Goal: Task Accomplishment & Management: Use online tool/utility

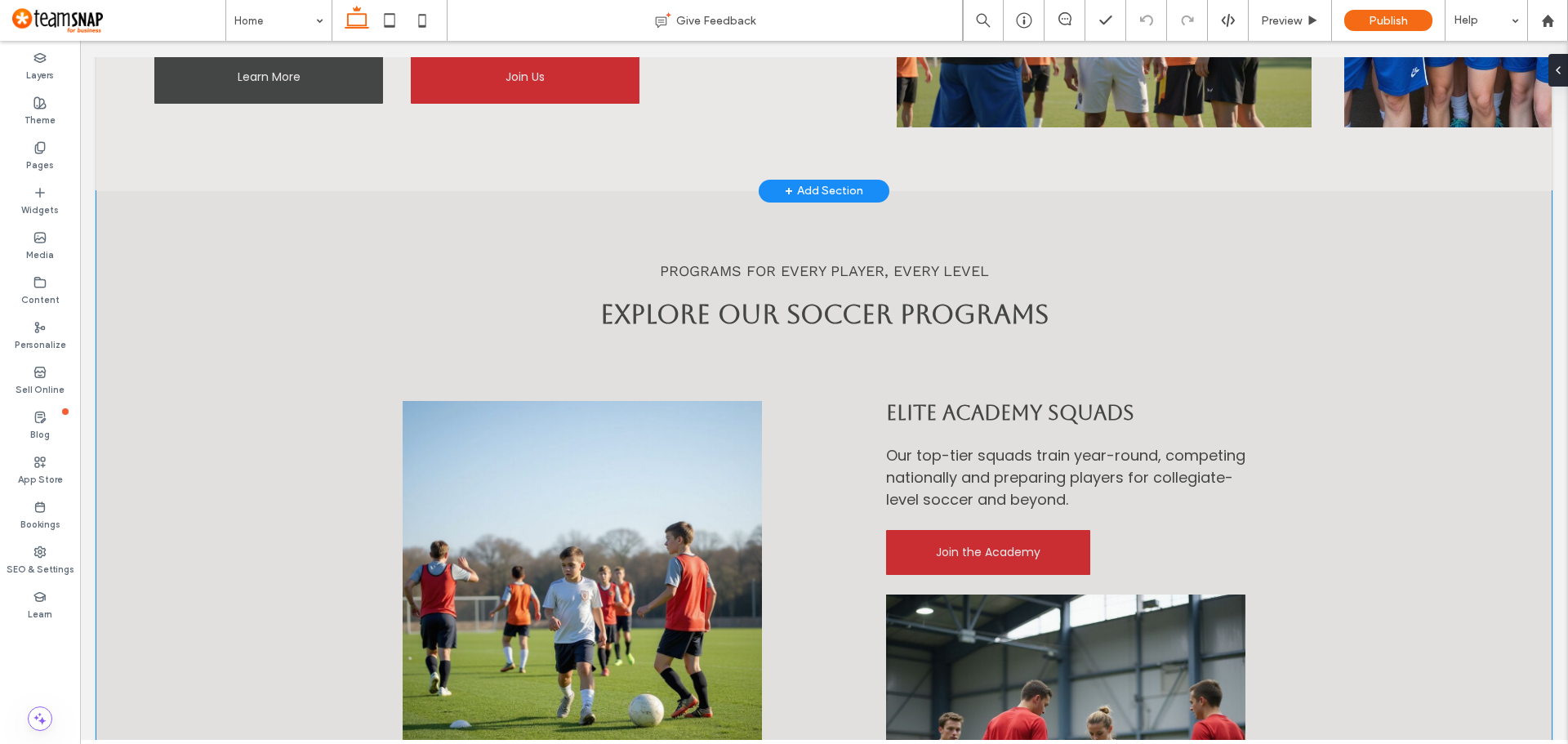
scroll to position [734, 0]
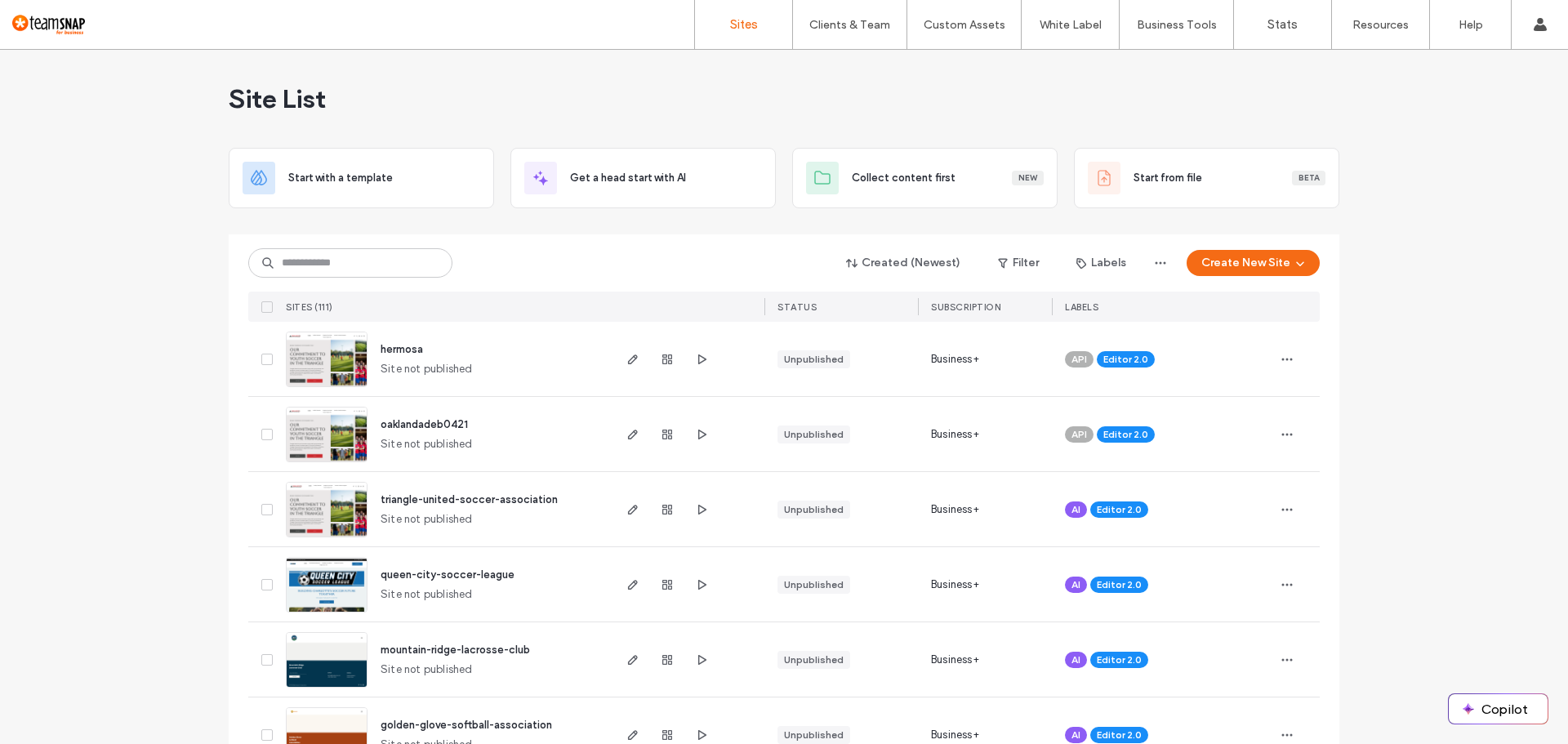
click at [563, 255] on div "Created (Newest) Filter Labels Create New Site" at bounding box center [783, 263] width 1071 height 31
click at [944, 68] on label "Custom Templates" at bounding box center [967, 67] width 96 height 12
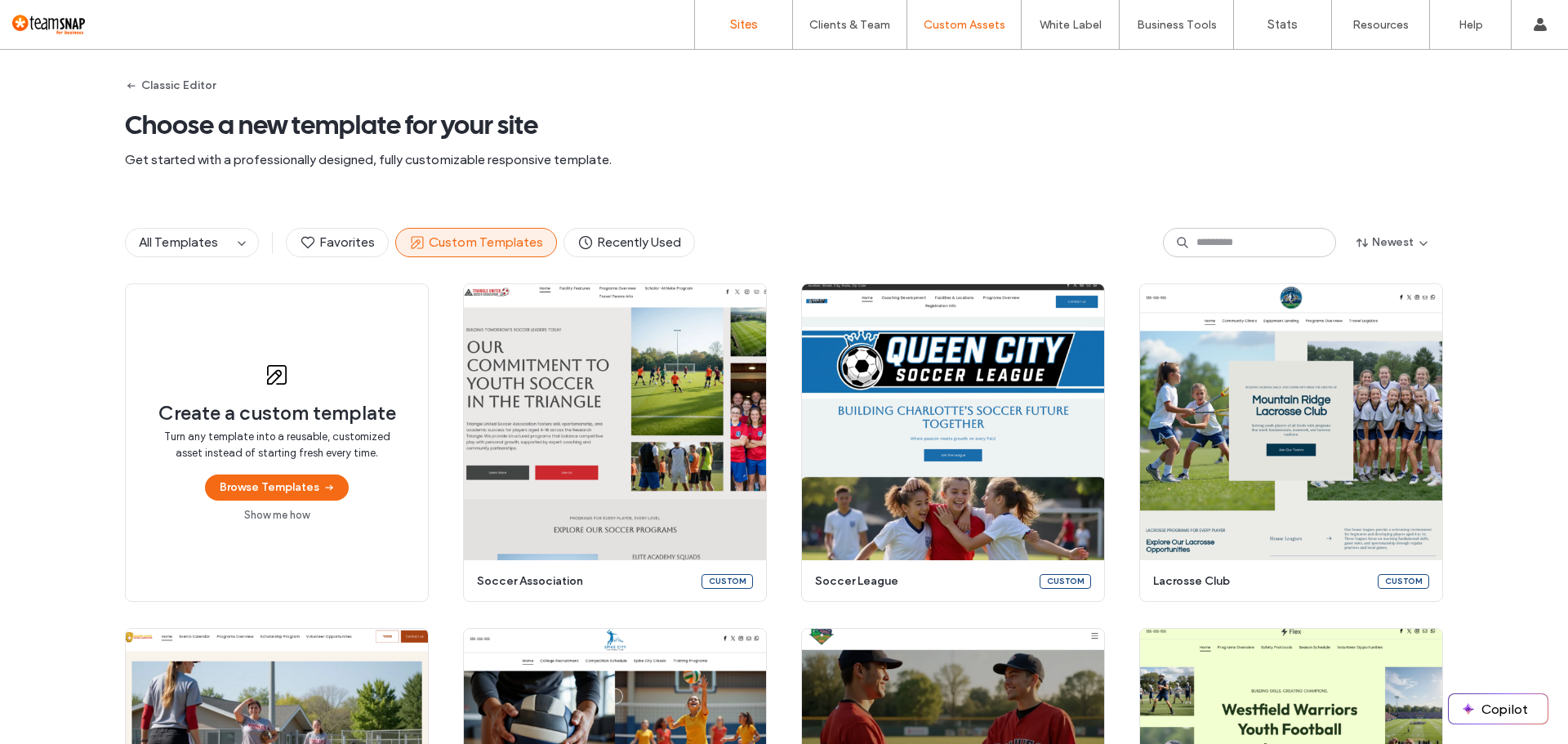
click at [751, 24] on label "Sites" at bounding box center [744, 25] width 28 height 15
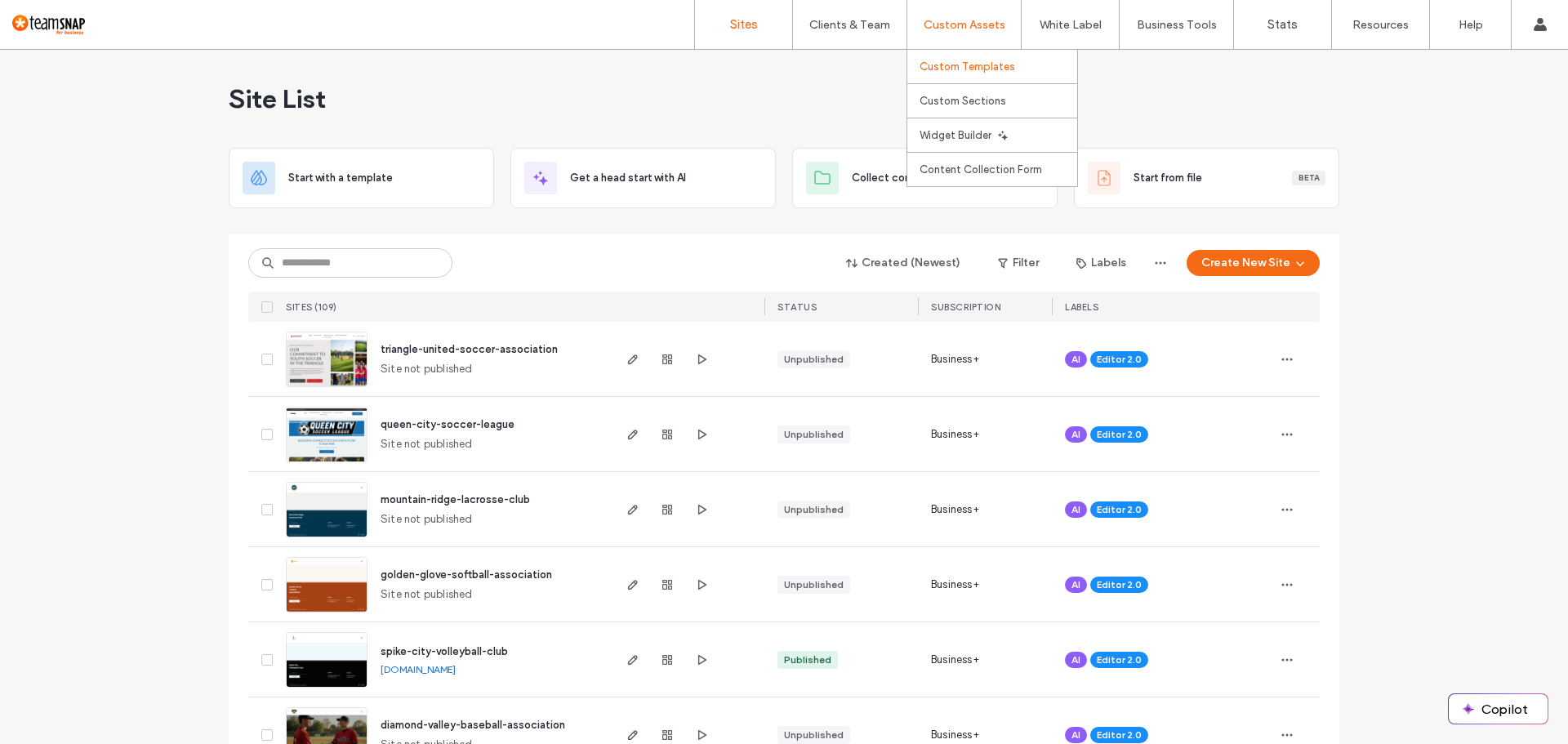
click at [967, 54] on link "Custom Templates" at bounding box center [998, 67] width 157 height 33
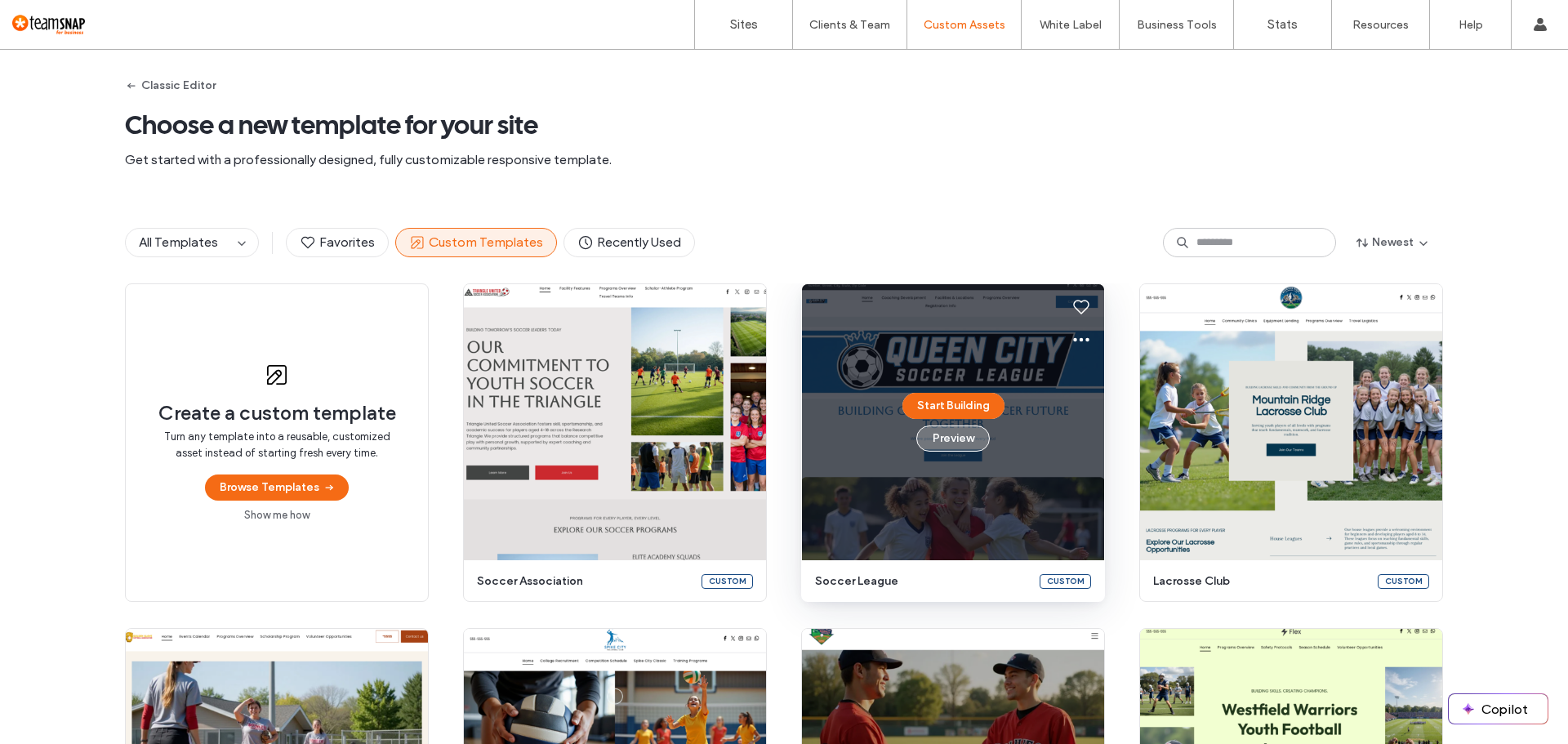
click at [955, 431] on button "Preview" at bounding box center [954, 438] width 74 height 26
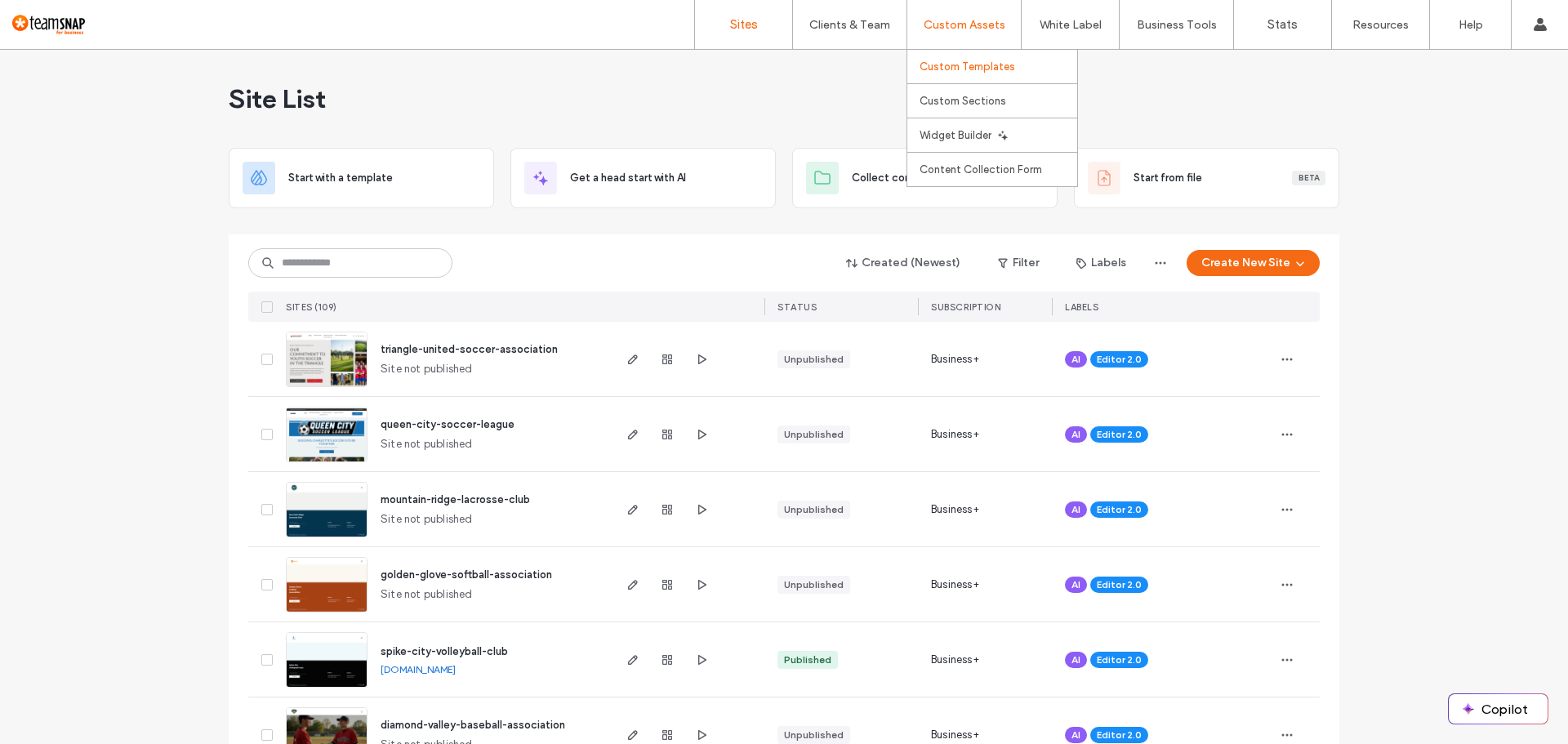
click at [967, 63] on label "Custom Templates" at bounding box center [967, 67] width 96 height 12
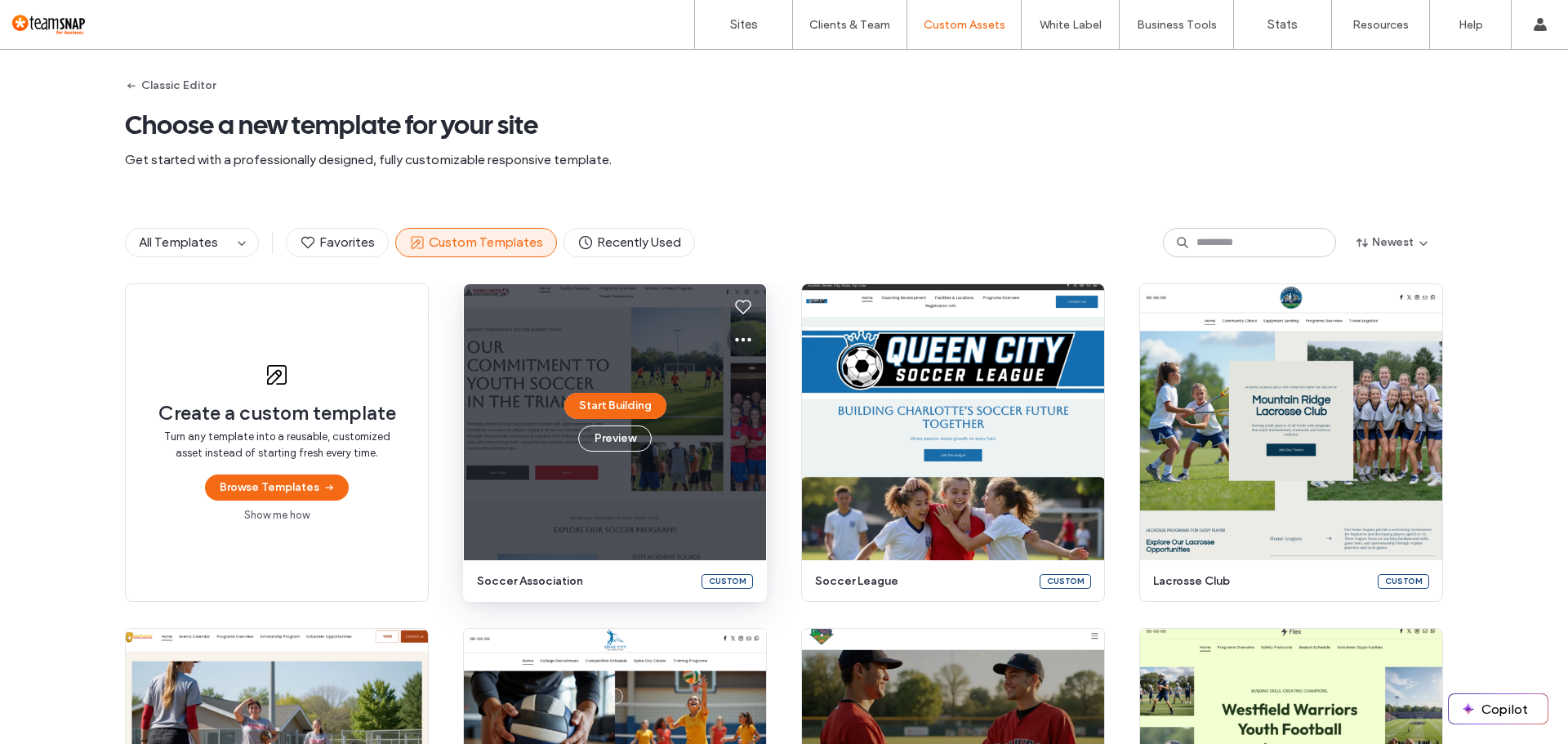
click at [737, 340] on use at bounding box center [743, 340] width 17 height 4
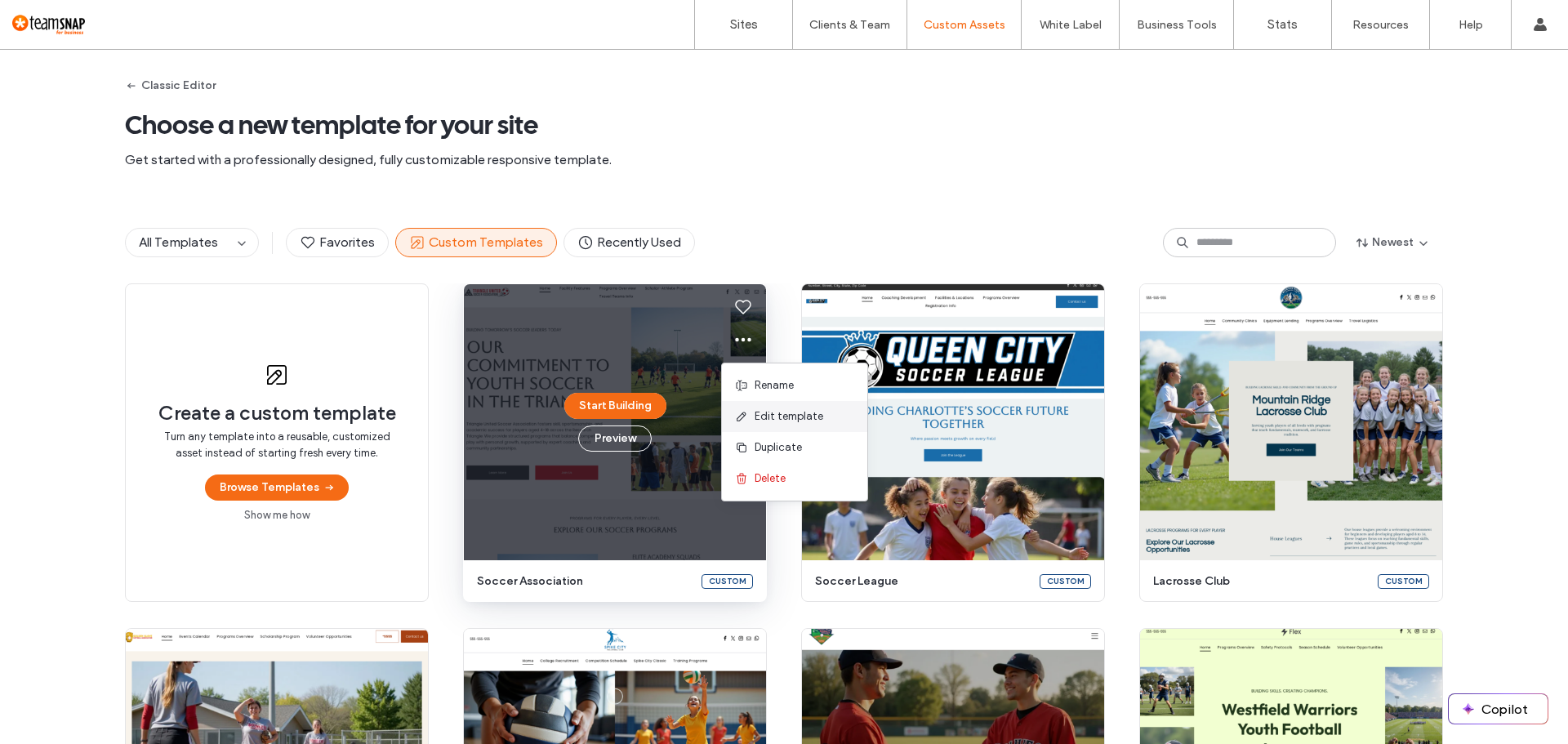
click at [771, 415] on span "Edit template" at bounding box center [789, 416] width 69 height 17
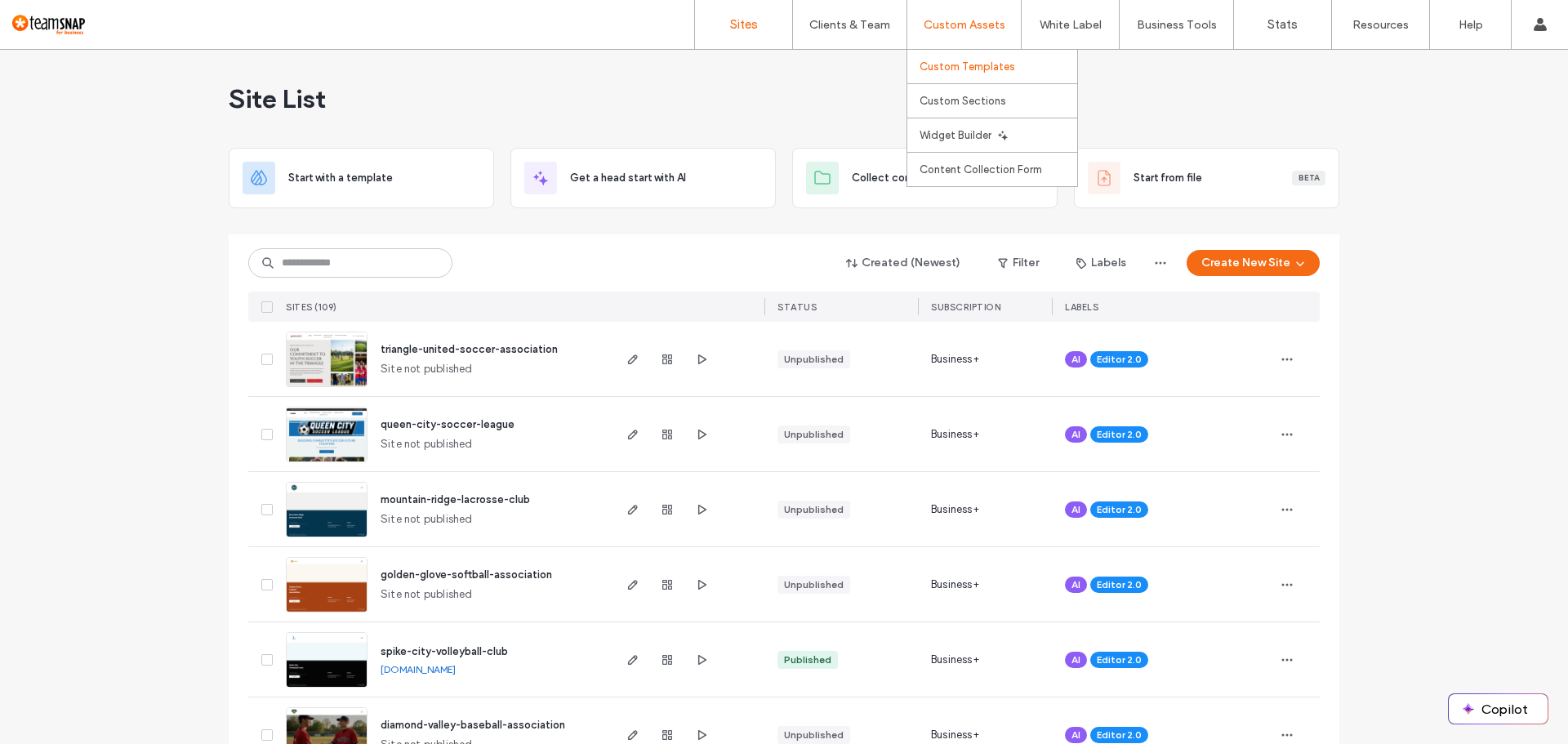
click at [952, 66] on label "Custom Templates" at bounding box center [967, 67] width 96 height 12
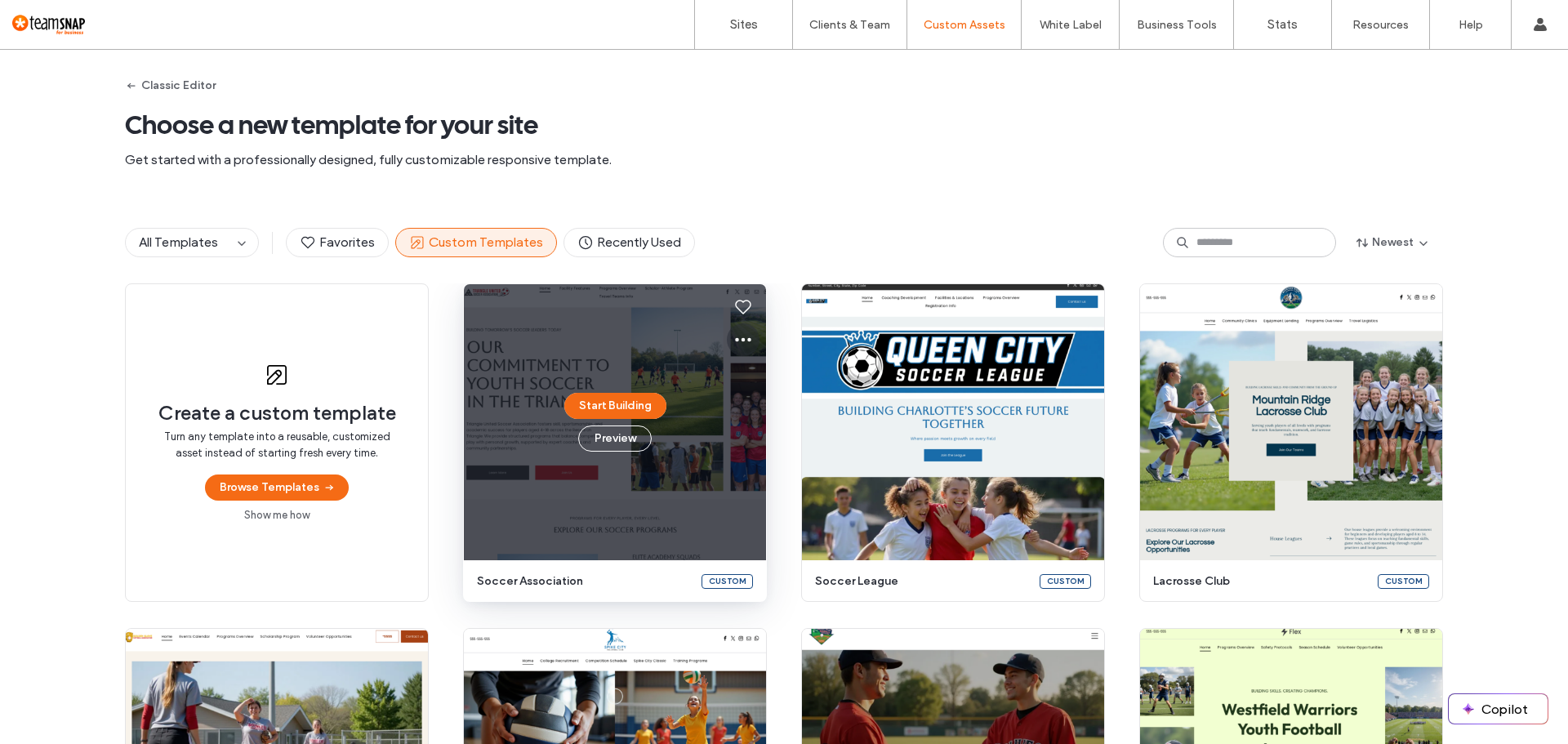
click at [742, 340] on icon at bounding box center [743, 339] width 19 height 19
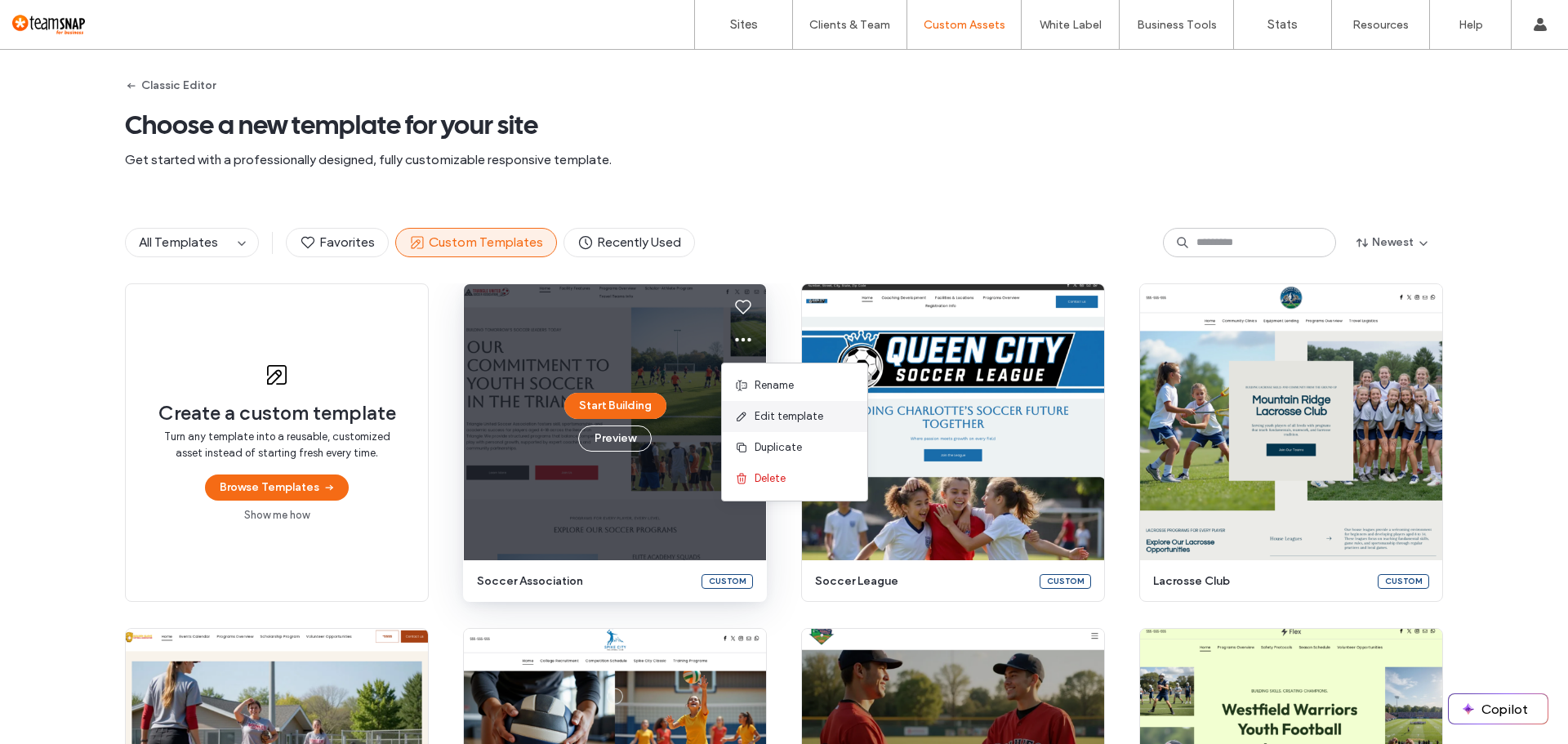
click at [764, 414] on span "Edit template" at bounding box center [789, 416] width 69 height 17
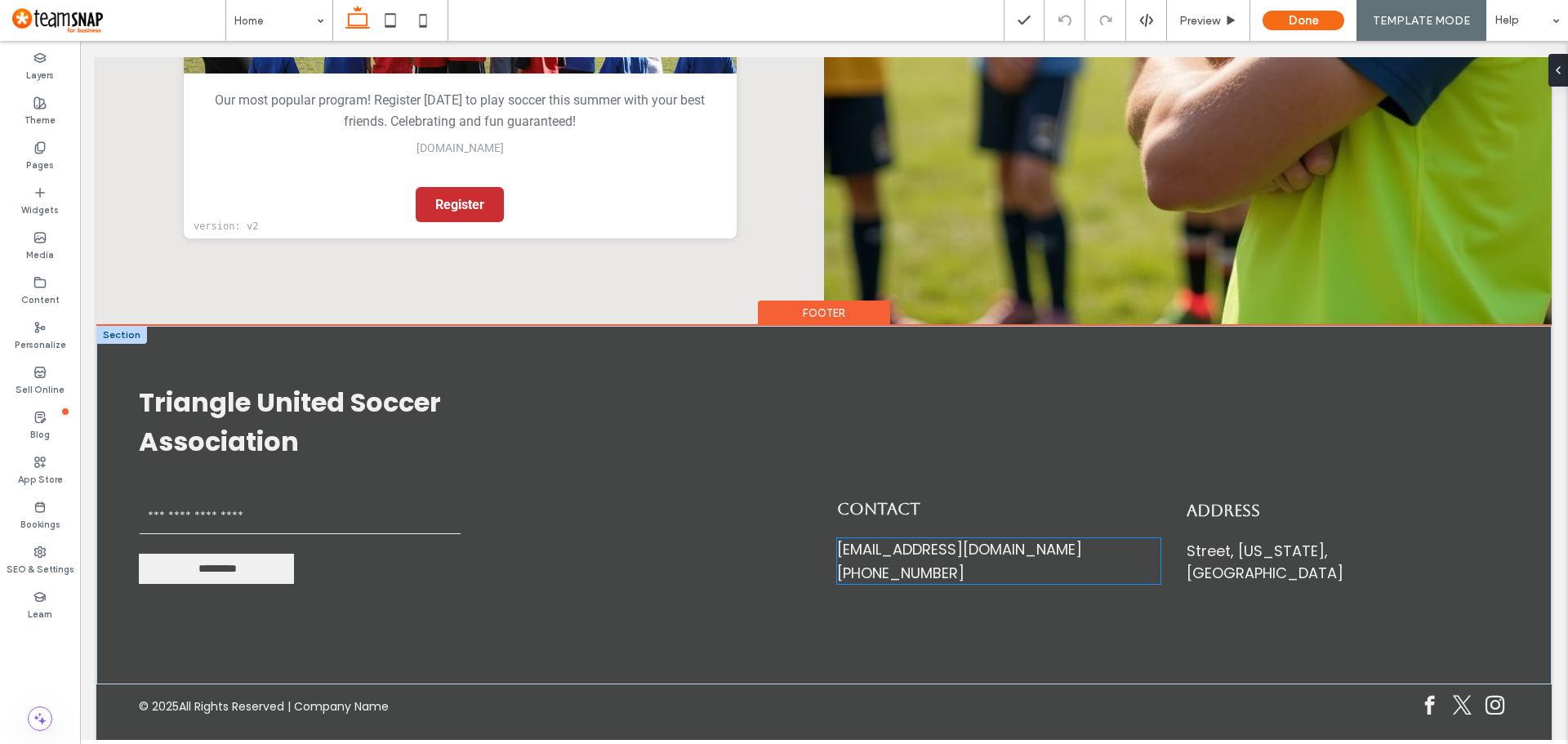
click at [957, 561] on div "+555 5555 5555" at bounding box center [998, 572] width 323 height 22
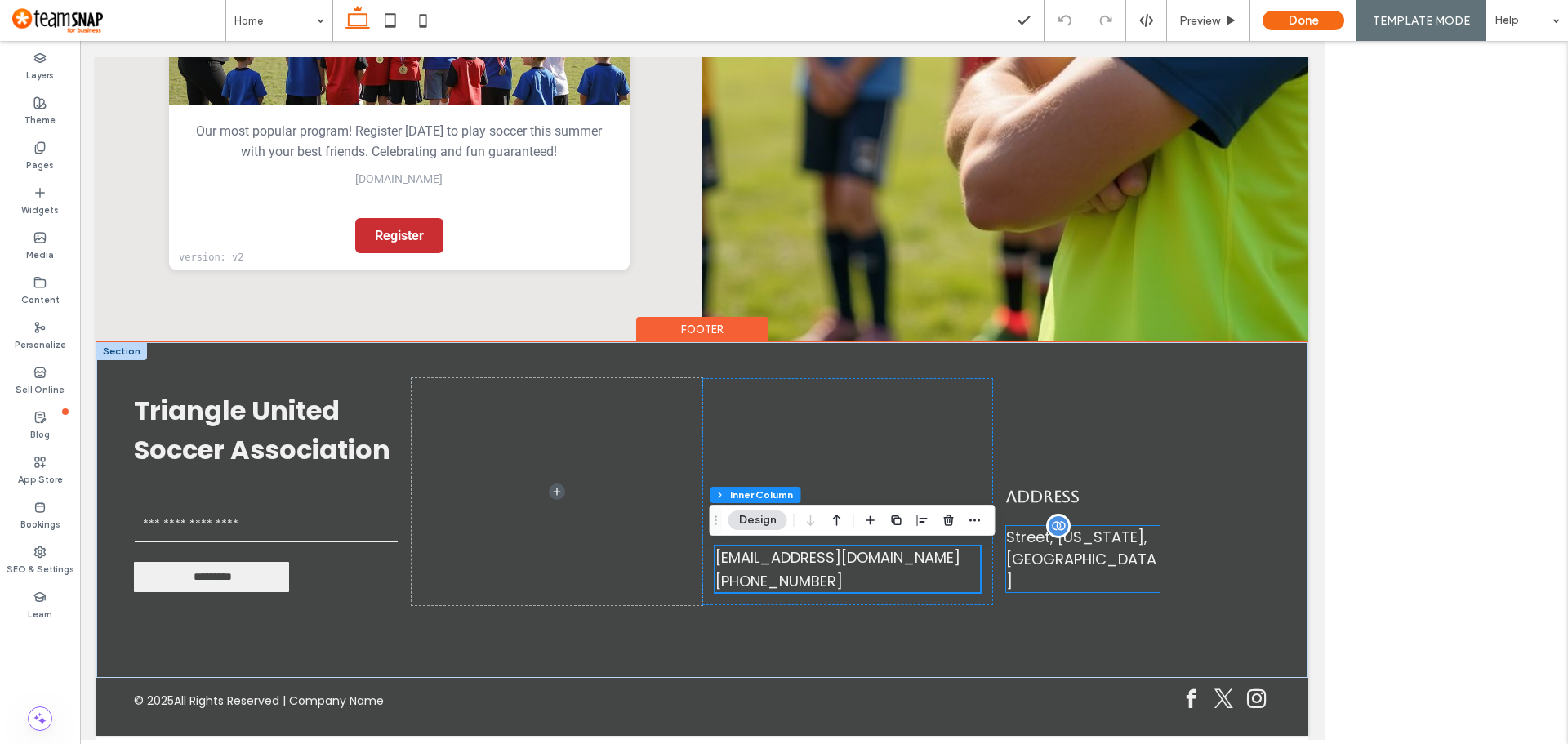
scroll to position [4931, 0]
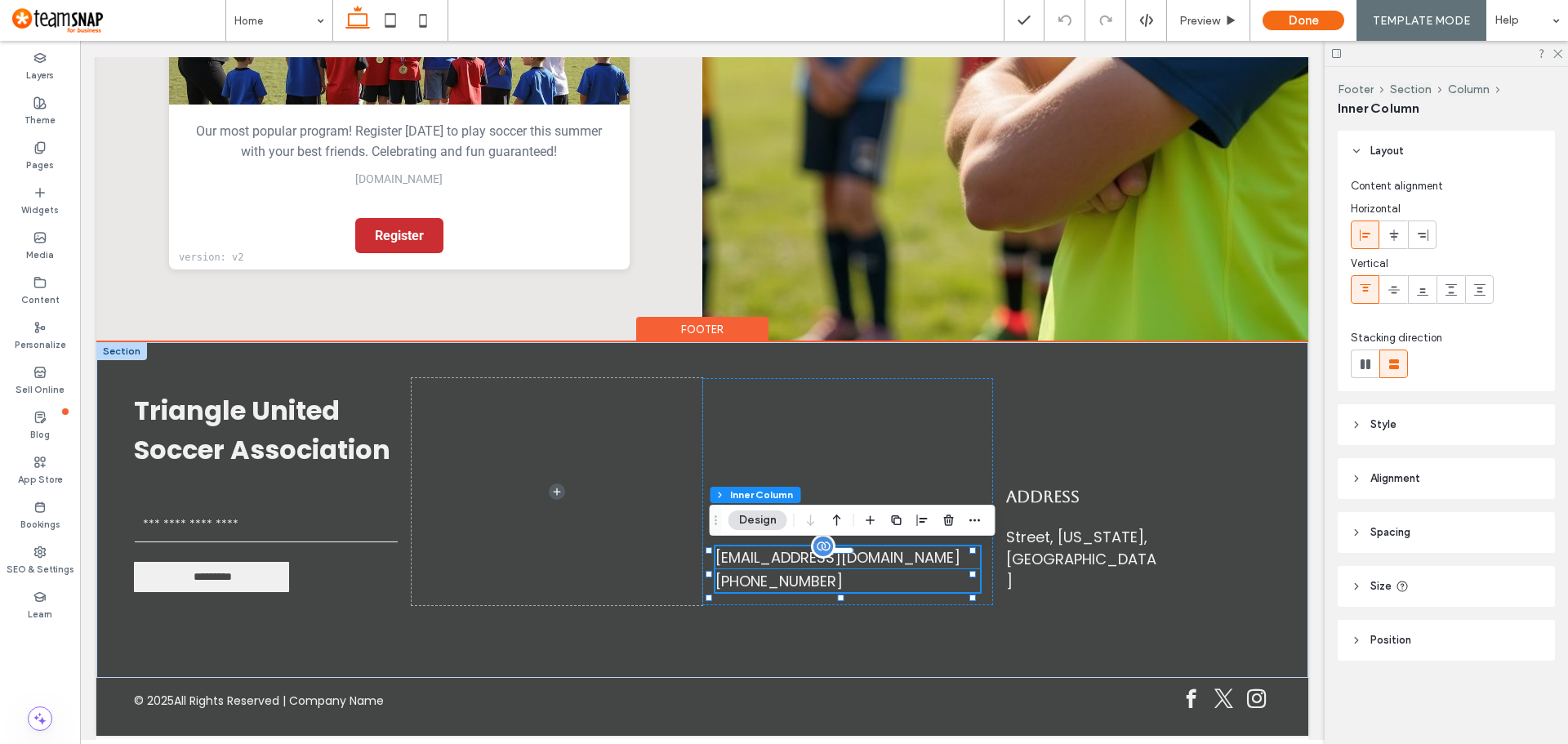
click at [881, 565] on div "mymail@mailservice.com" at bounding box center [847, 557] width 265 height 22
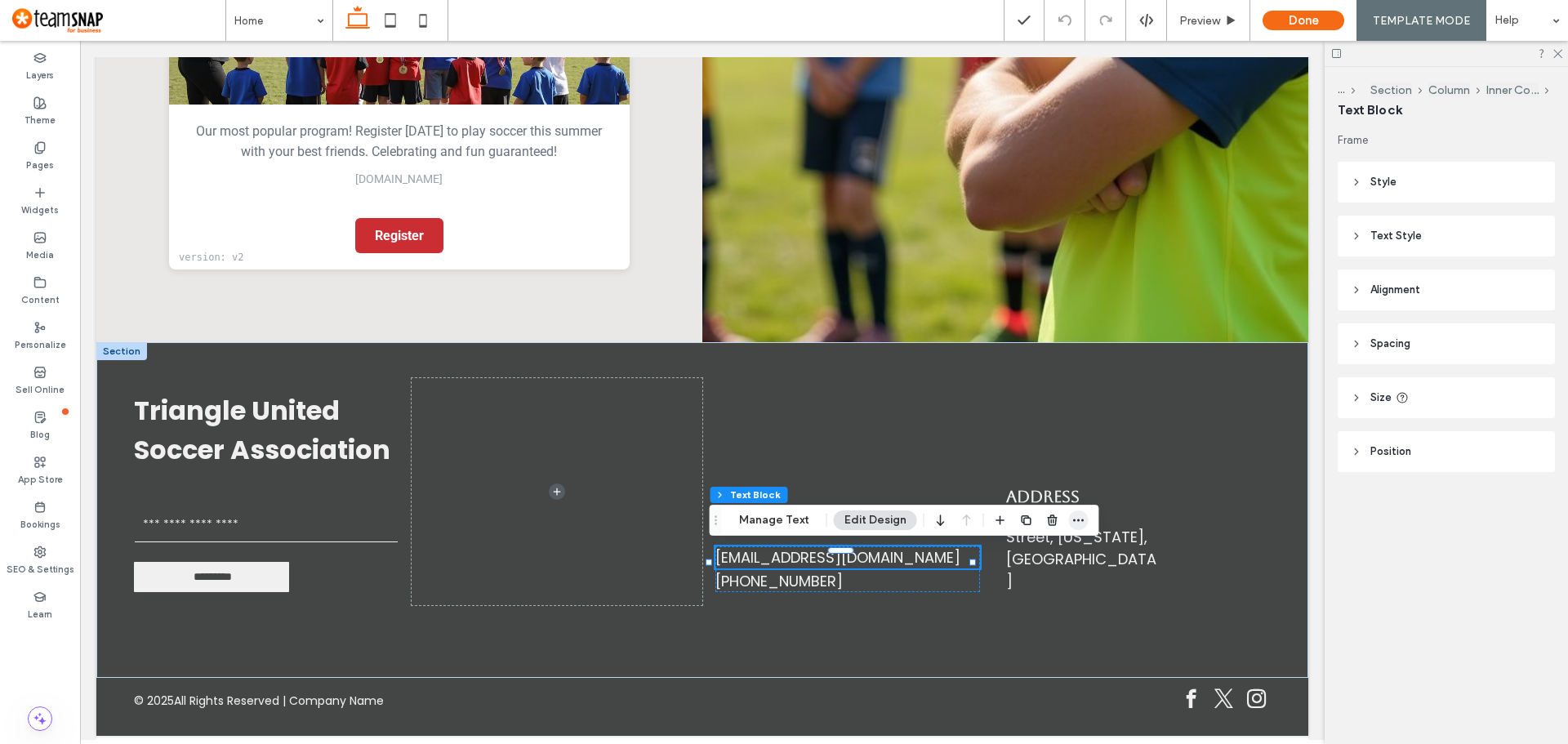
click at [1073, 519] on use "button" at bounding box center [1078, 520] width 11 height 3
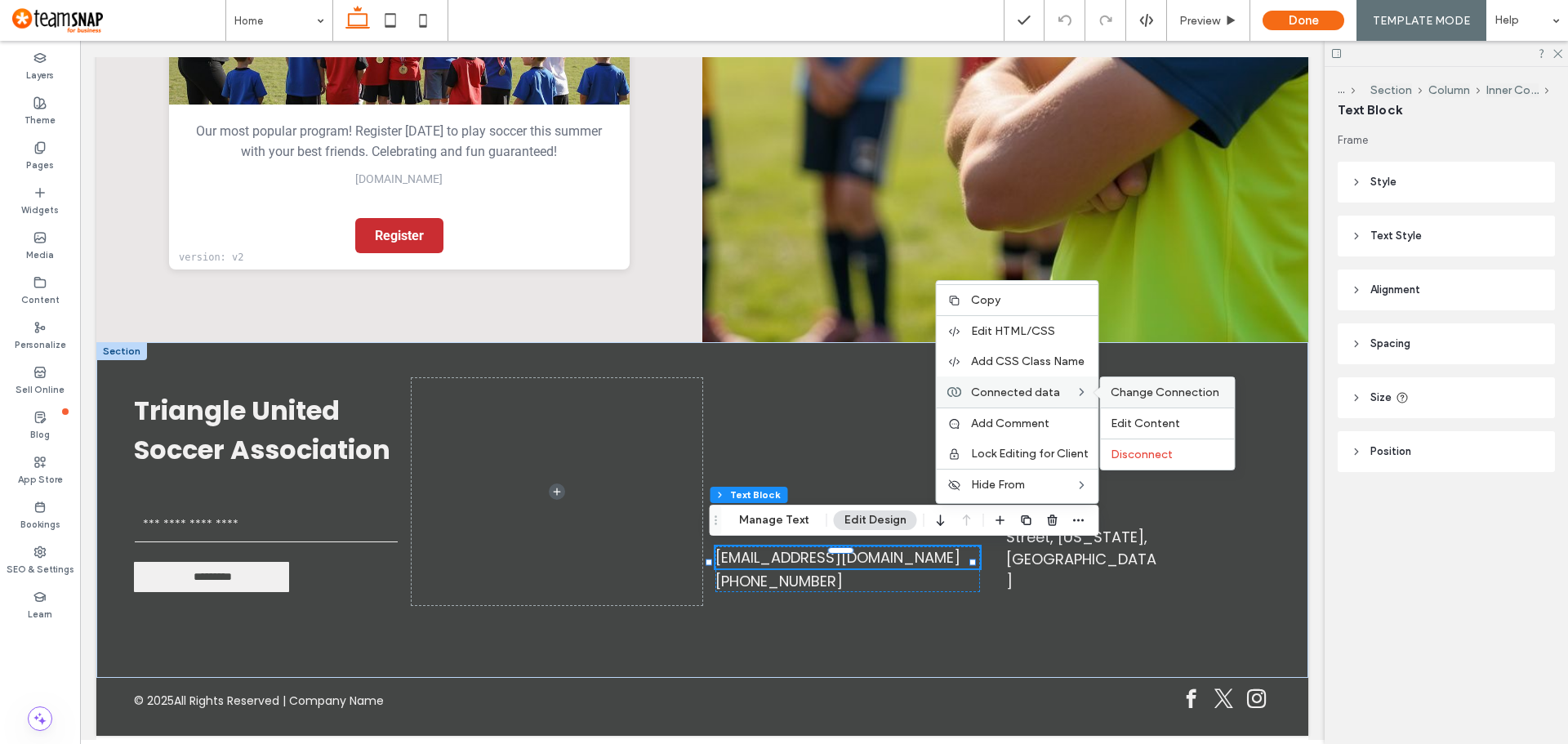
click at [1115, 391] on span "Change Connection" at bounding box center [1165, 393] width 109 height 14
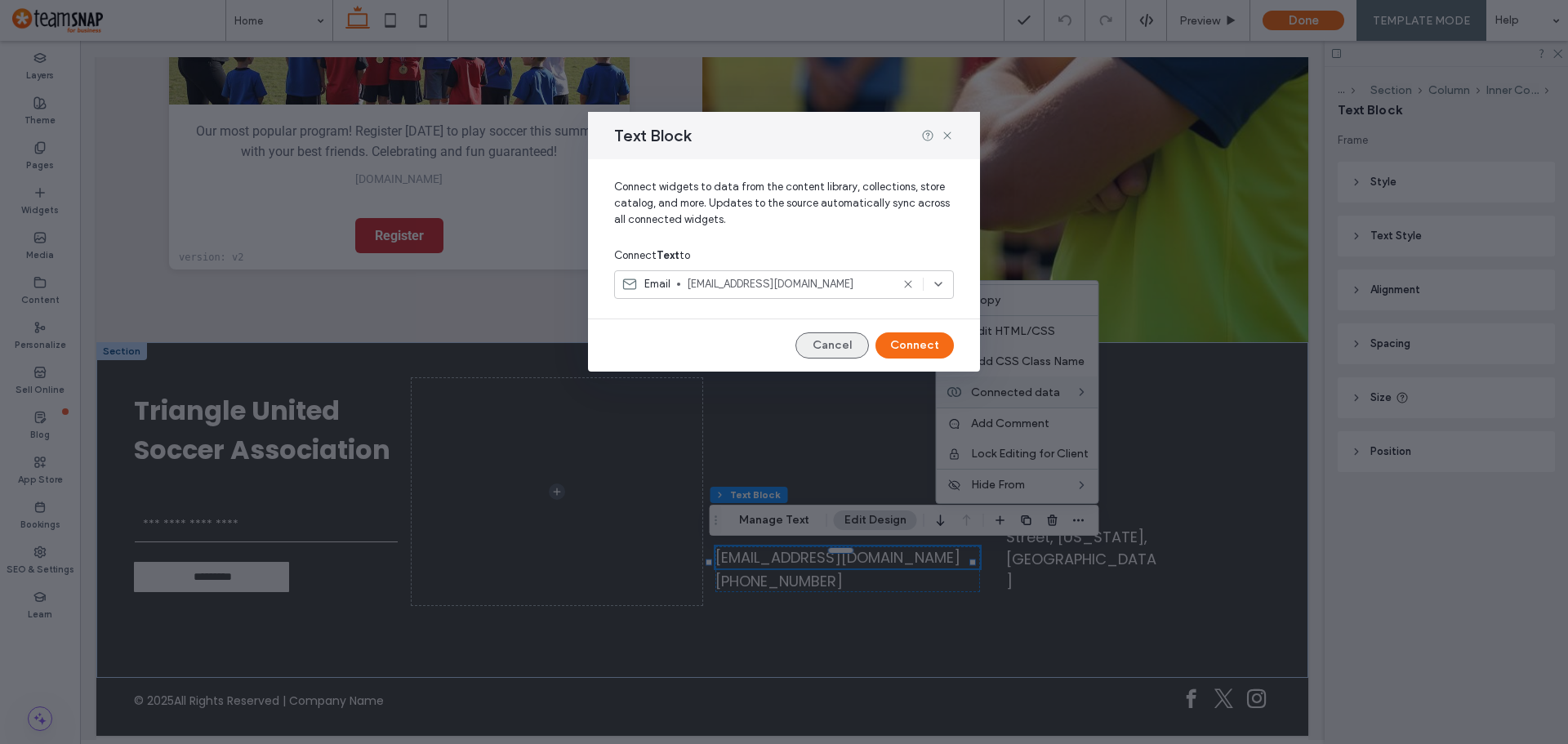
click at [841, 356] on button "Cancel" at bounding box center [832, 345] width 74 height 26
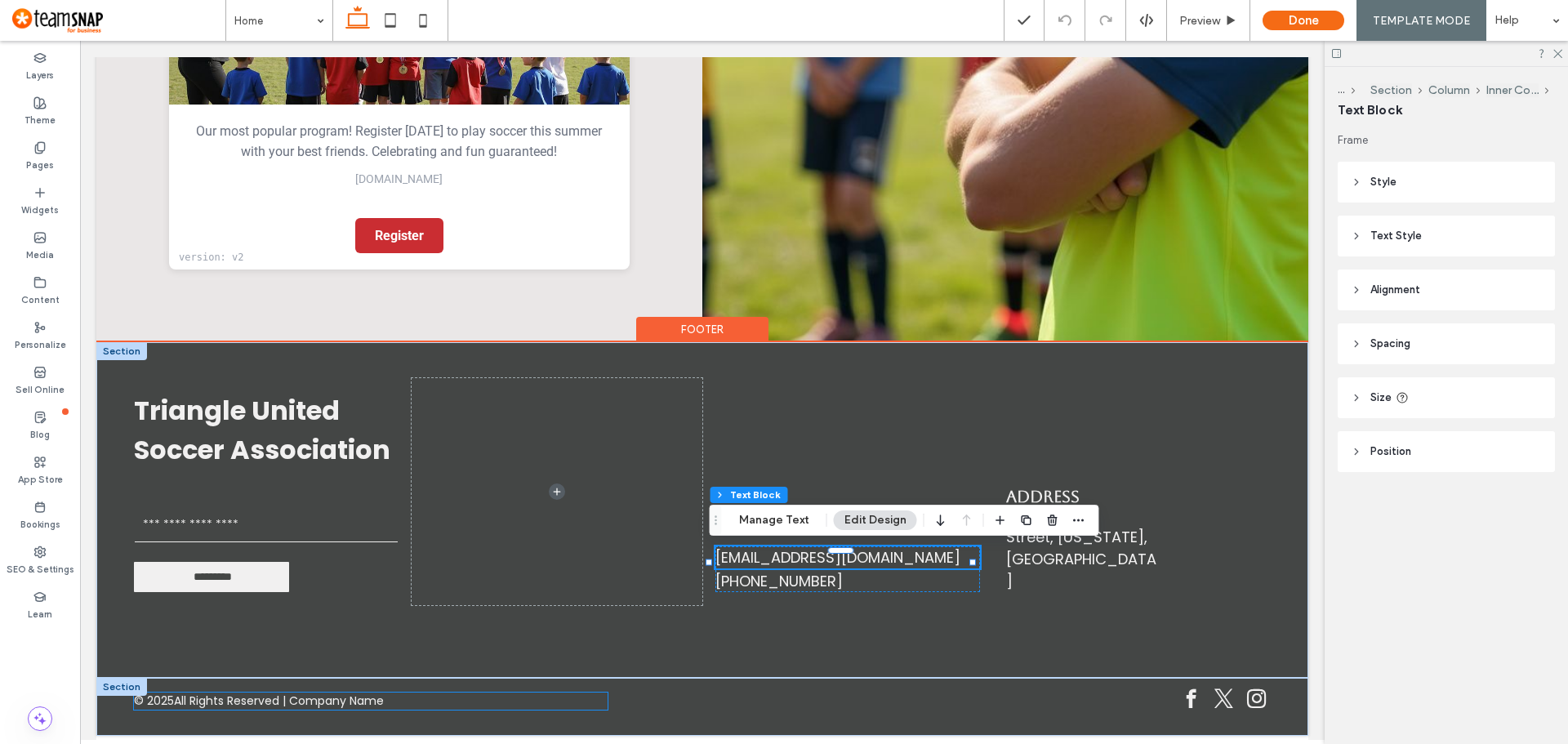
click at [350, 706] on span "All Rights Reserved | Company Name" at bounding box center [279, 701] width 210 height 18
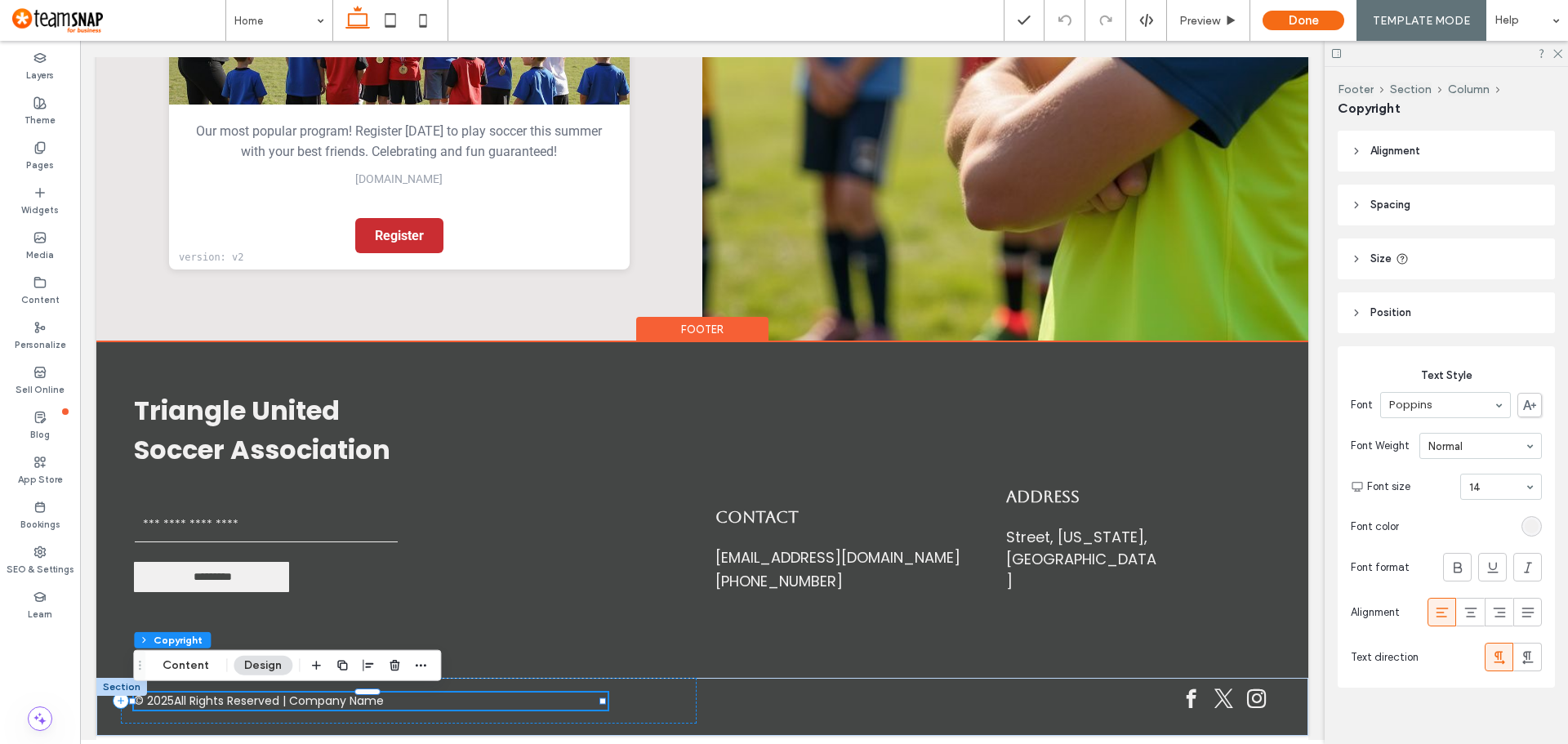
click at [331, 704] on span "All Rights Reserved | Company Name" at bounding box center [279, 701] width 210 height 18
click at [332, 704] on span "All Rights Reserved | Company Name" at bounding box center [279, 701] width 210 height 18
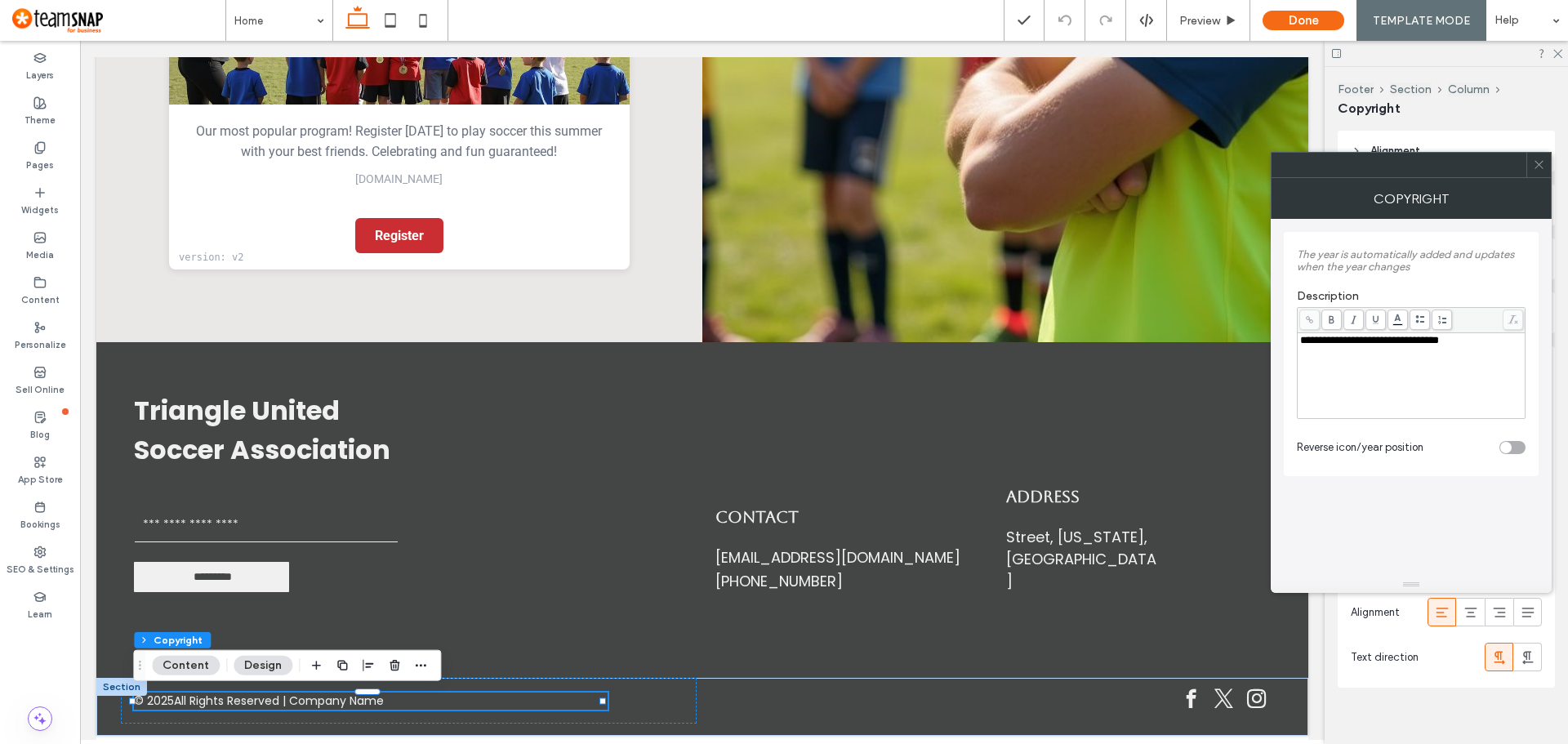
click at [1539, 163] on icon at bounding box center [1539, 164] width 12 height 12
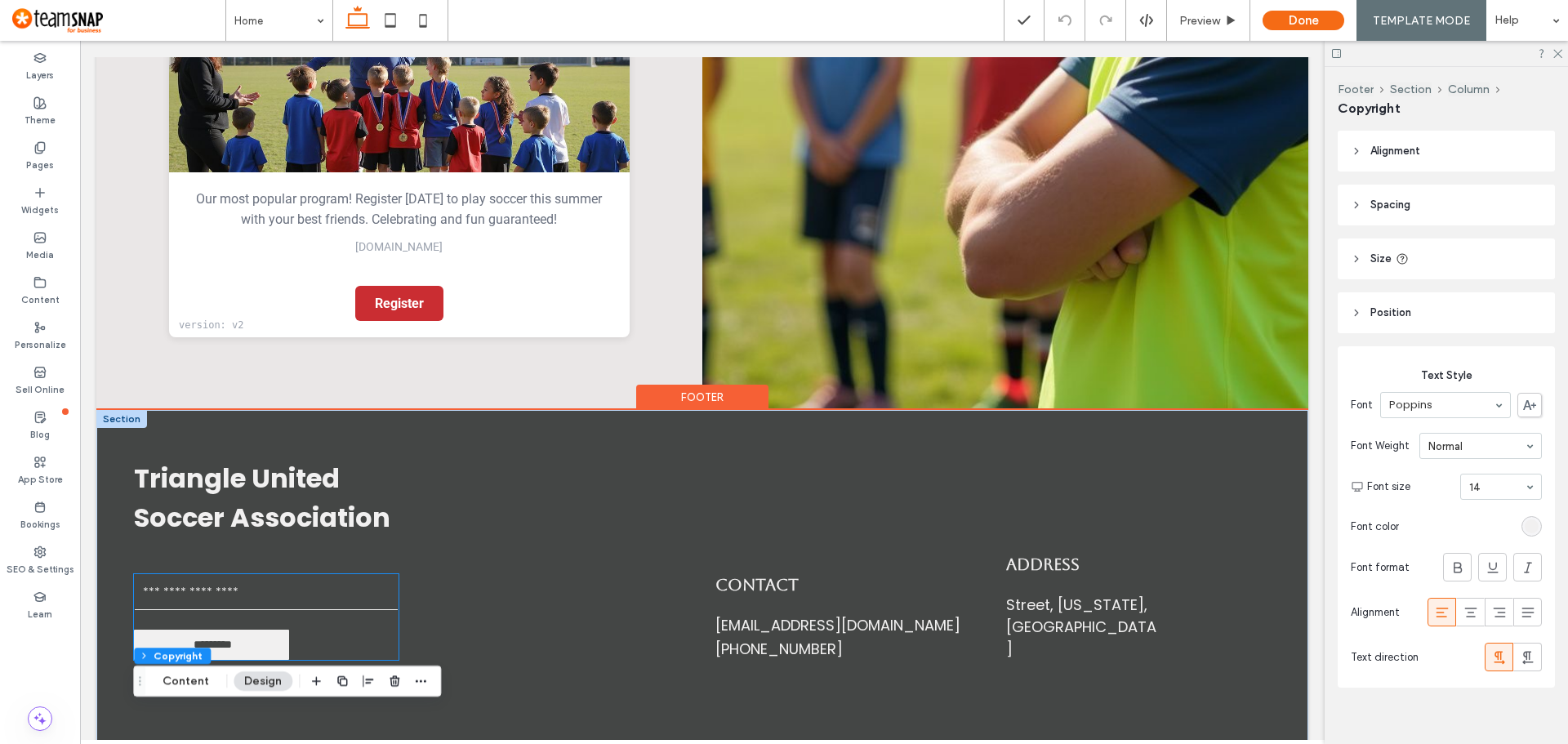
scroll to position [4768, 0]
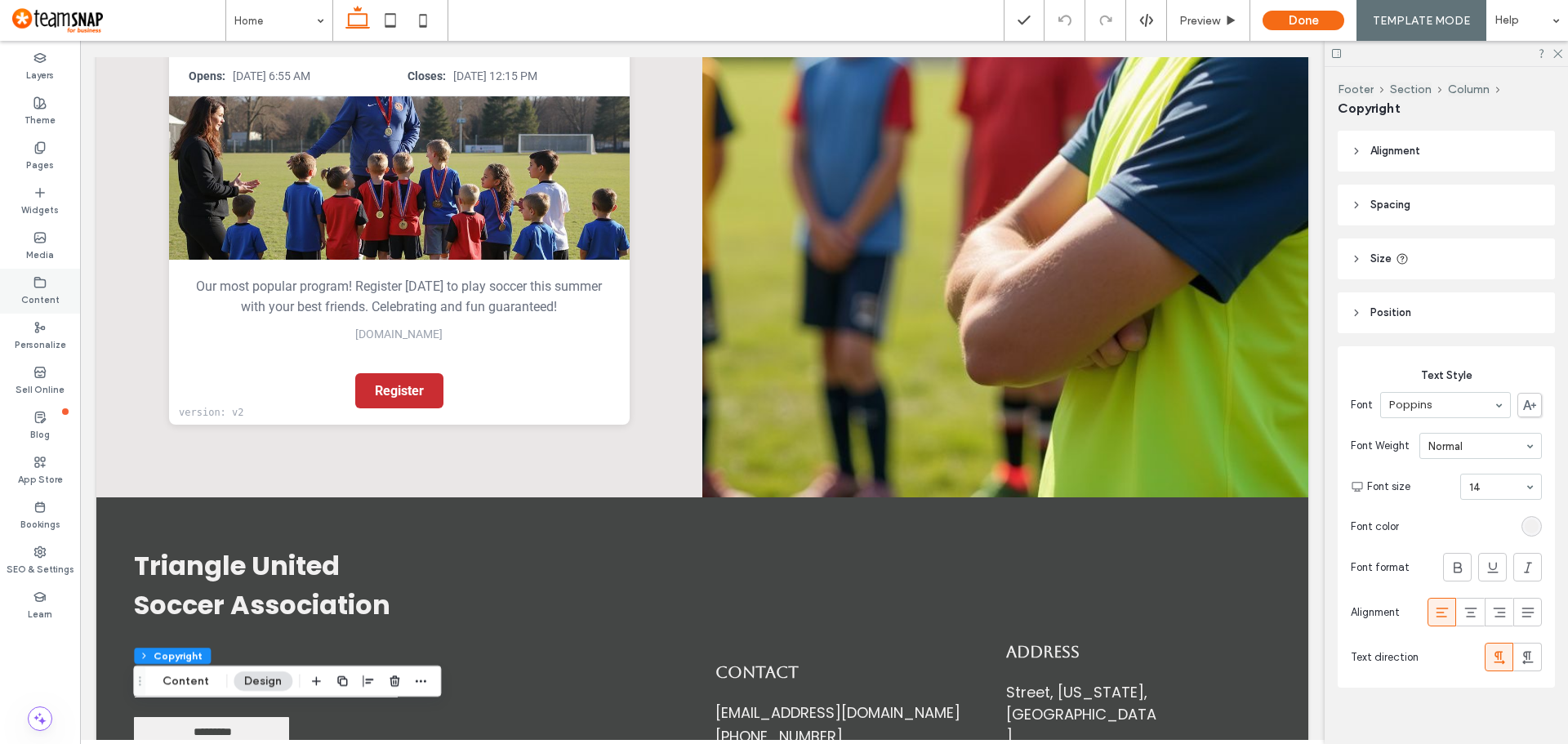
click at [49, 283] on div "Content" at bounding box center [40, 291] width 80 height 45
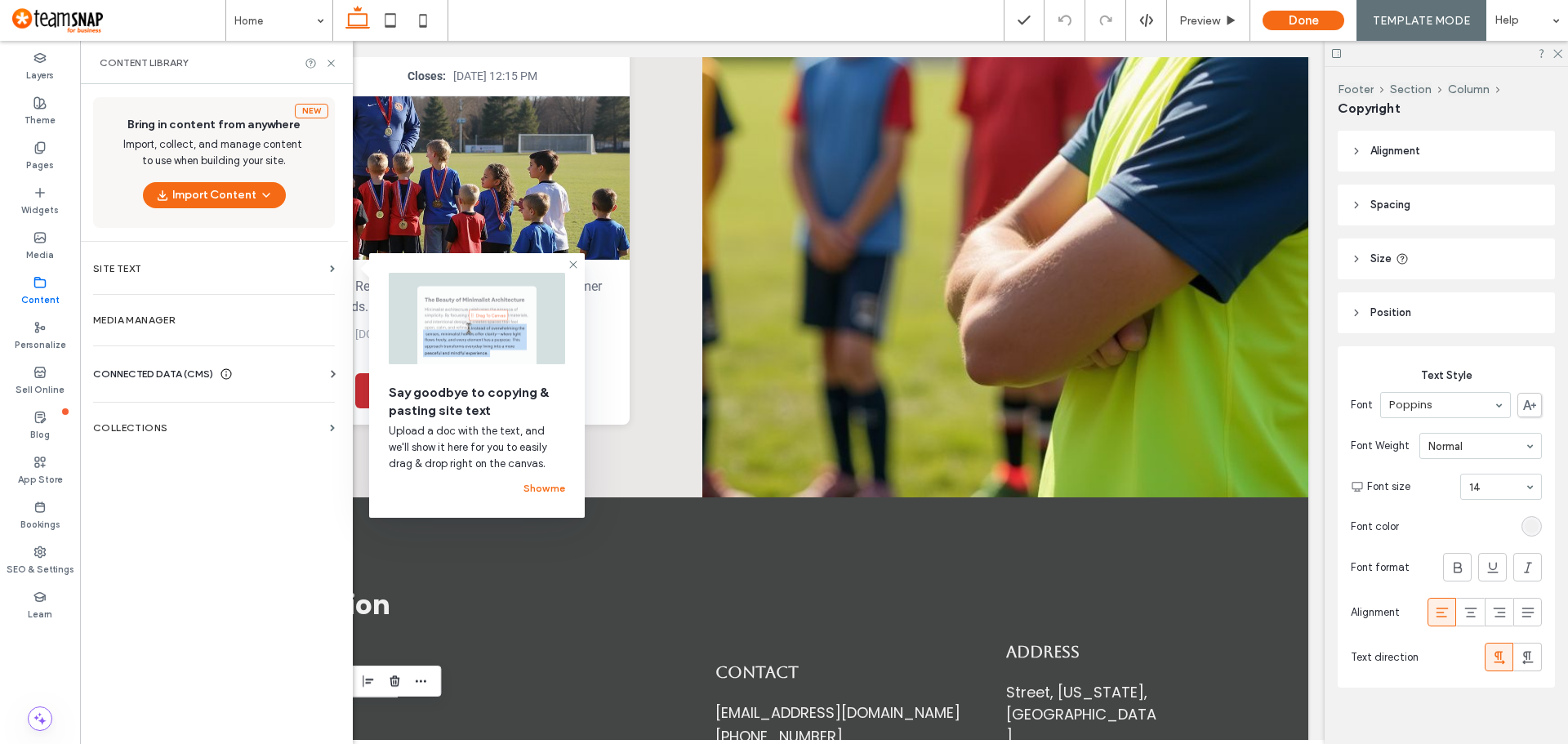
click at [149, 371] on span "CONNECTED DATA (CMS)" at bounding box center [153, 373] width 120 height 17
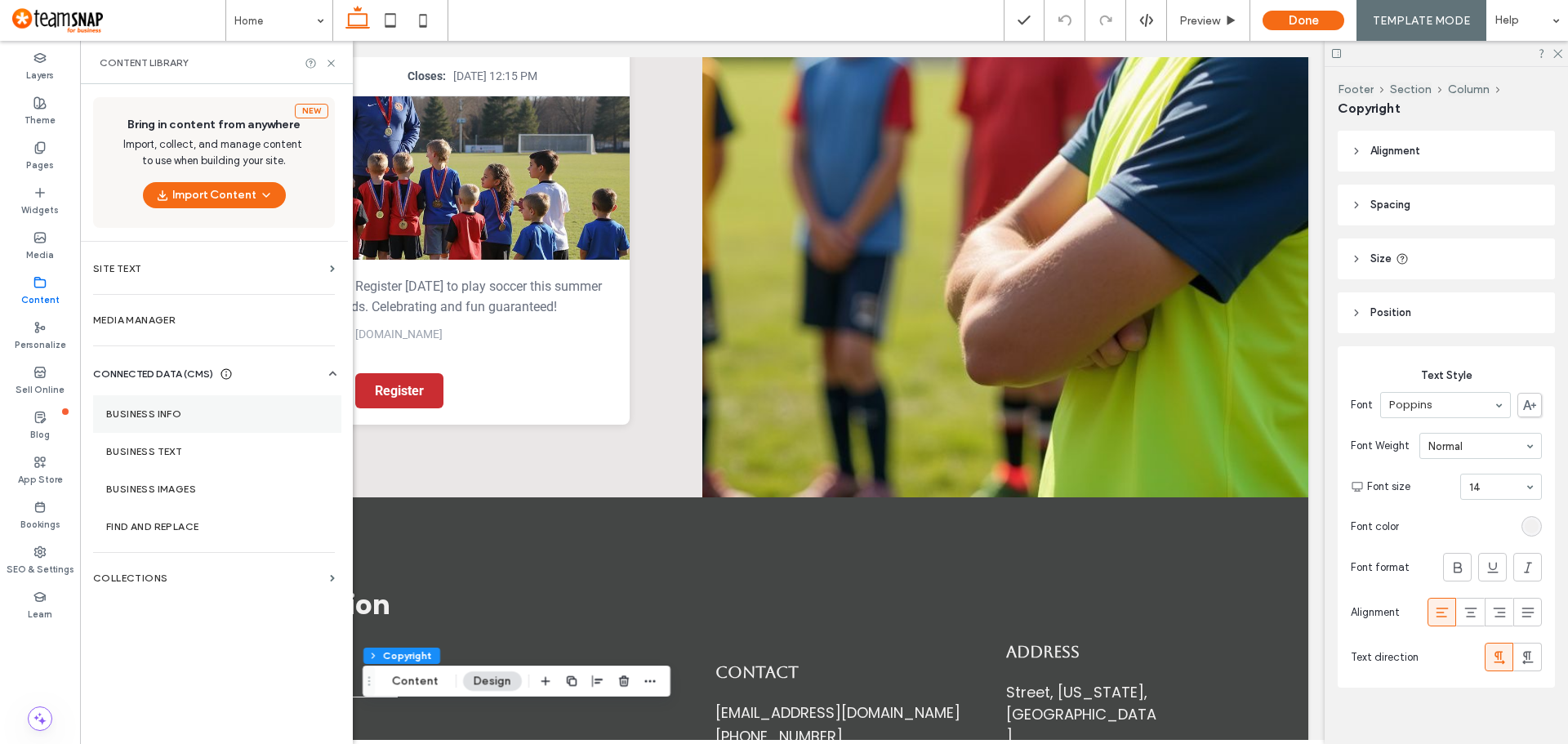
click at [158, 414] on label "Business Info" at bounding box center [217, 414] width 222 height 11
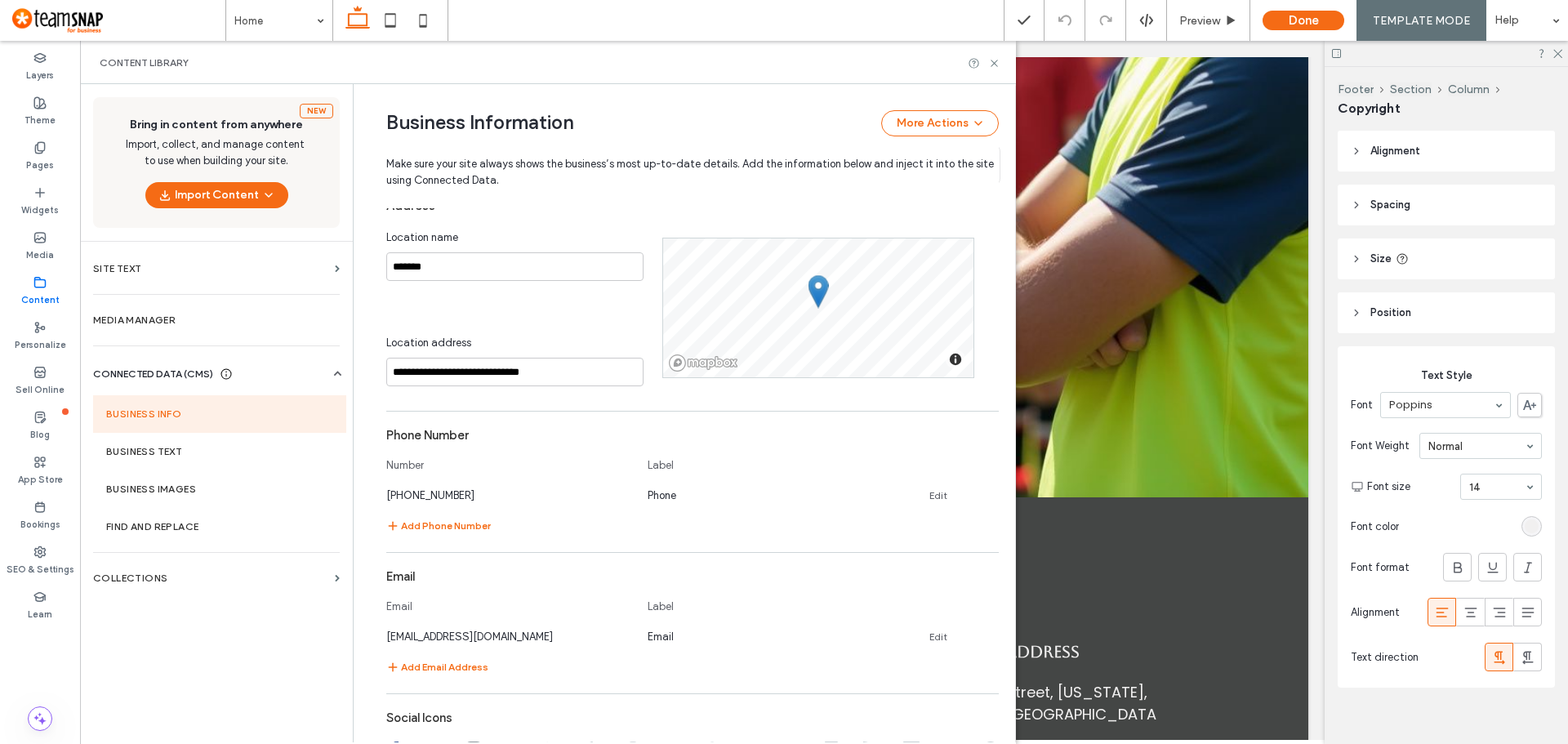
scroll to position [515, 0]
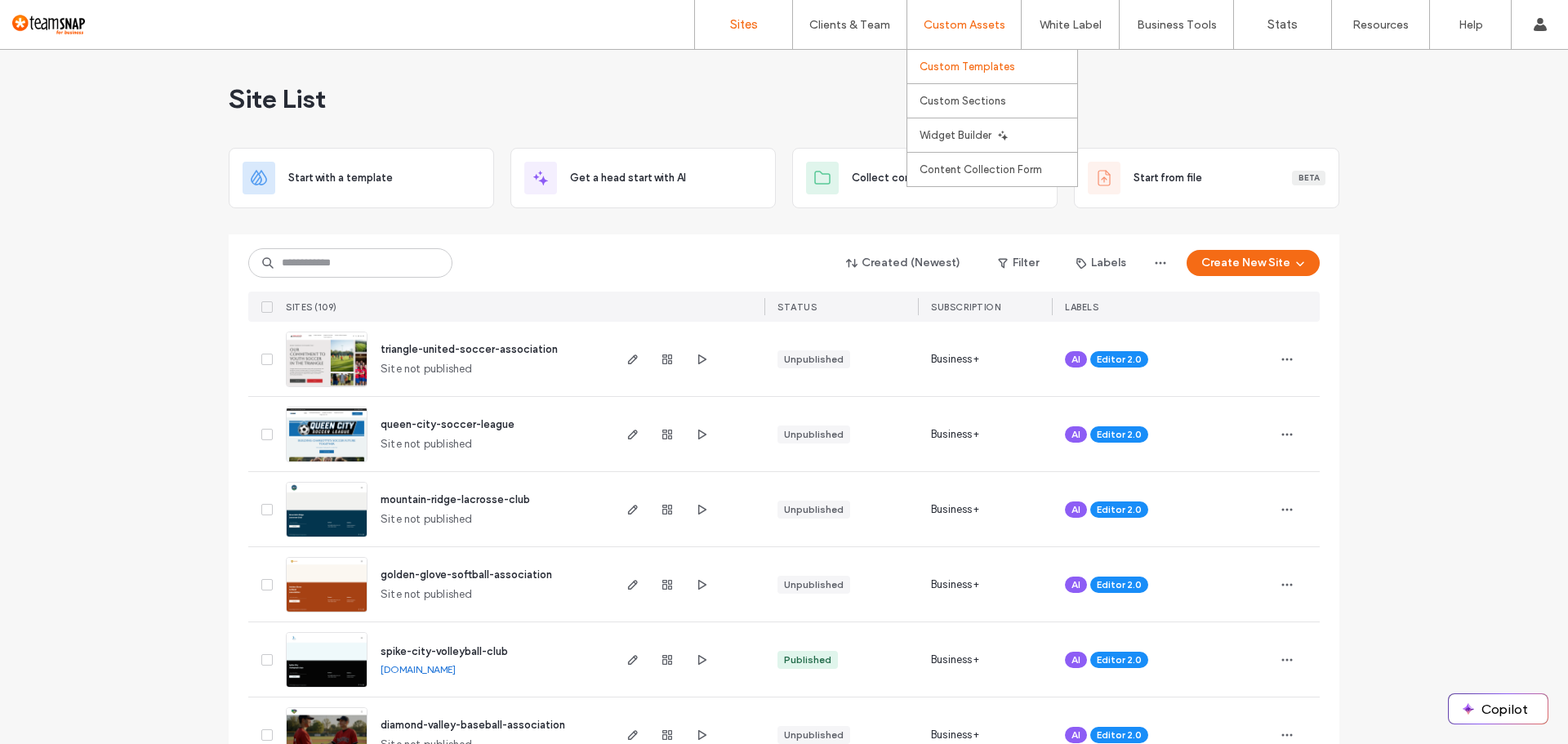
click at [953, 68] on label "Custom Templates" at bounding box center [967, 67] width 96 height 12
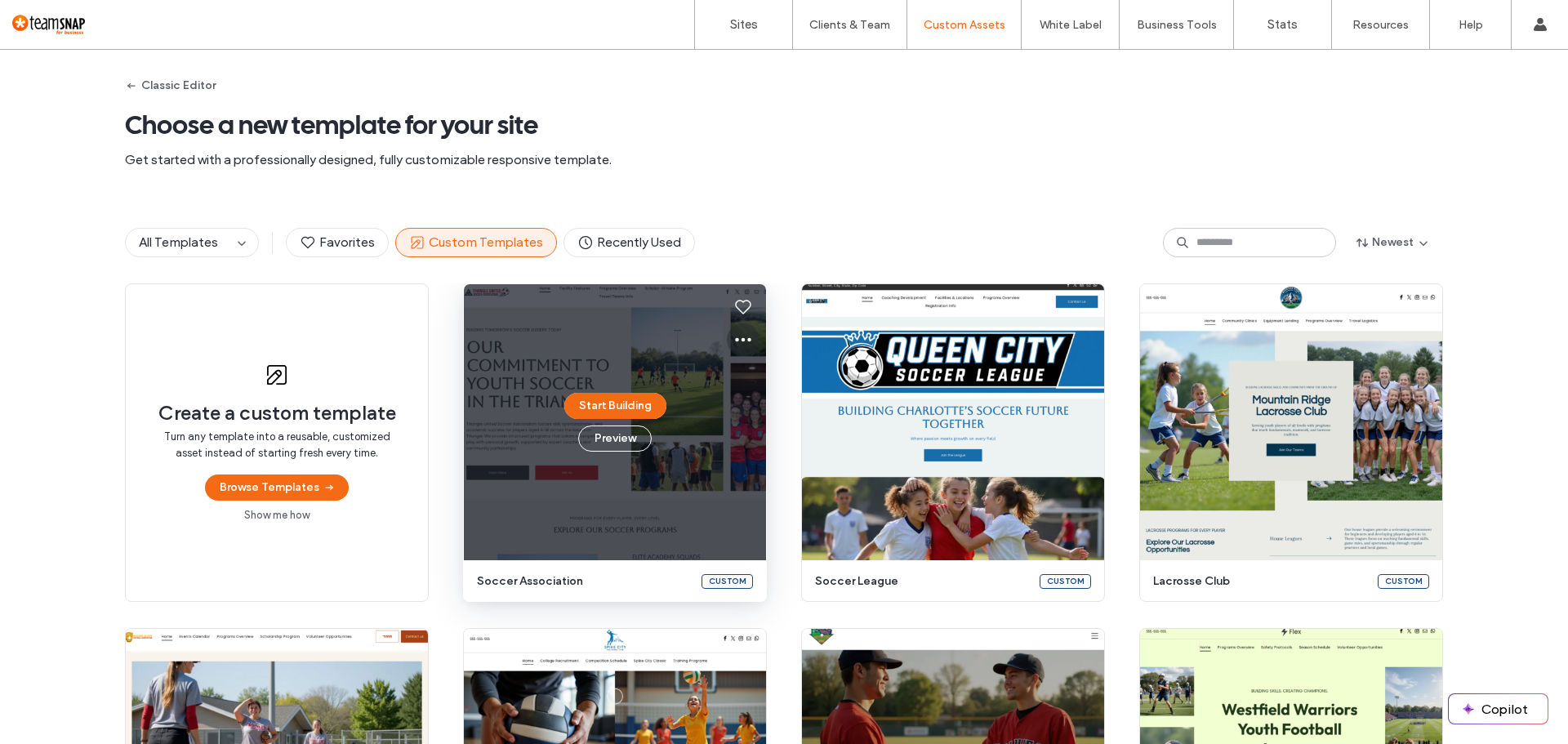
click at [743, 340] on use at bounding box center [743, 340] width 17 height 4
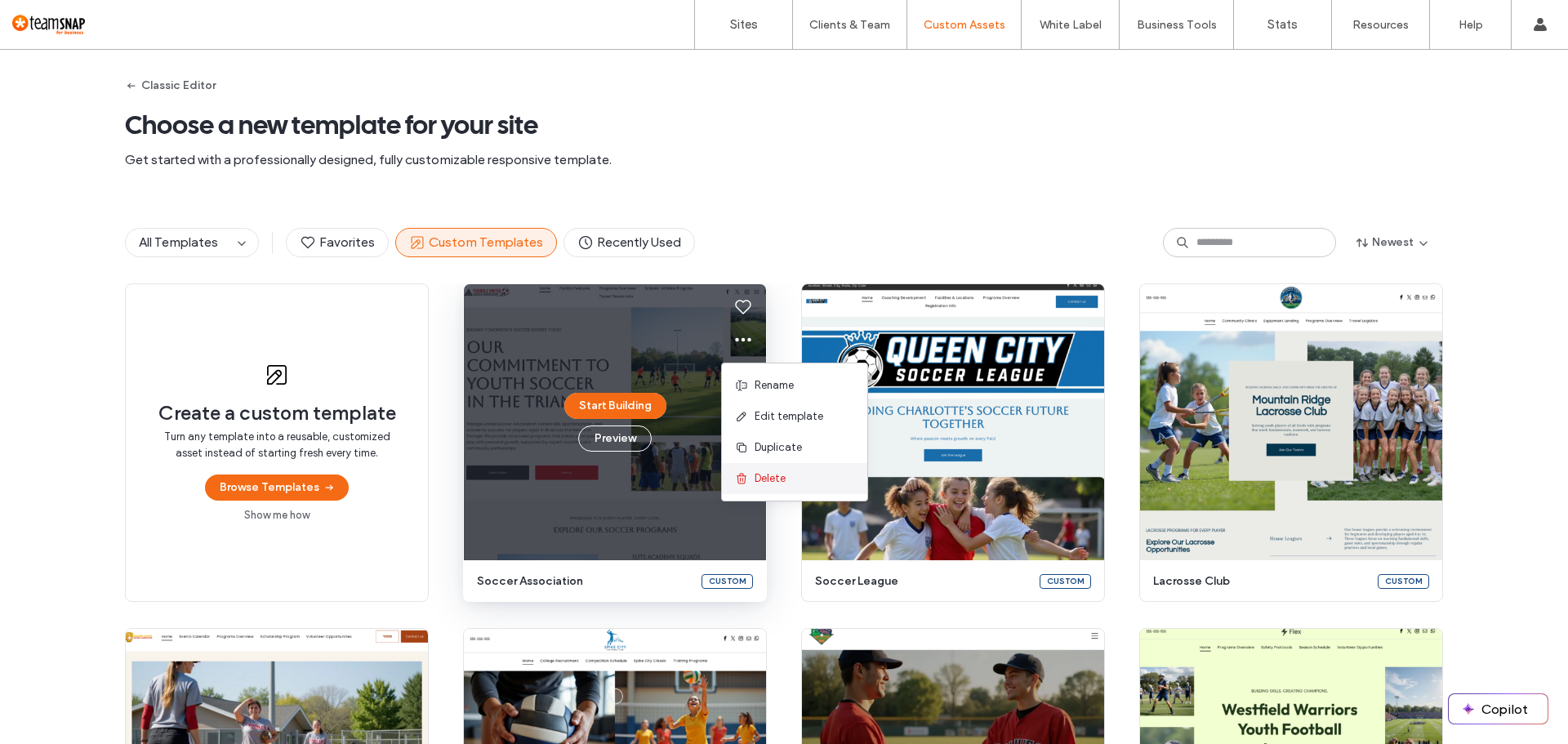
click at [763, 481] on span "Delete" at bounding box center [770, 478] width 31 height 17
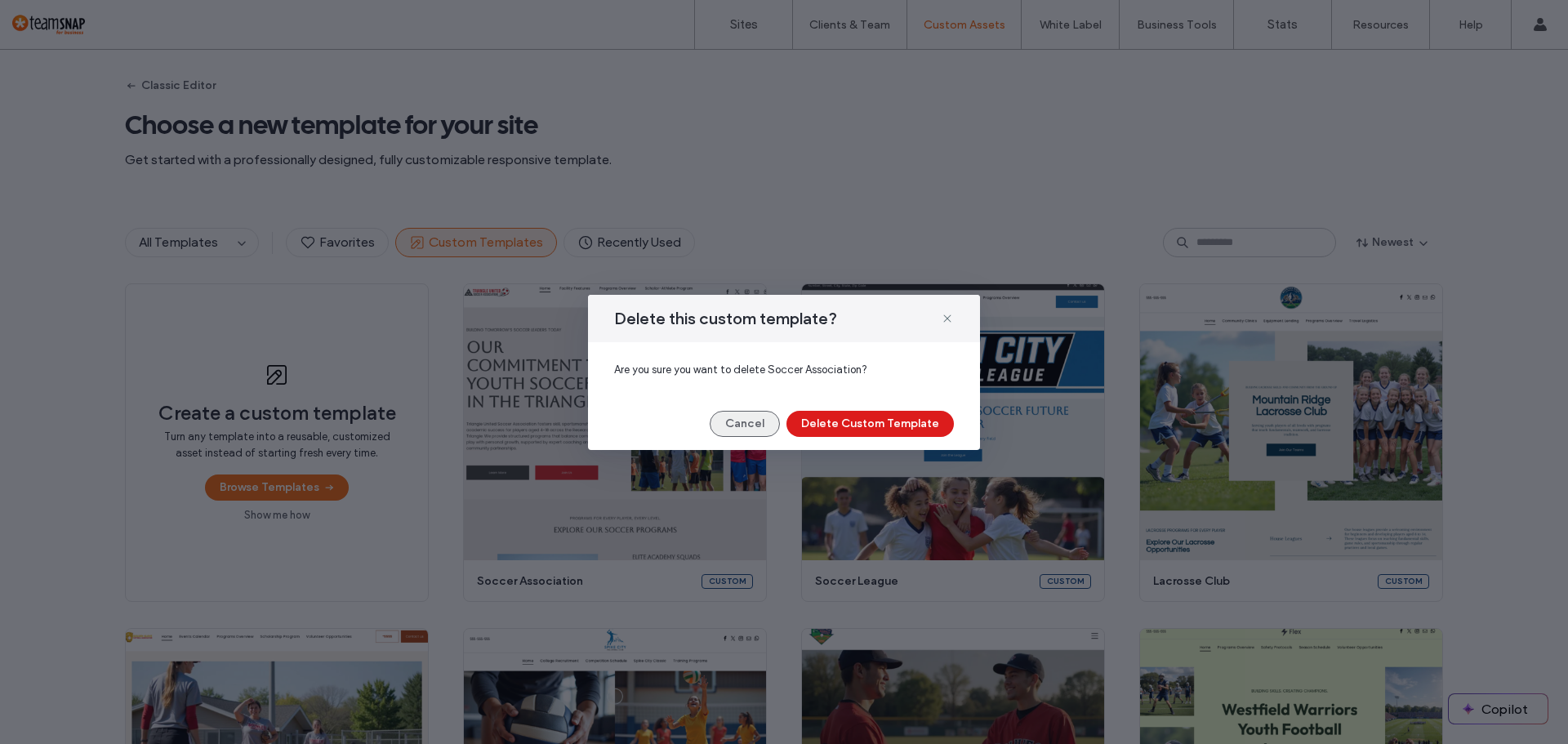
click at [756, 436] on button "Cancel" at bounding box center [745, 423] width 70 height 26
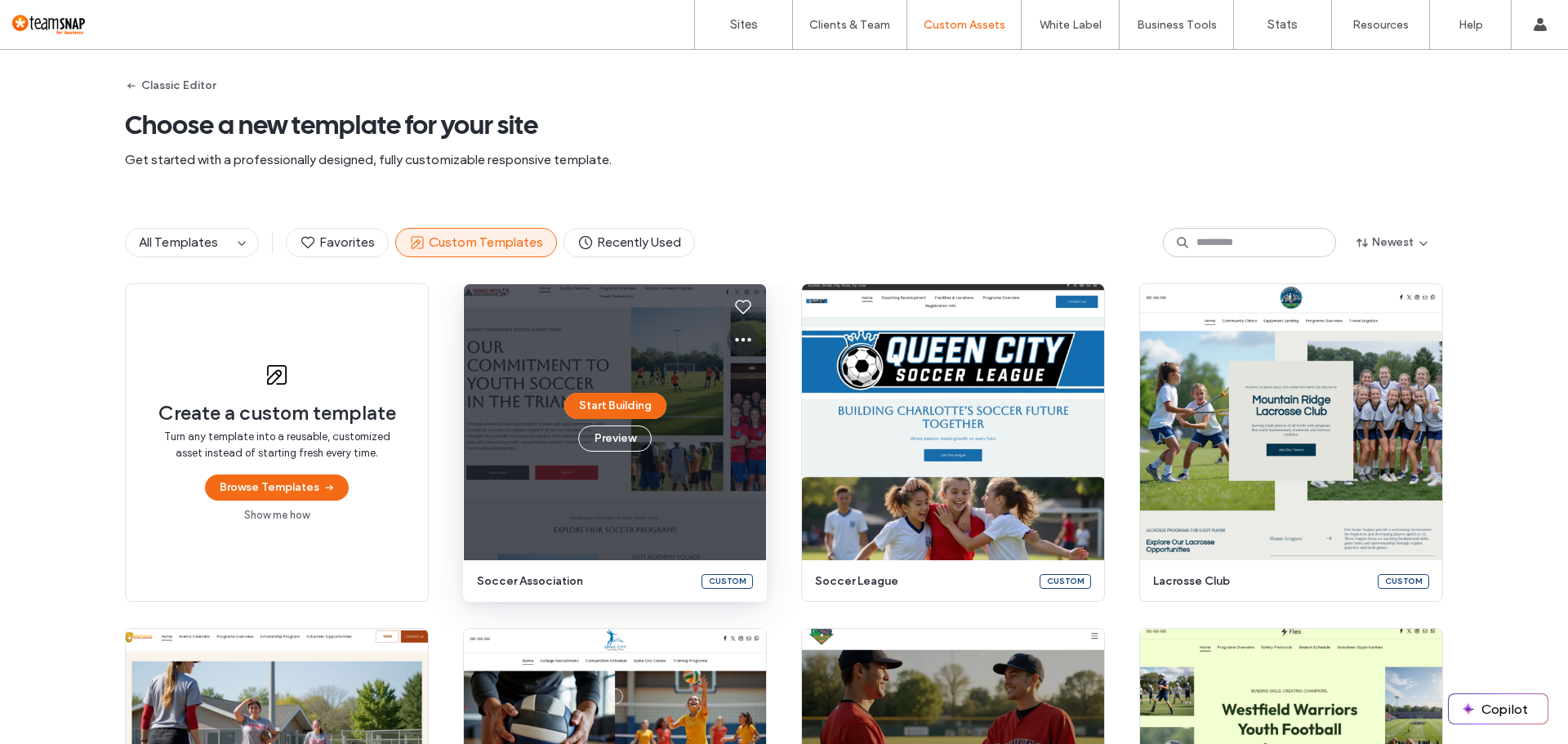
click at [740, 343] on icon at bounding box center [743, 339] width 19 height 19
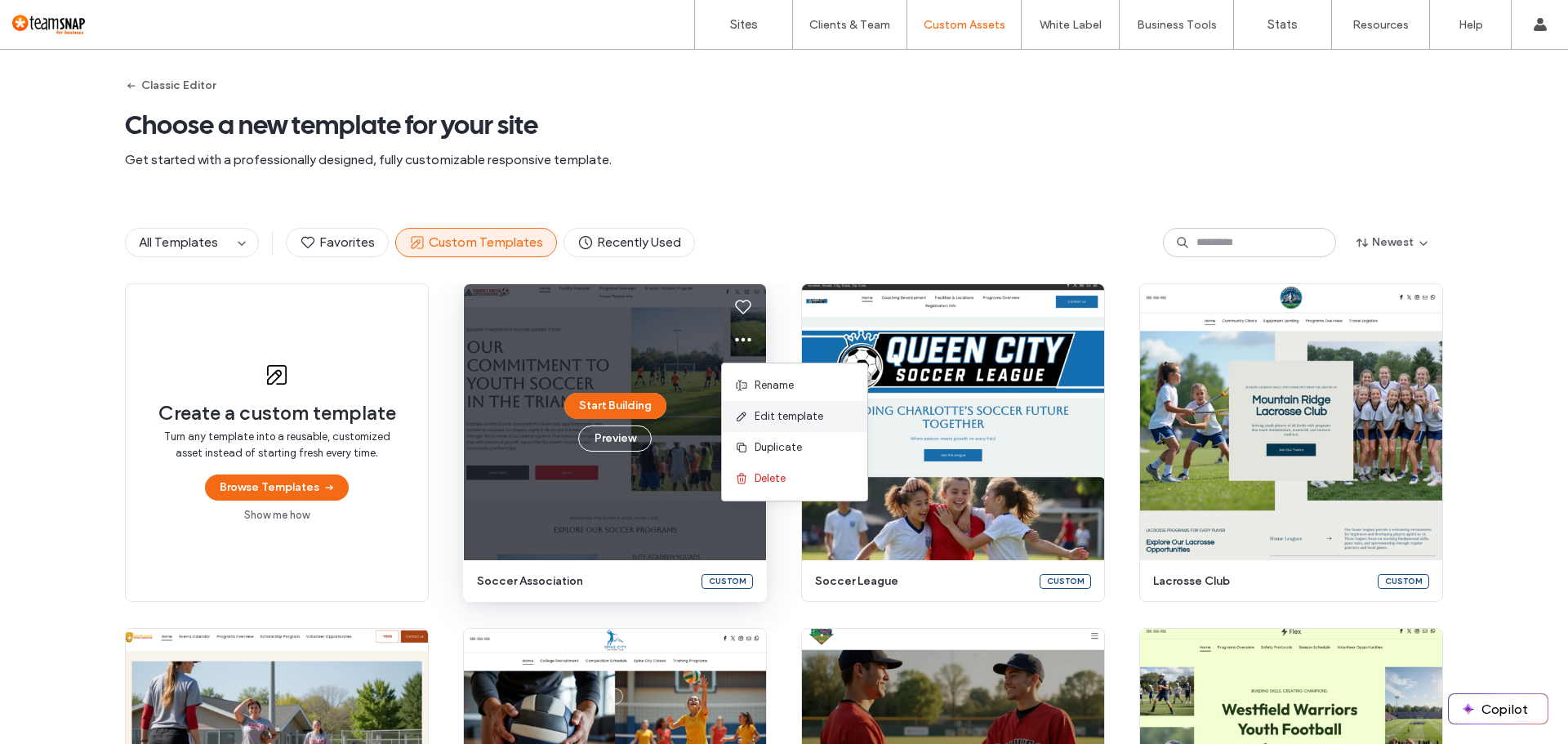
click at [766, 421] on span "Edit template" at bounding box center [789, 416] width 69 height 17
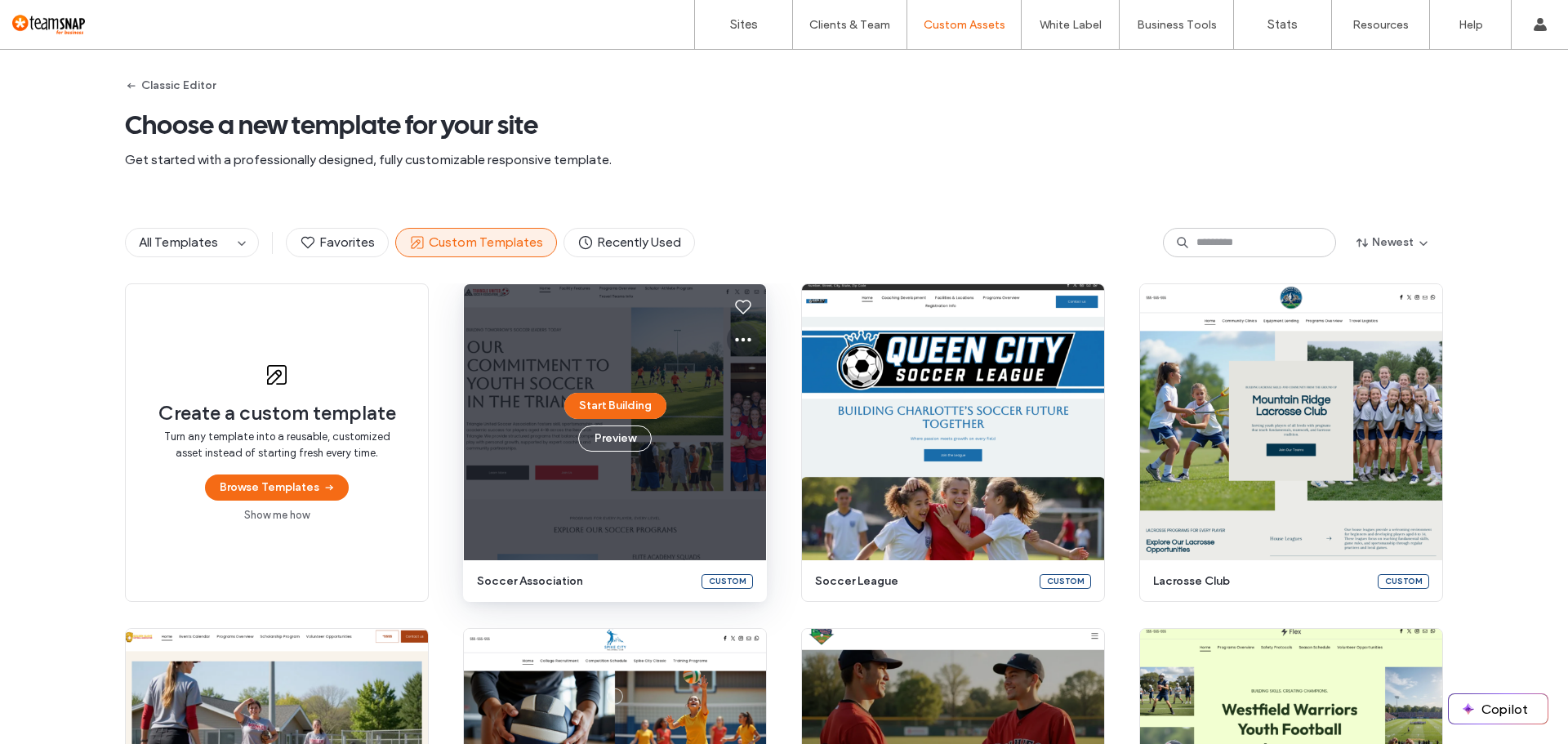
click at [737, 339] on use at bounding box center [743, 340] width 17 height 4
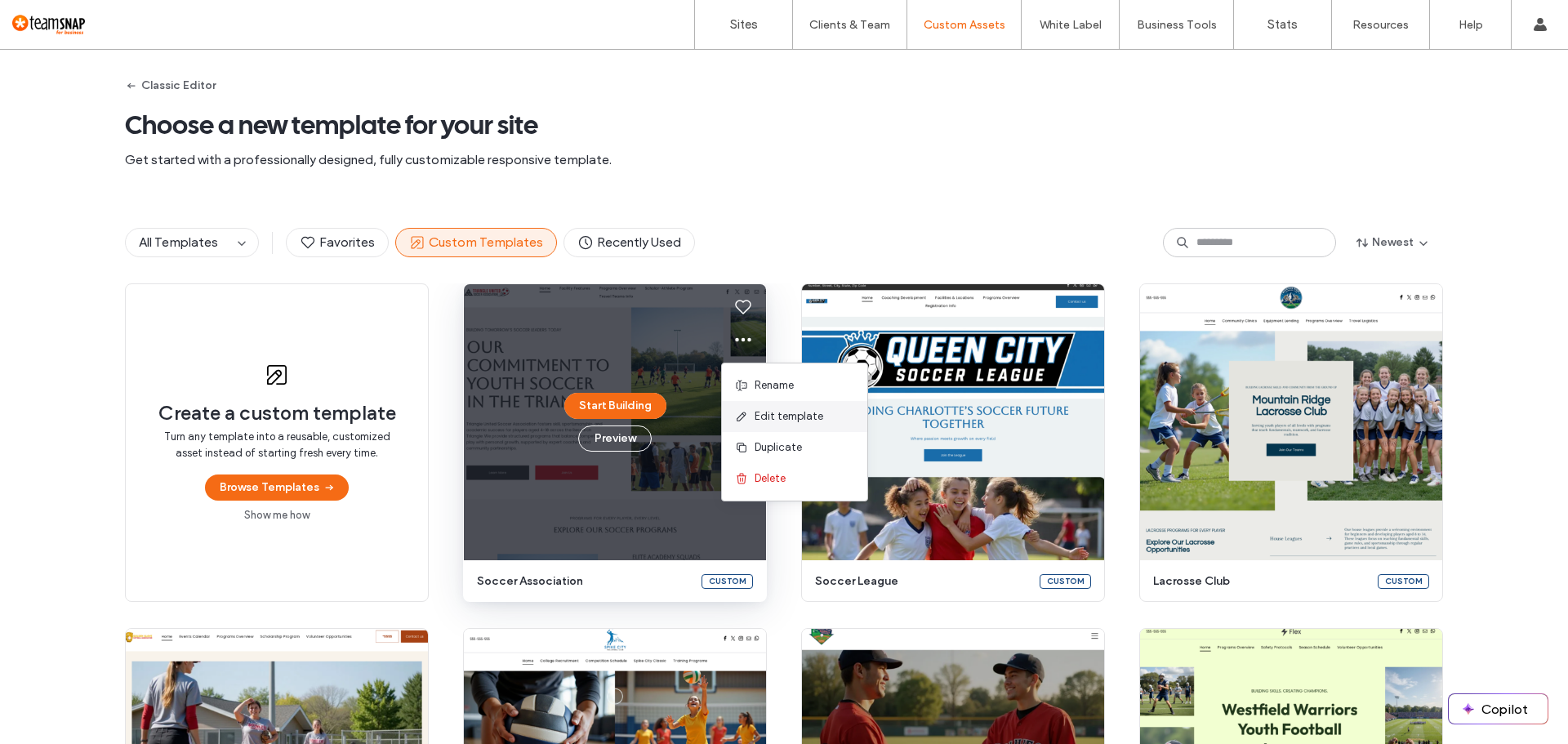
click at [773, 412] on span "Edit template" at bounding box center [789, 416] width 69 height 17
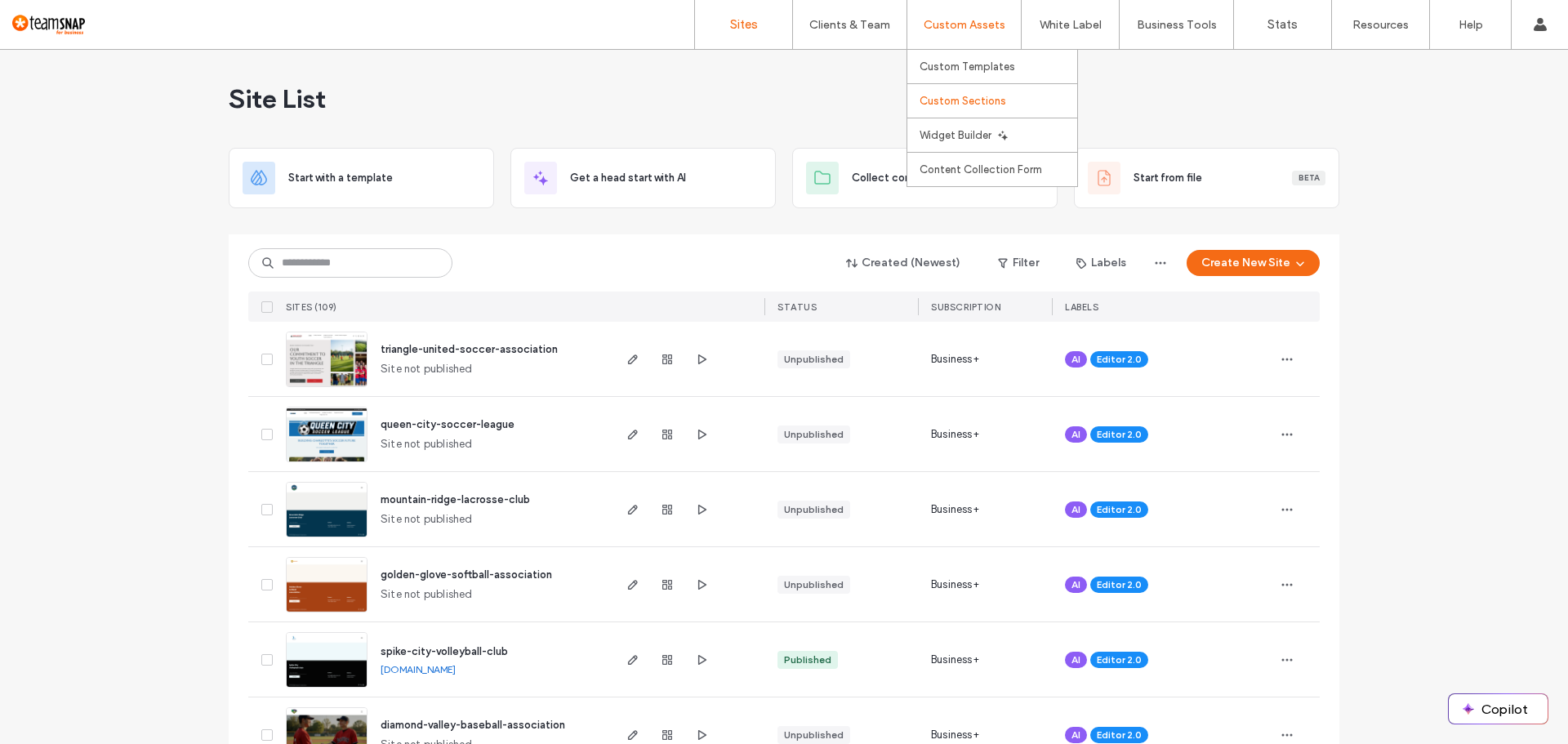
drag, startPoint x: 947, startPoint y: 65, endPoint x: 940, endPoint y: 86, distance: 22.1
click at [947, 65] on label "Custom Templates" at bounding box center [967, 67] width 96 height 12
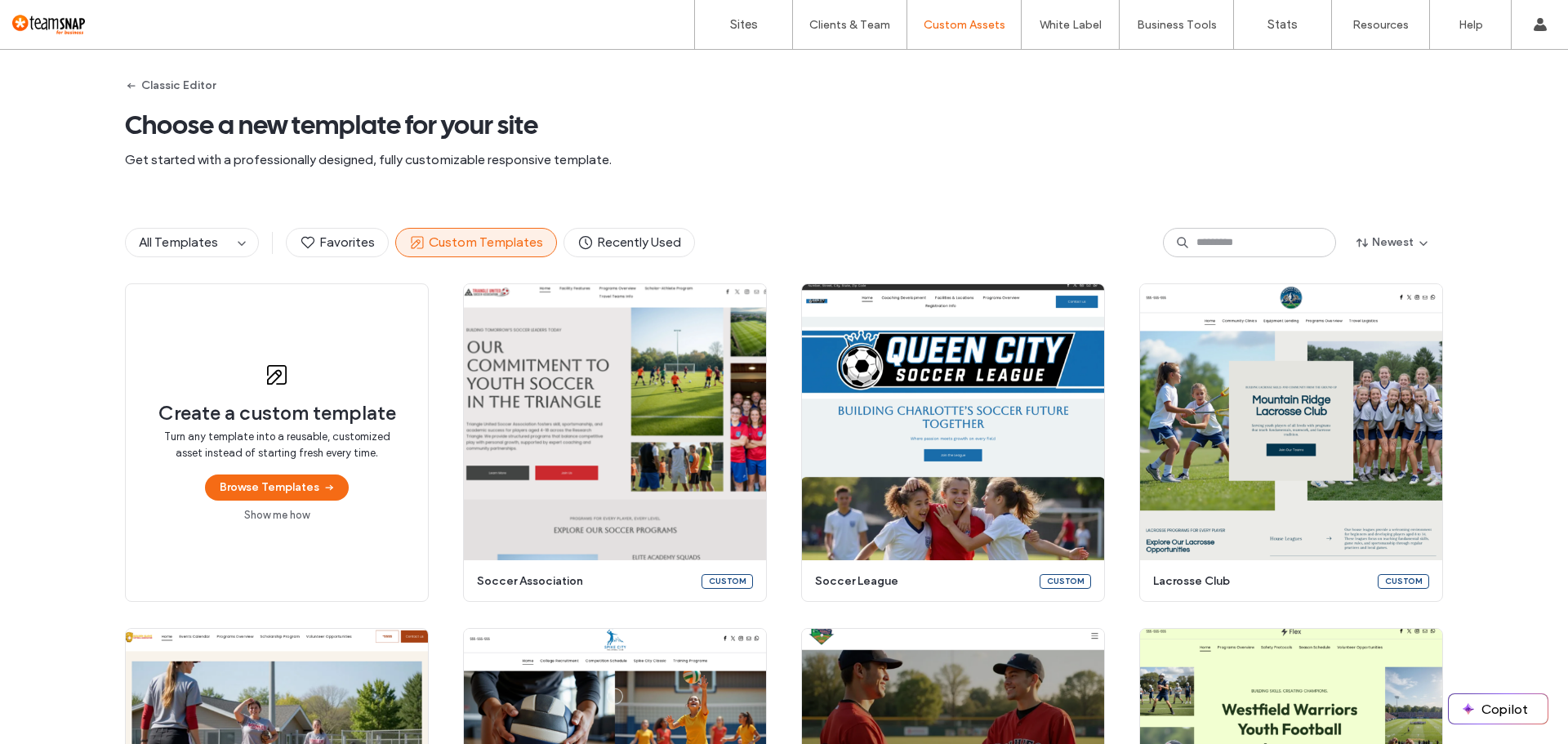
click at [797, 155] on span "Get started with a professionally designed, fully customizable responsive templ…" at bounding box center [784, 160] width 1318 height 18
click at [737, 136] on span "Choose a new template for your site" at bounding box center [784, 125] width 1318 height 33
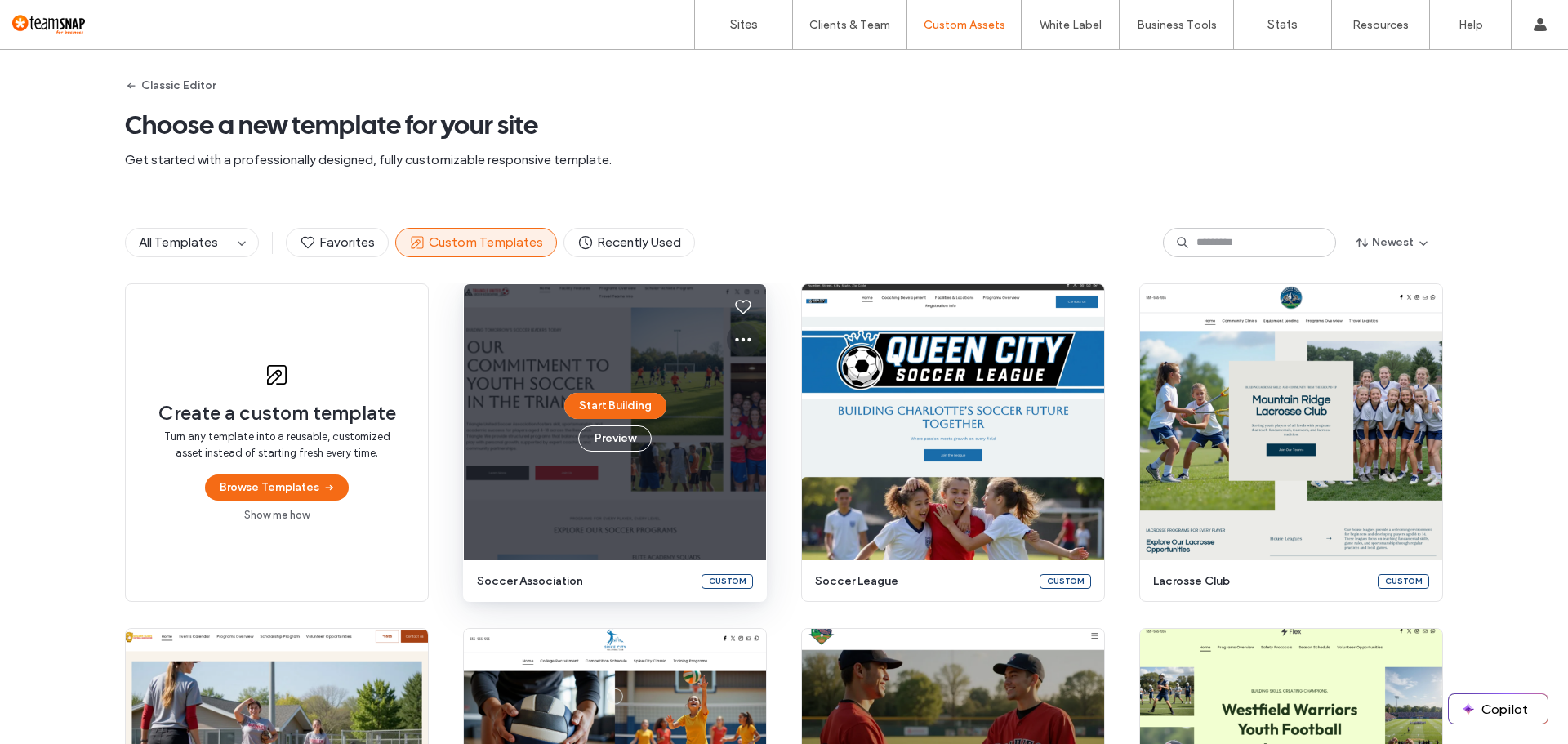
drag, startPoint x: 737, startPoint y: 331, endPoint x: 738, endPoint y: 349, distance: 18.0
click at [737, 331] on icon at bounding box center [743, 339] width 19 height 19
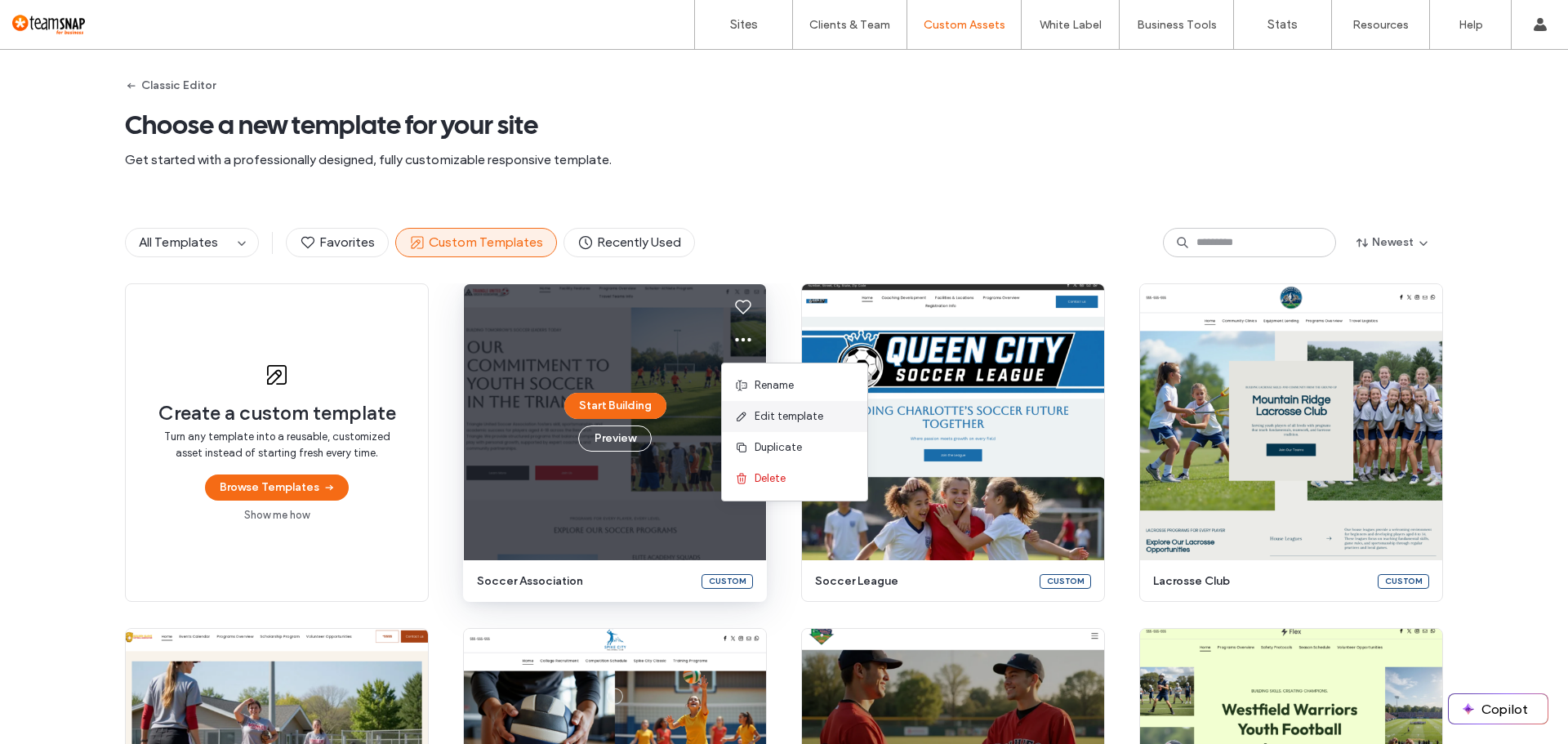
click at [788, 416] on span "Edit template" at bounding box center [789, 416] width 69 height 17
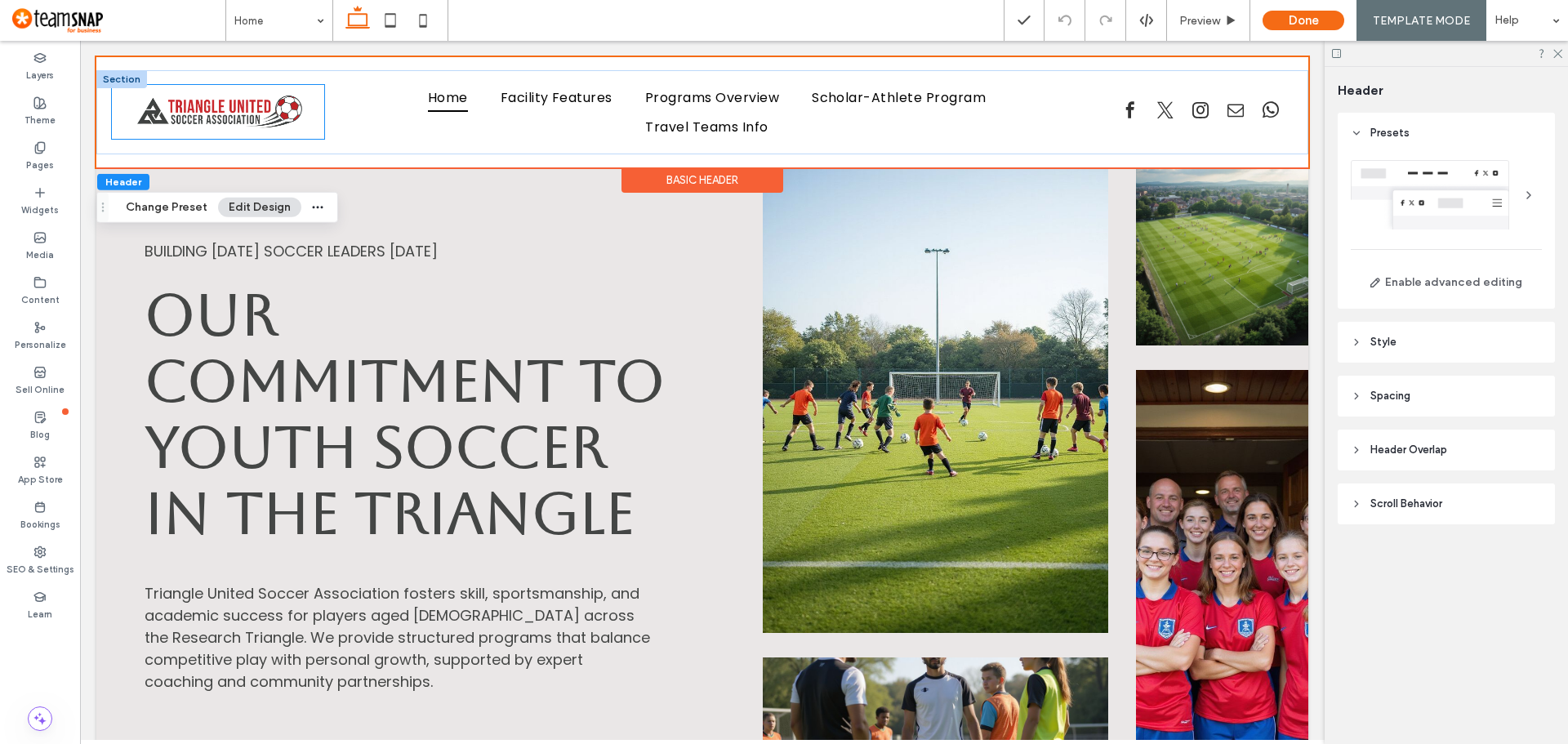
click at [251, 116] on img at bounding box center [218, 112] width 213 height 54
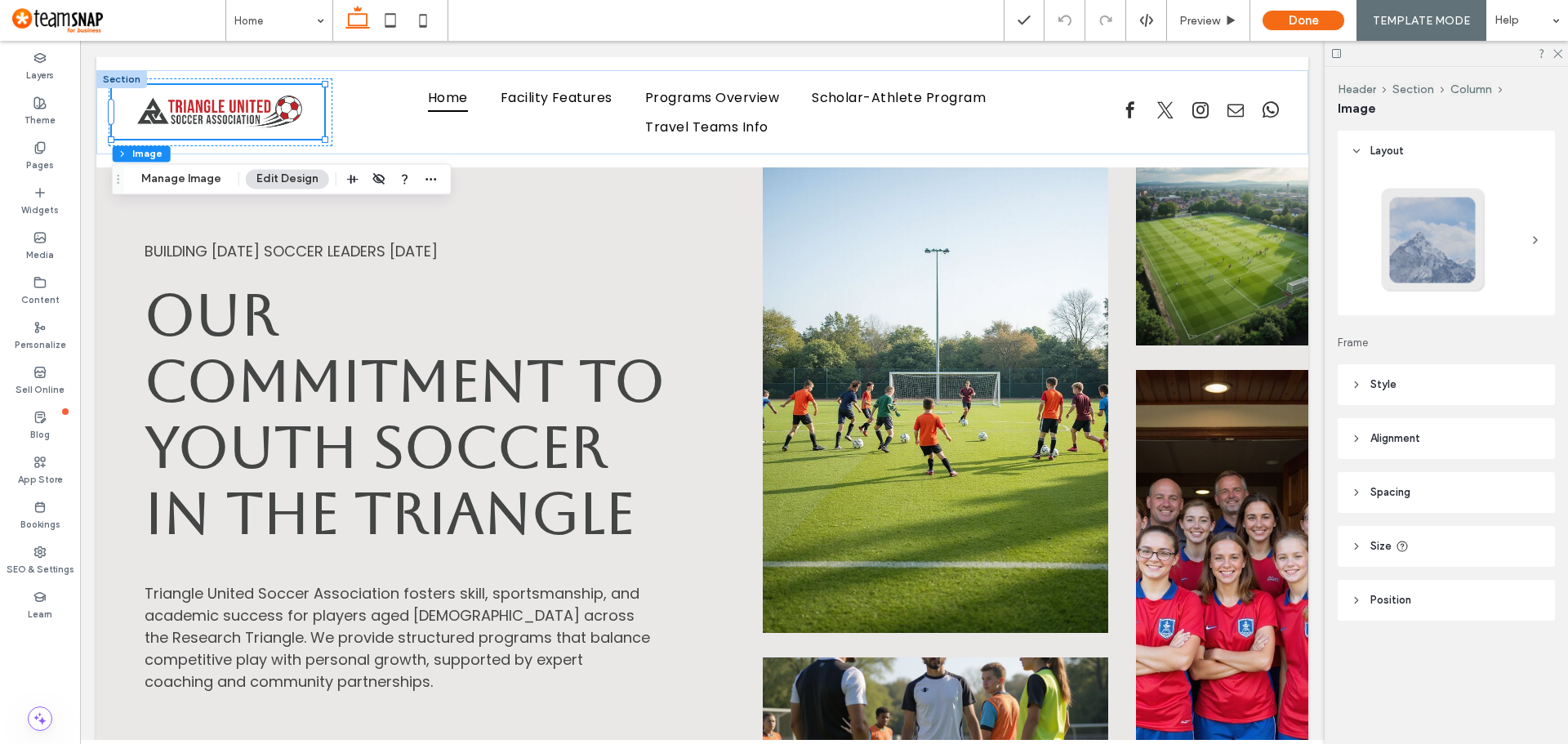
click at [1357, 379] on icon at bounding box center [1356, 384] width 11 height 11
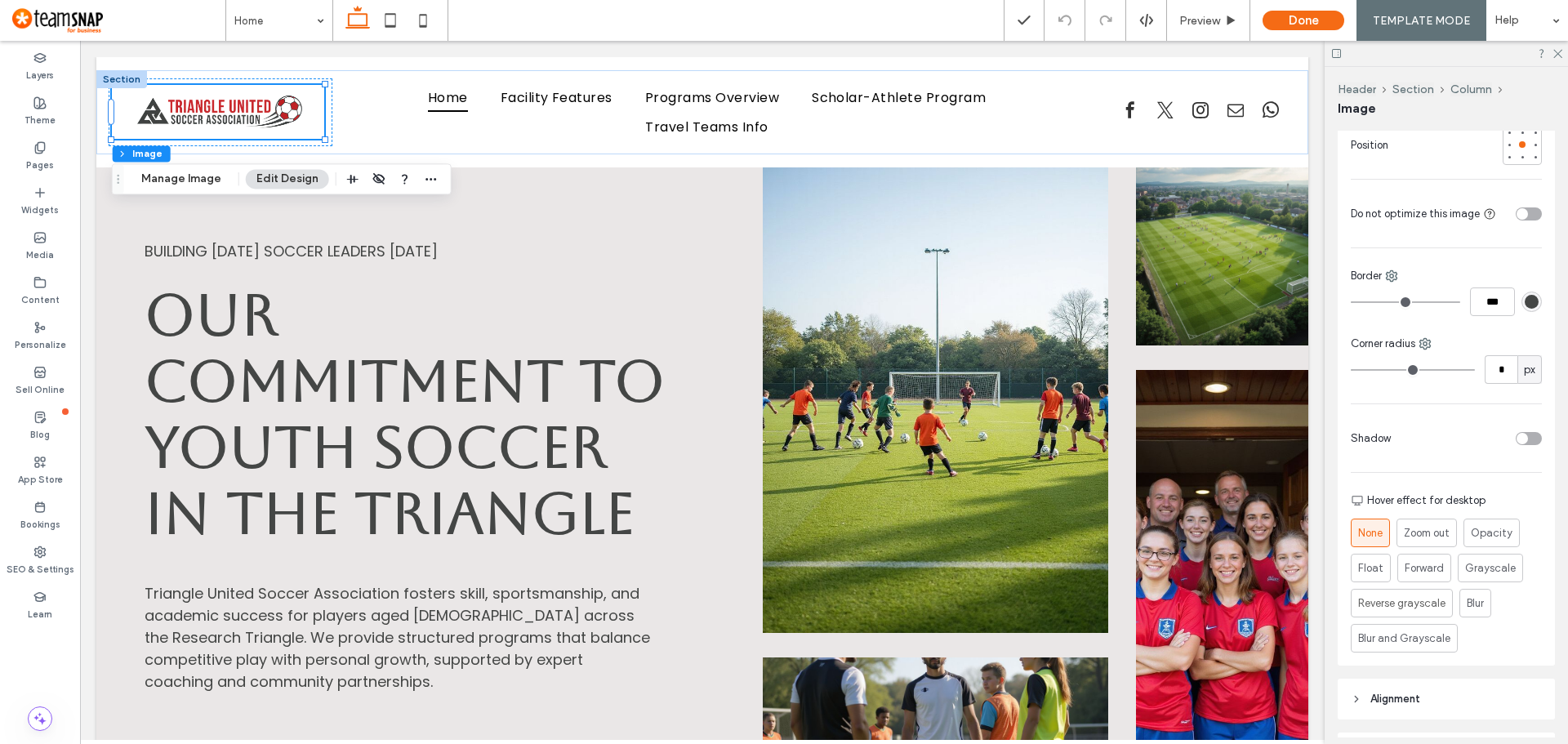
scroll to position [408, 0]
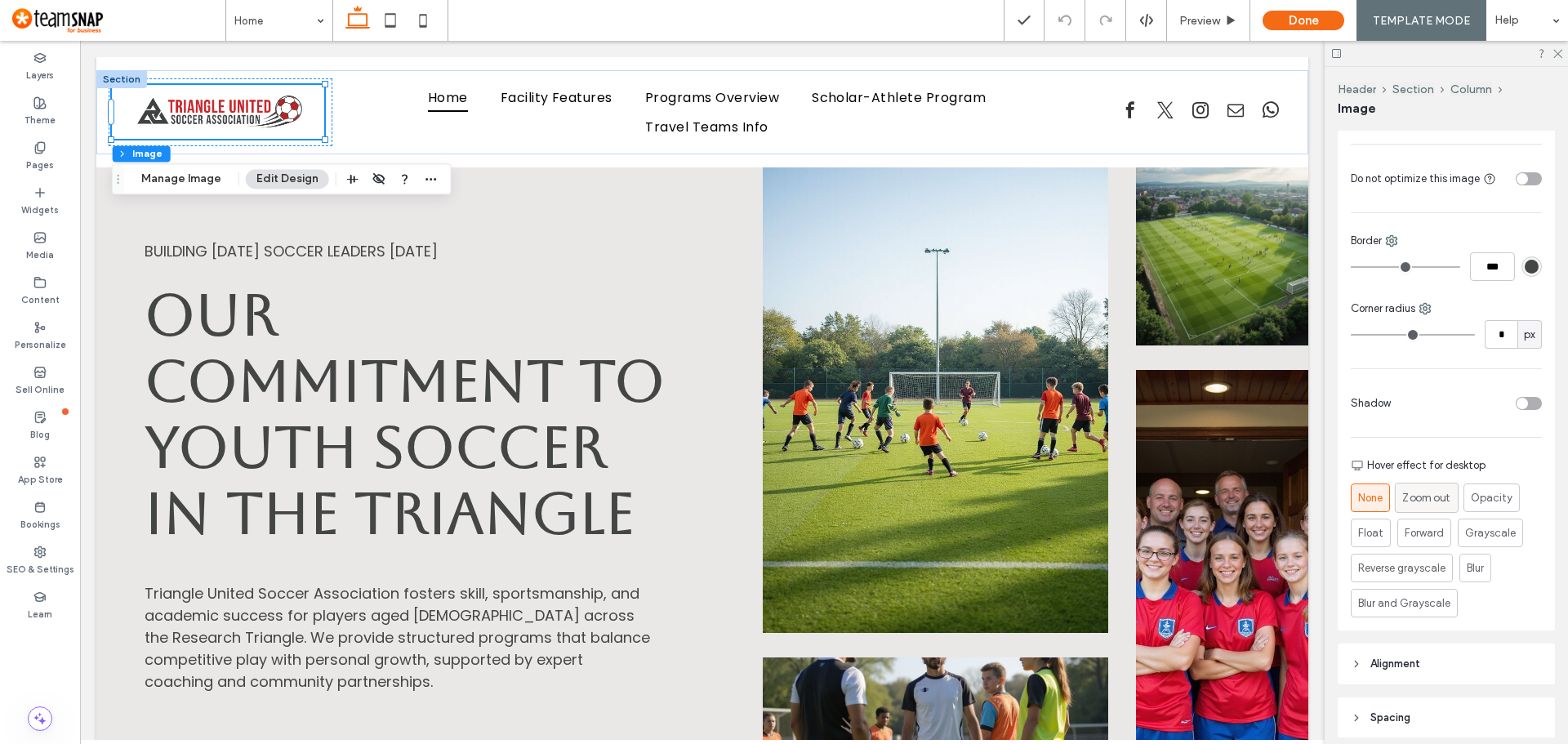
click at [1425, 502] on span "Zoom out" at bounding box center [1426, 498] width 48 height 18
click at [1366, 502] on span "None" at bounding box center [1370, 498] width 25 height 17
click at [1427, 502] on span "Zoom out" at bounding box center [1426, 498] width 48 height 18
drag, startPoint x: 1218, startPoint y: 13, endPoint x: 621, endPoint y: 234, distance: 636.6
click at [1218, 14] on span "Preview" at bounding box center [1200, 21] width 40 height 14
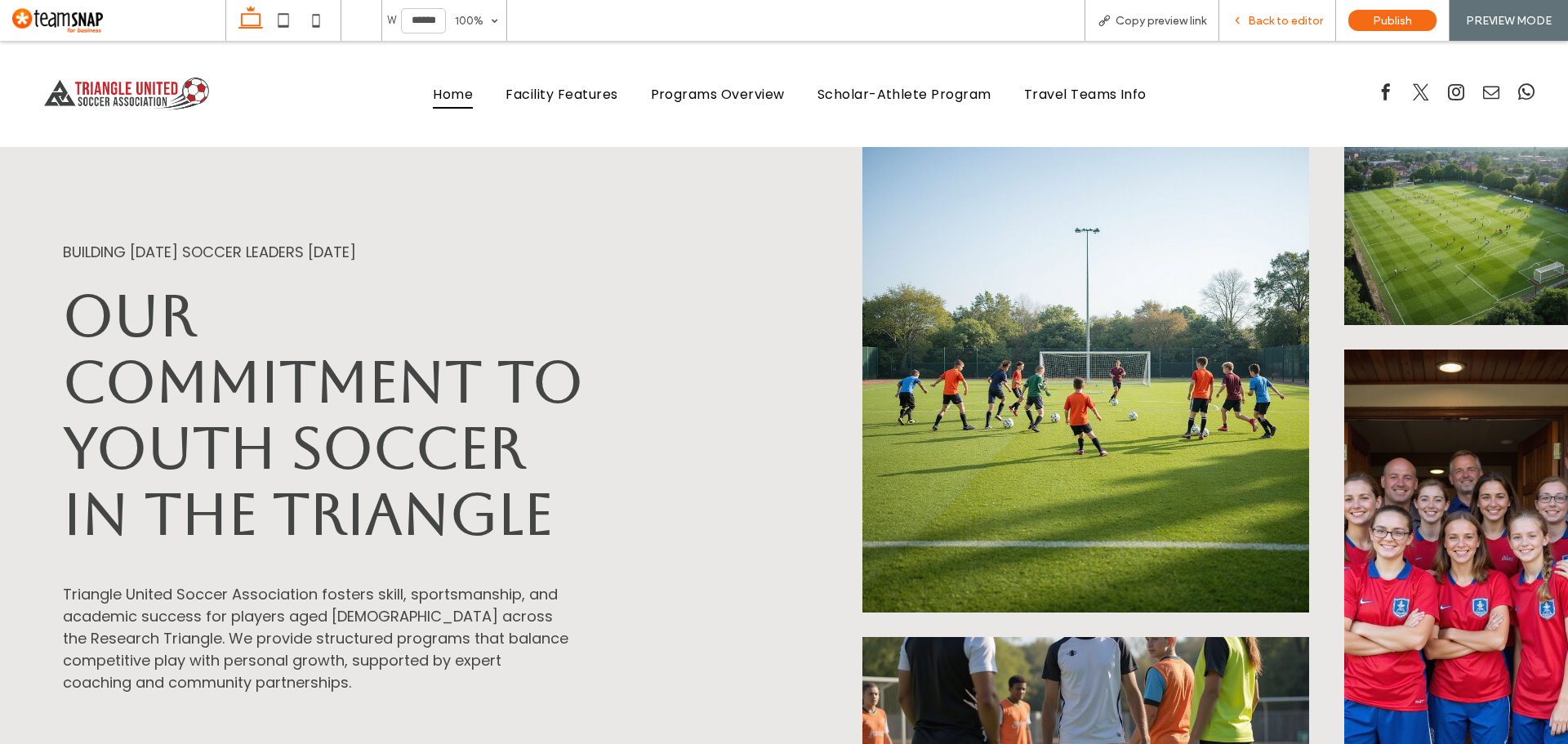
drag, startPoint x: 1303, startPoint y: 18, endPoint x: 1185, endPoint y: 129, distance: 162.0
click at [1303, 18] on span "Back to editor" at bounding box center [1285, 21] width 75 height 14
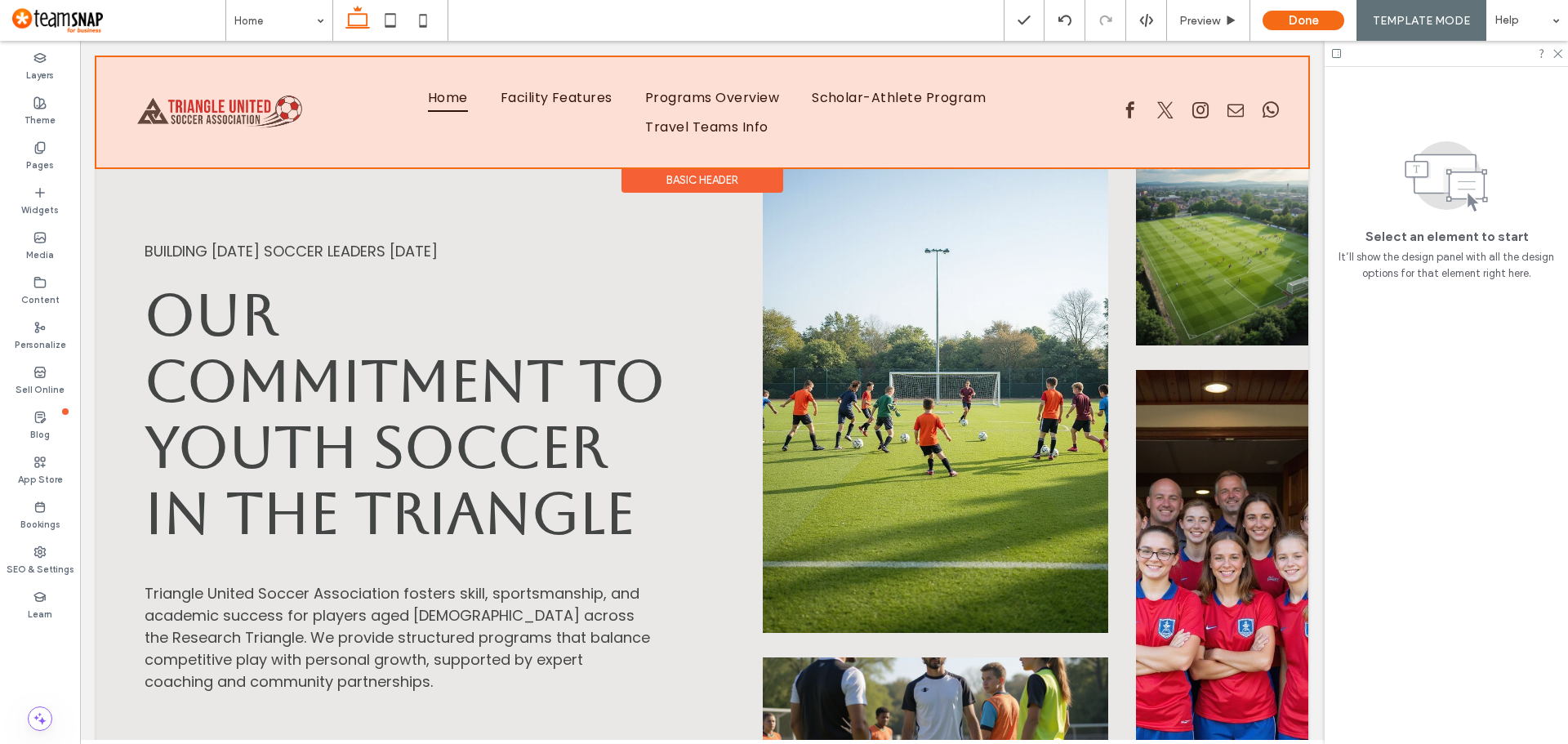
click at [886, 109] on div at bounding box center [702, 112] width 1212 height 110
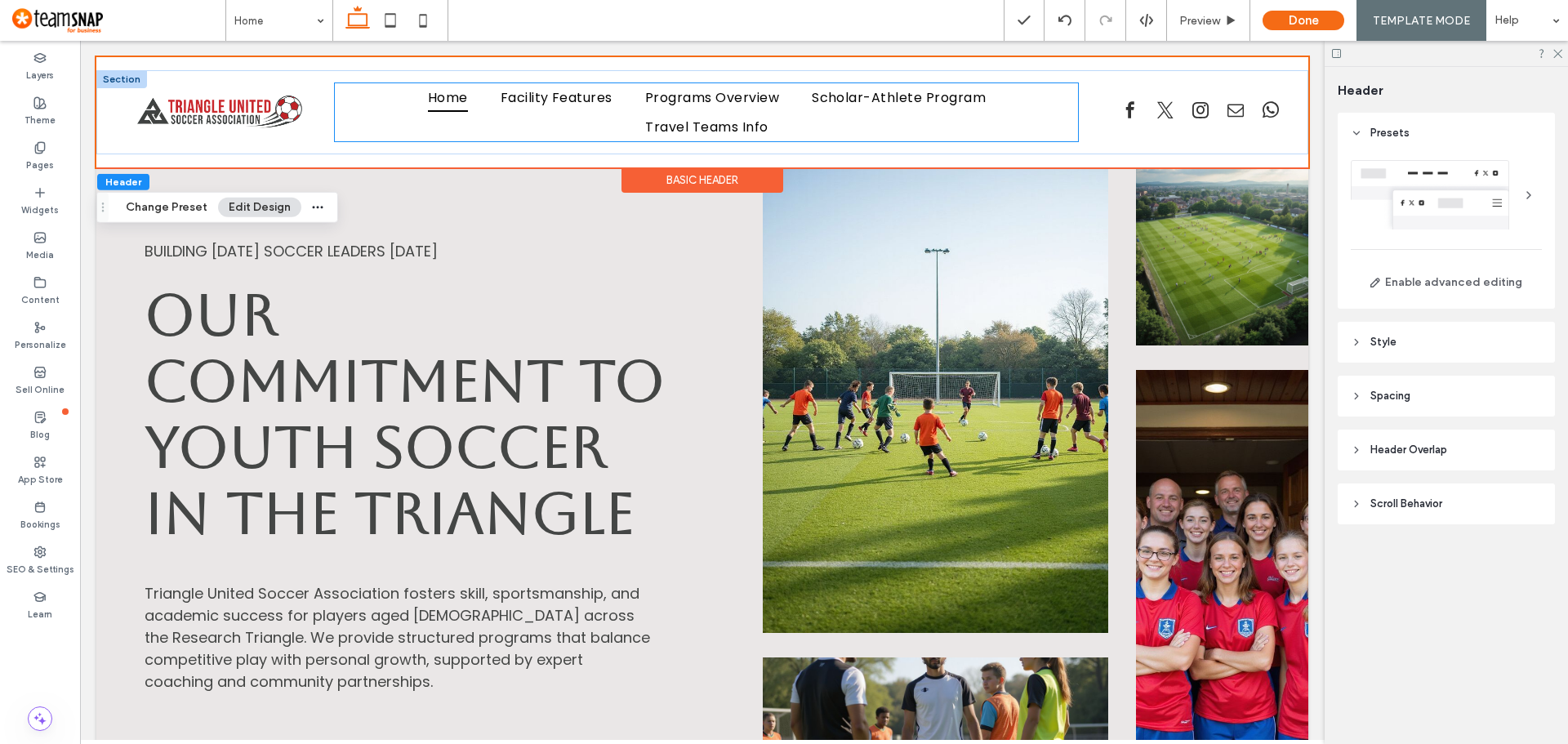
click at [1031, 124] on ul "Home Facility Features Programs Overview Scholar-Athlete Program Travel Teams I…" at bounding box center [707, 112] width 744 height 58
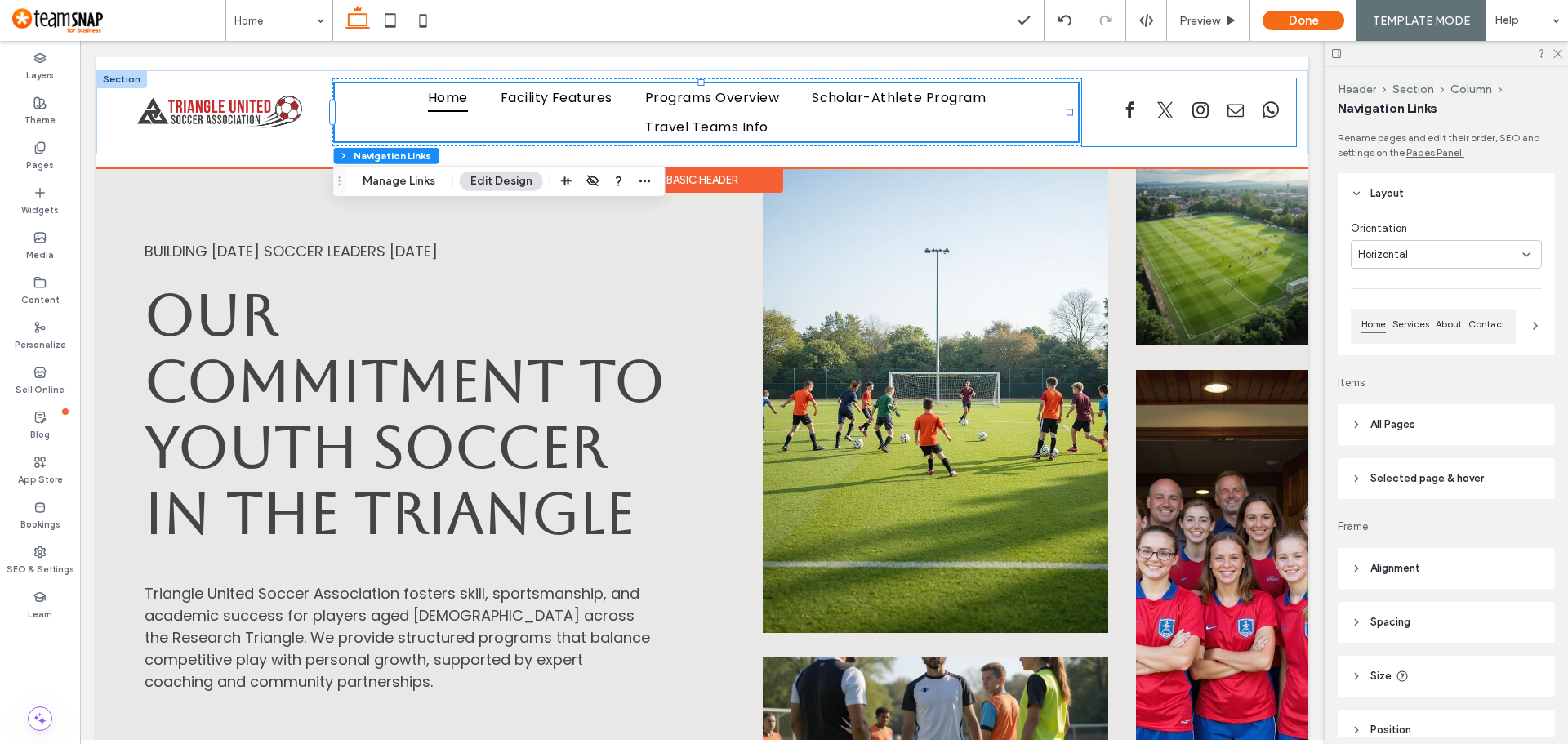
click at [1099, 119] on div at bounding box center [1188, 112] width 214 height 68
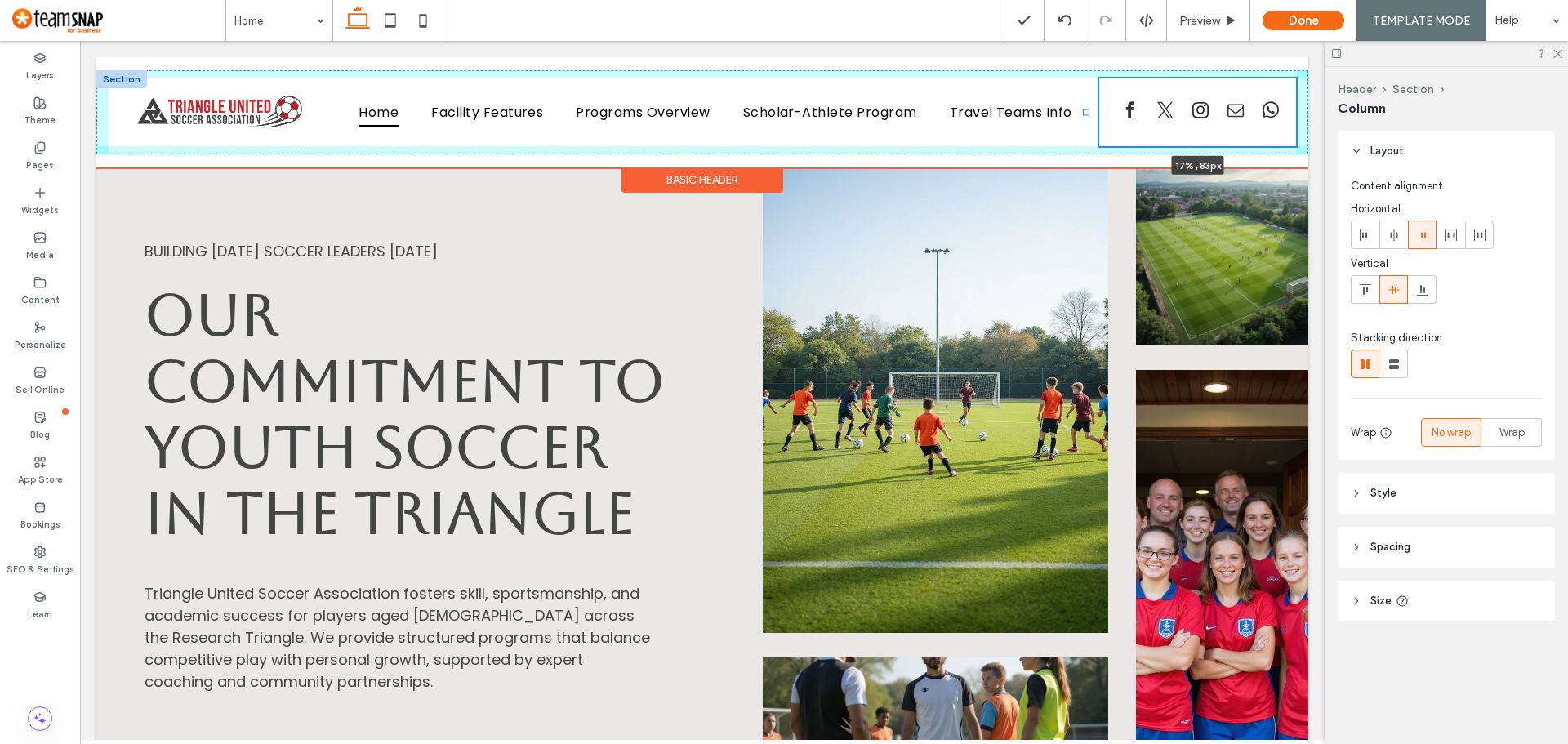
drag, startPoint x: 1073, startPoint y: 111, endPoint x: 1088, endPoint y: 112, distance: 15.0
click at [1088, 112] on div at bounding box center [1085, 112] width 6 height 6
type input "**"
type input "*****"
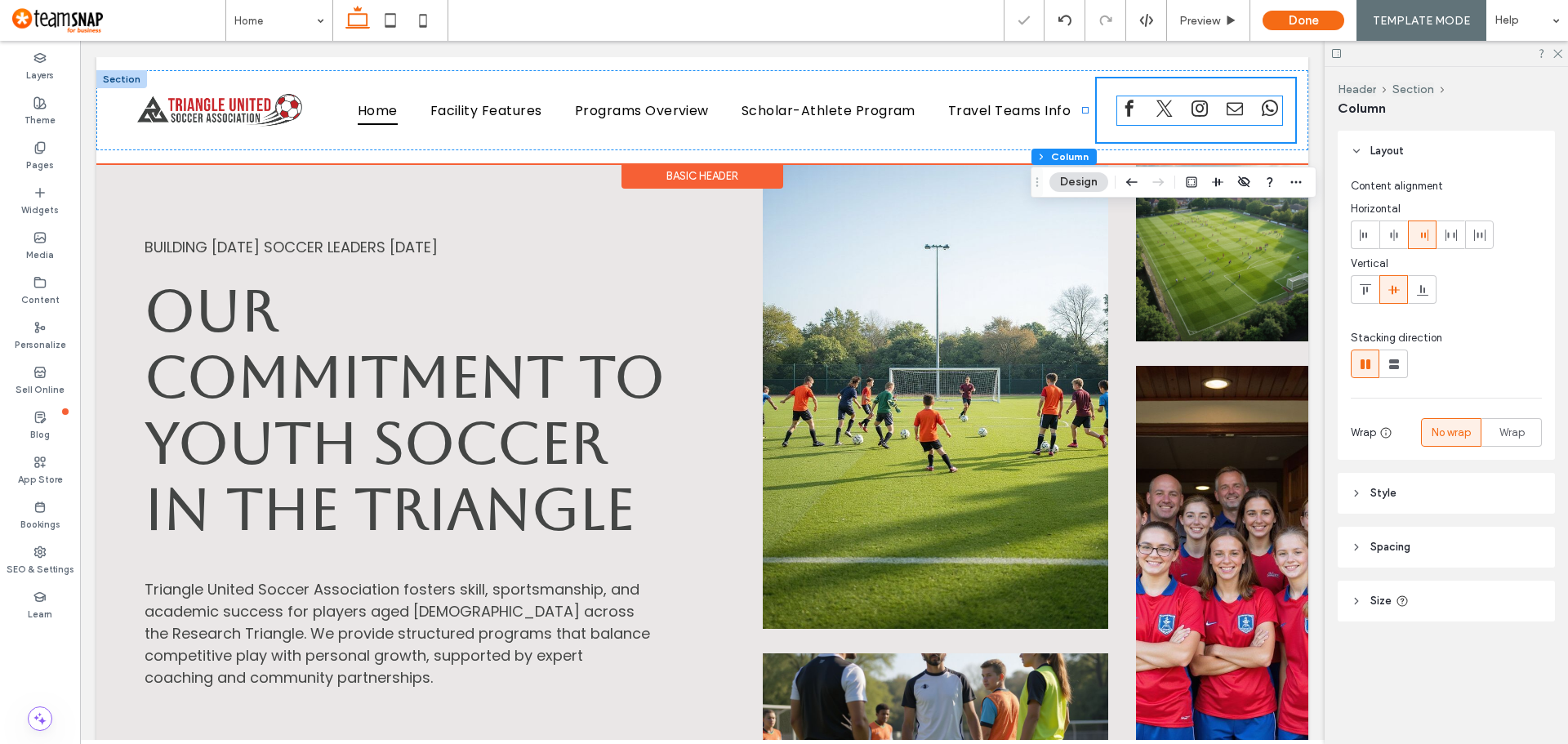
click at [1162, 115] on span "twitter" at bounding box center [1165, 109] width 25 height 25
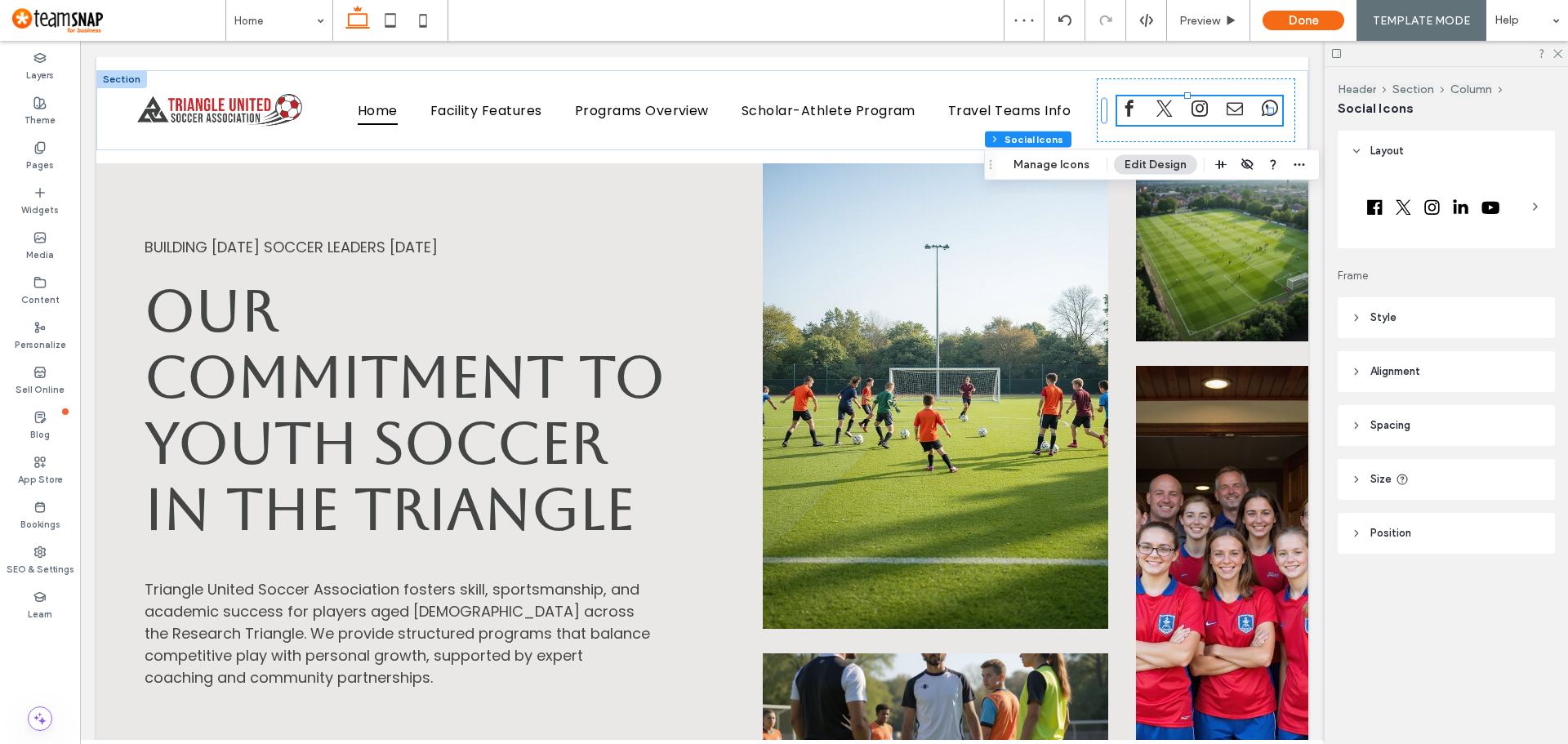
click at [1535, 206] on icon at bounding box center [1535, 206] width 13 height 13
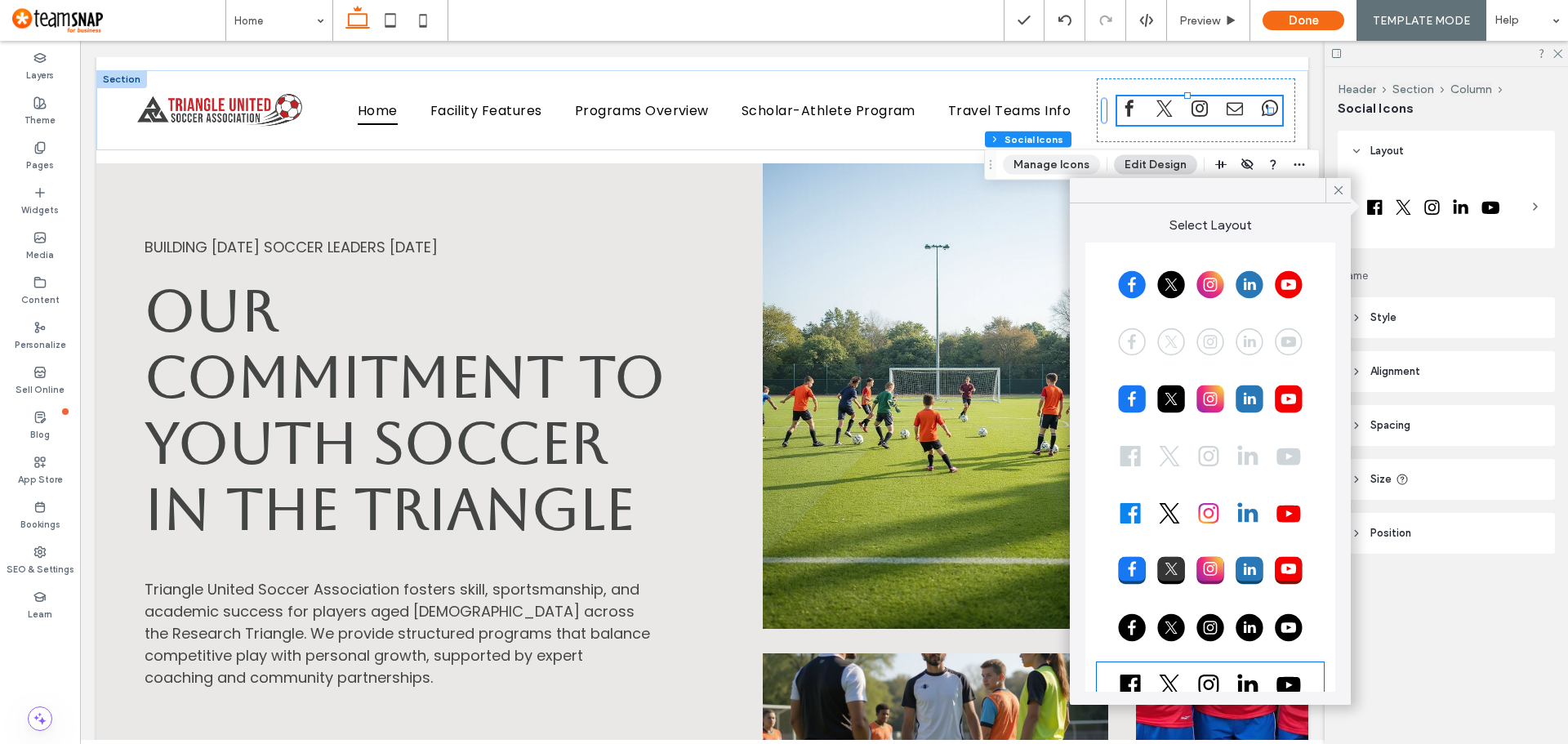
click at [1066, 161] on button "Manage Icons" at bounding box center [1051, 165] width 98 height 19
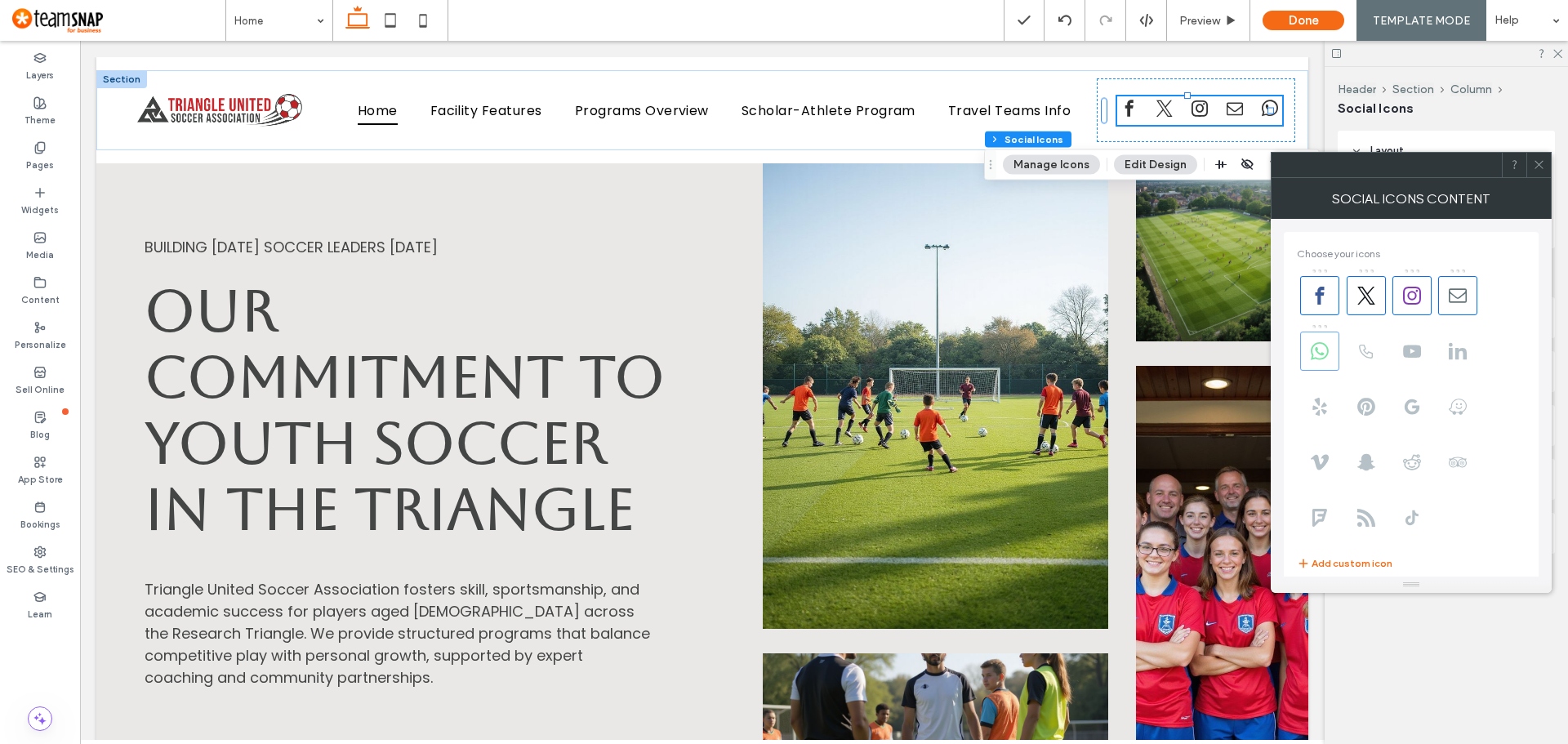
click at [1322, 350] on icon at bounding box center [1319, 350] width 18 height 18
click at [1535, 167] on icon at bounding box center [1539, 164] width 12 height 12
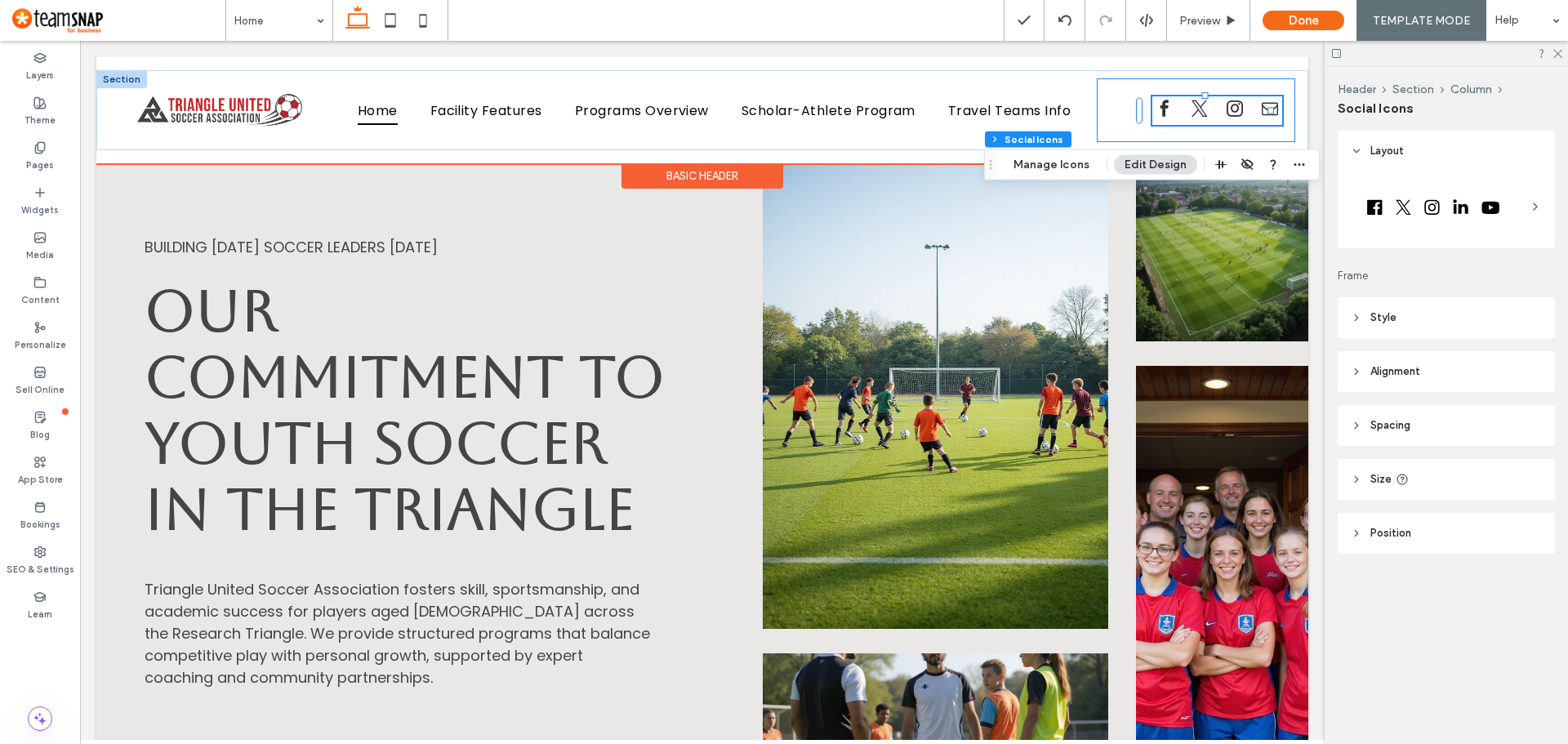
click at [1106, 114] on div at bounding box center [1196, 110] width 199 height 63
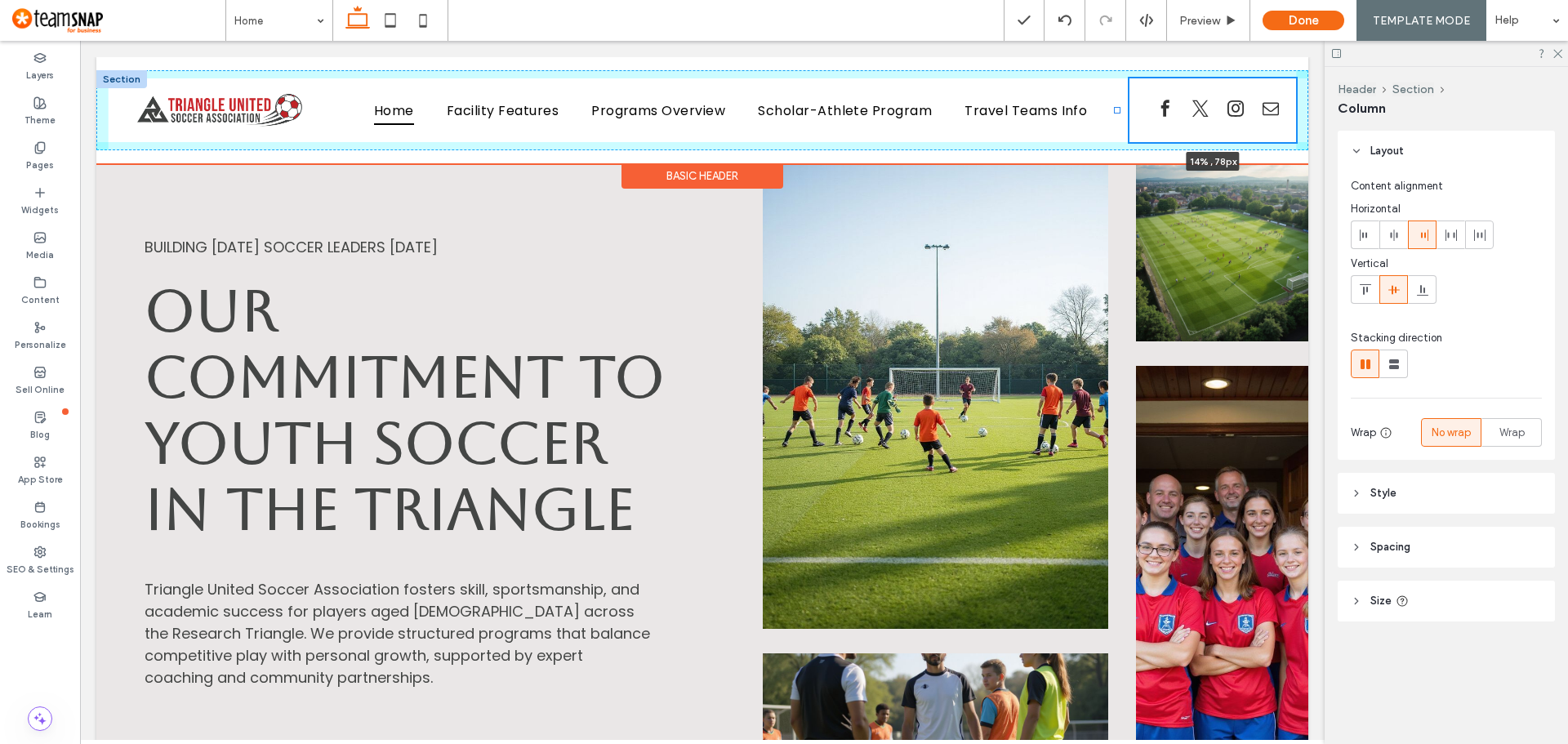
drag, startPoint x: 1087, startPoint y: 111, endPoint x: 1117, endPoint y: 109, distance: 30.1
click at [1117, 109] on div at bounding box center [1117, 110] width 6 height 6
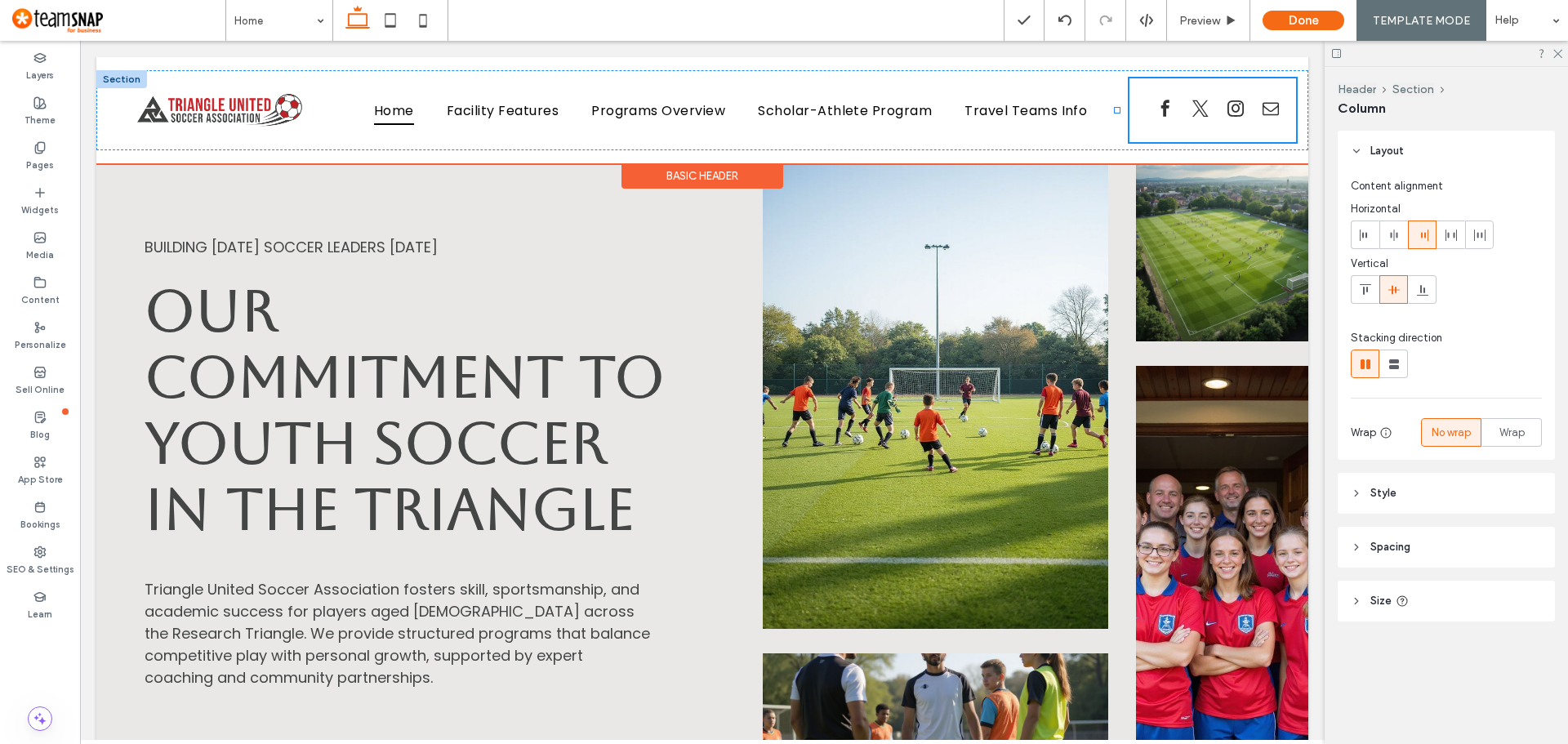
type input "**"
type input "*****"
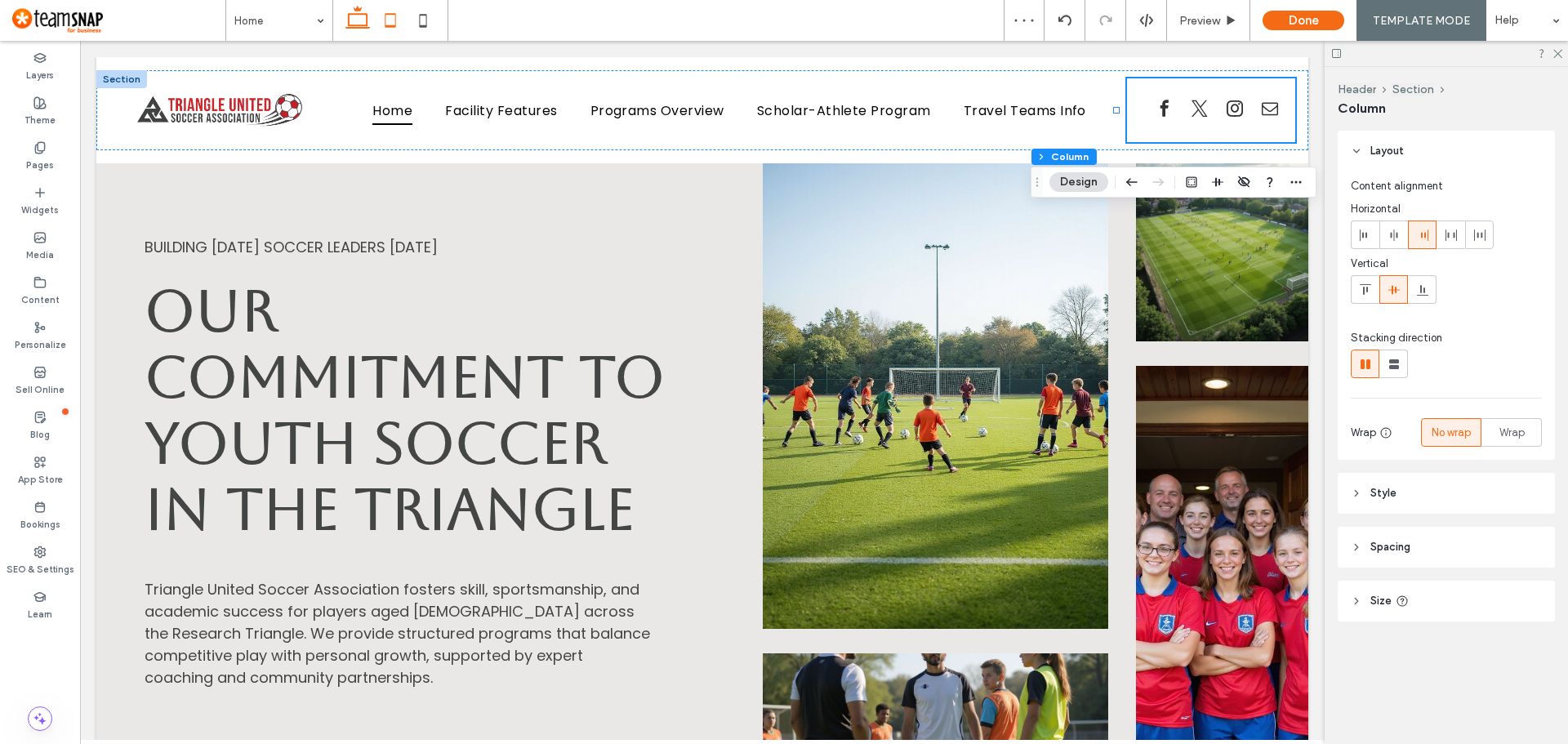
click at [392, 27] on use at bounding box center [391, 20] width 11 height 14
type input "**"
type input "*****"
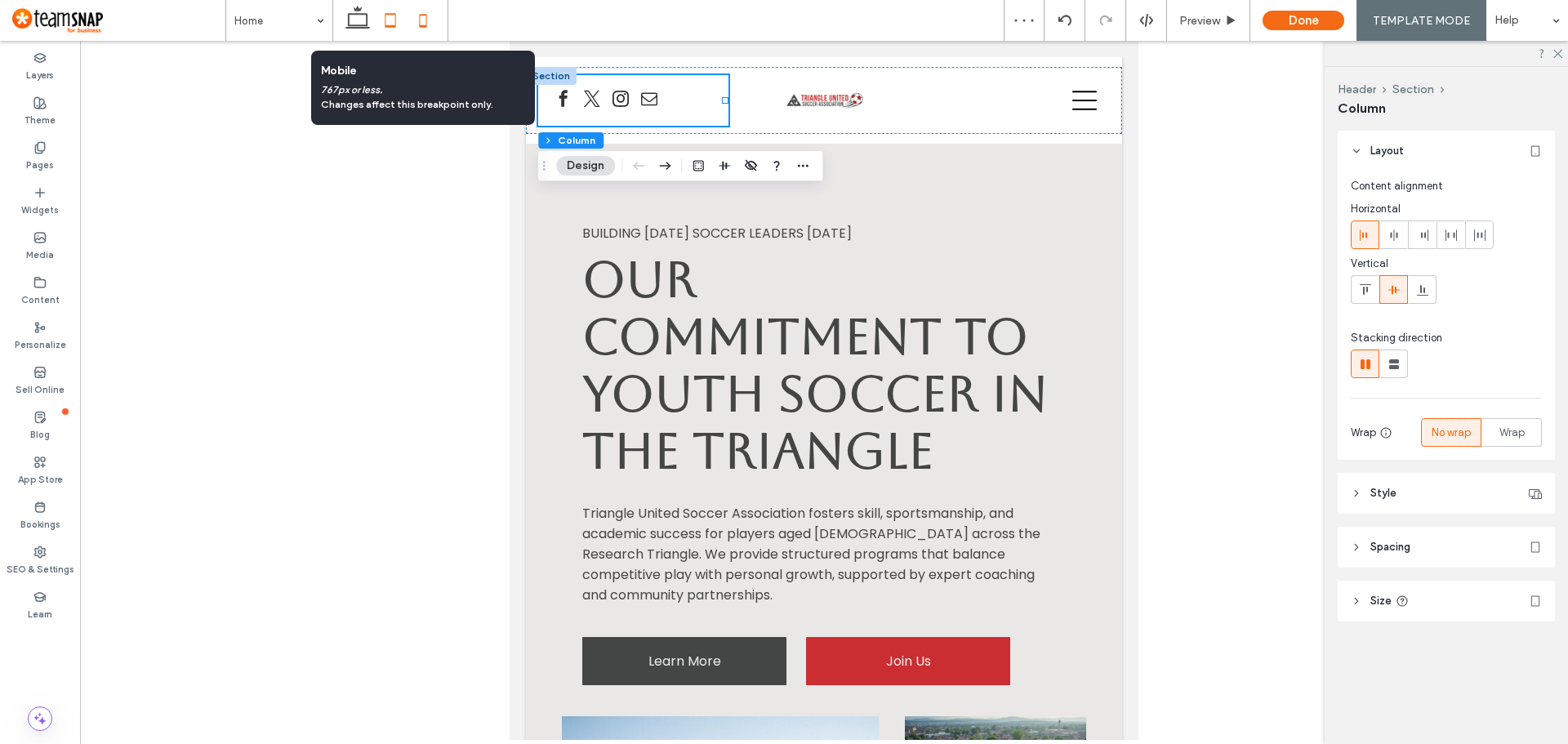
click at [425, 20] on icon at bounding box center [423, 20] width 33 height 33
type input "*"
type input "**"
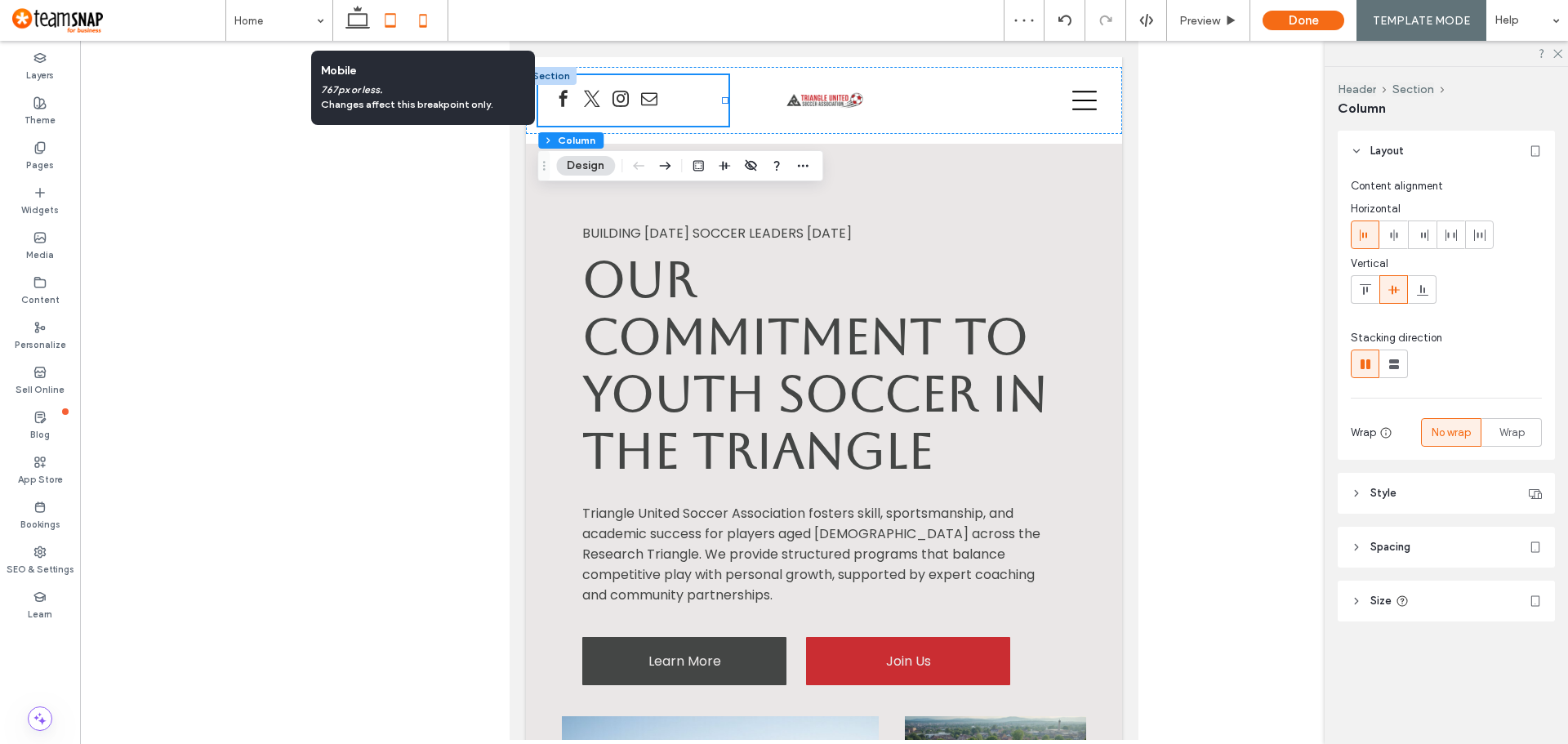
type input "***"
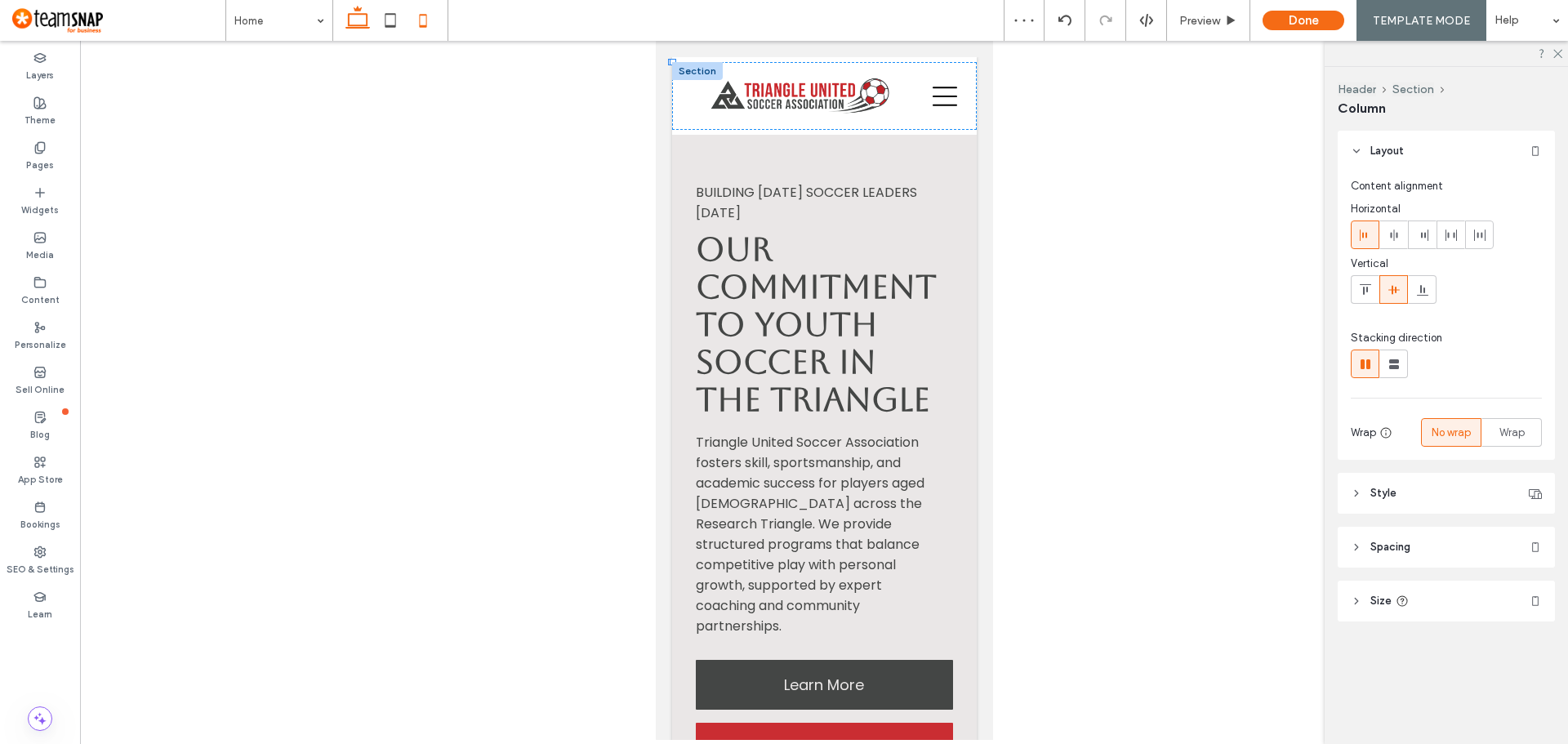
click at [359, 23] on icon at bounding box center [357, 20] width 33 height 33
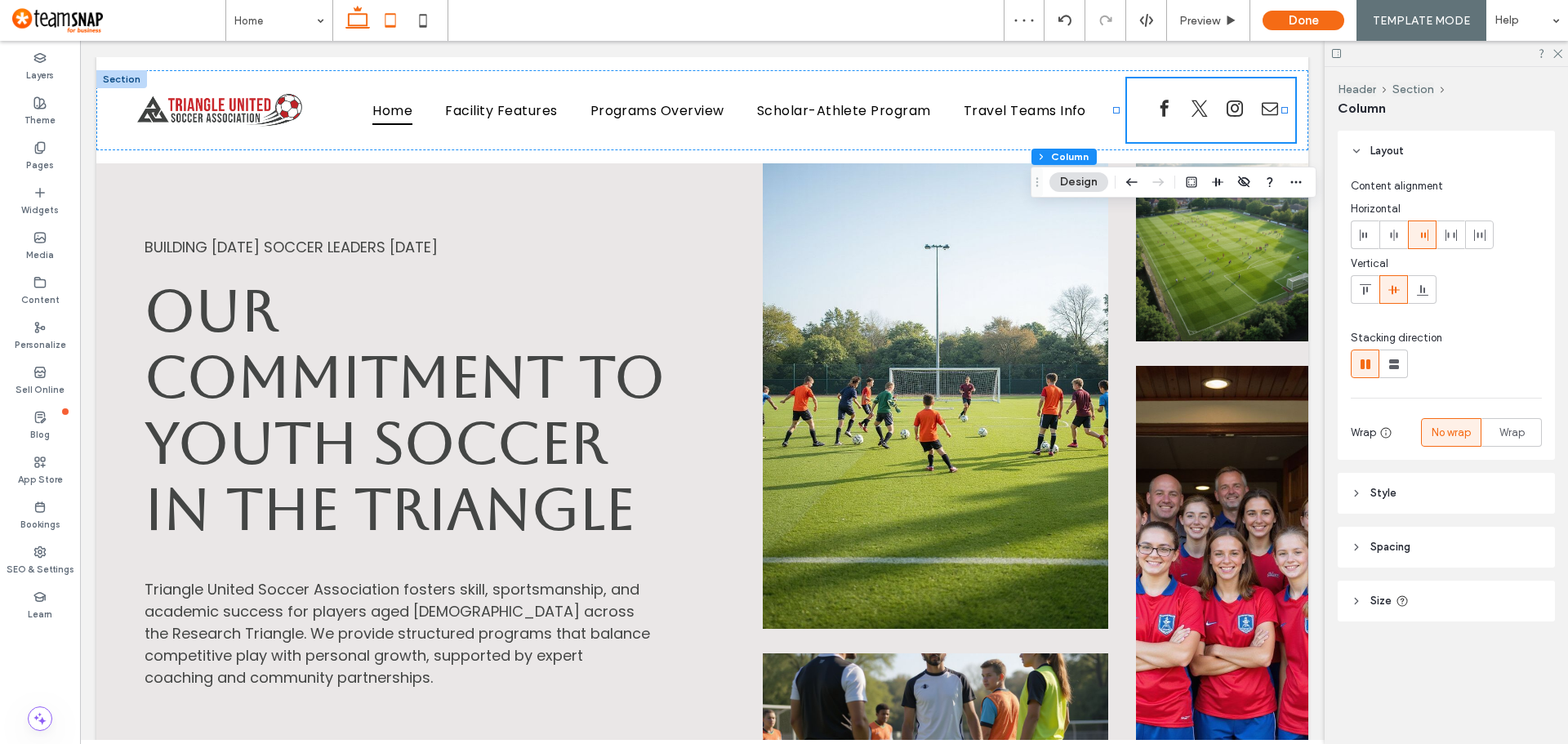
type input "*"
type input "**"
type input "*****"
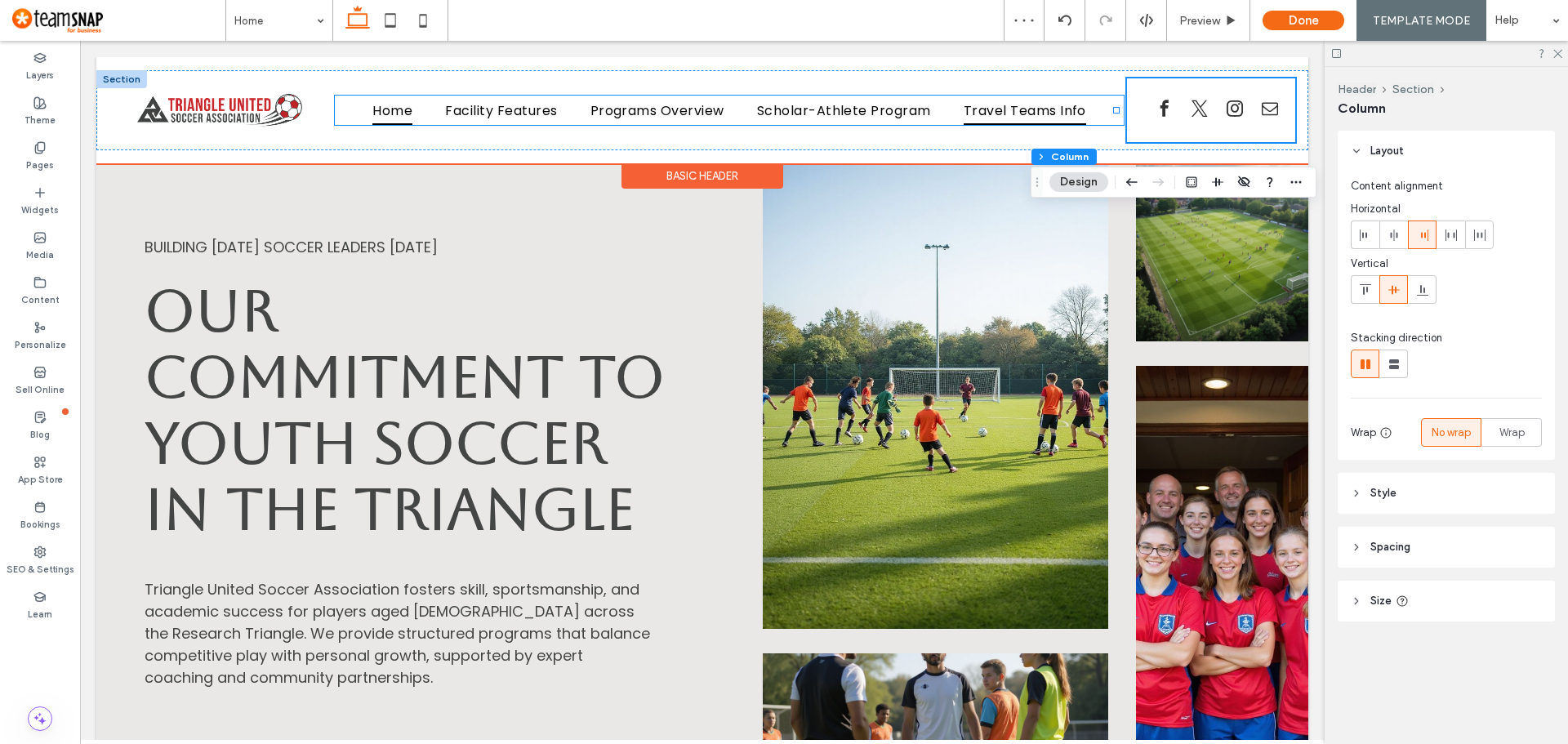
click at [1019, 112] on span "Travel Teams Info" at bounding box center [1025, 110] width 122 height 29
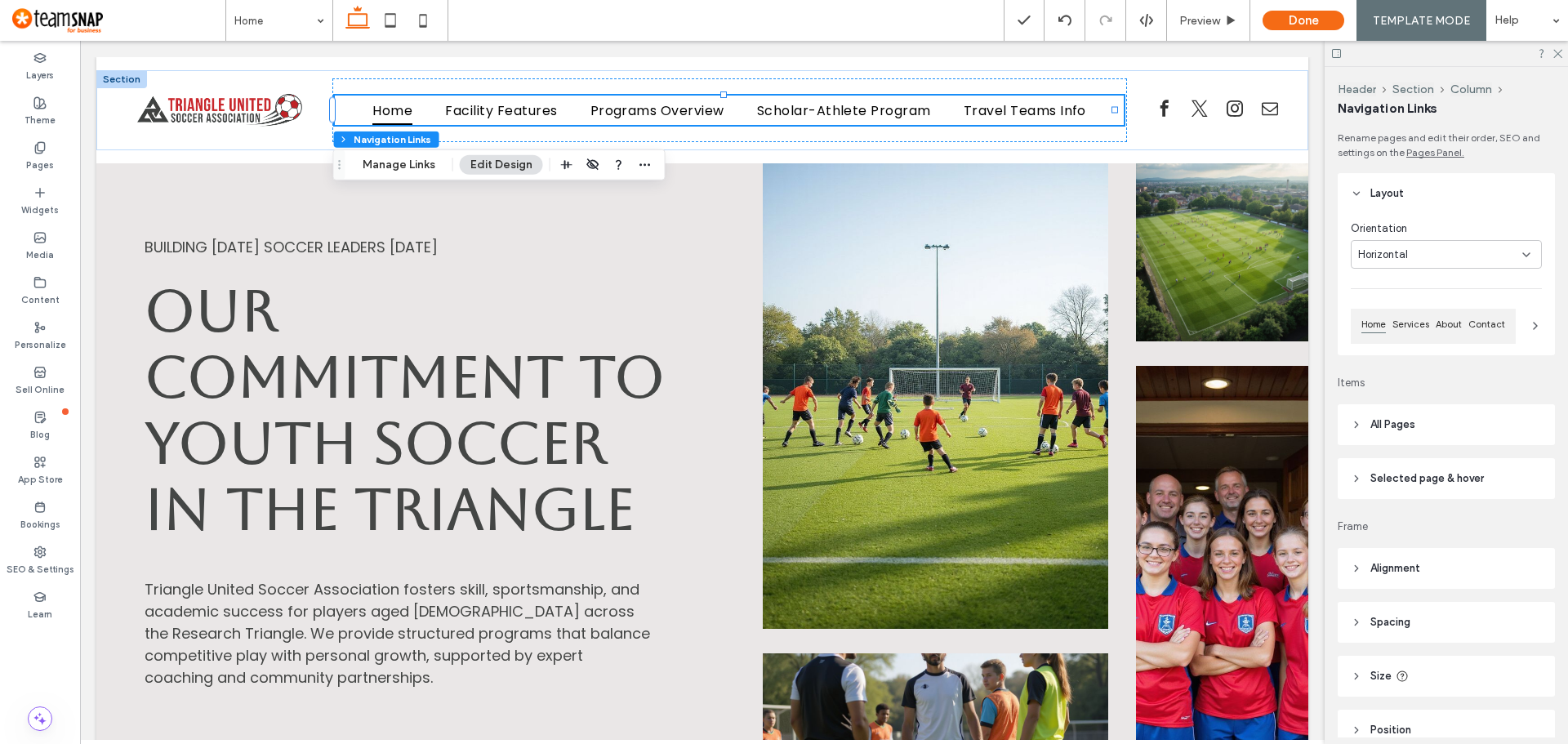
click at [1383, 570] on span "Alignment" at bounding box center [1395, 567] width 50 height 17
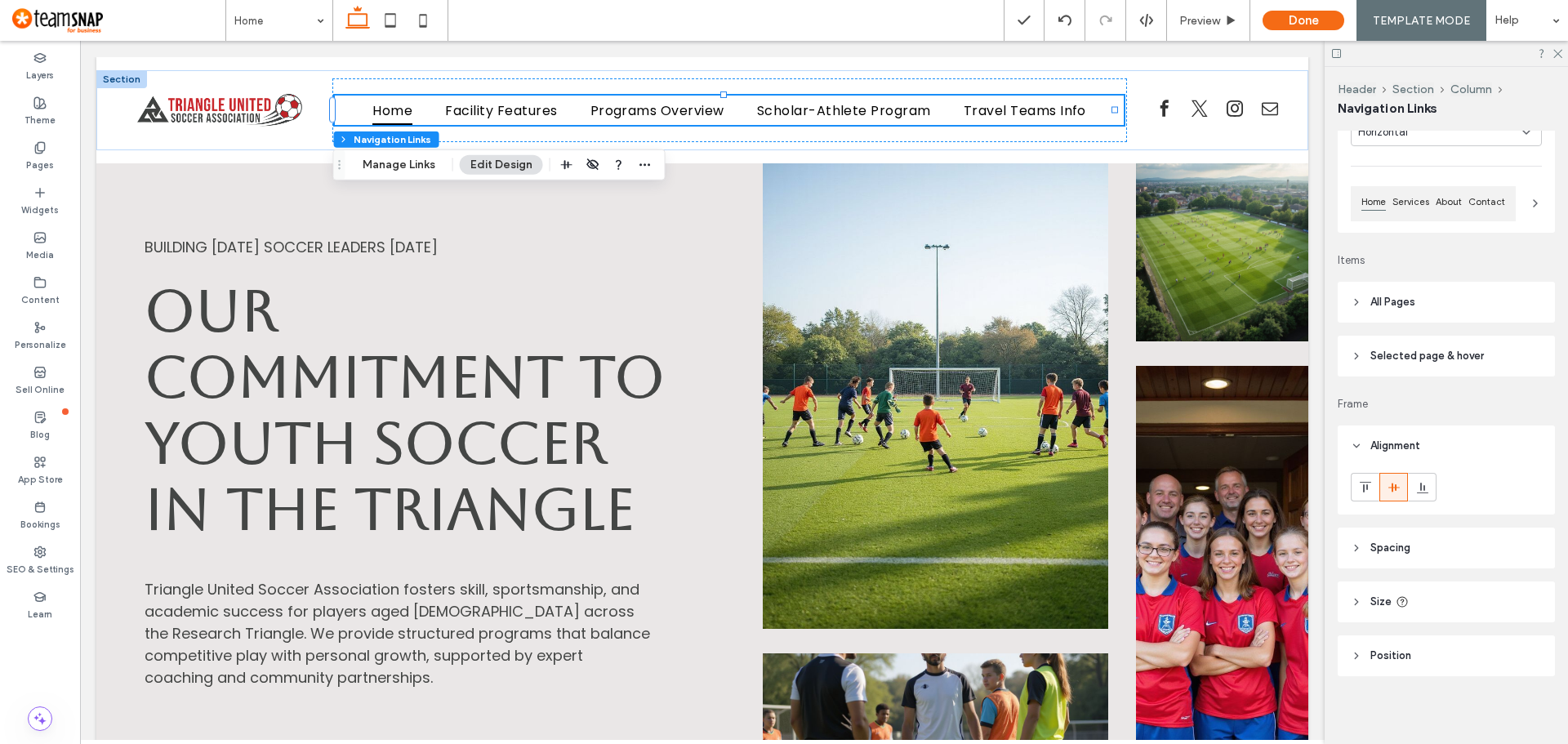
scroll to position [126, 0]
click at [1388, 549] on span "Spacing" at bounding box center [1390, 544] width 40 height 17
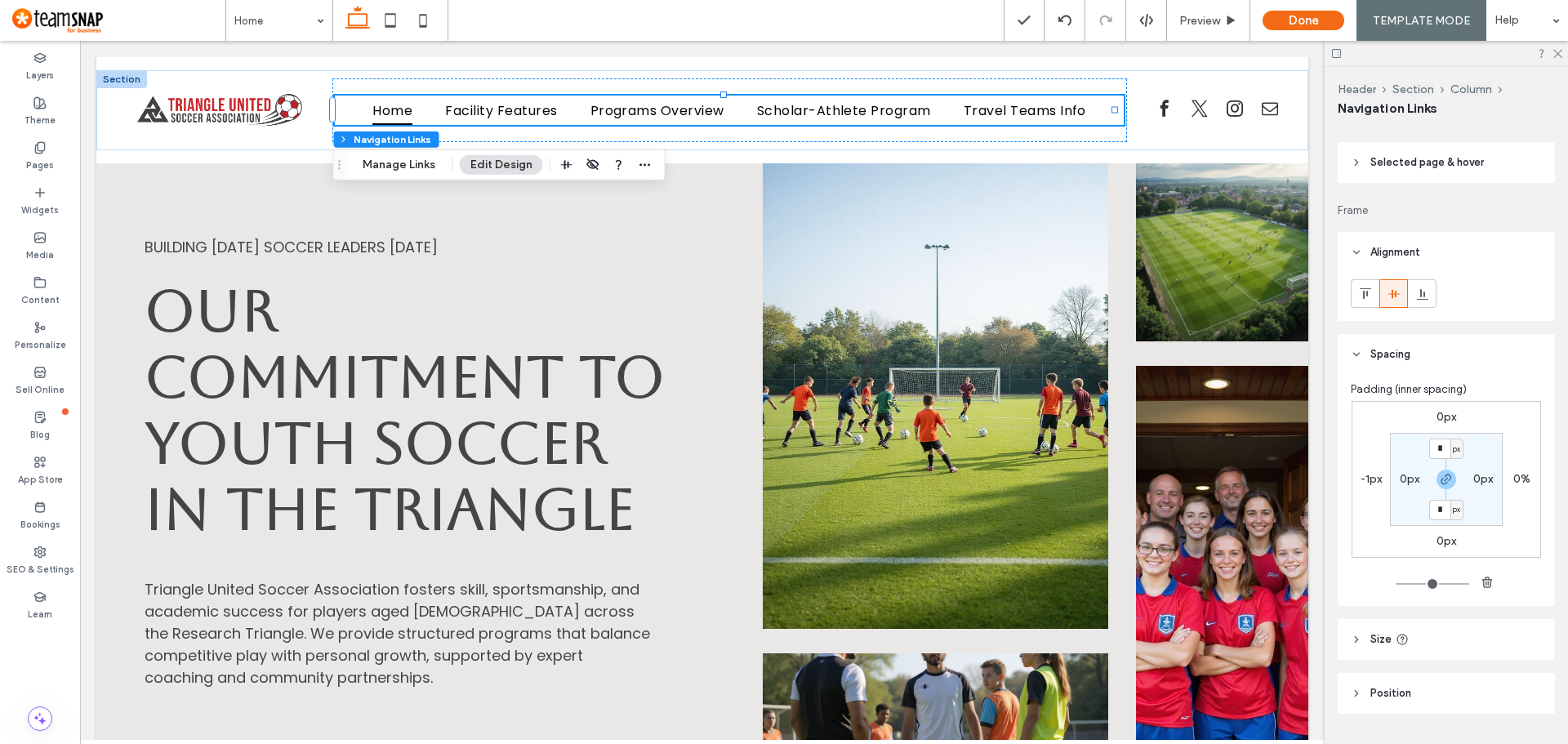
scroll to position [358, 0]
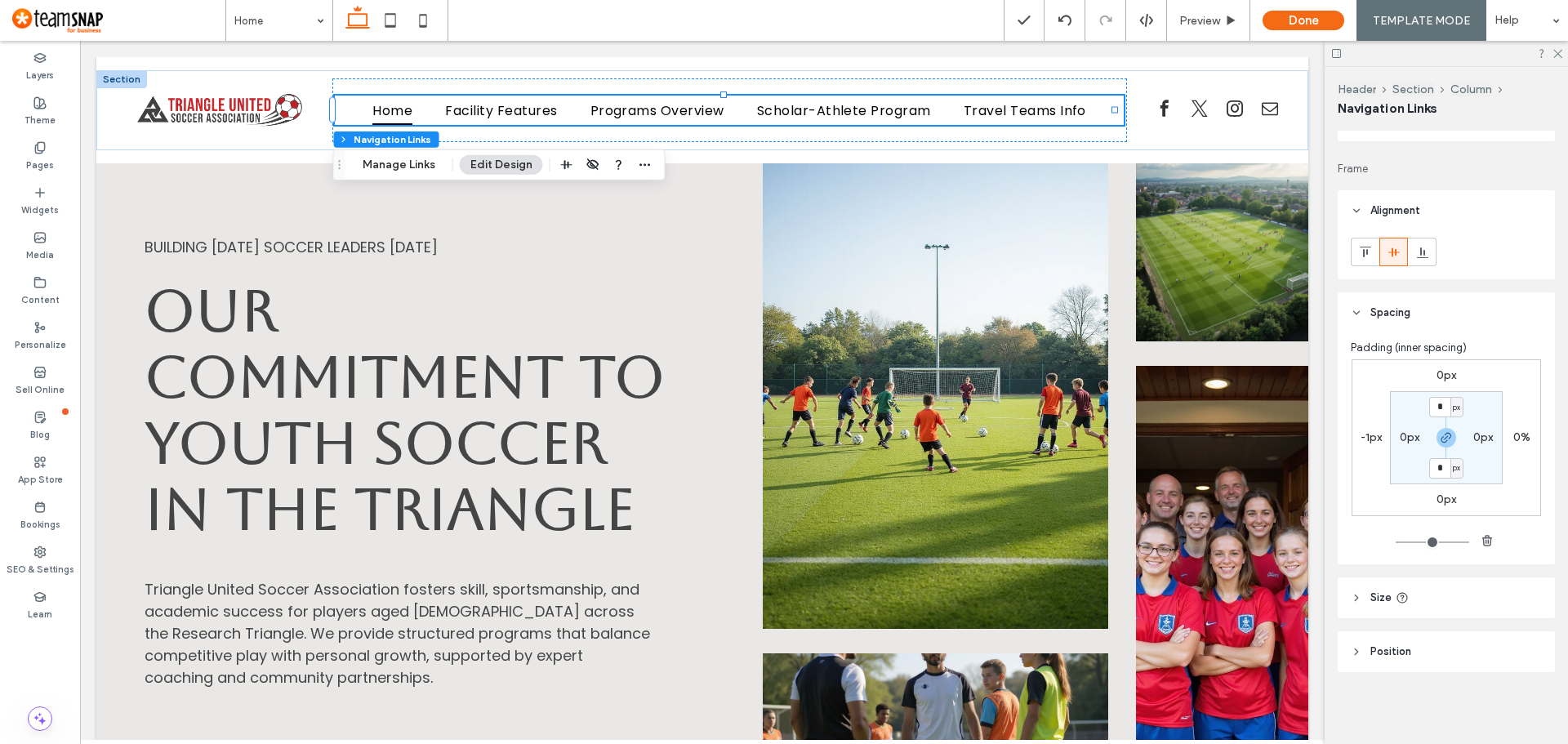
click at [1384, 600] on span "Size" at bounding box center [1381, 597] width 21 height 17
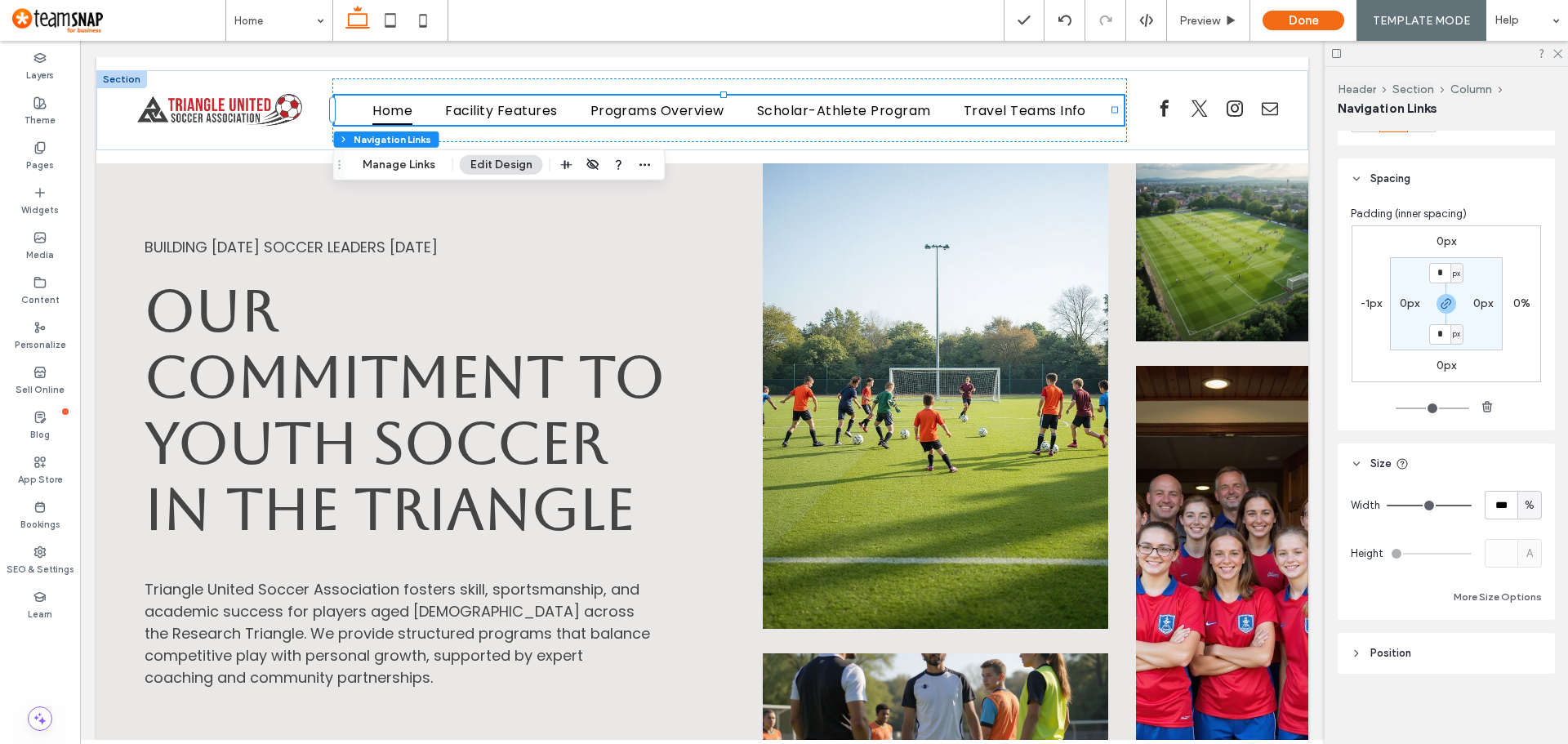
scroll to position [493, 0]
click at [120, 250] on div "Building Tomorrow’s Soccer Leaders Today Our Commitment to Youth Soccer in the …" at bounding box center [430, 514] width 666 height 702
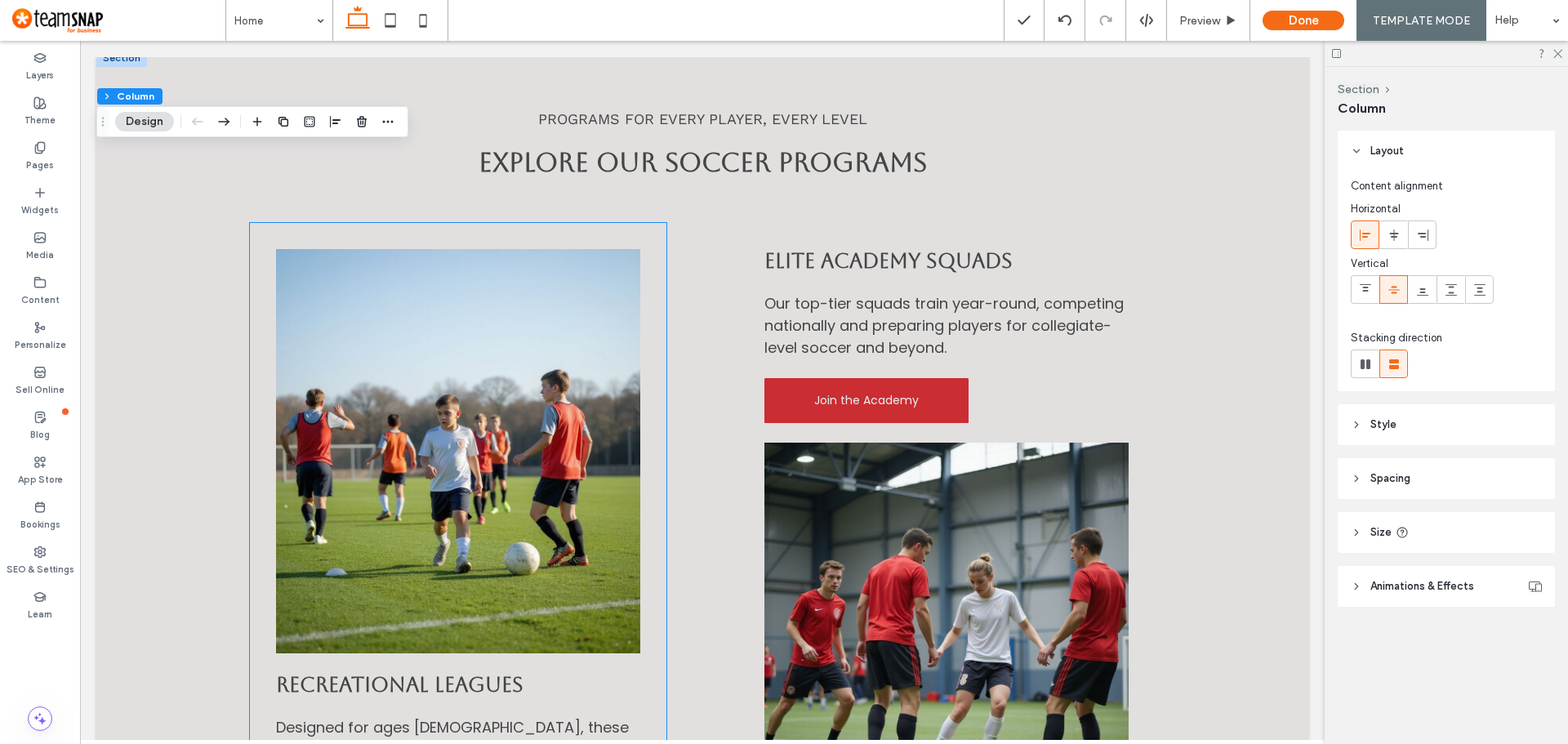
scroll to position [0, 0]
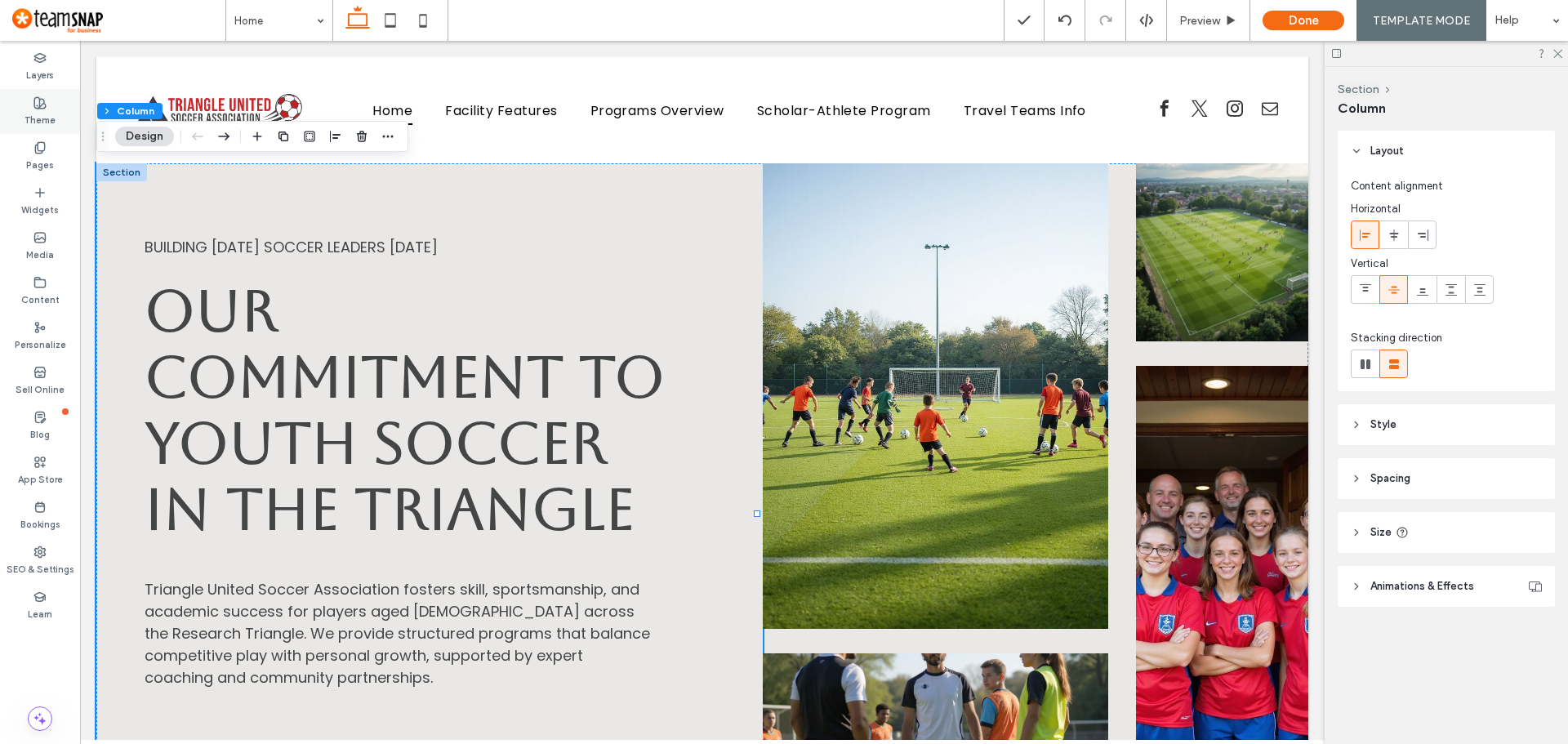
click at [40, 112] on label "Theme" at bounding box center [40, 119] width 31 height 18
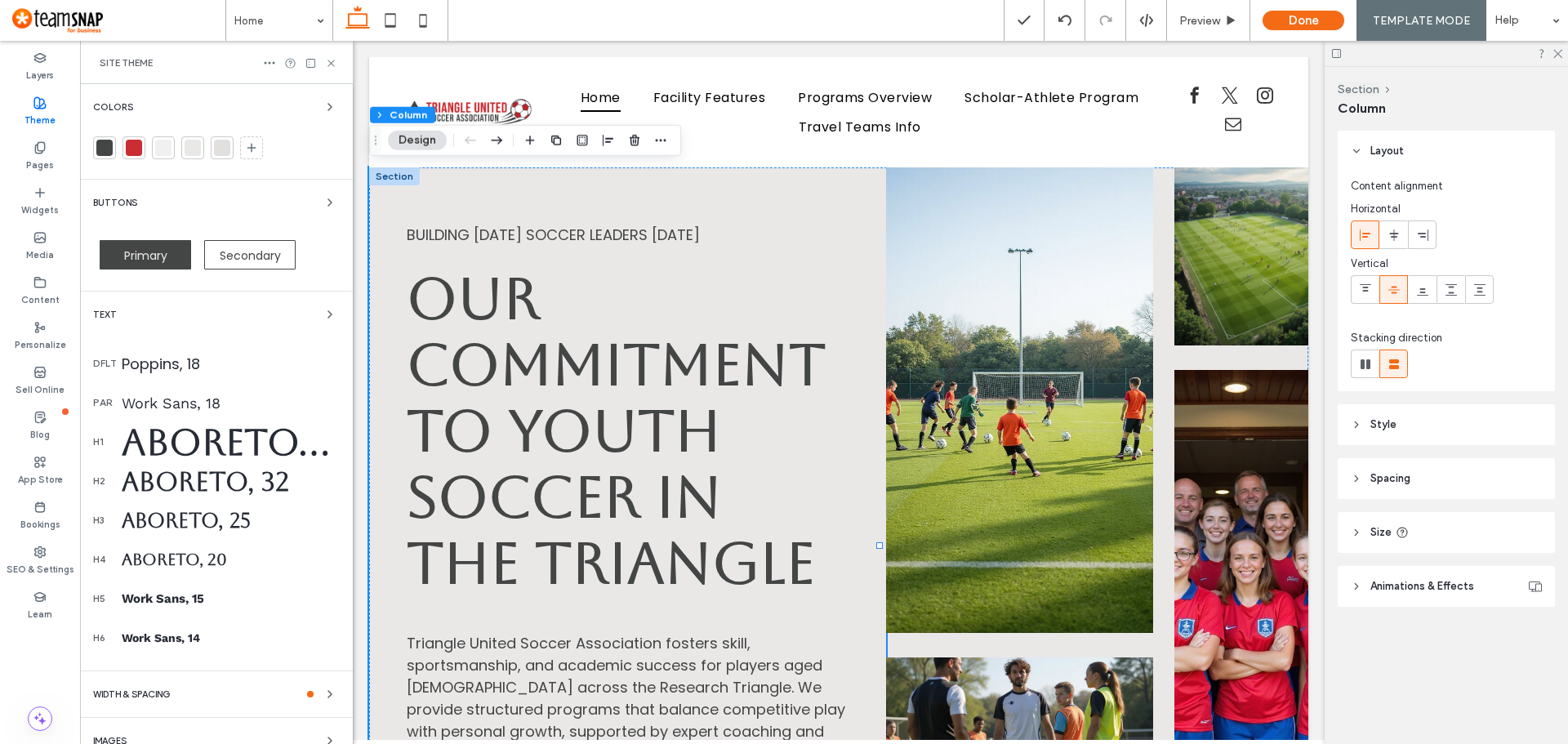
click at [133, 148] on div at bounding box center [134, 148] width 17 height 17
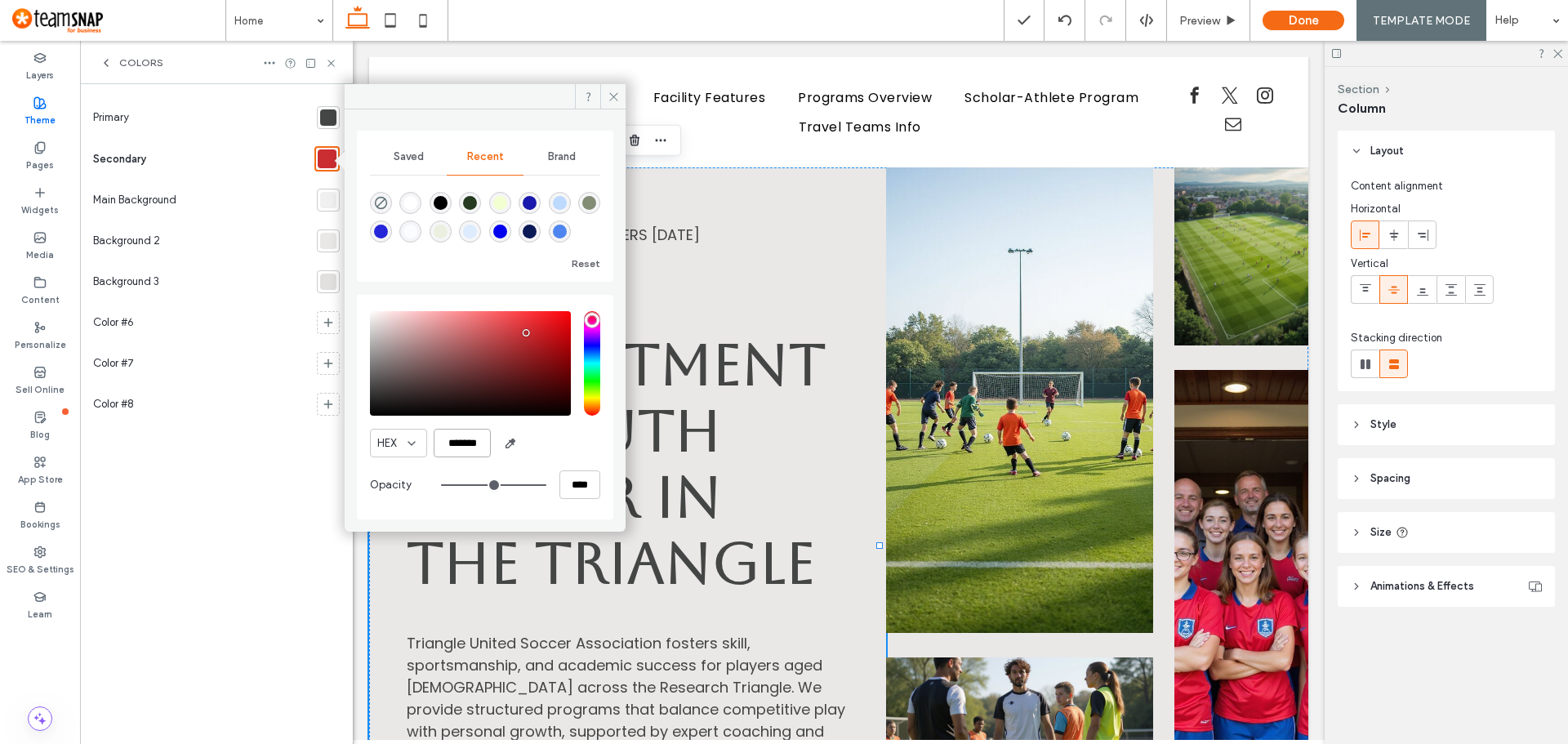
click at [468, 438] on input "*******" at bounding box center [461, 443] width 57 height 29
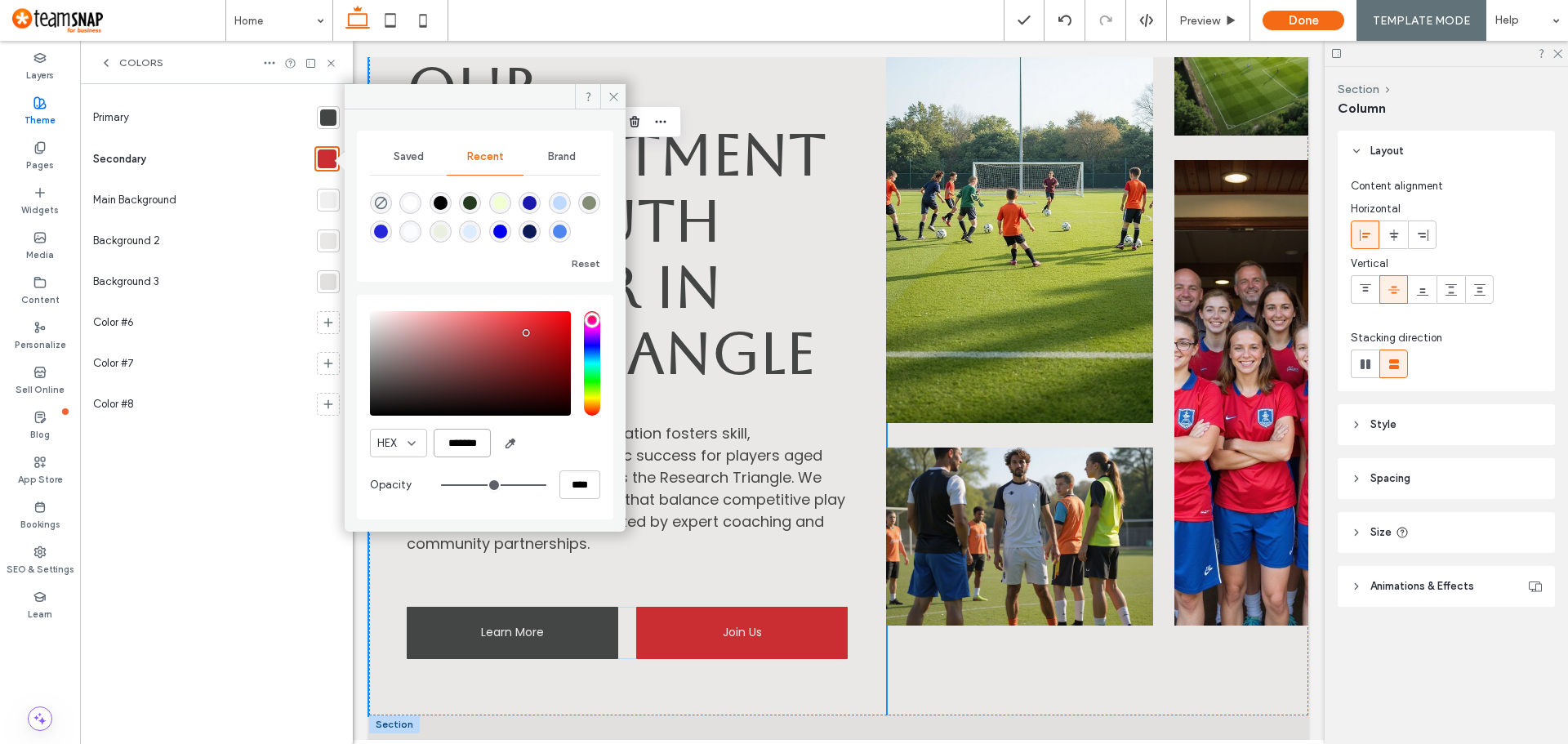
scroll to position [163, 0]
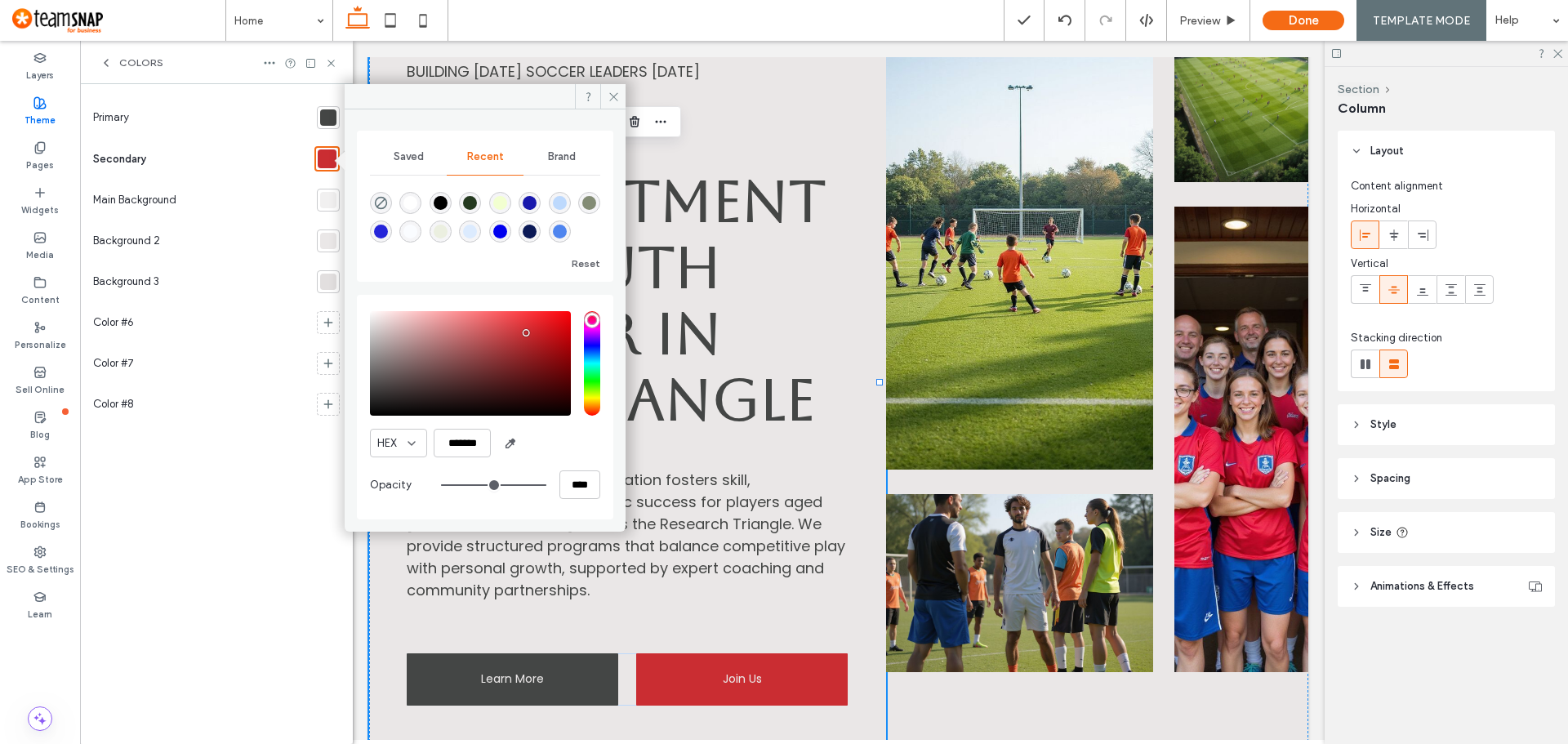
click at [497, 230] on div "rgba(0, 0, 238, 1)" at bounding box center [500, 232] width 14 height 14
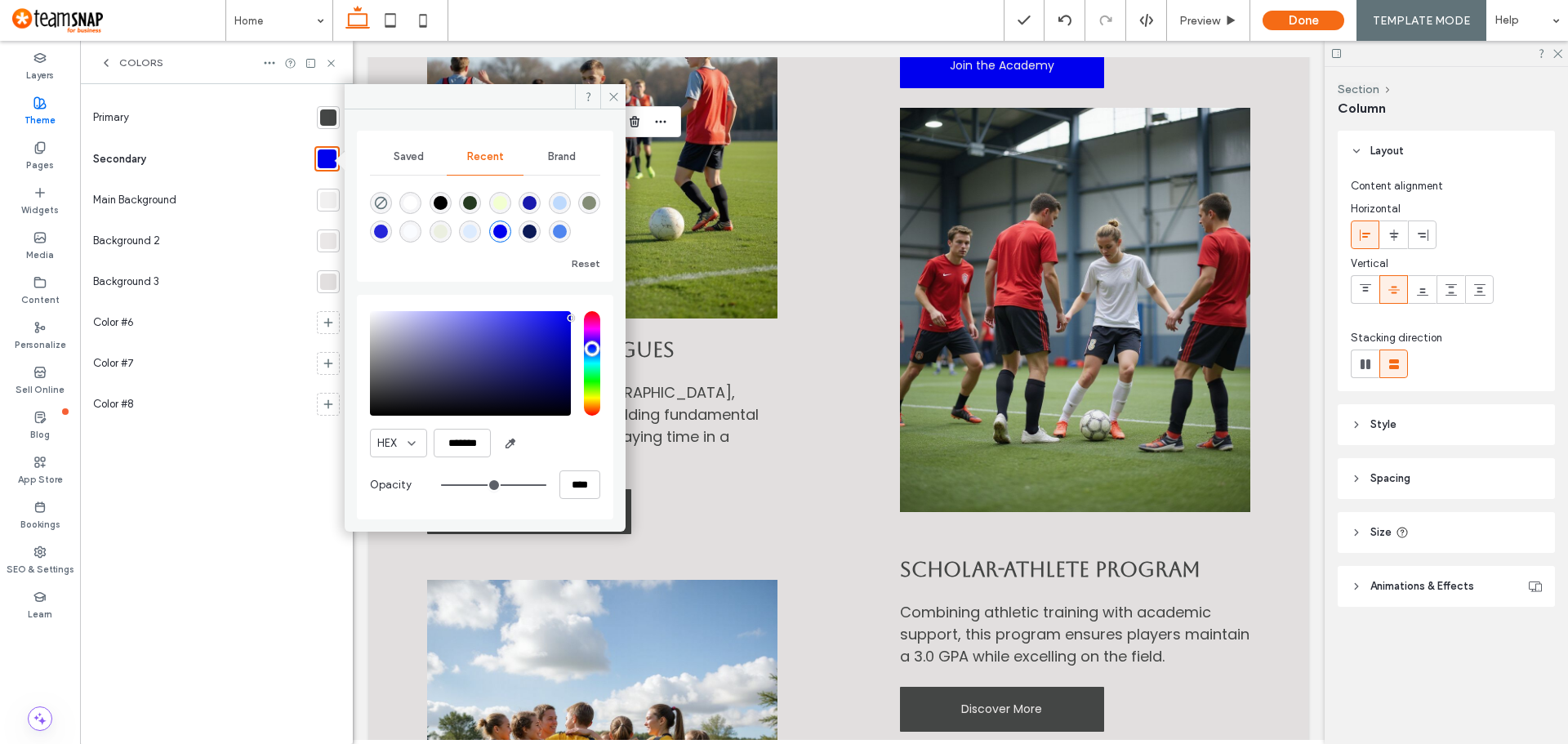
scroll to position [0, 0]
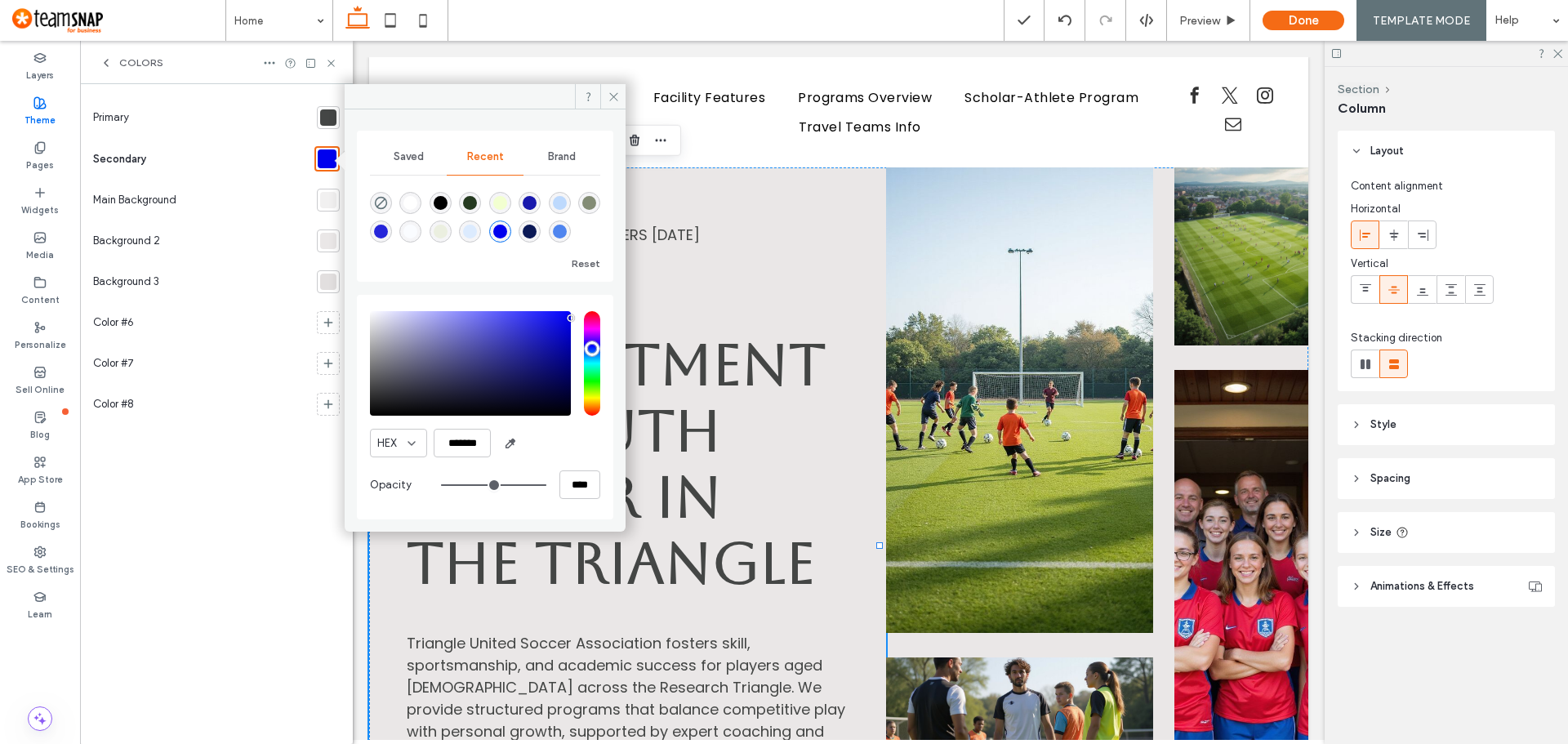
drag, startPoint x: 442, startPoint y: 90, endPoint x: 380, endPoint y: 104, distance: 63.6
click at [380, 104] on div at bounding box center [485, 97] width 281 height 25
click at [454, 436] on input "*******" at bounding box center [461, 443] width 57 height 29
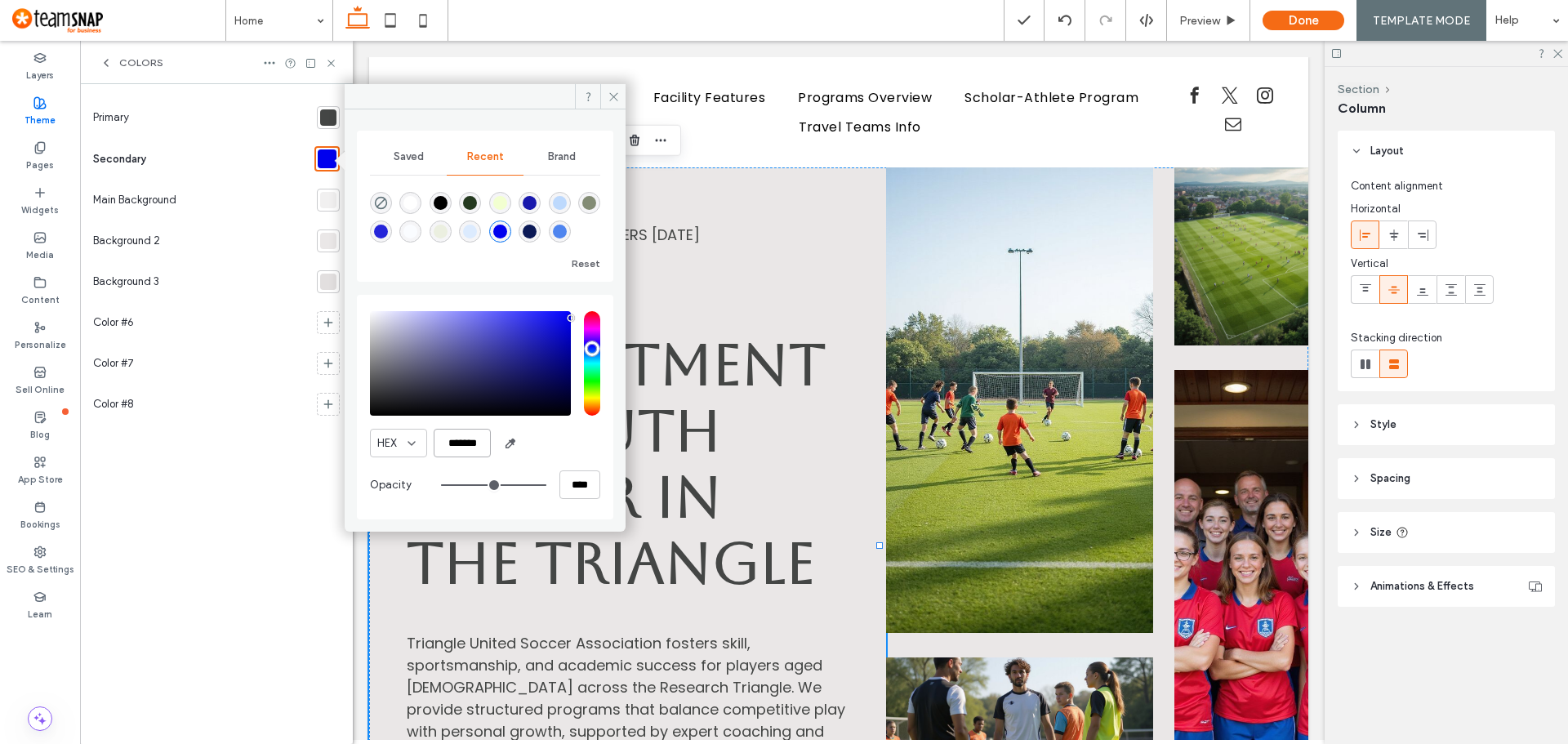
paste input "color picker textbox"
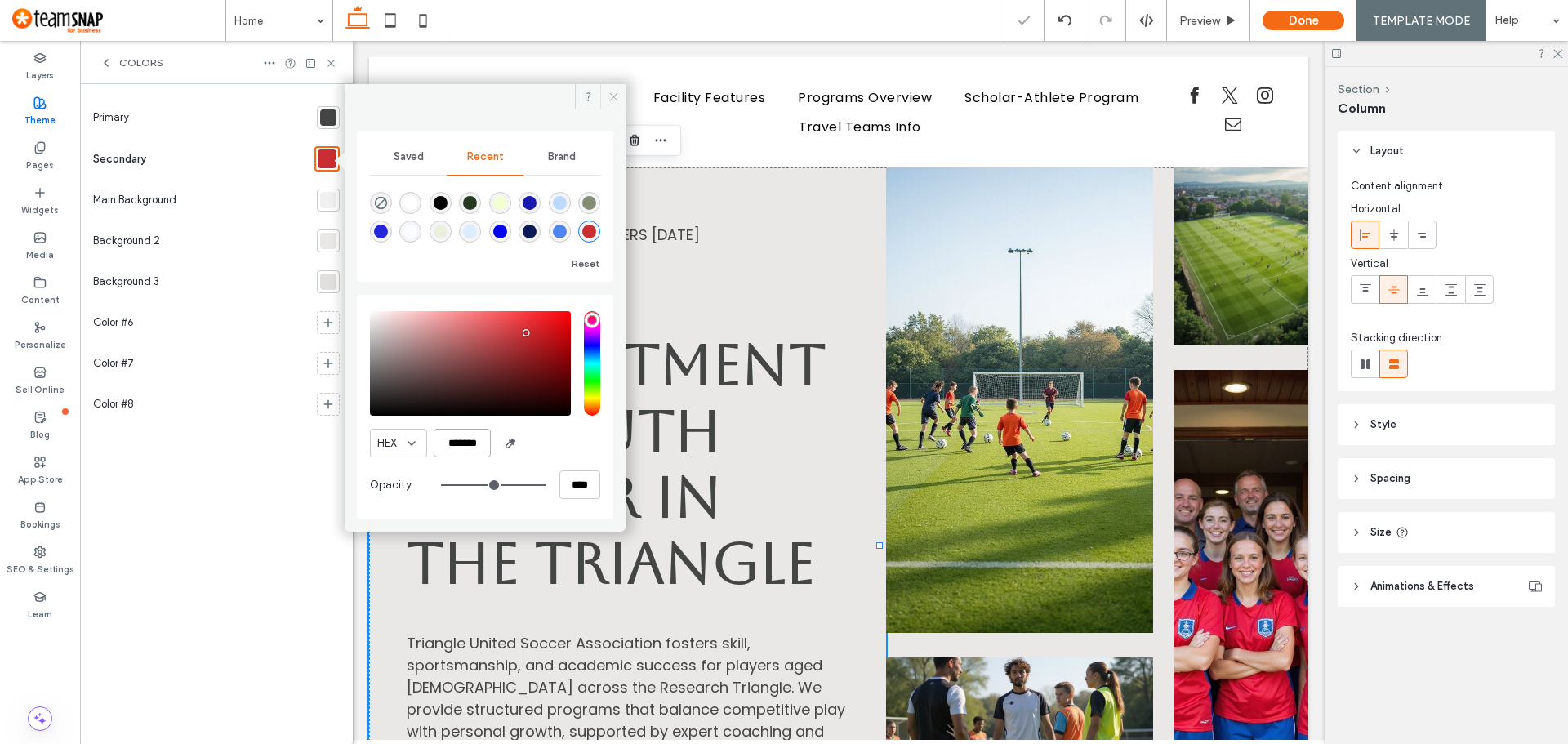
type input "*******"
click at [609, 99] on icon at bounding box center [613, 97] width 12 height 12
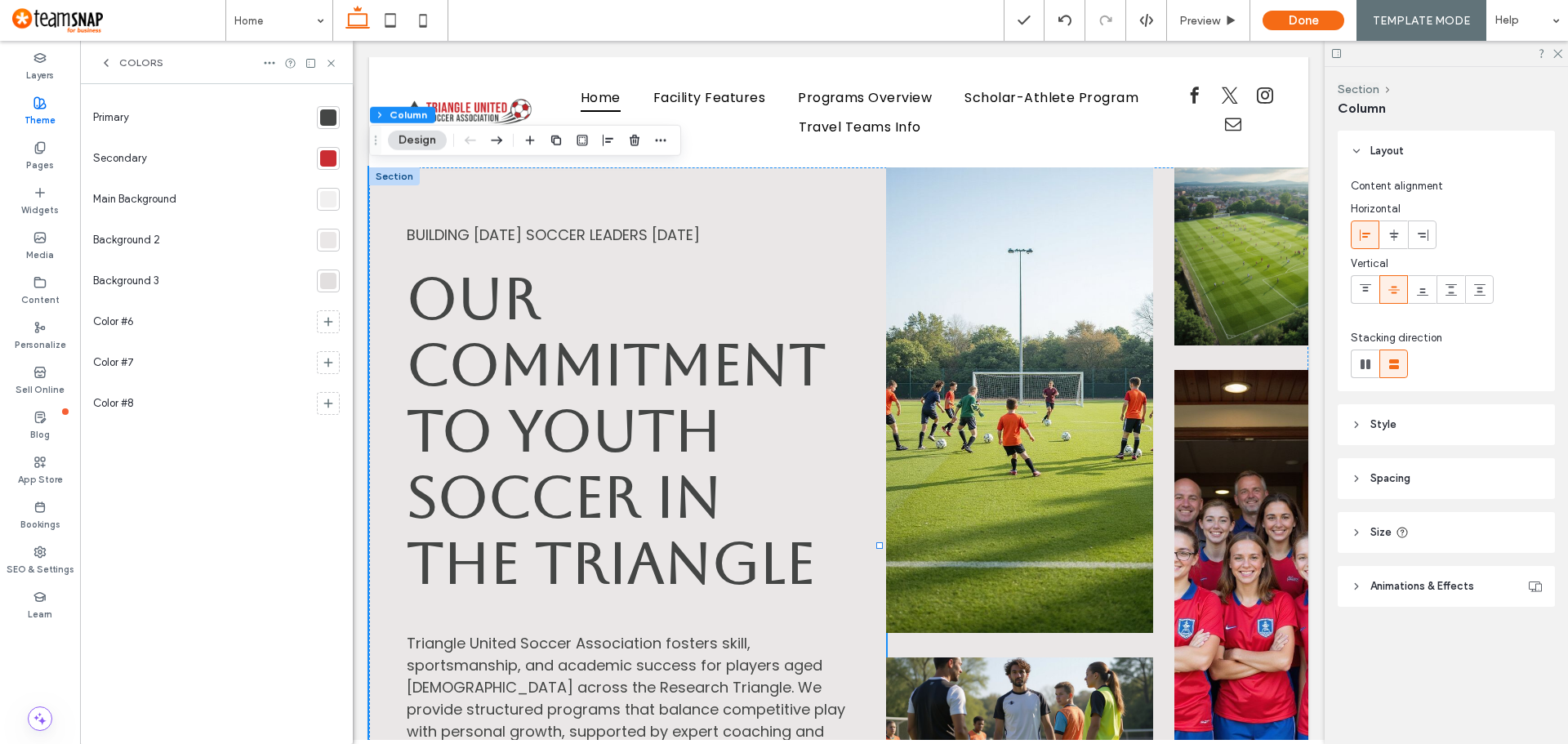
click at [331, 116] on div at bounding box center [328, 118] width 17 height 17
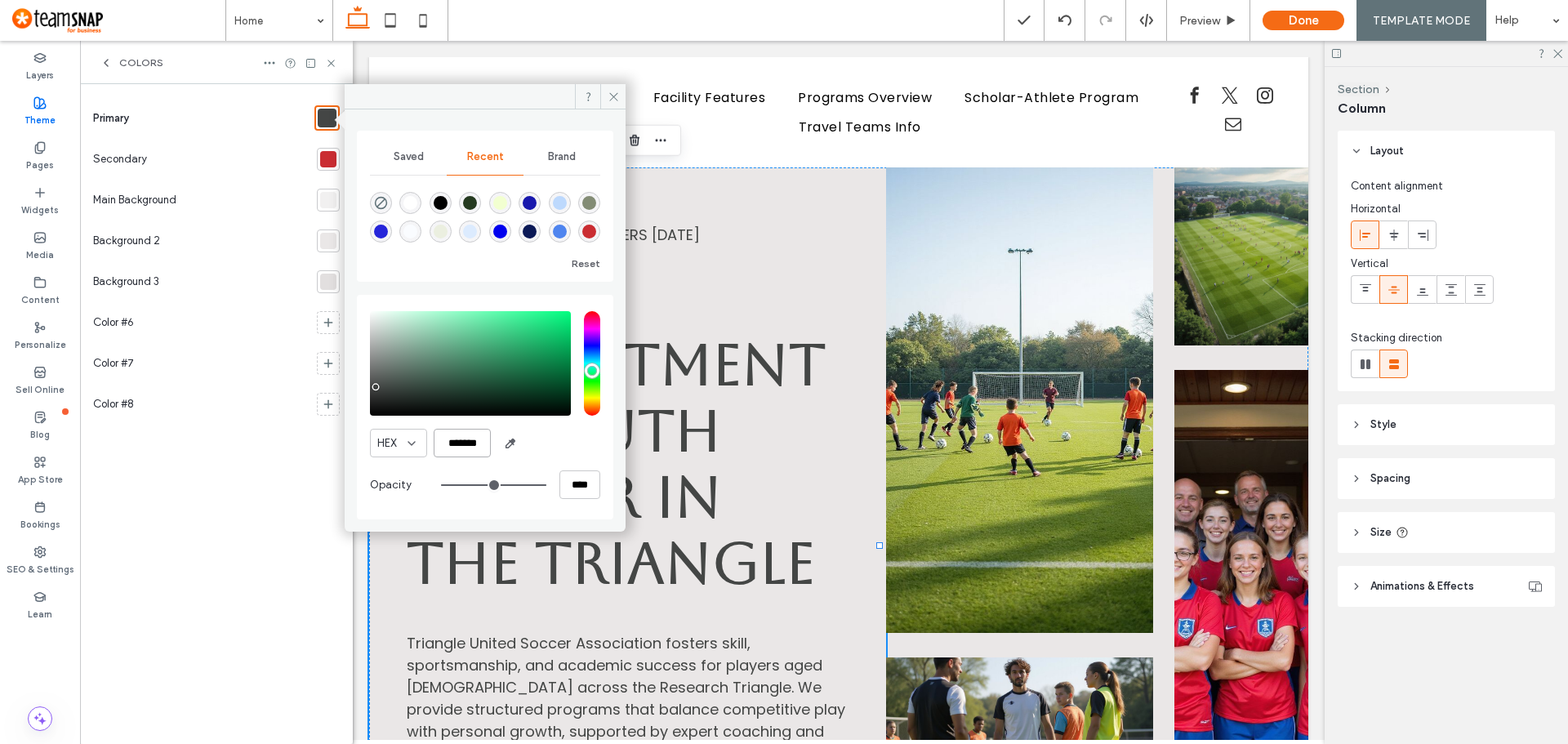
click at [460, 448] on input "*******" at bounding box center [461, 443] width 57 height 29
click at [500, 228] on div "rgba(0, 0, 238, 1)" at bounding box center [500, 232] width 14 height 14
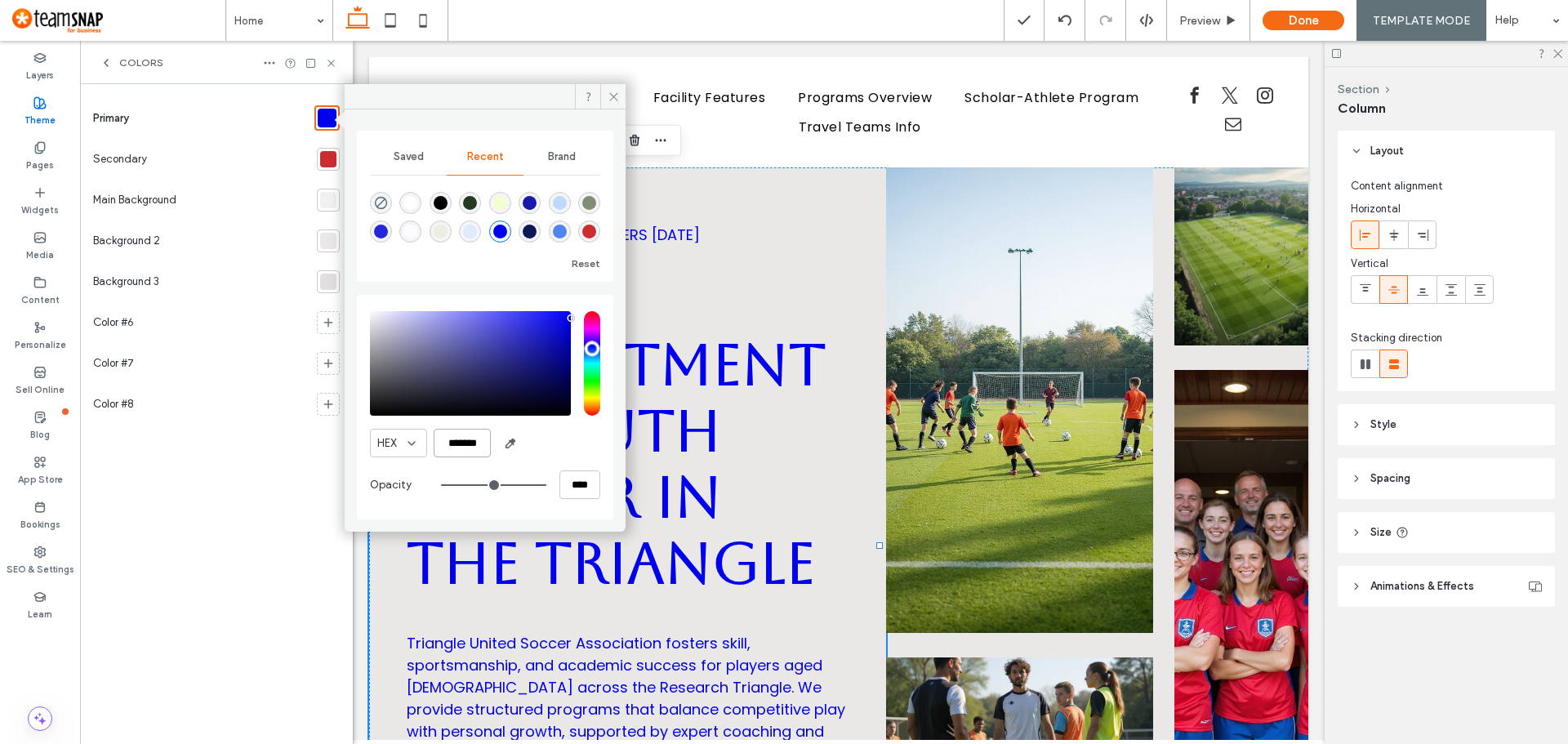
click at [458, 440] on input "*******" at bounding box center [461, 443] width 57 height 29
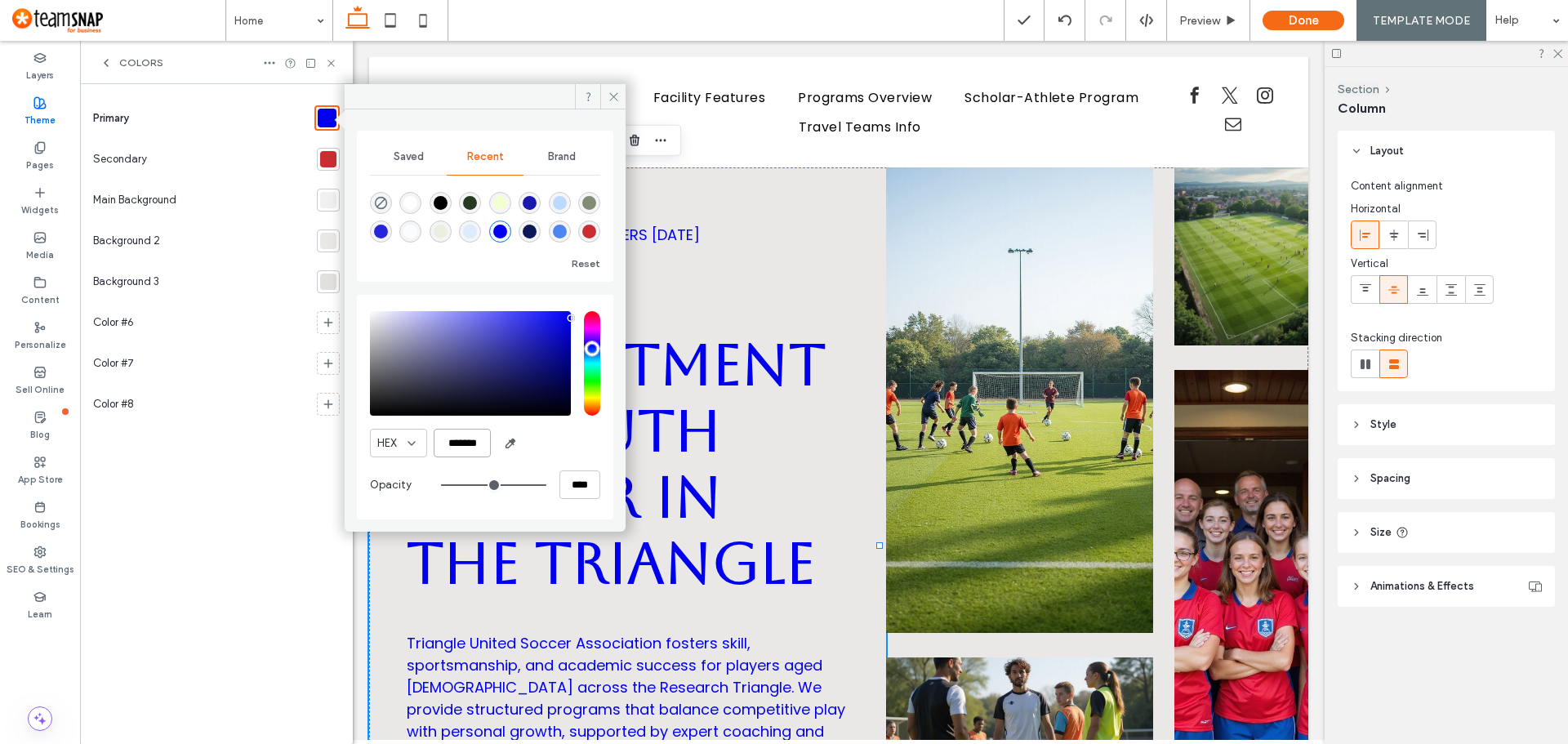
paste input "color picker textbox"
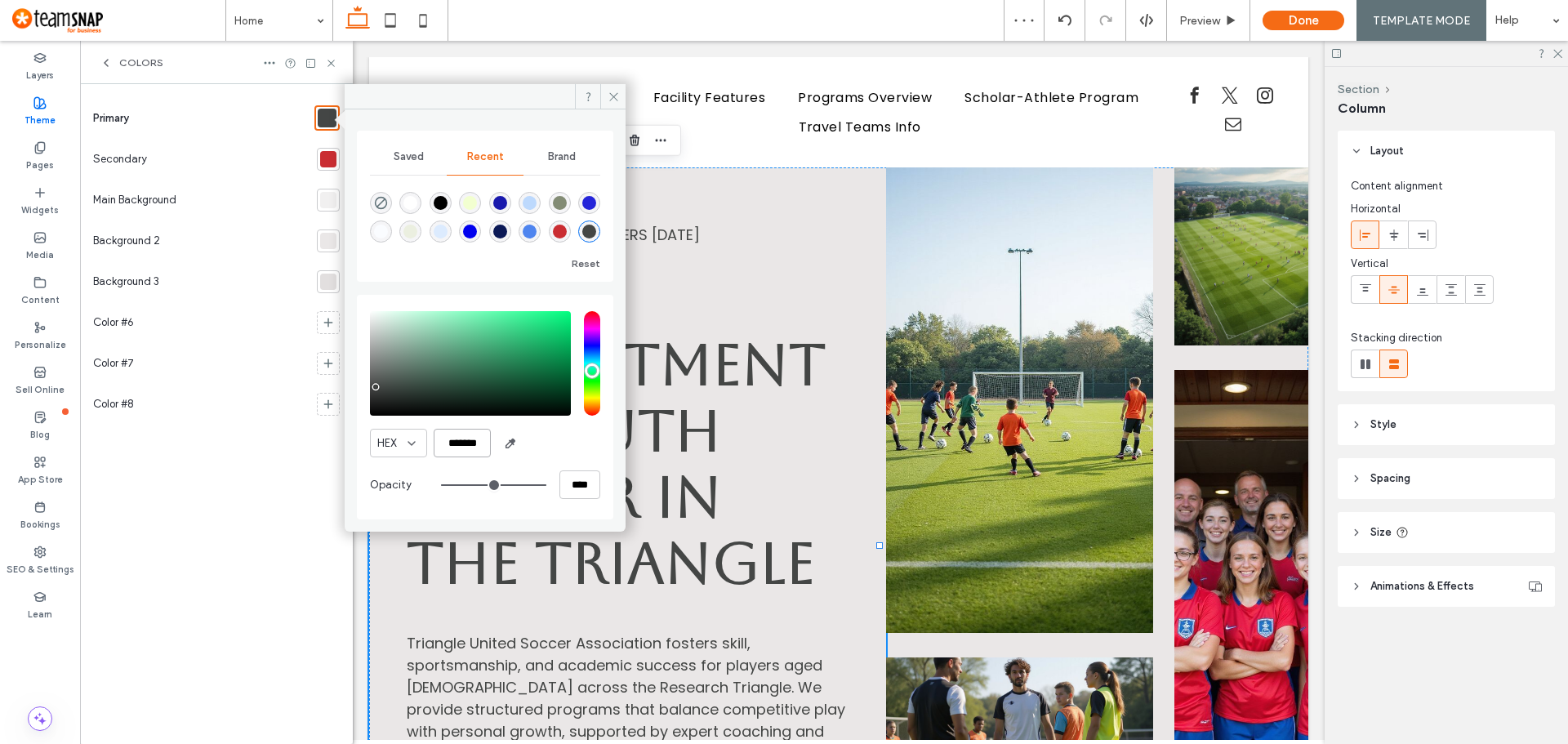
type input "*******"
click at [565, 153] on span "Brand" at bounding box center [563, 156] width 28 height 13
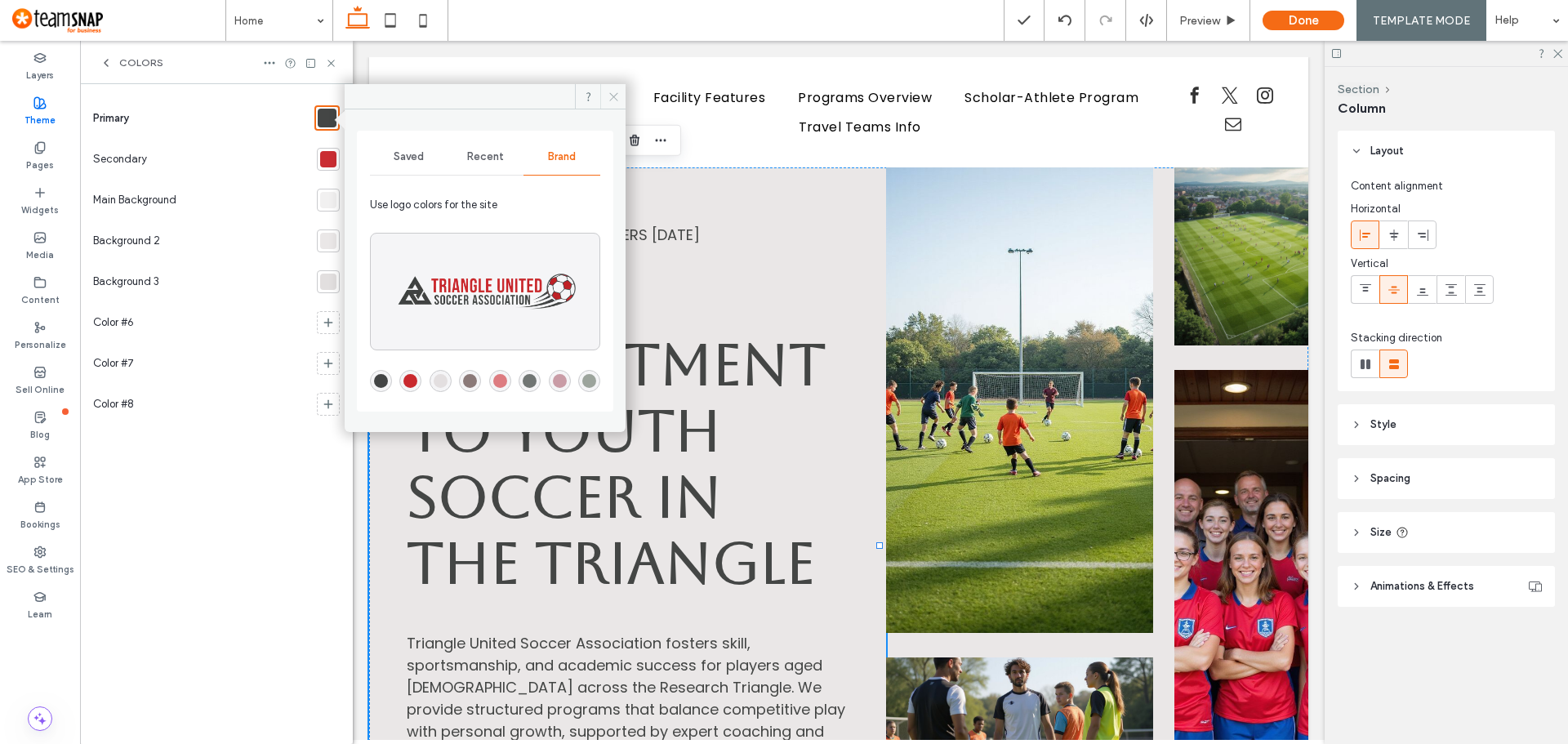
click at [613, 97] on use at bounding box center [613, 96] width 8 height 8
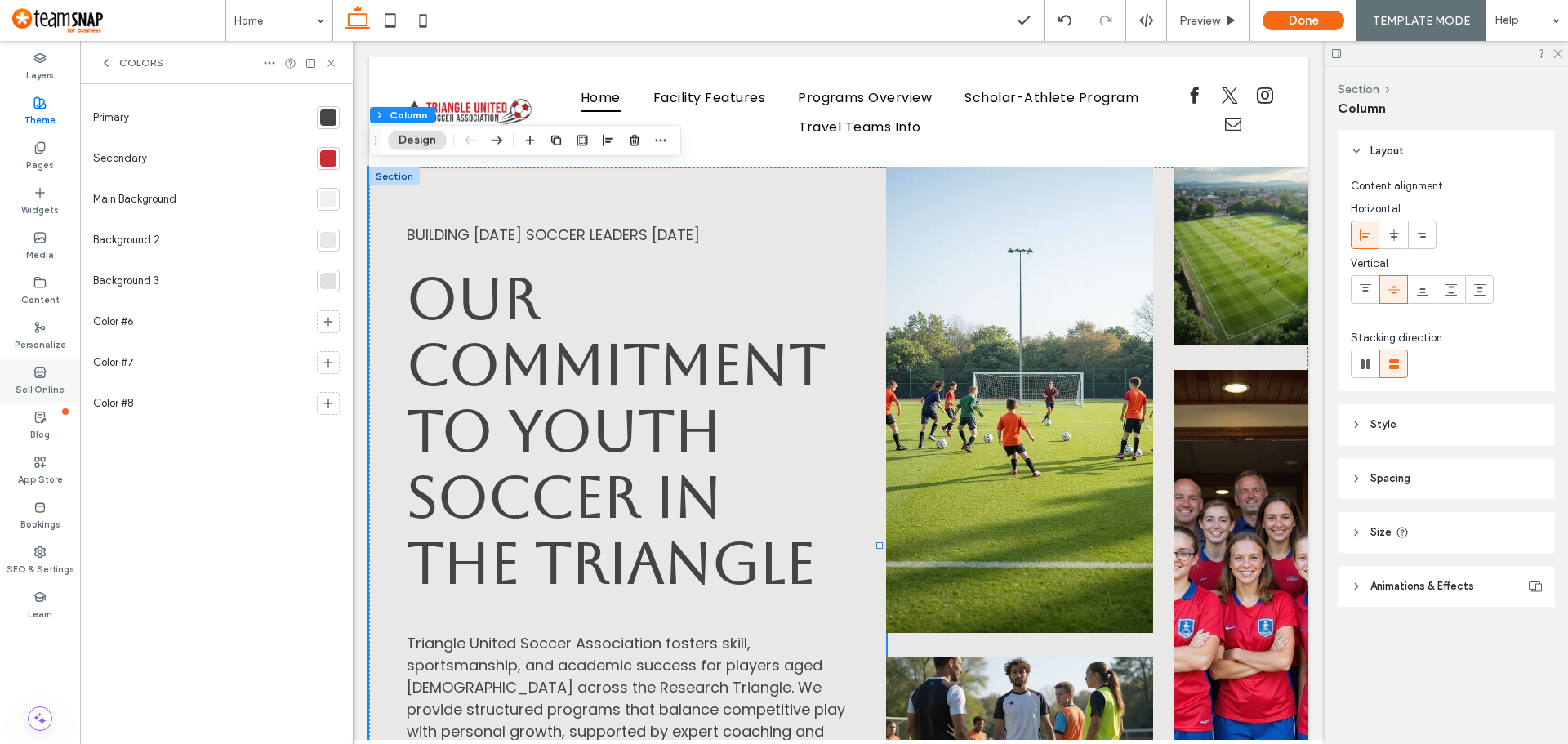
click at [44, 381] on label "Sell Online" at bounding box center [40, 387] width 49 height 18
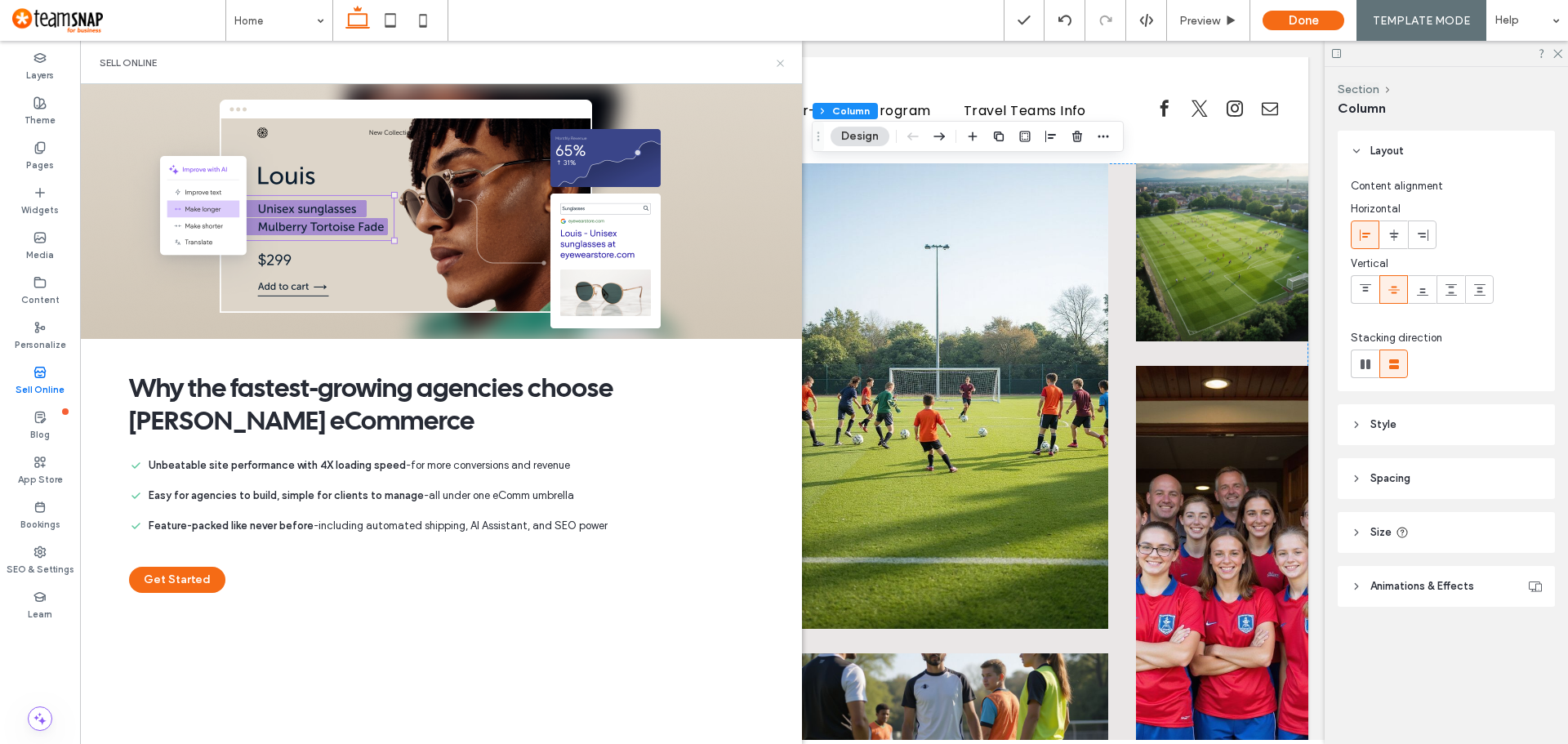
click at [780, 61] on icon at bounding box center [780, 63] width 12 height 12
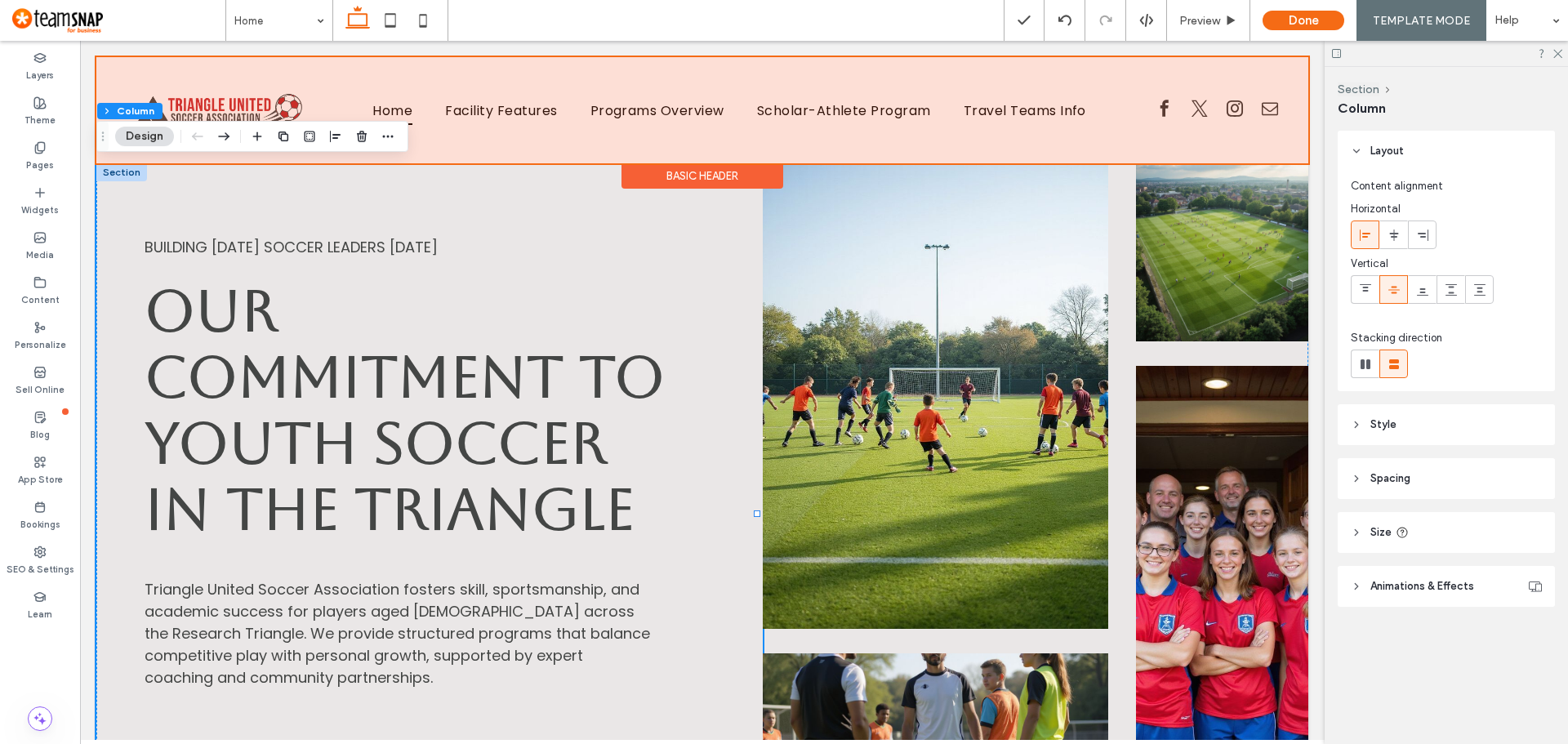
click at [833, 107] on div at bounding box center [702, 110] width 1212 height 106
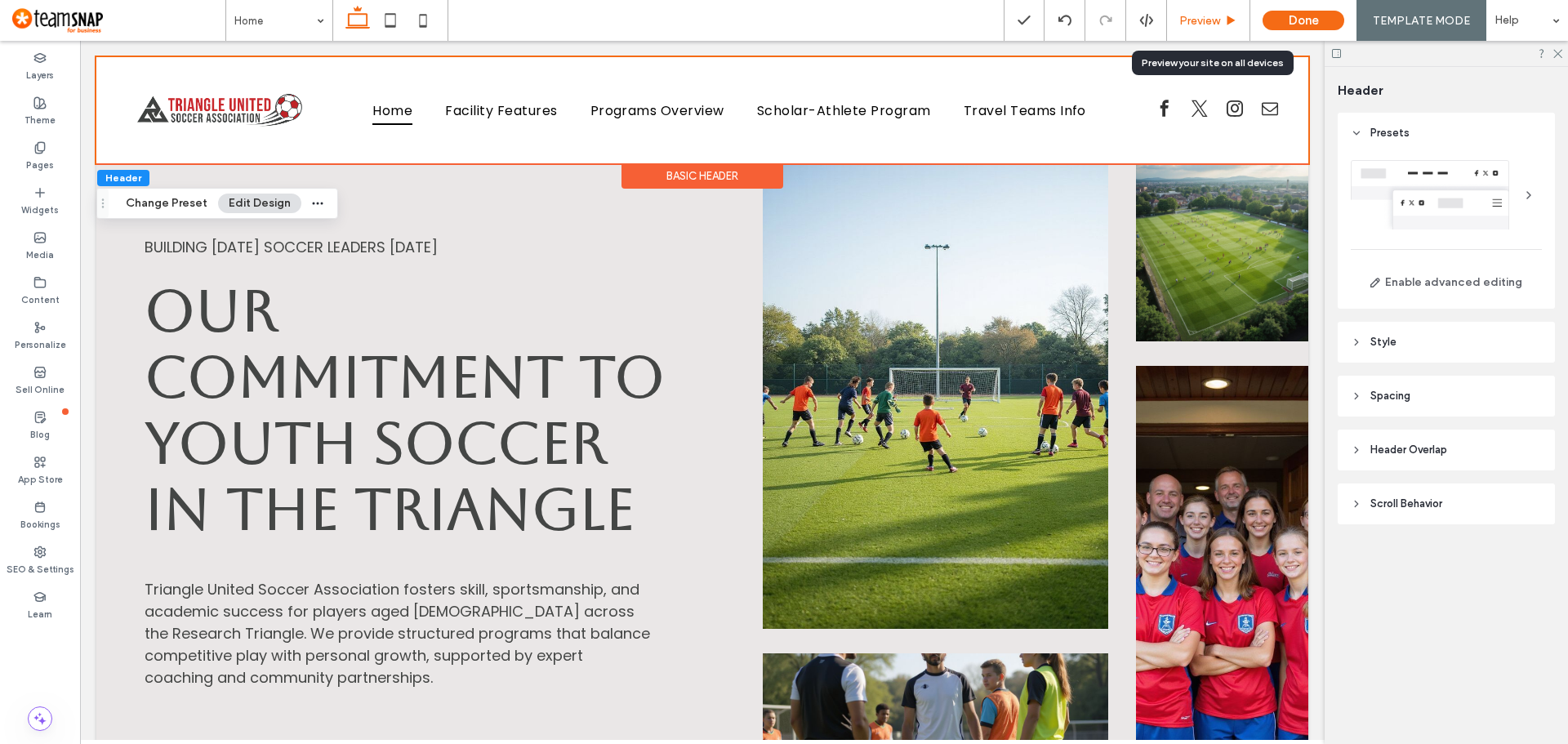
drag, startPoint x: 824, startPoint y: 162, endPoint x: 1223, endPoint y: 19, distance: 423.9
click at [1220, 19] on span "Preview" at bounding box center [1200, 21] width 40 height 14
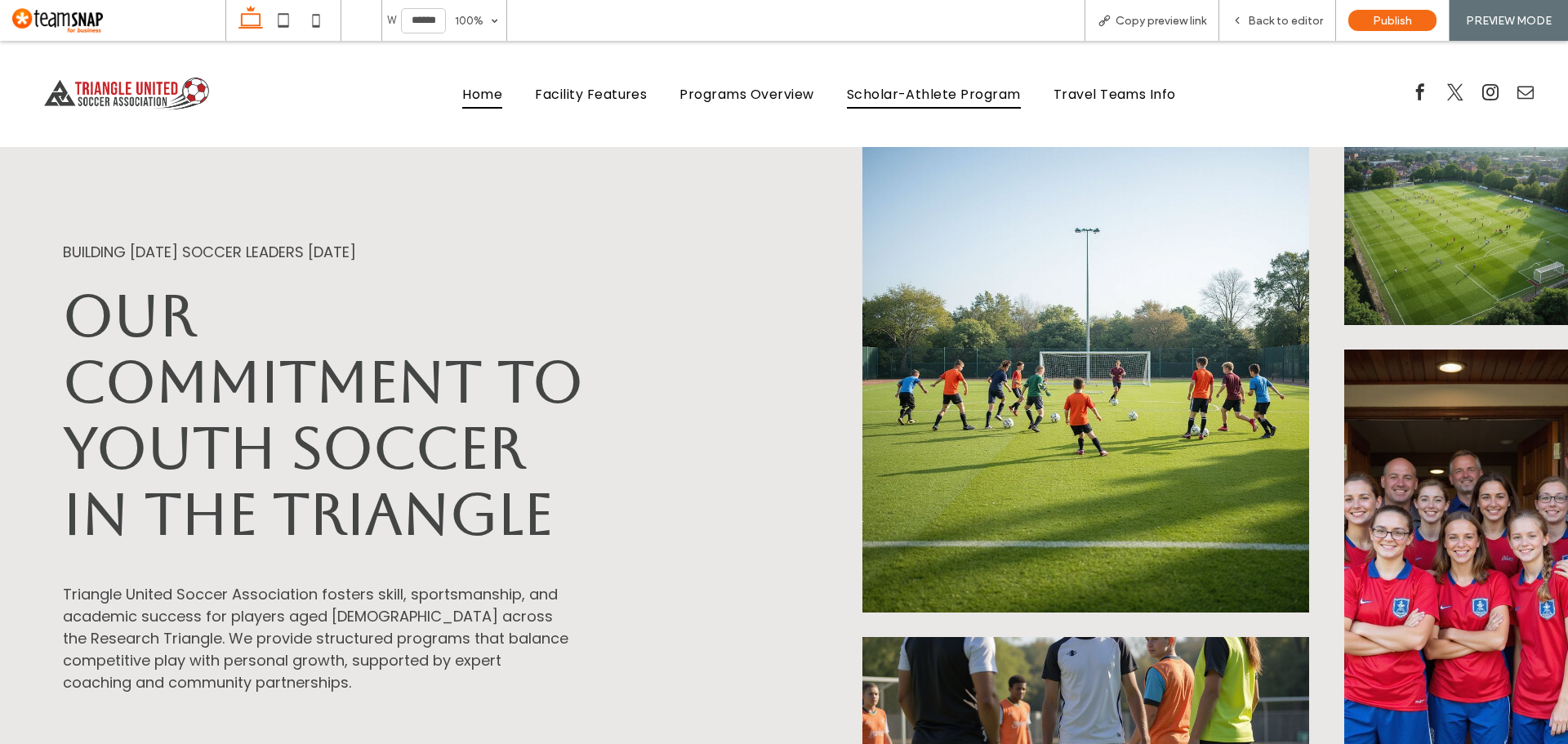
click at [906, 96] on span "Scholar-Athlete Program" at bounding box center [934, 93] width 174 height 29
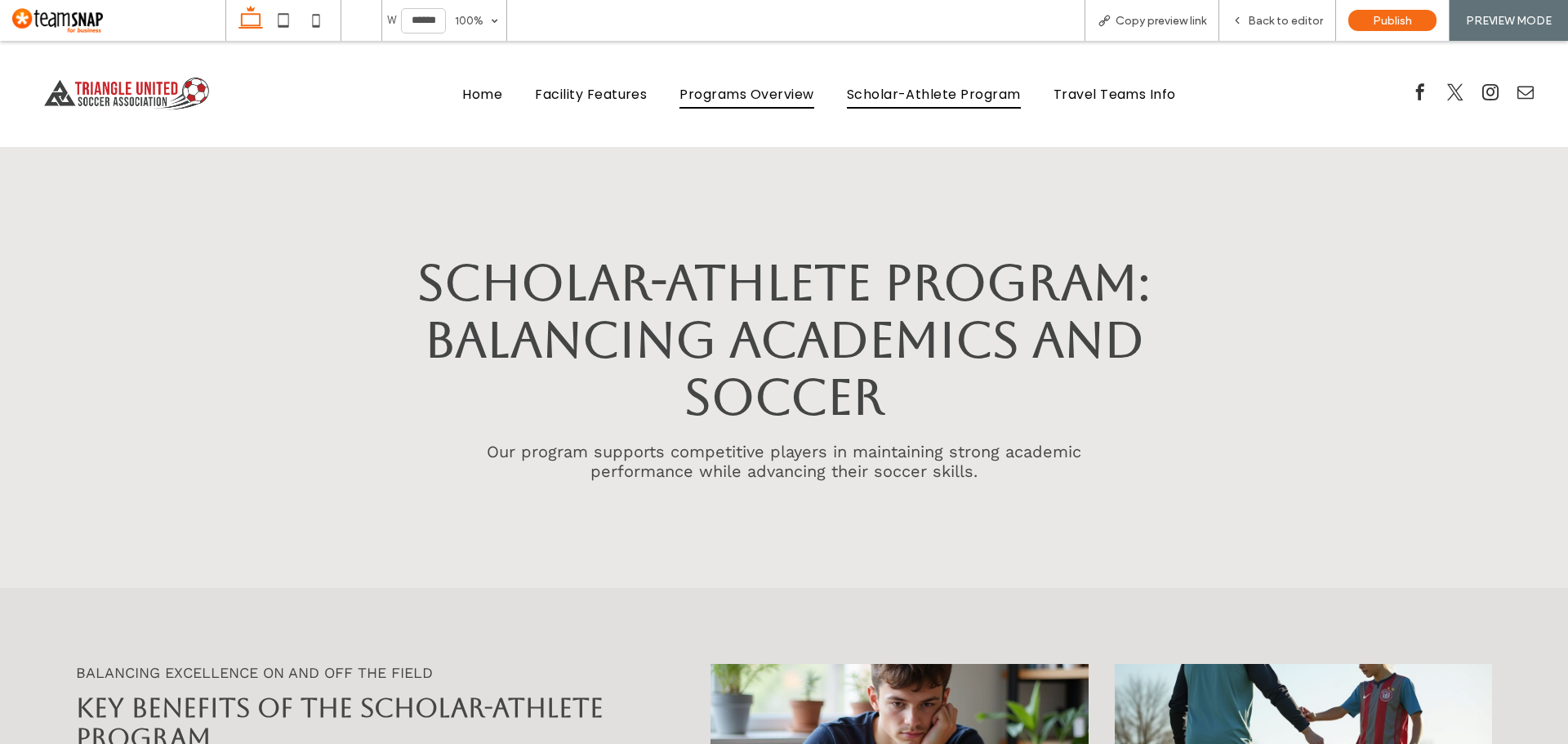
click at [748, 93] on span "Programs Overview" at bounding box center [746, 93] width 134 height 29
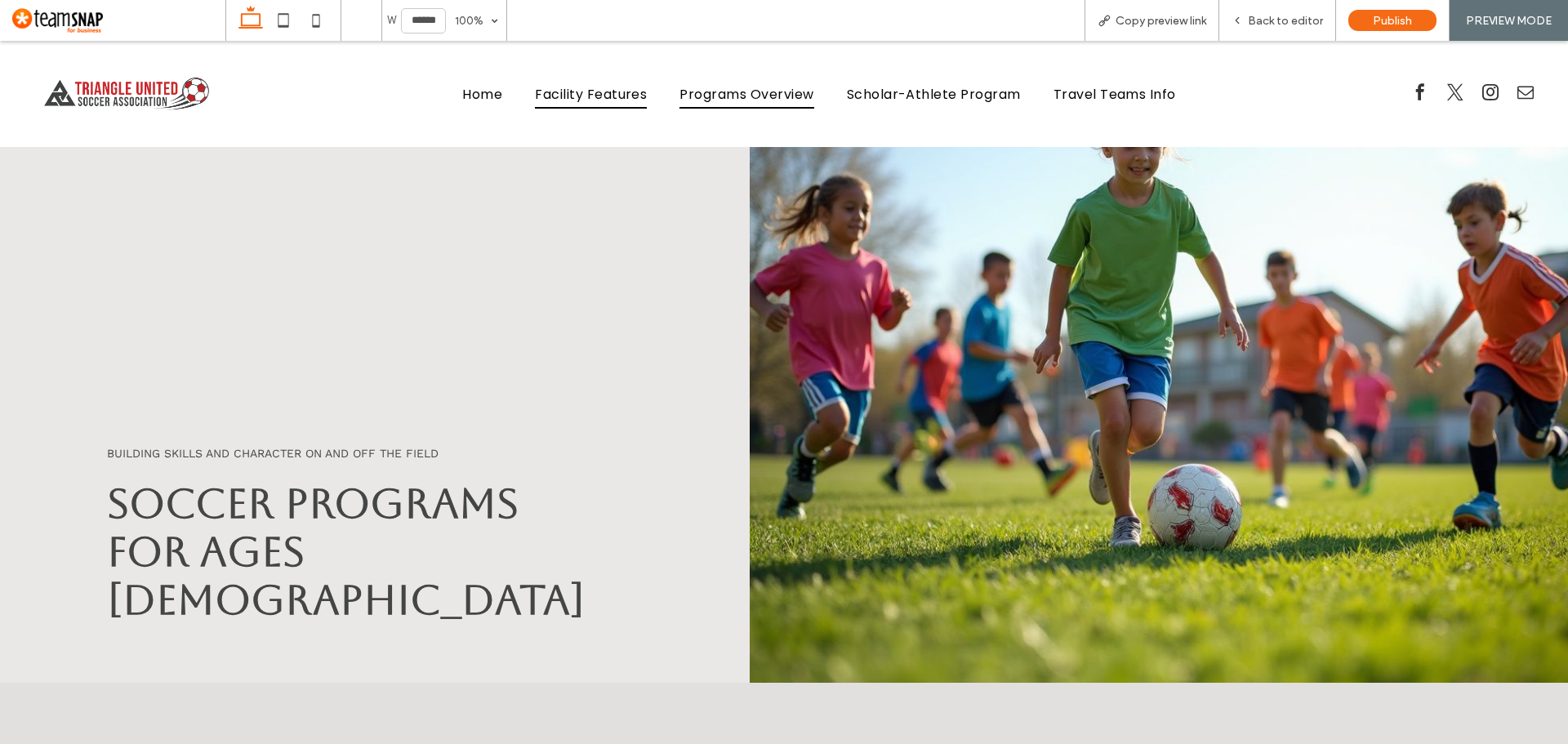
drag, startPoint x: 547, startPoint y: 97, endPoint x: 468, endPoint y: 302, distance: 219.7
click at [547, 97] on span "Facility Features" at bounding box center [591, 93] width 112 height 29
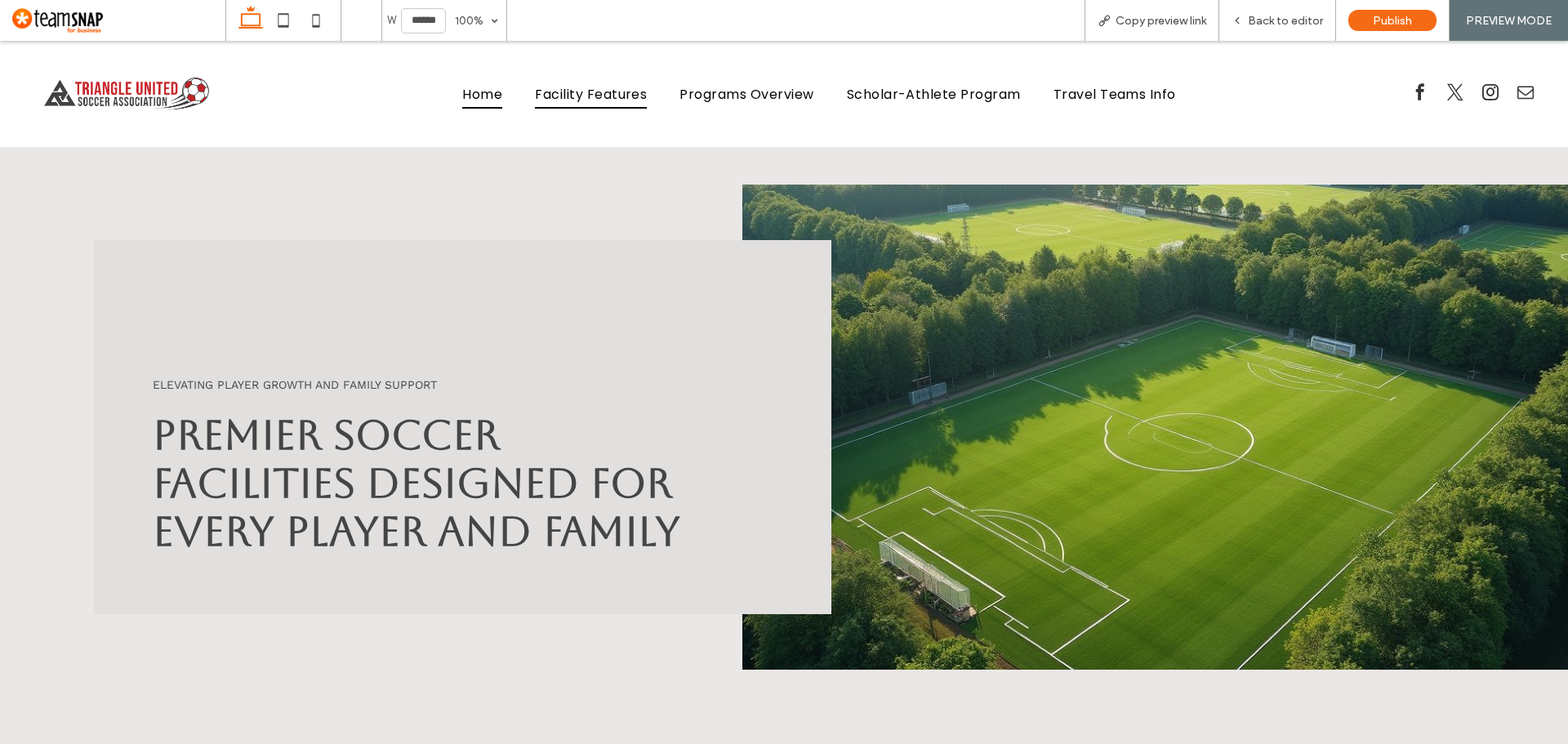
click at [469, 90] on span "Home" at bounding box center [483, 93] width 40 height 29
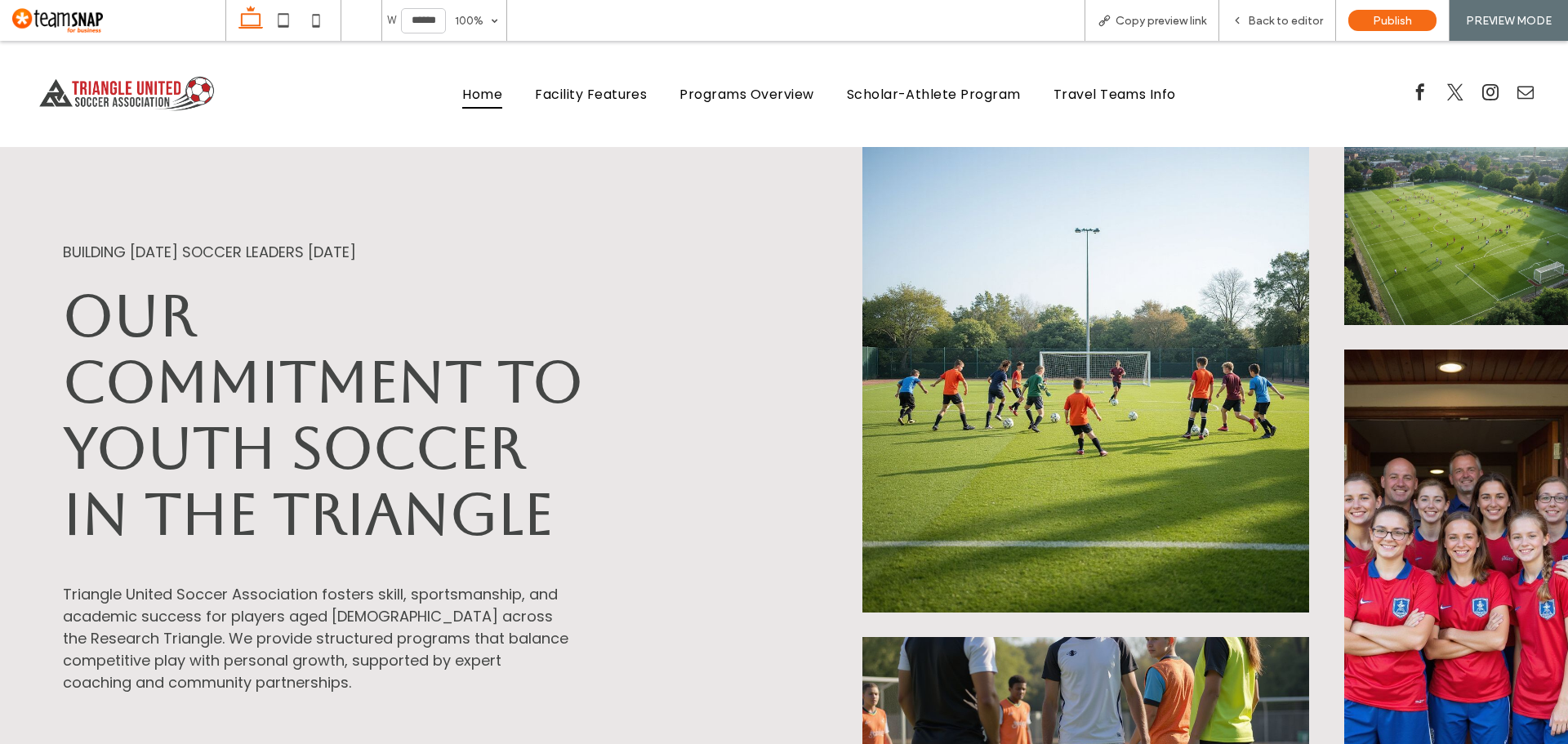
click at [143, 96] on img at bounding box center [125, 93] width 225 height 57
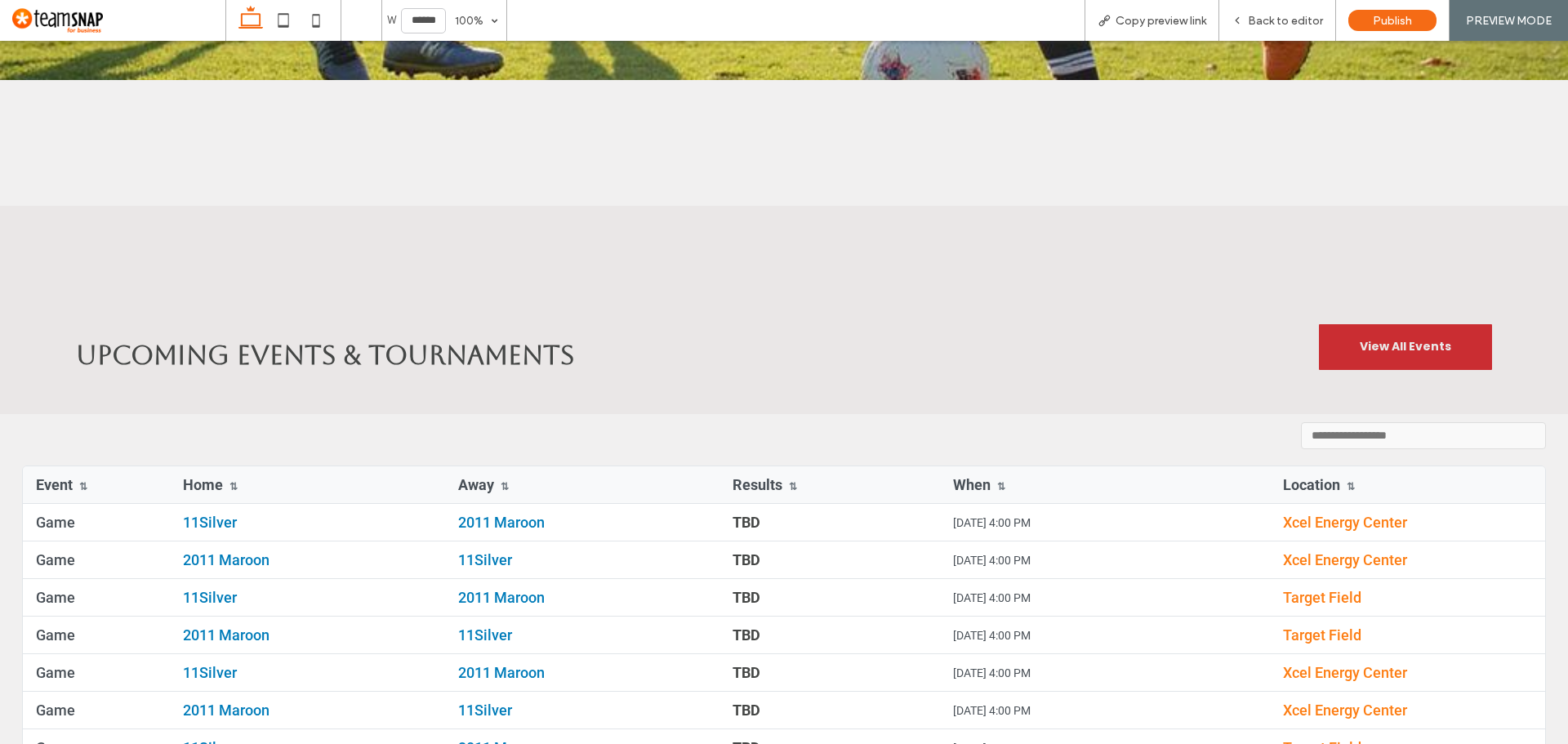
scroll to position [3592, 0]
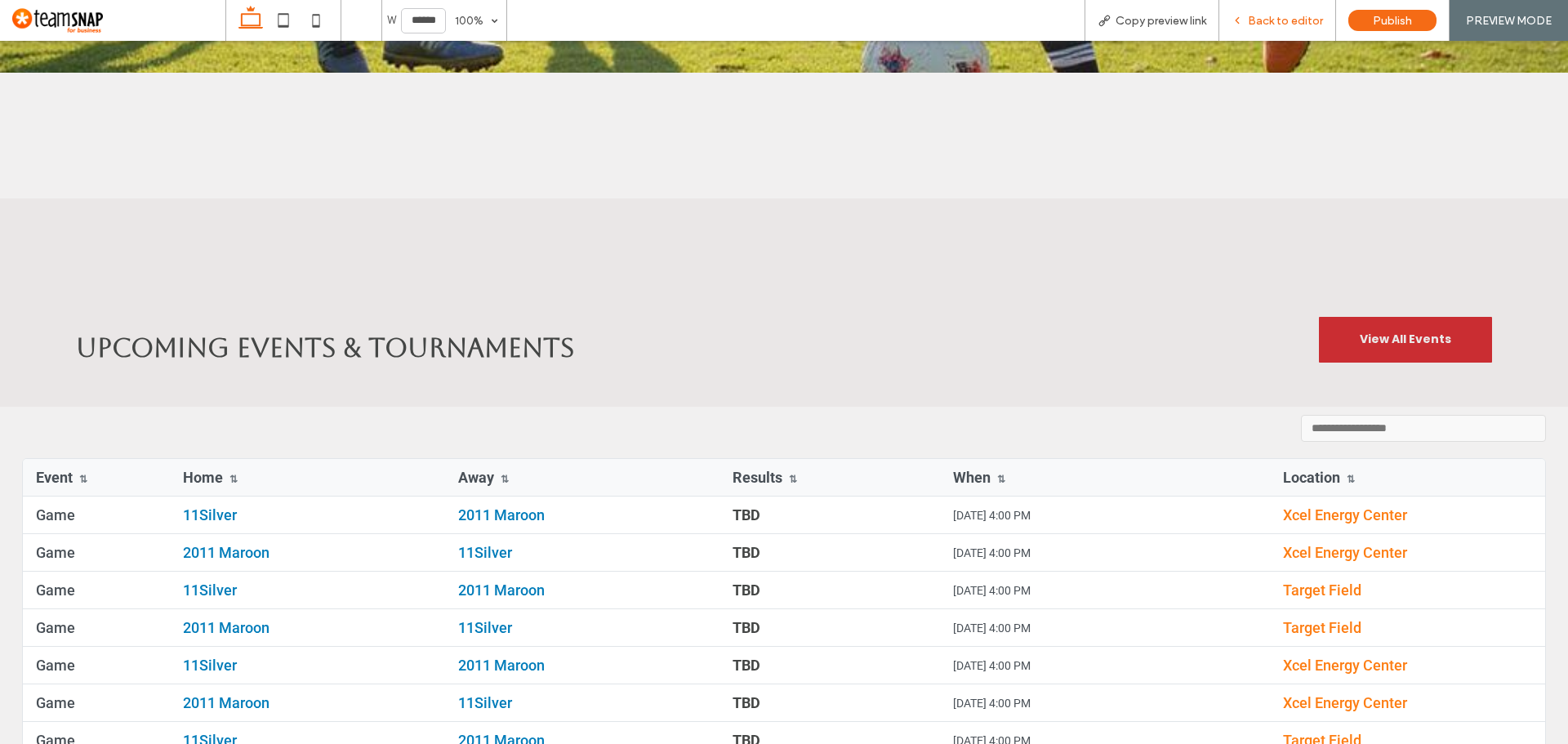
click at [1281, 12] on div "Back to editor" at bounding box center [1277, 20] width 117 height 40
click at [1264, 17] on span "Back to editor" at bounding box center [1285, 21] width 75 height 14
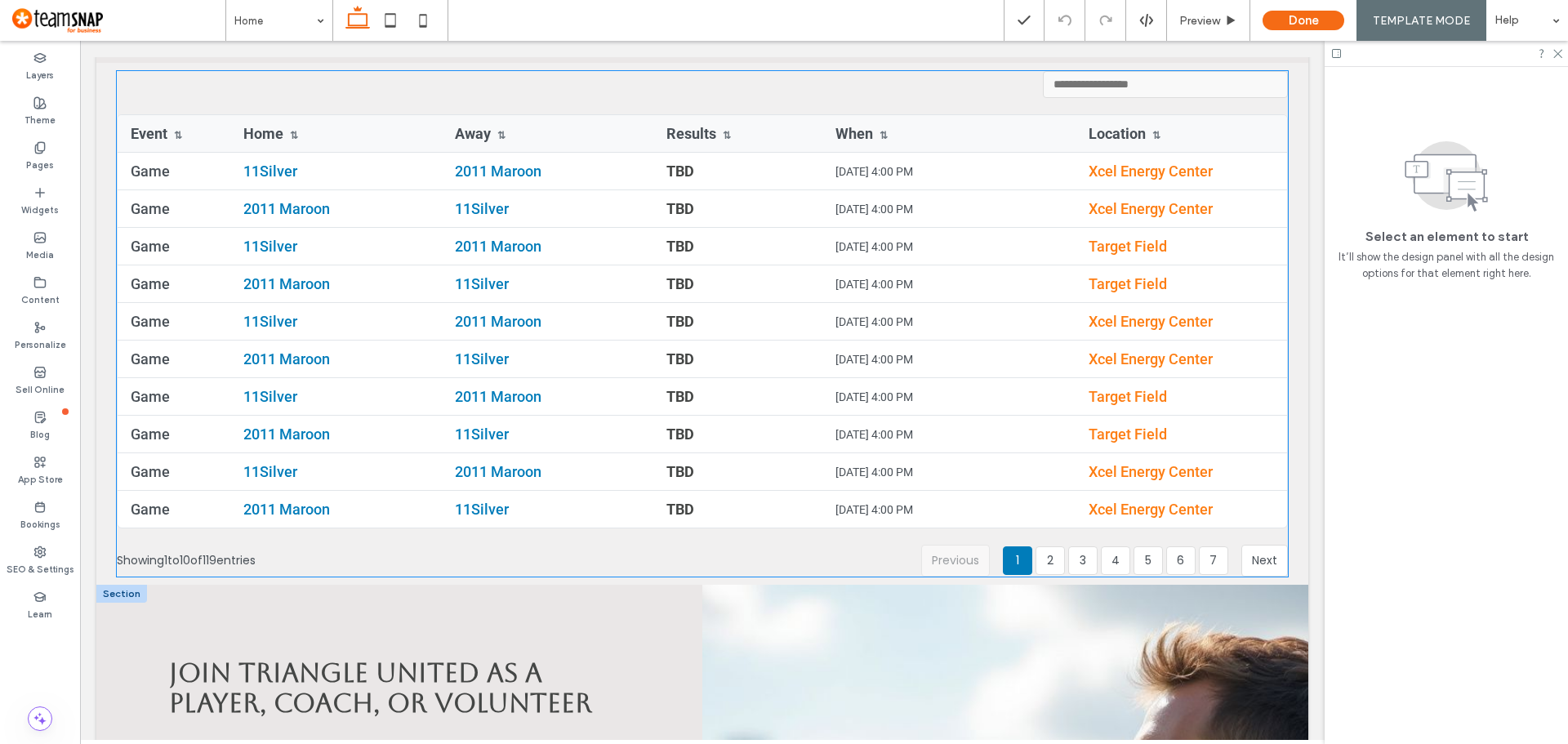
scroll to position [3583, 0]
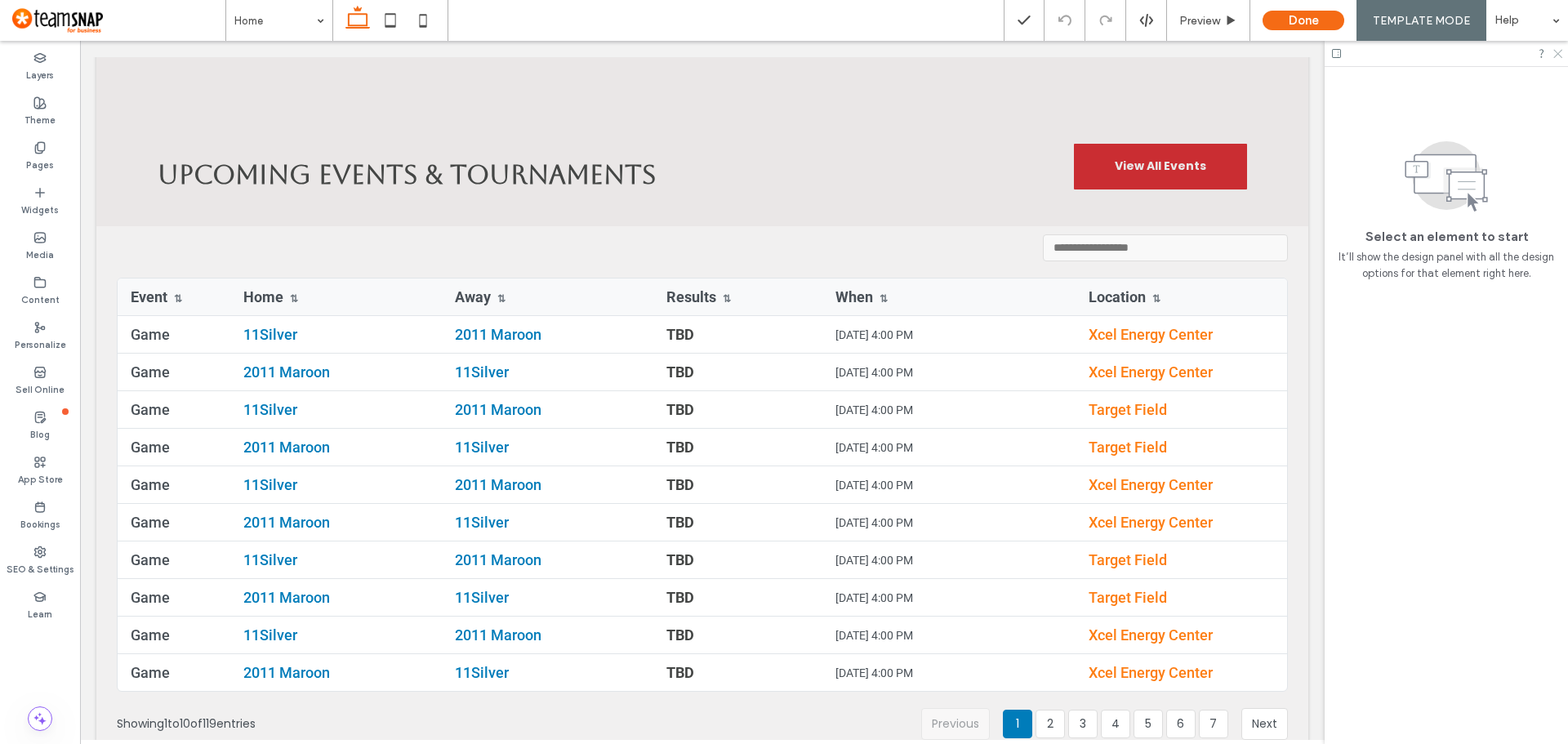
click at [1557, 53] on icon at bounding box center [1557, 53] width 11 height 11
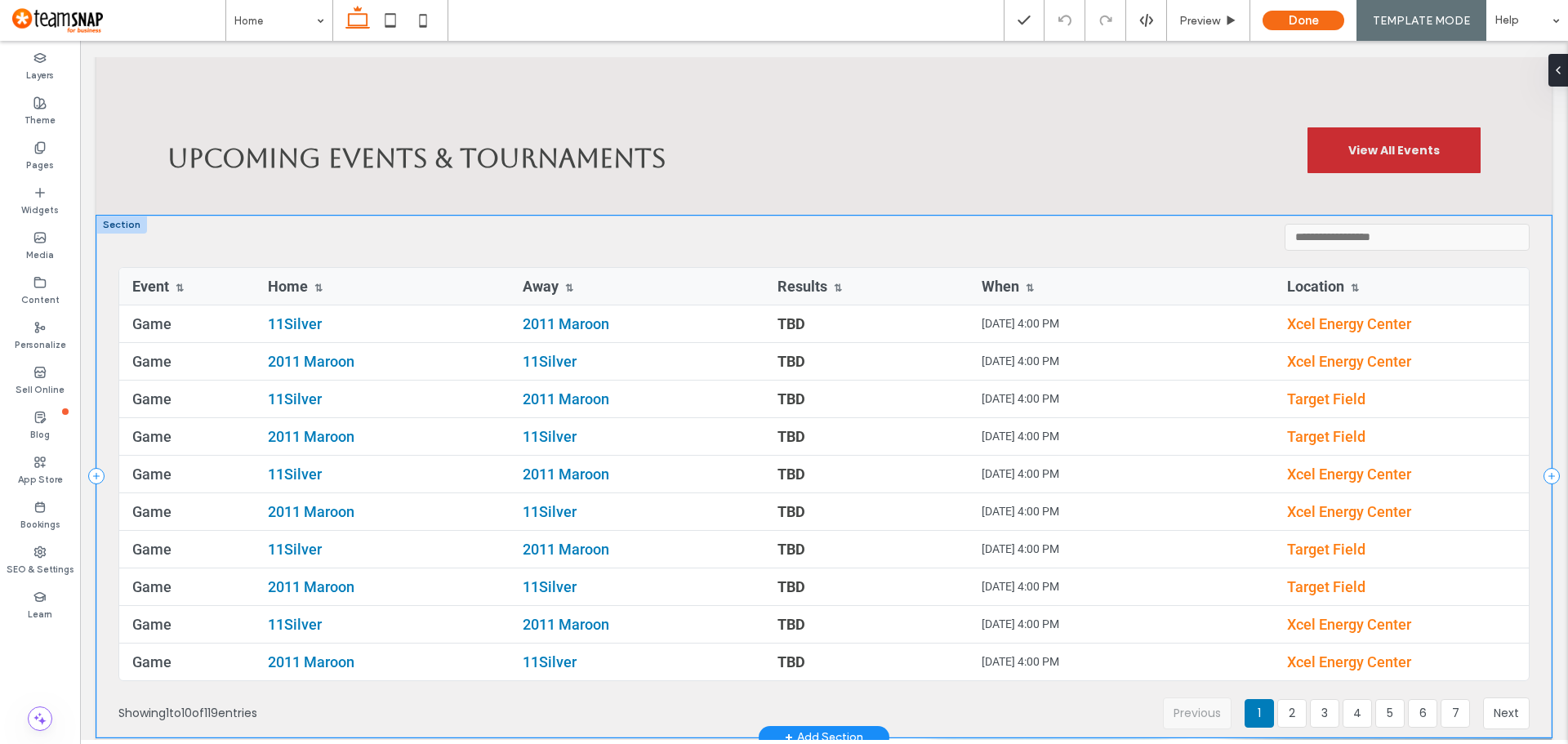
click at [1532, 228] on div "Loading schedule data... Unable to load schedule data Please check your configu…" at bounding box center [824, 476] width 1455 height 522
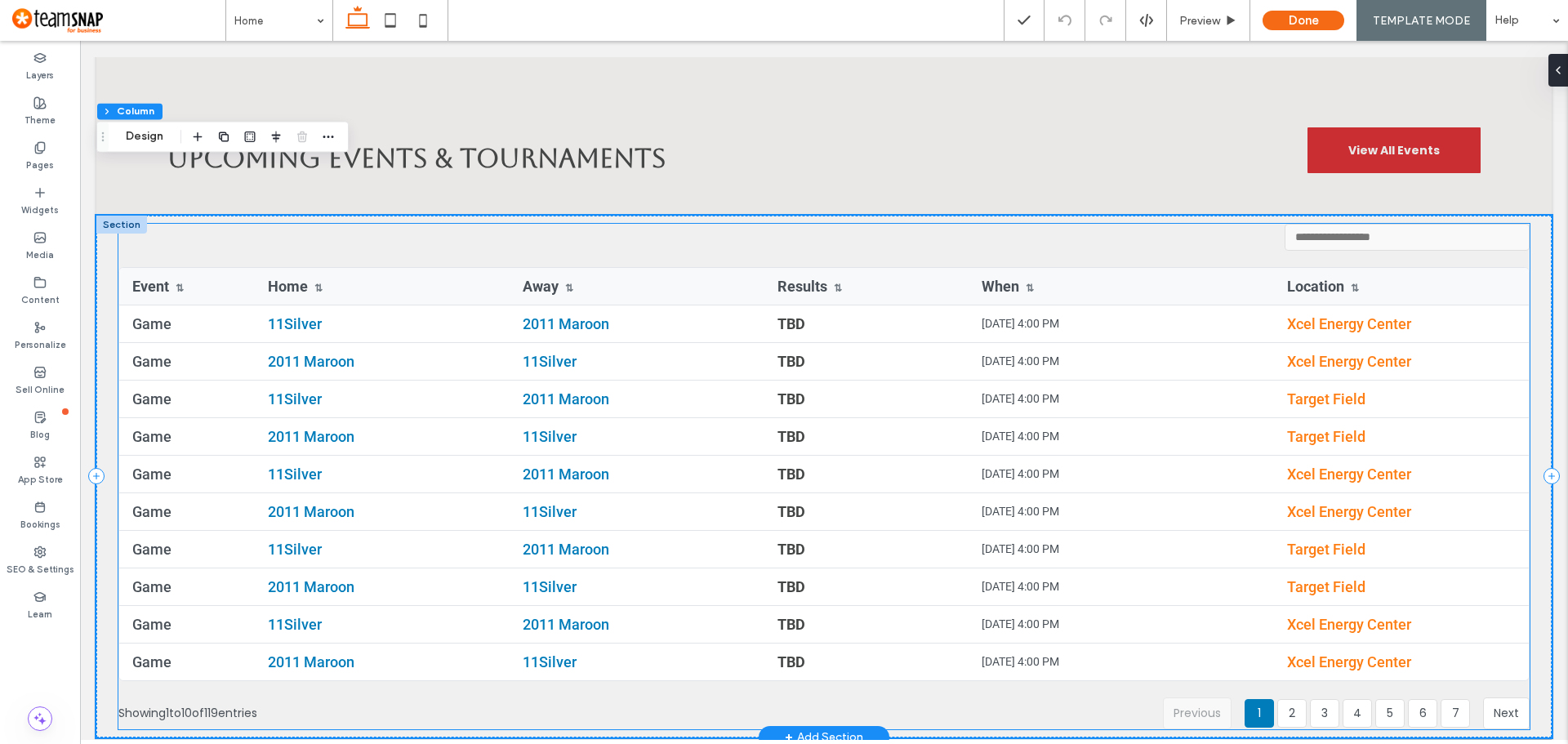
click at [1210, 224] on div "Loading schedule data... Unable to load schedule data Please check your configu…" at bounding box center [824, 476] width 1412 height 505
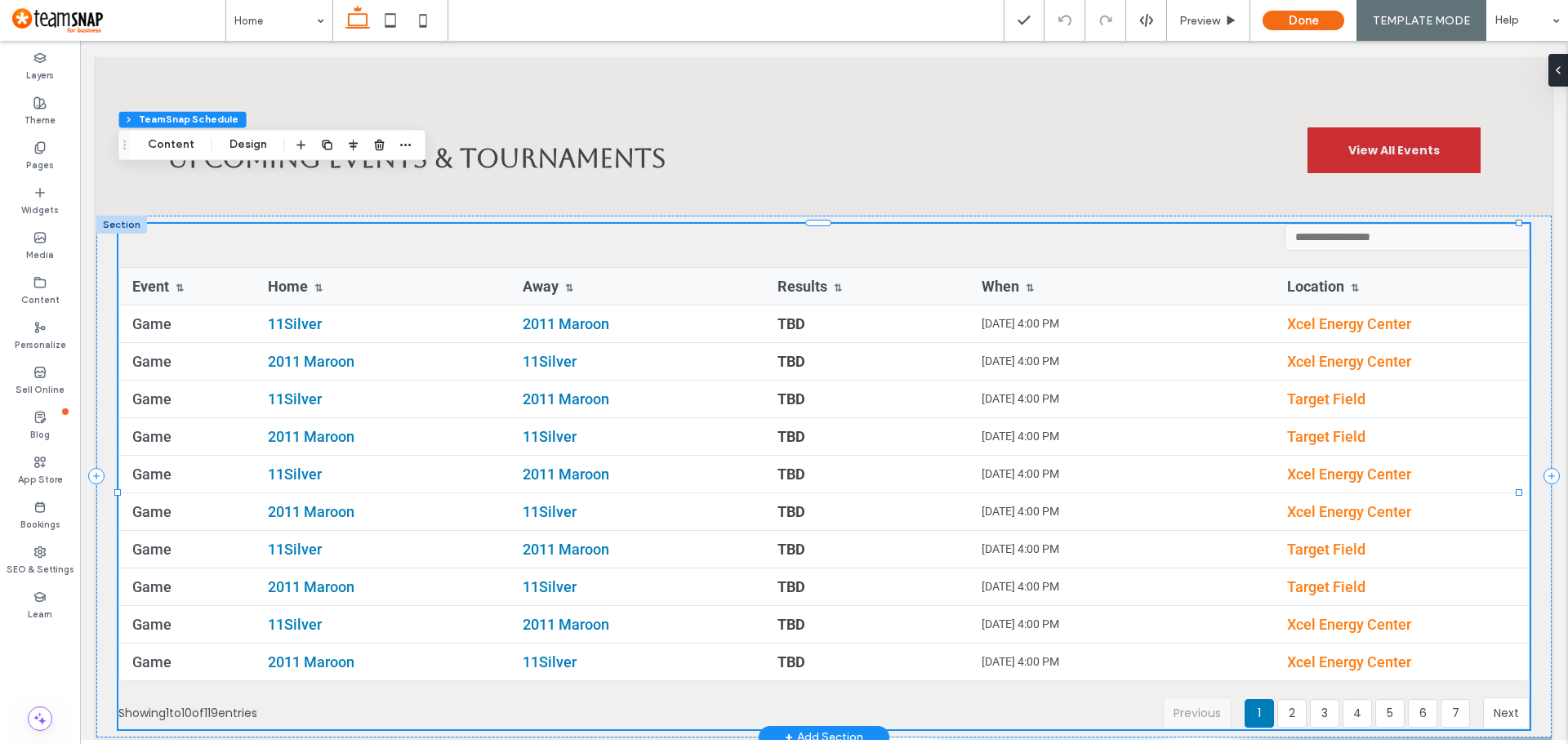
type input "*"
click at [1531, 235] on div "Loading schedule data... Unable to load schedule data Please check your configu…" at bounding box center [824, 476] width 1455 height 522
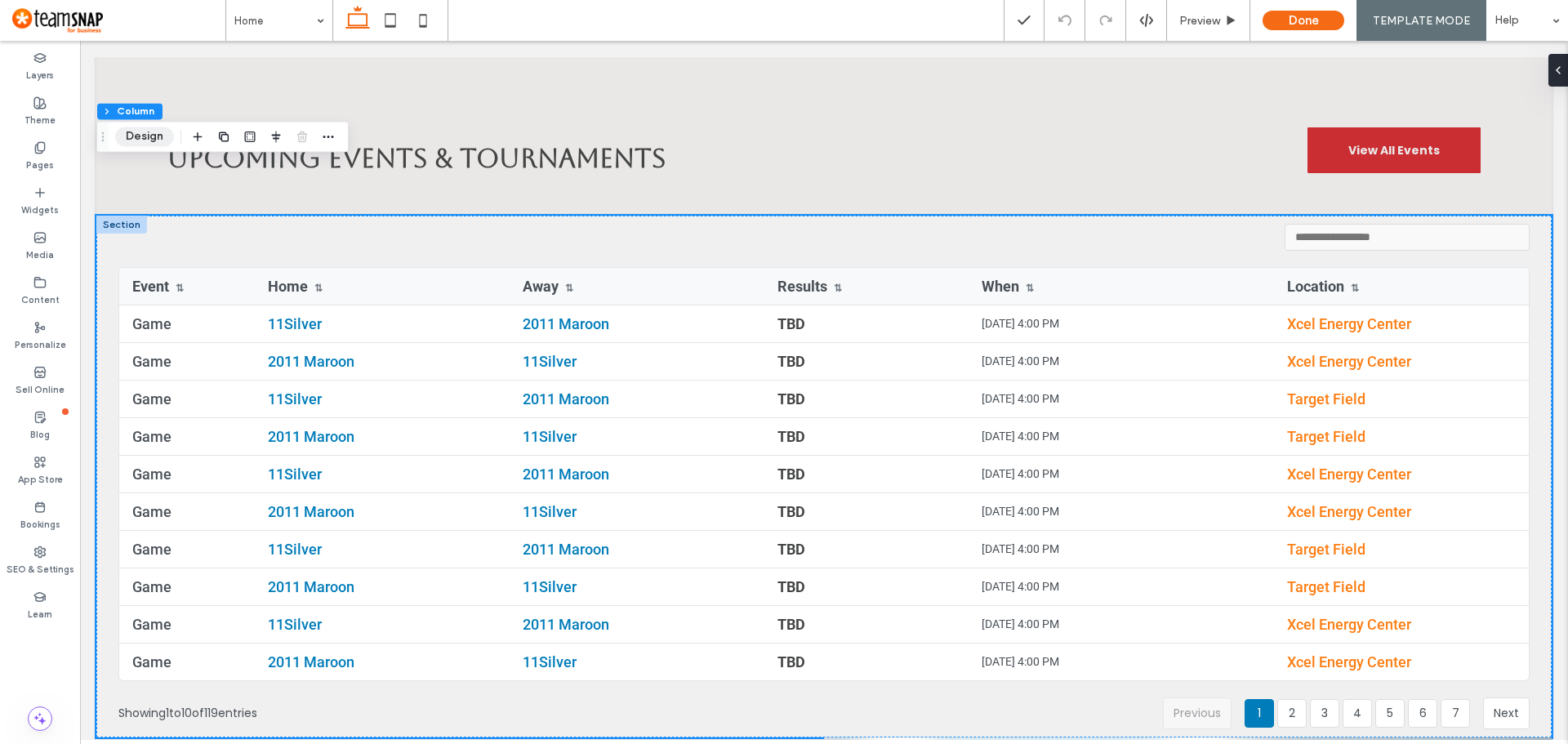
click at [152, 138] on button "Design" at bounding box center [144, 136] width 59 height 19
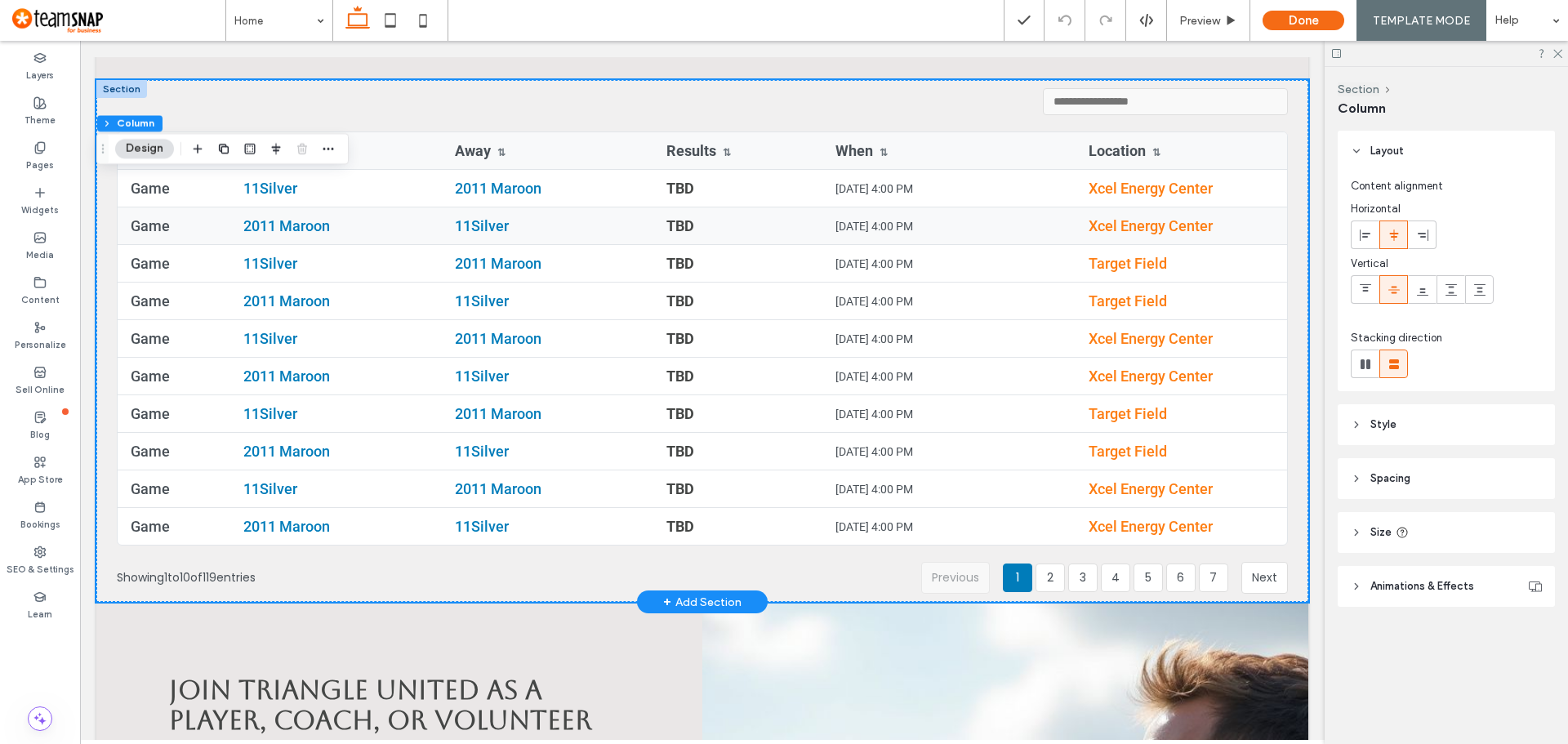
scroll to position [3583, 0]
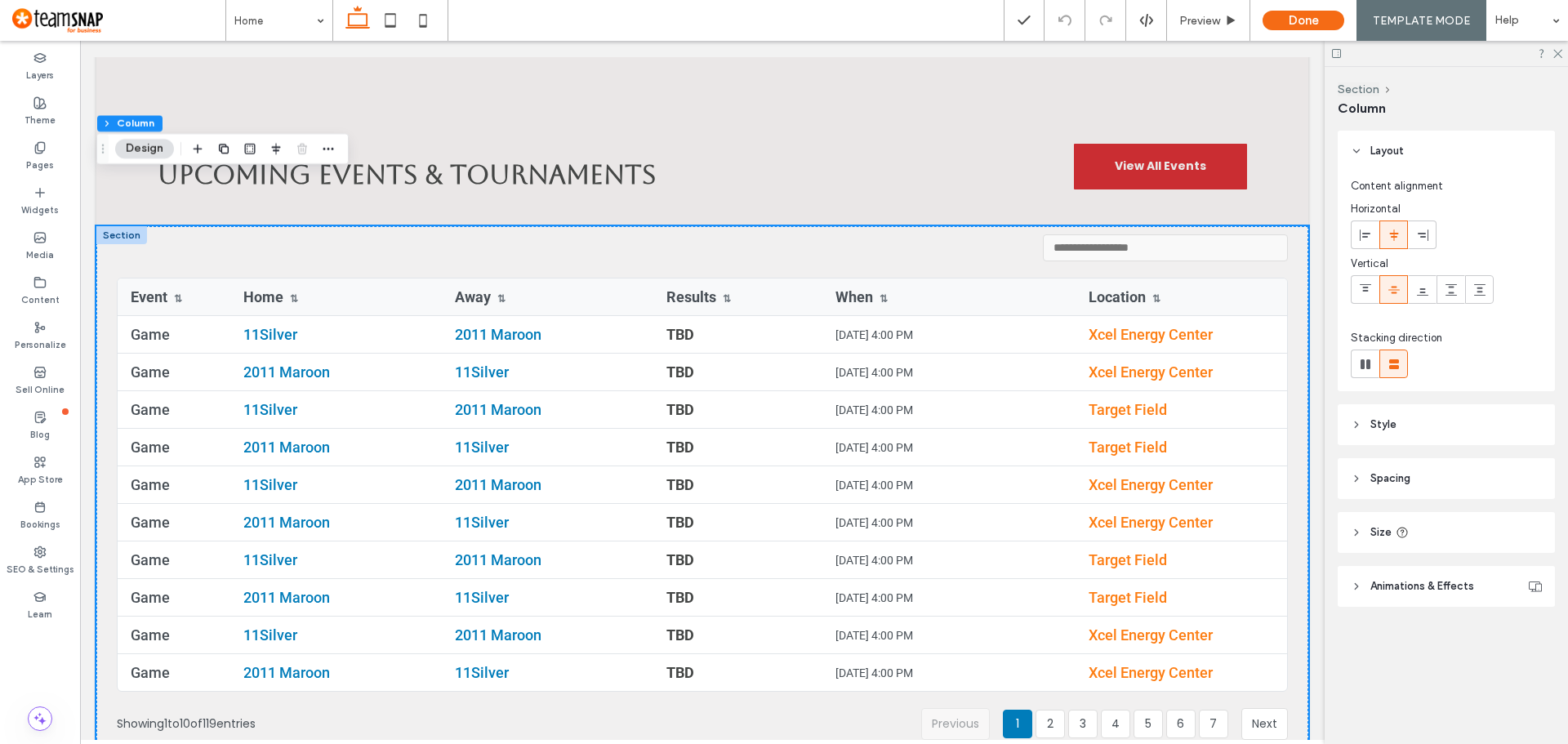
click at [1356, 480] on icon at bounding box center [1356, 478] width 11 height 11
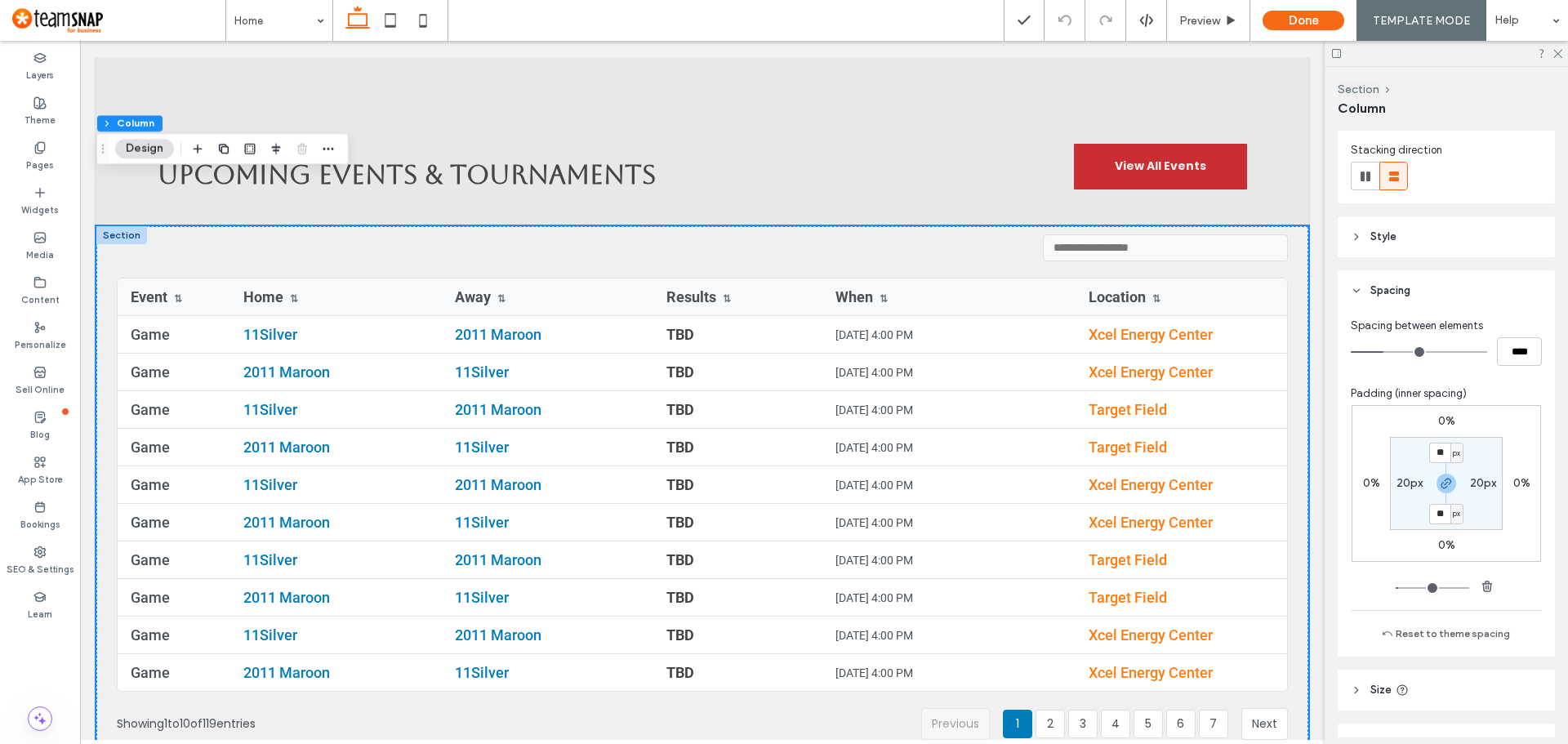
scroll to position [245, 0]
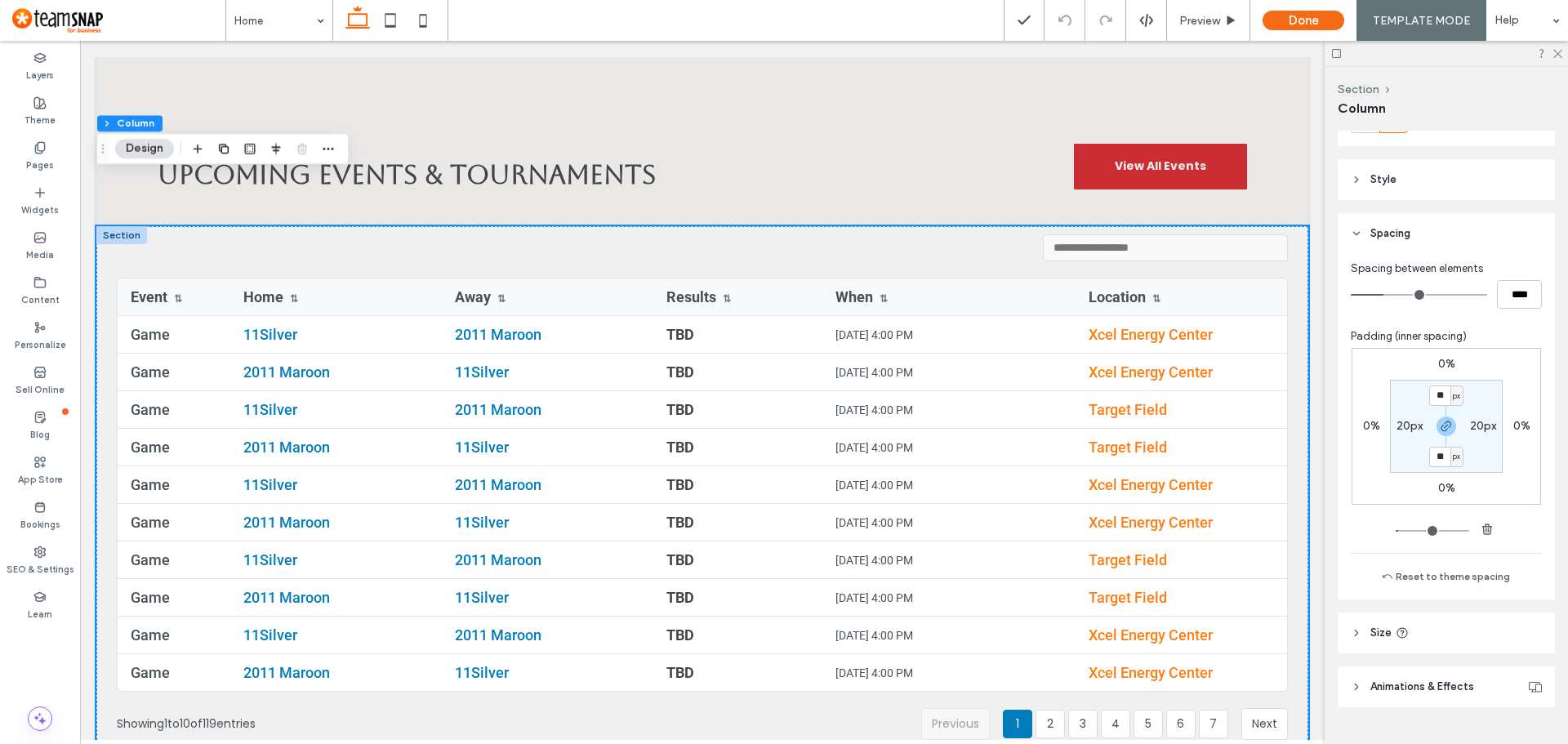
click at [1412, 427] on label "20px" at bounding box center [1410, 426] width 26 height 14
click at [1416, 426] on span "px" at bounding box center [1419, 426] width 7 height 17
click at [1412, 476] on span "%" at bounding box center [1410, 479] width 10 height 17
type input "*"
type input "***"
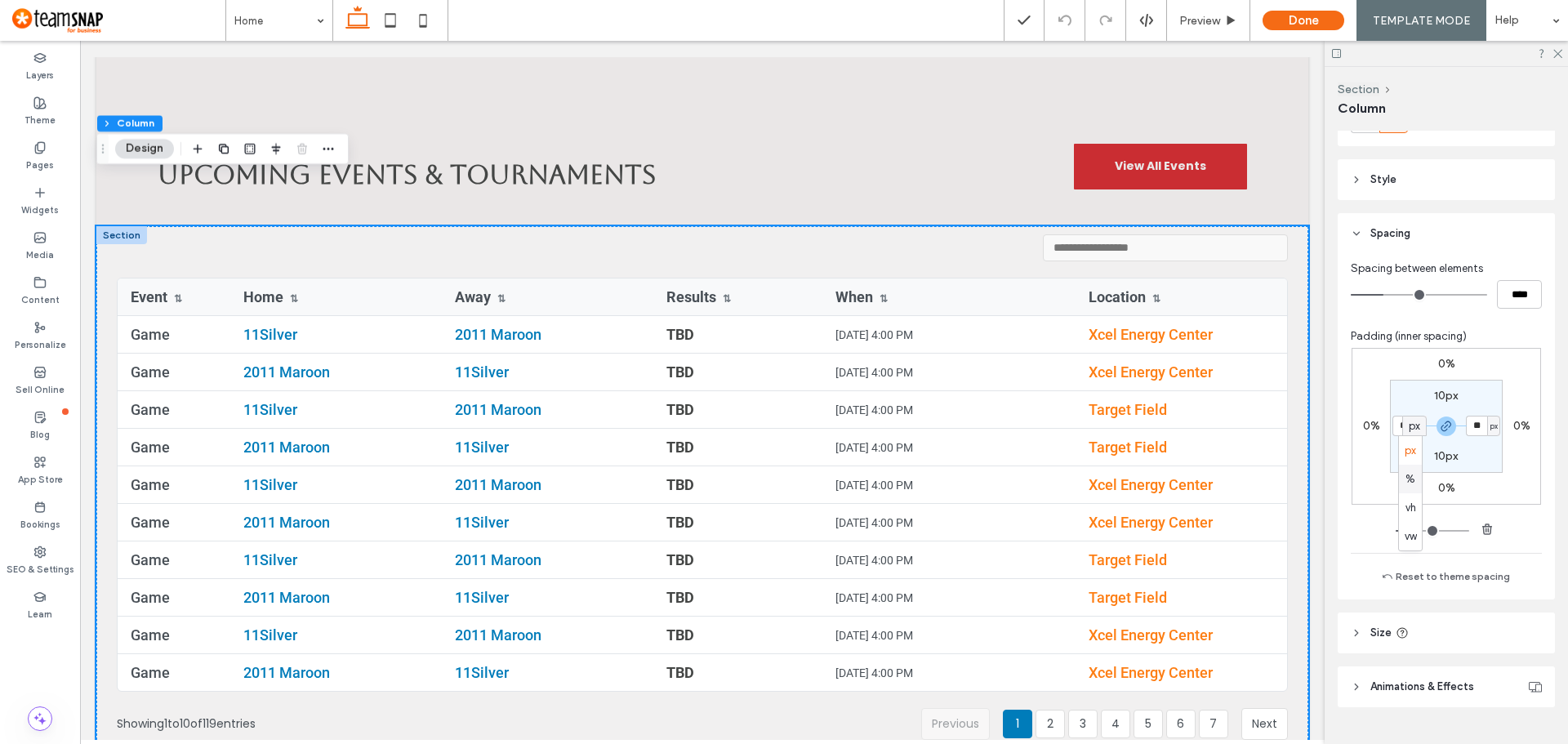
type input "***"
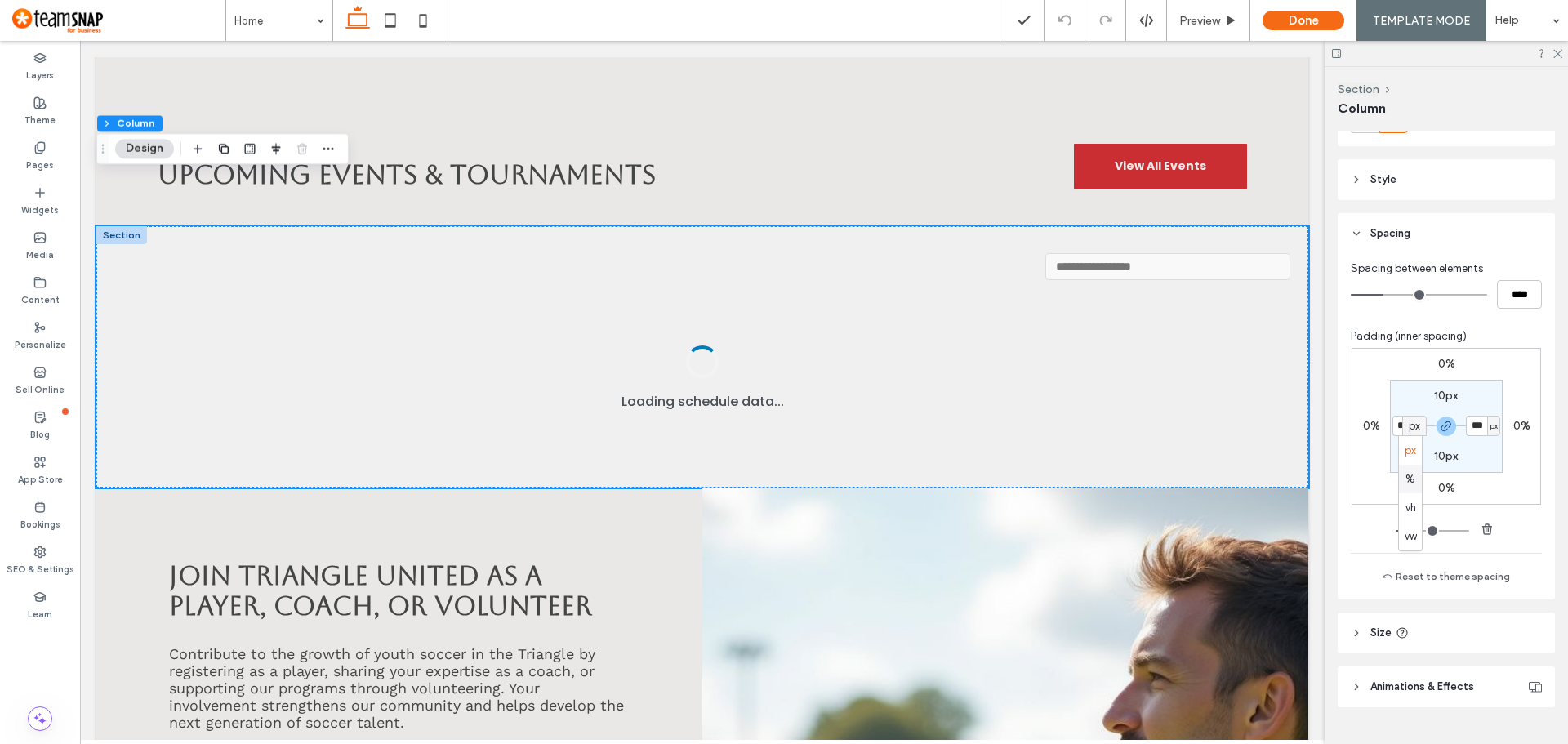
type input "*"
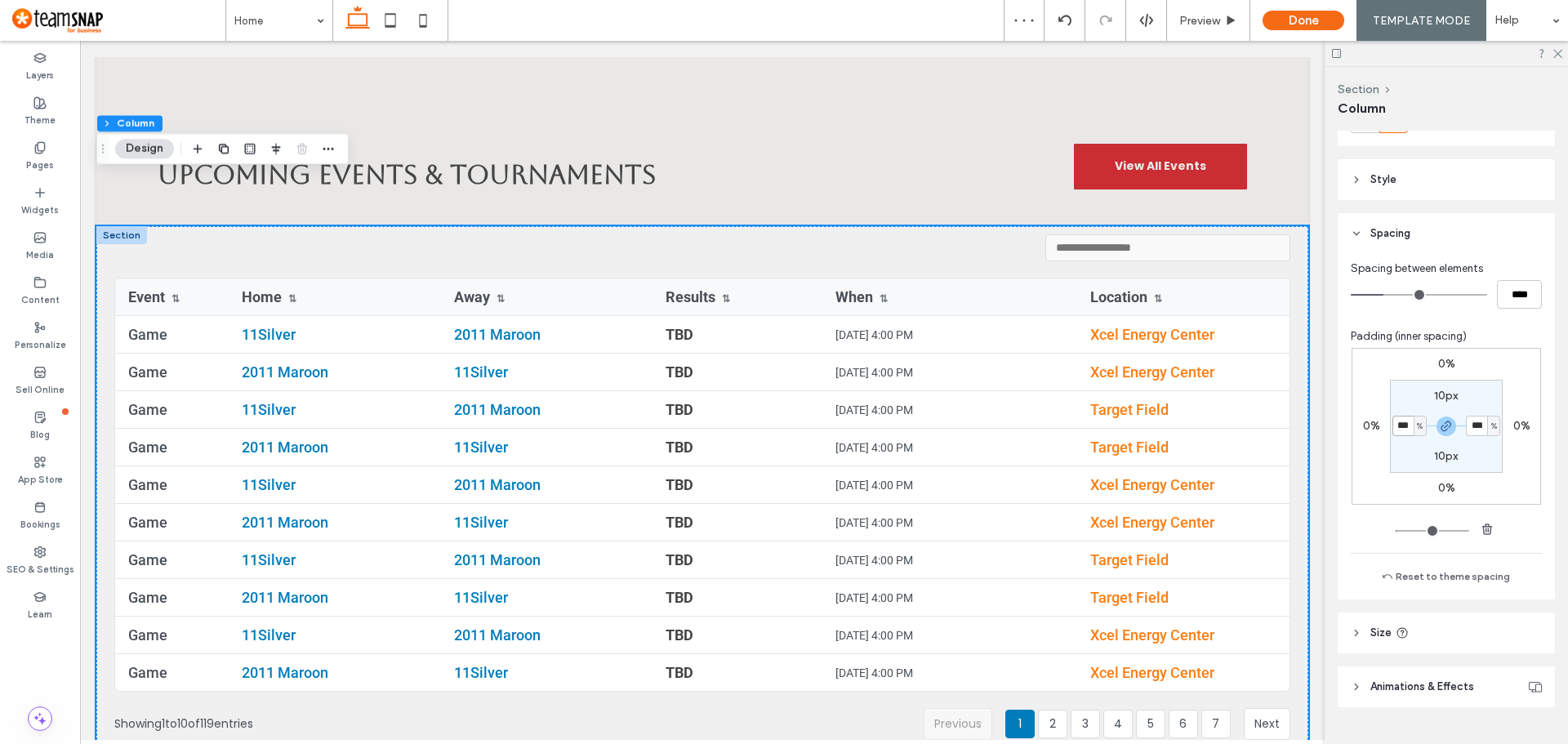
click at [1403, 426] on input "***" at bounding box center [1403, 425] width 21 height 20
type input "*"
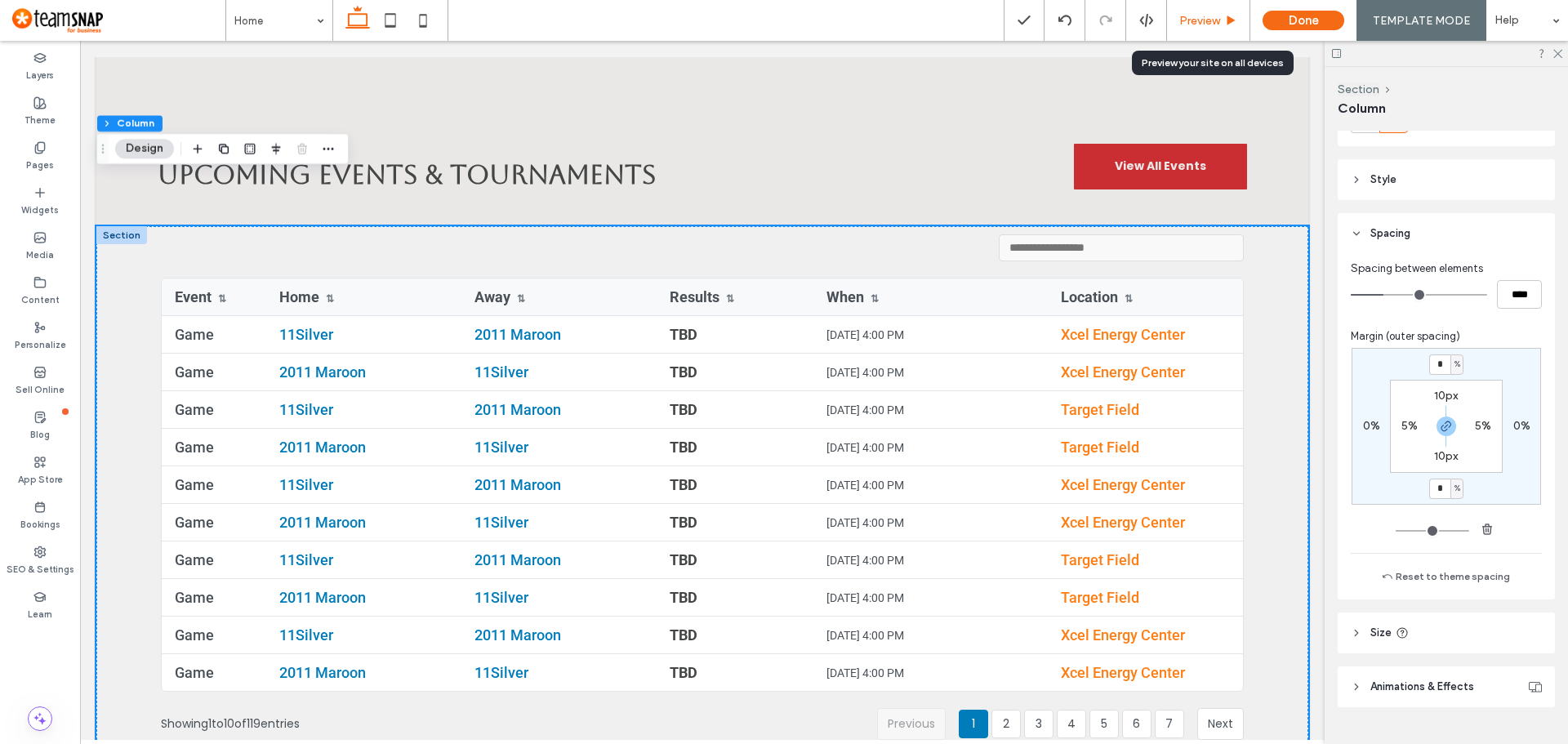
click at [1220, 23] on span "Preview" at bounding box center [1200, 21] width 40 height 14
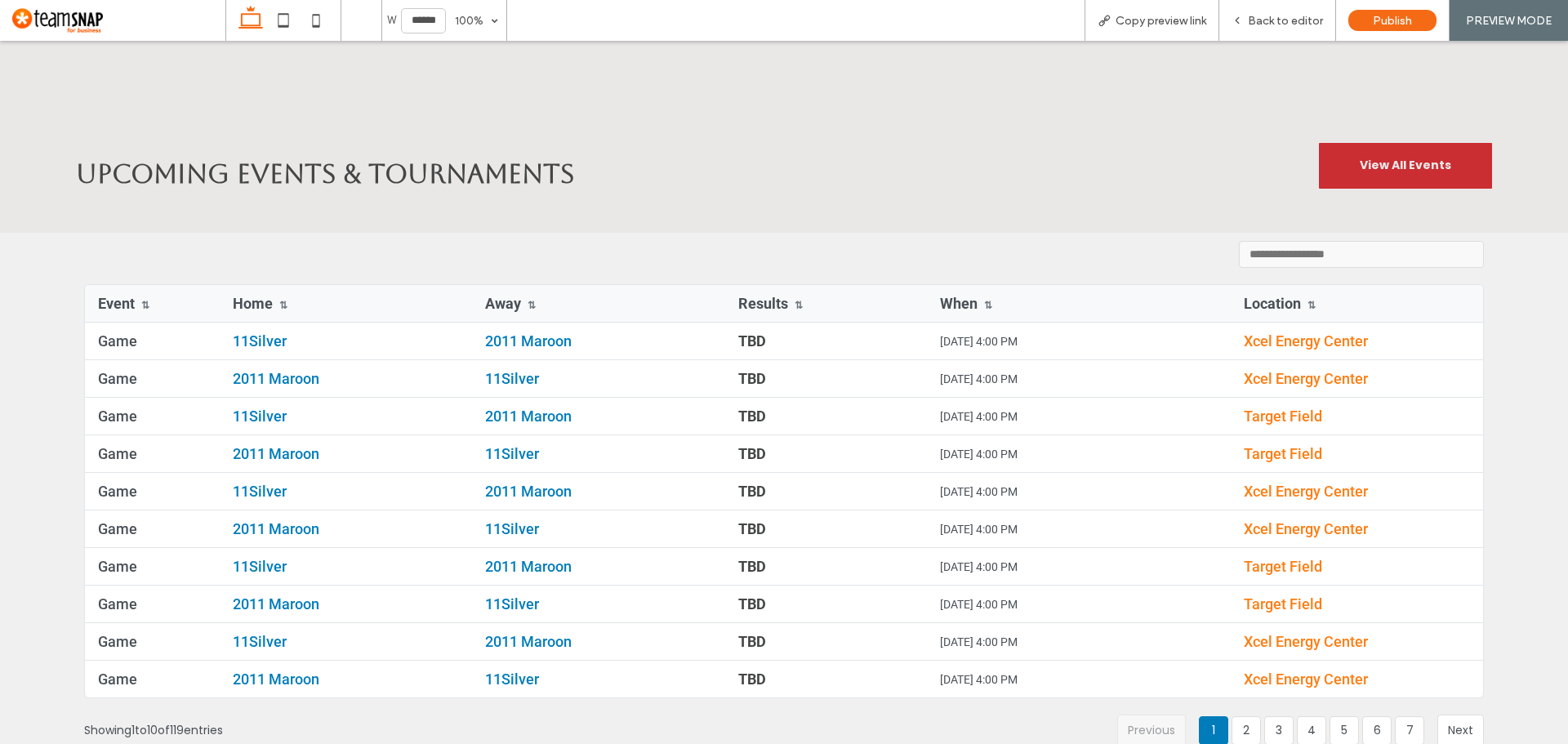
scroll to position [3781, 0]
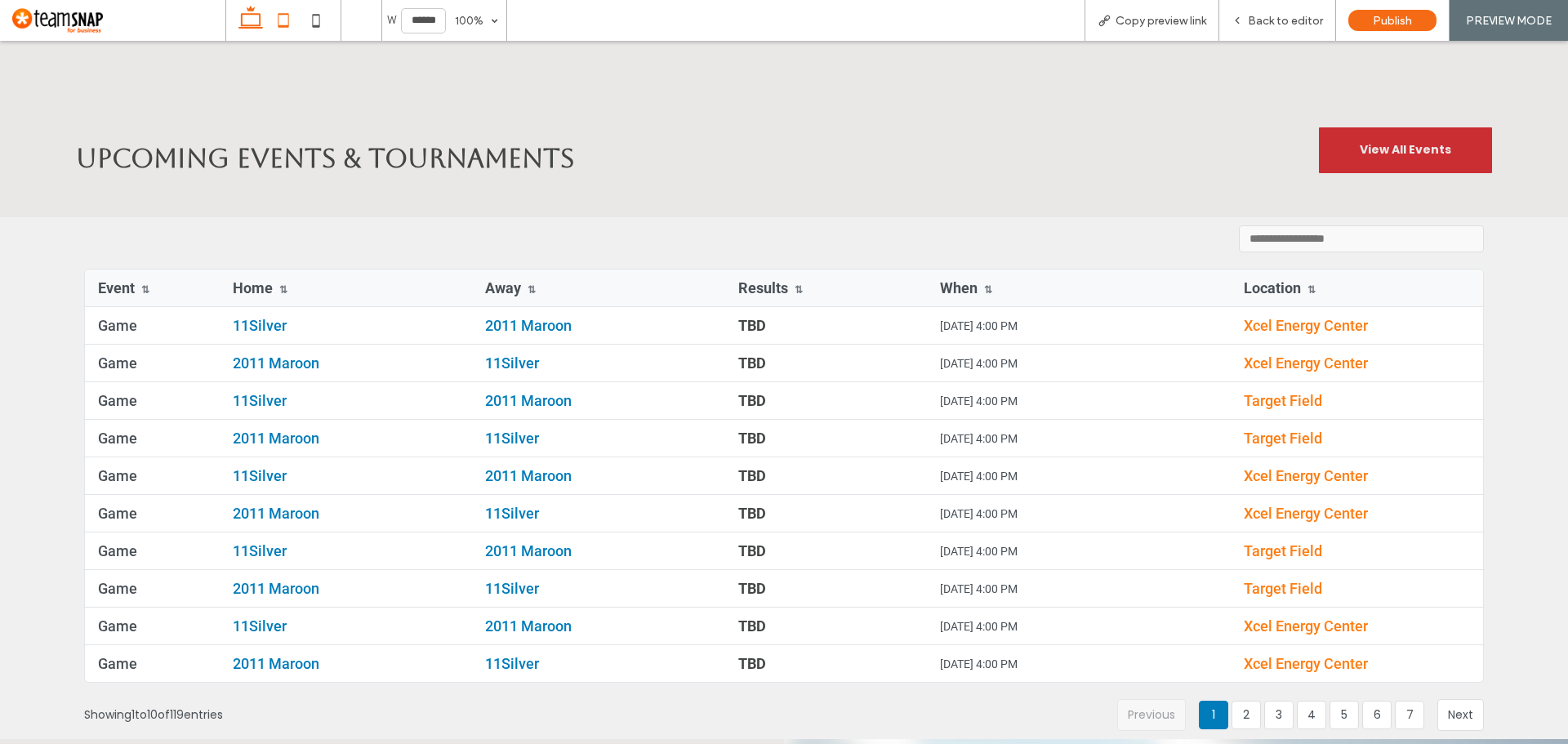
click at [284, 25] on icon at bounding box center [283, 20] width 33 height 33
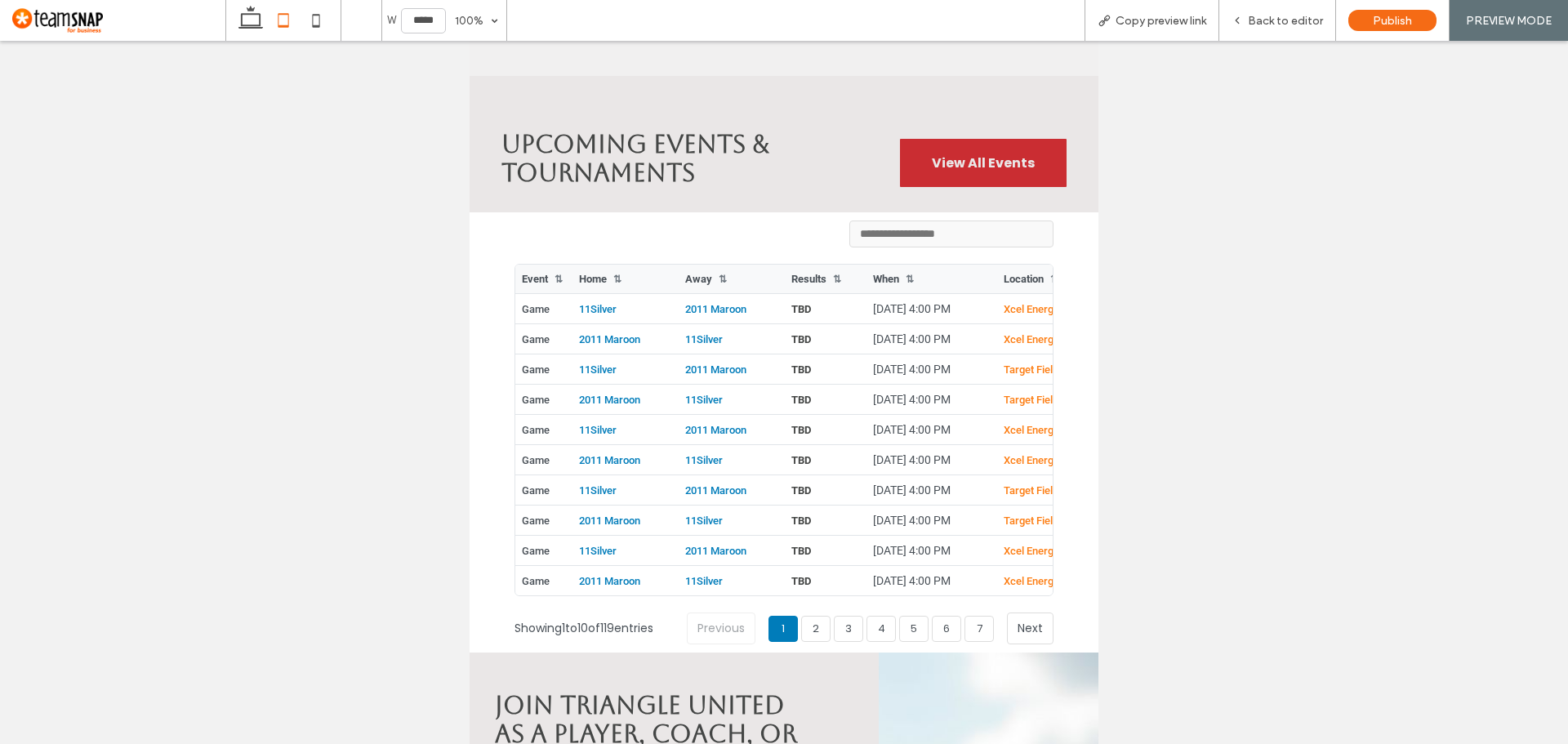
scroll to position [3392, 0]
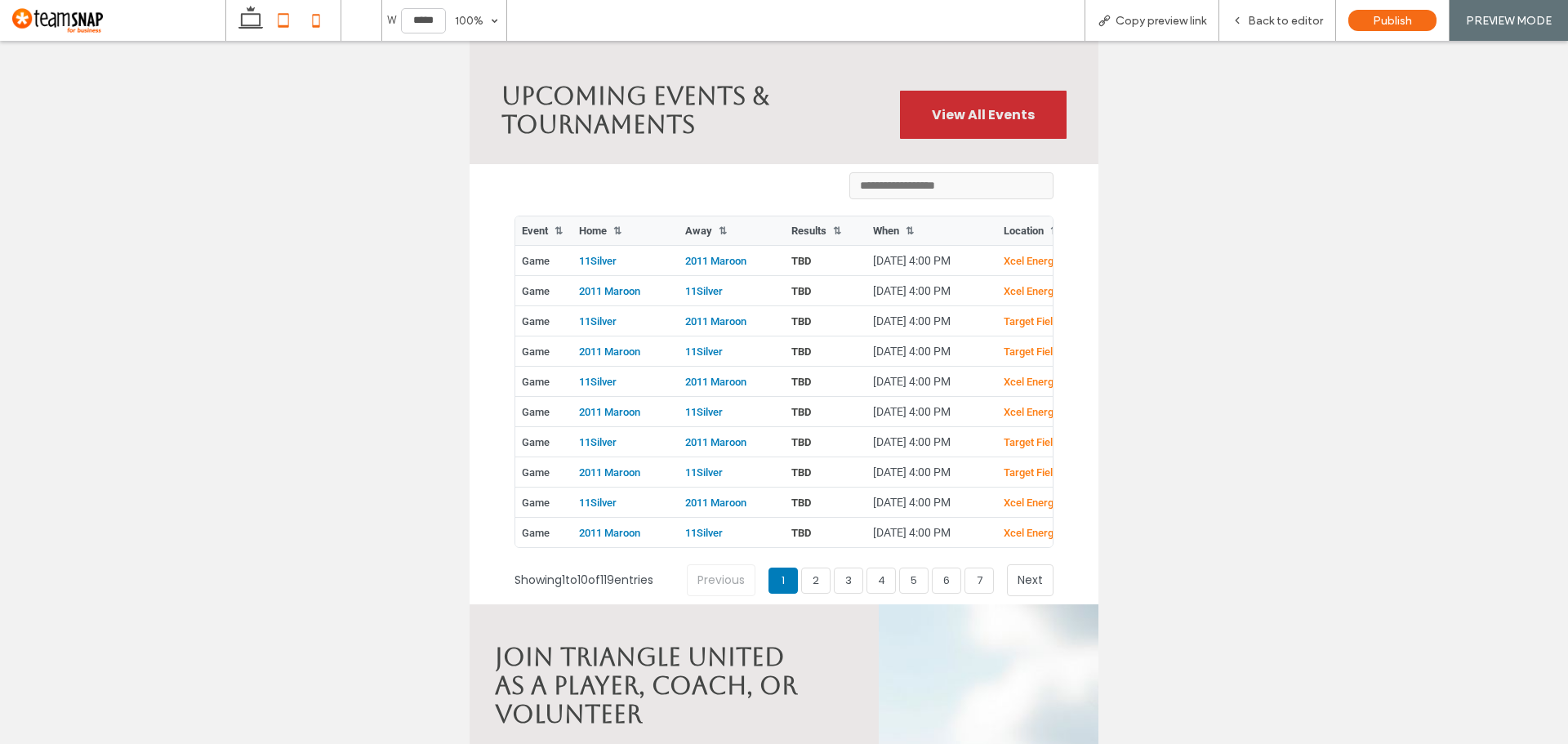
click at [316, 24] on icon at bounding box center [316, 20] width 33 height 33
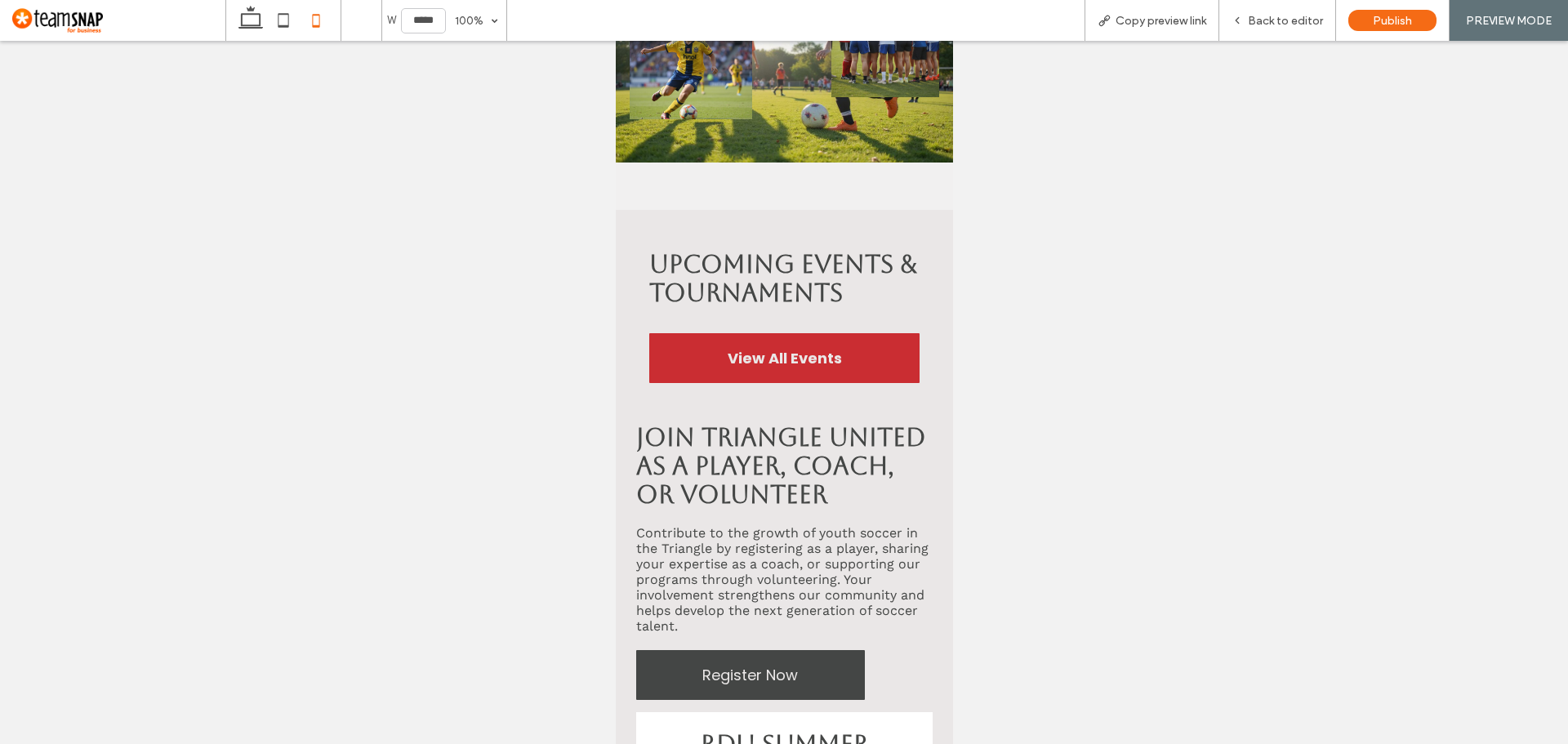
scroll to position [3331, 0]
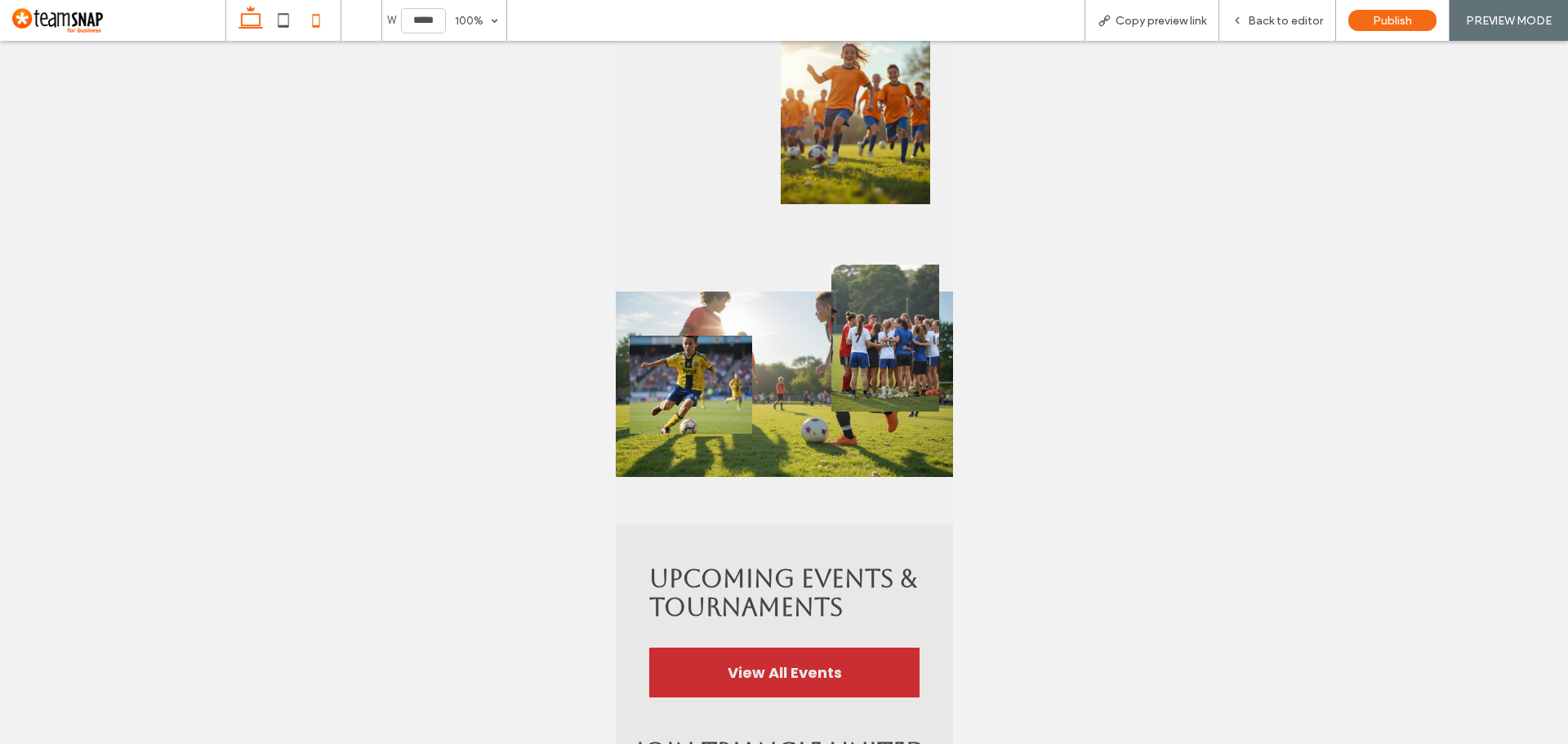
click at [239, 18] on icon at bounding box center [250, 20] width 33 height 33
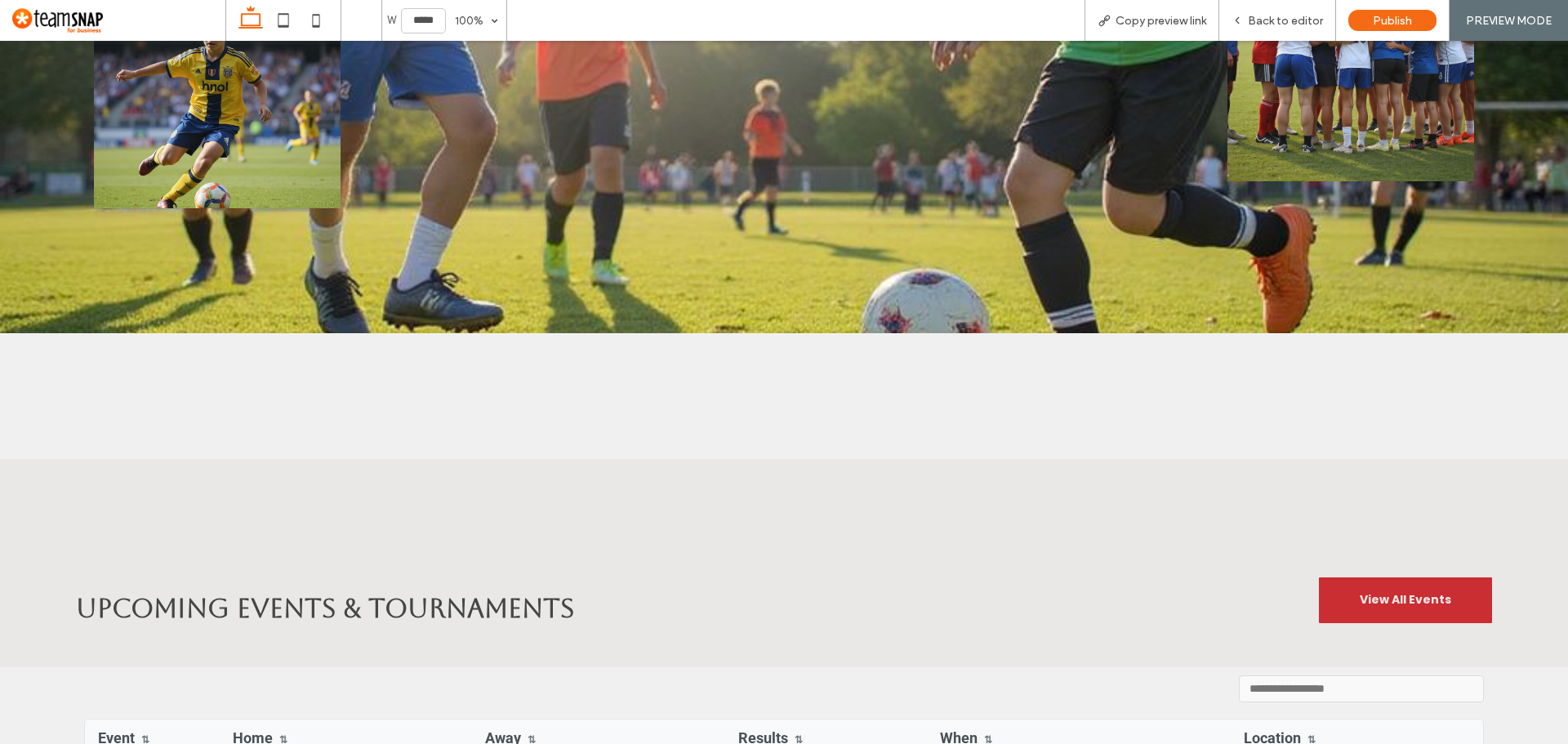
type input "******"
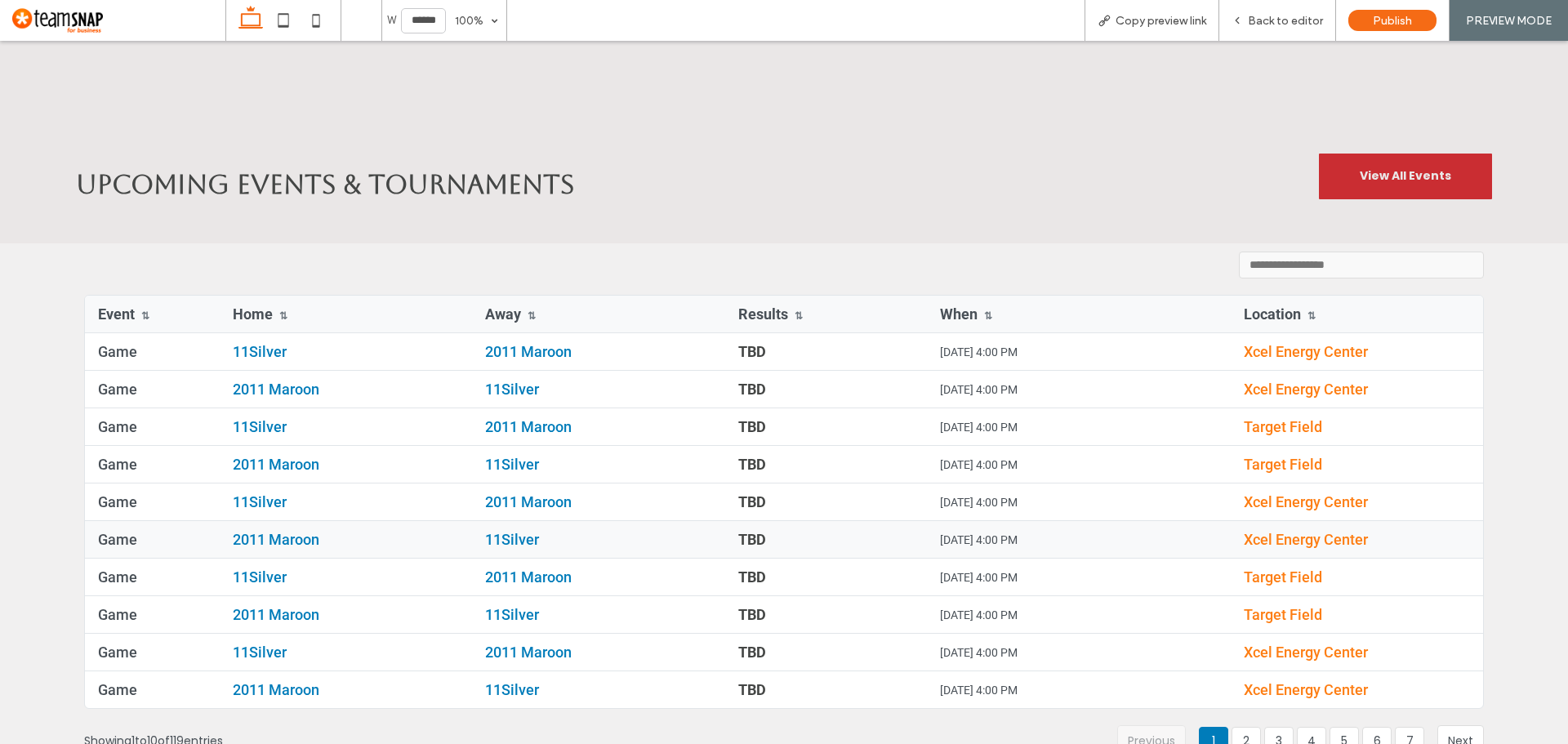
scroll to position [3832, 0]
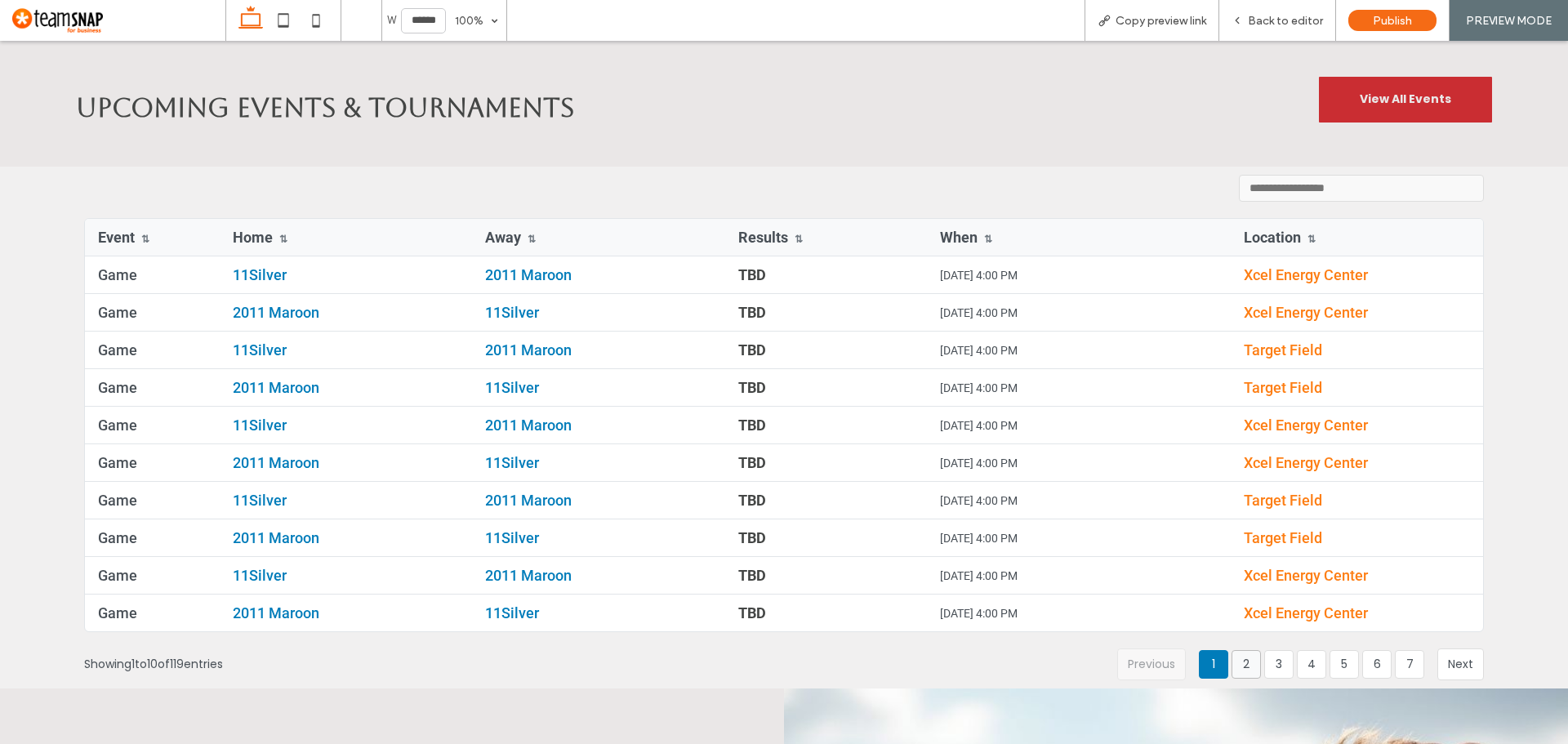
click at [1237, 650] on button "2" at bounding box center [1245, 664] width 29 height 29
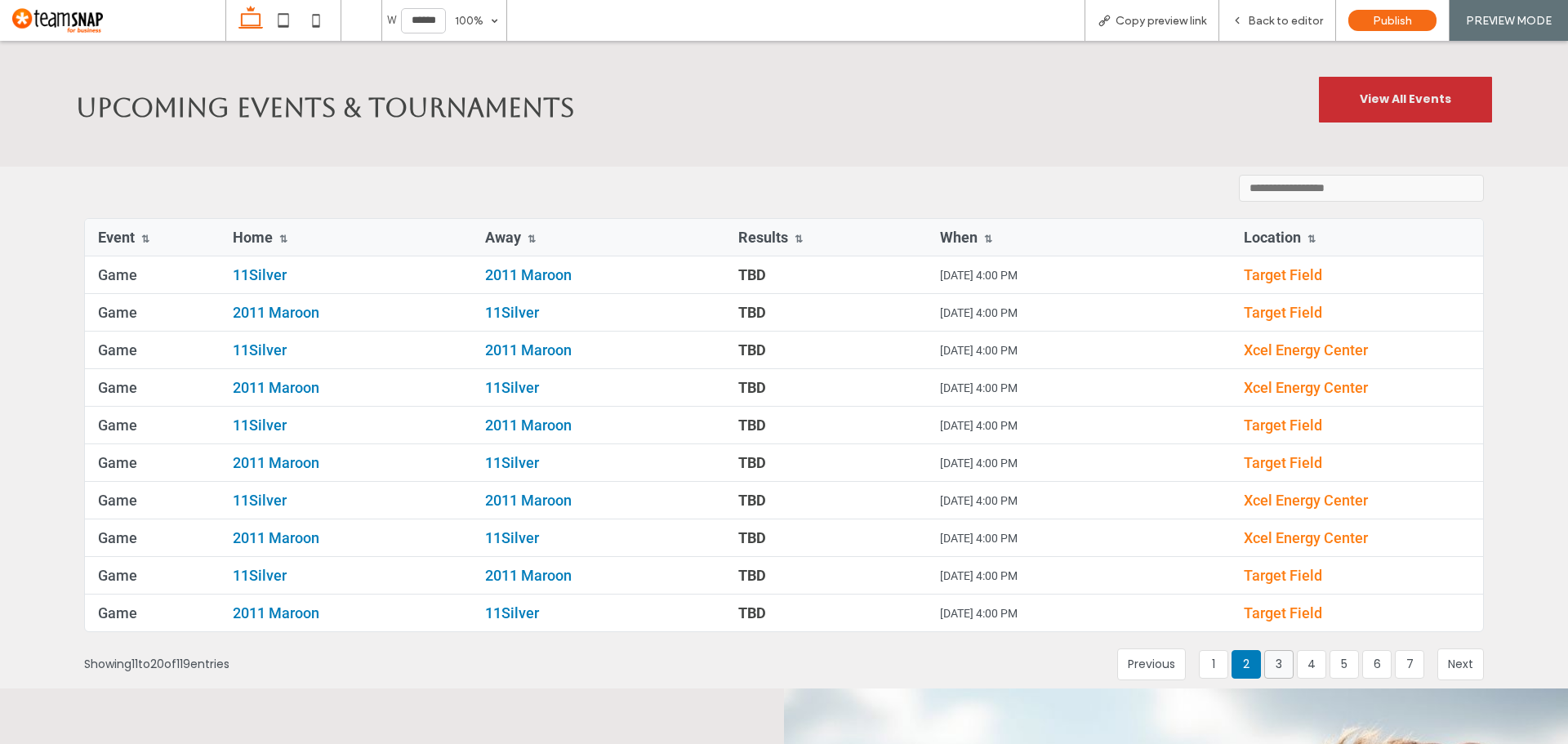
click at [1276, 650] on button "3" at bounding box center [1278, 664] width 29 height 29
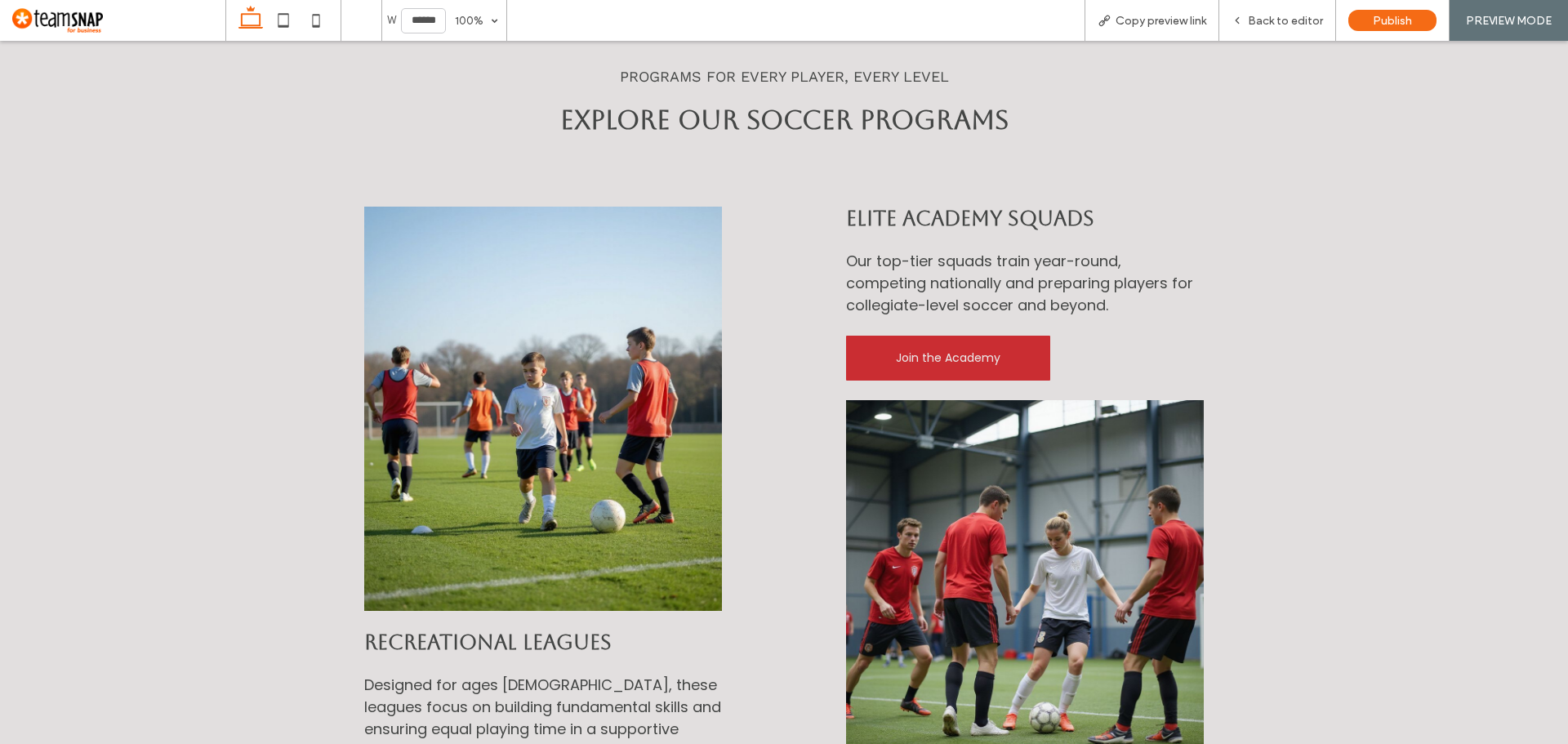
scroll to position [0, 0]
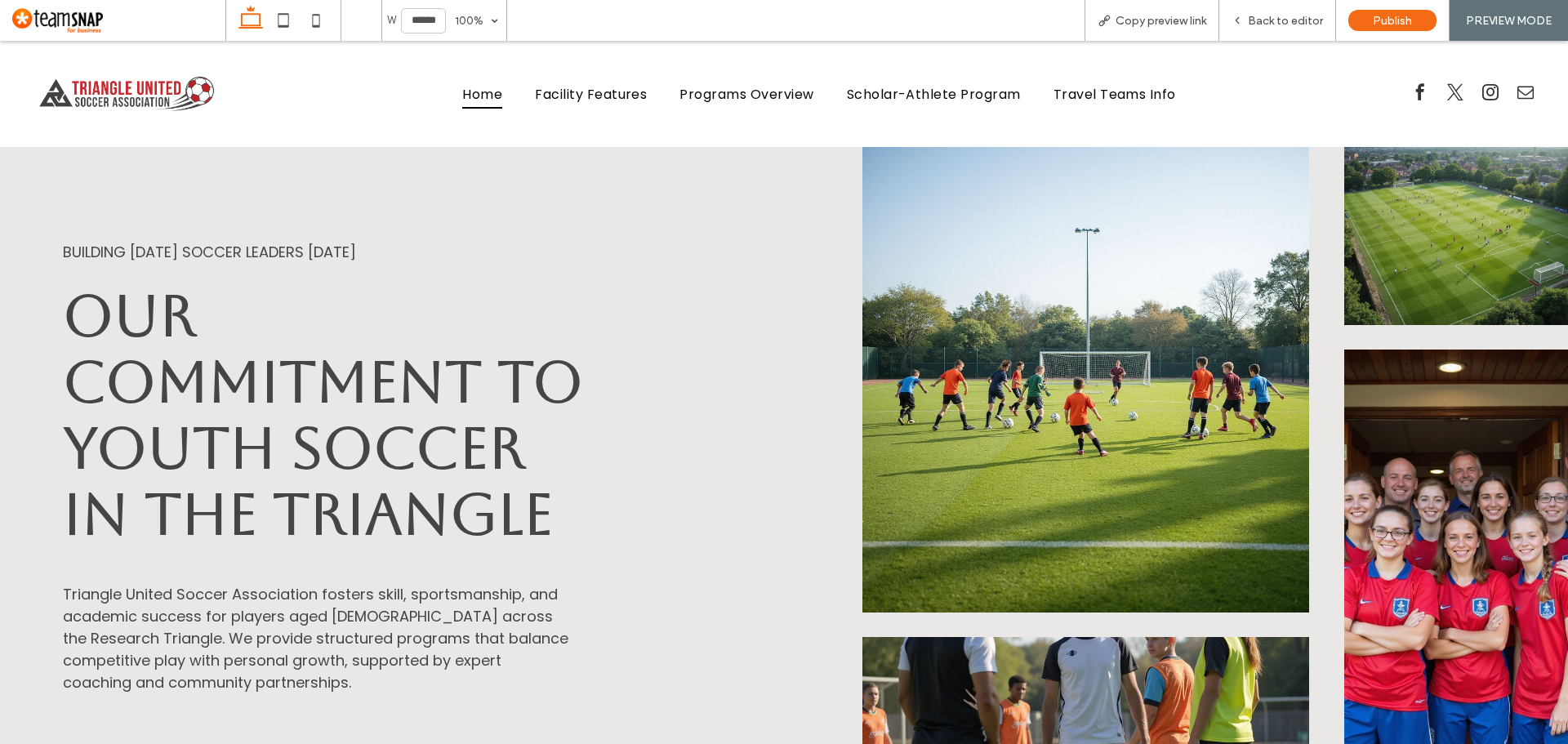
click at [156, 90] on img at bounding box center [125, 93] width 225 height 57
click at [1268, 18] on span "Back to editor" at bounding box center [1285, 21] width 75 height 14
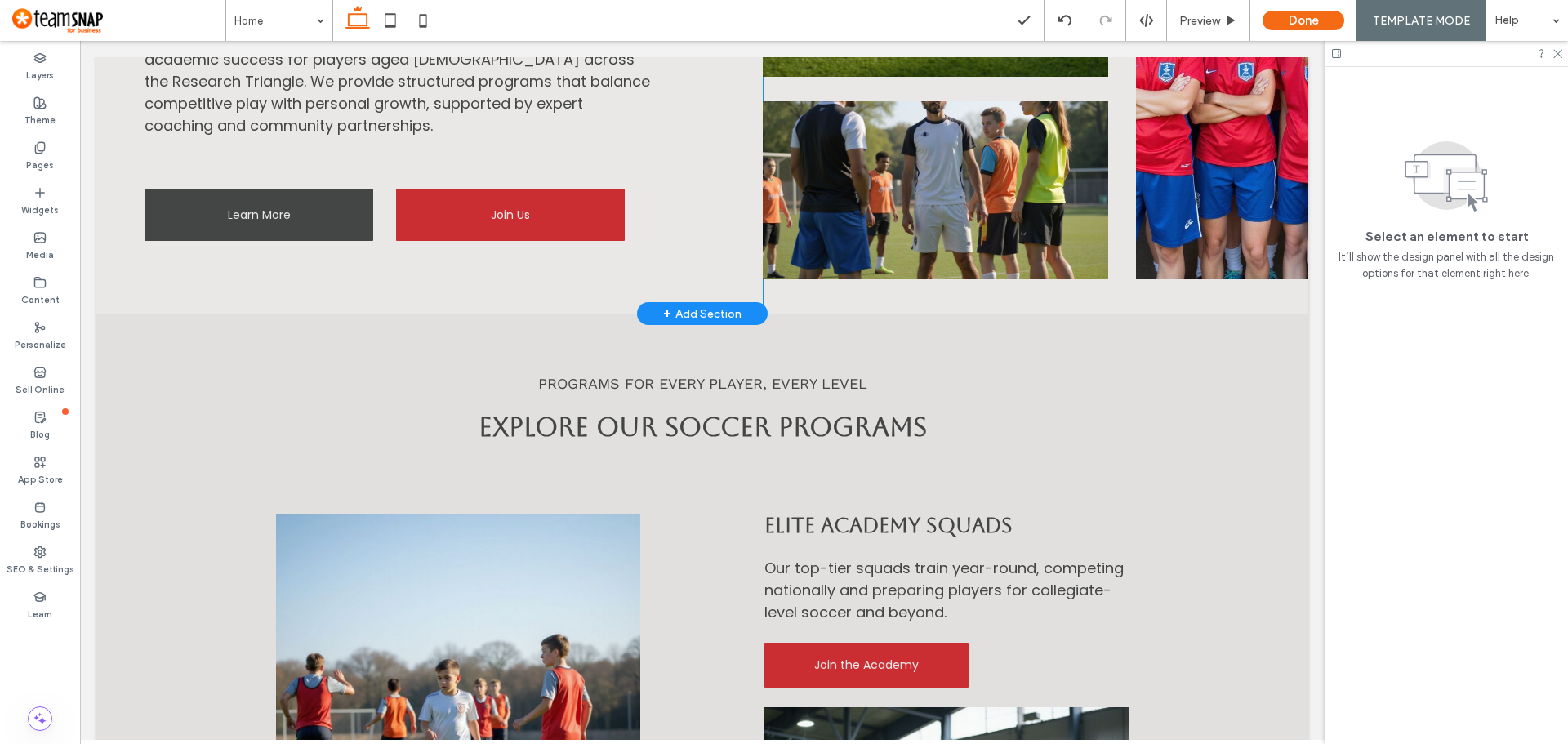
scroll to position [571, 0]
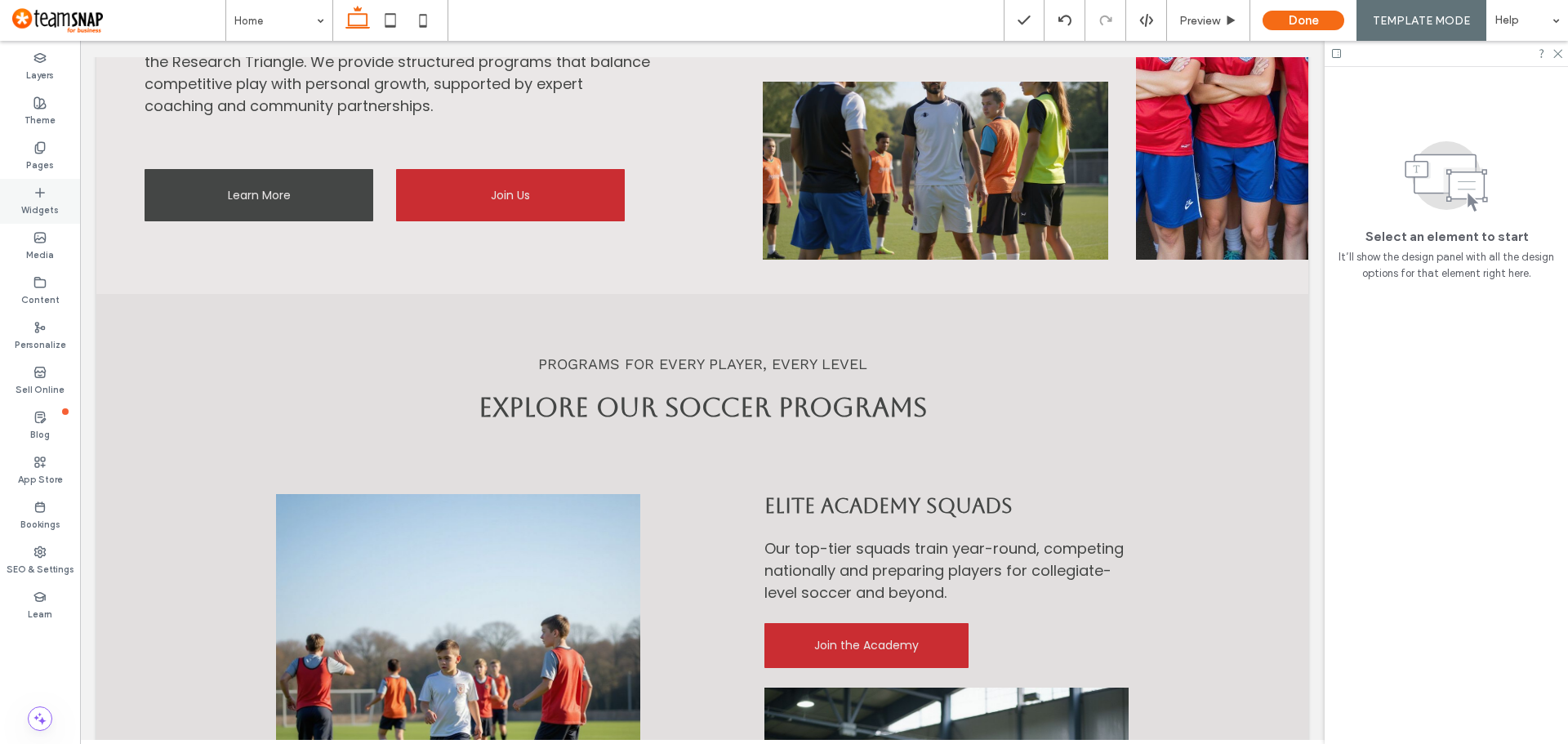
click at [54, 197] on div "Widgets" at bounding box center [40, 201] width 80 height 45
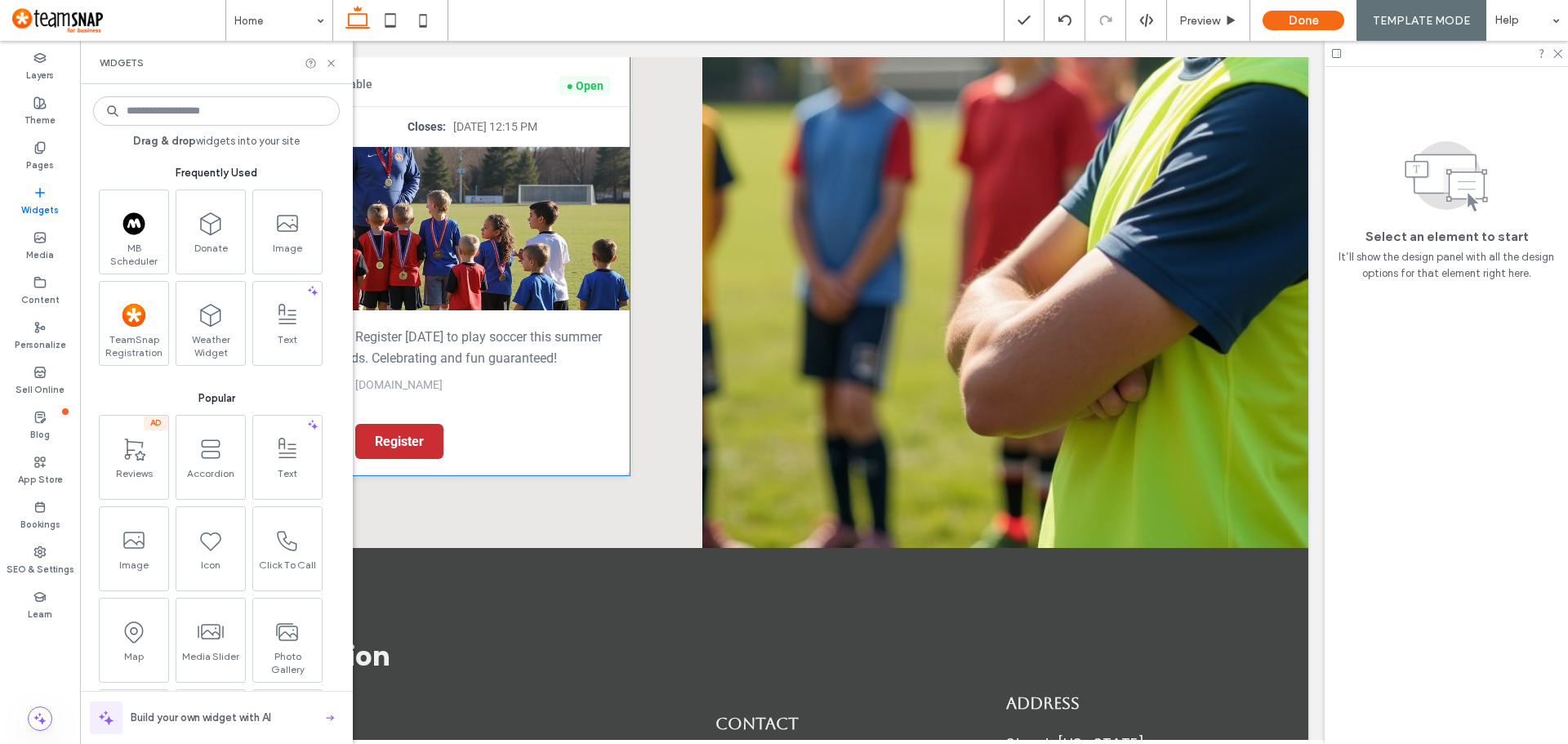
scroll to position [4735, 0]
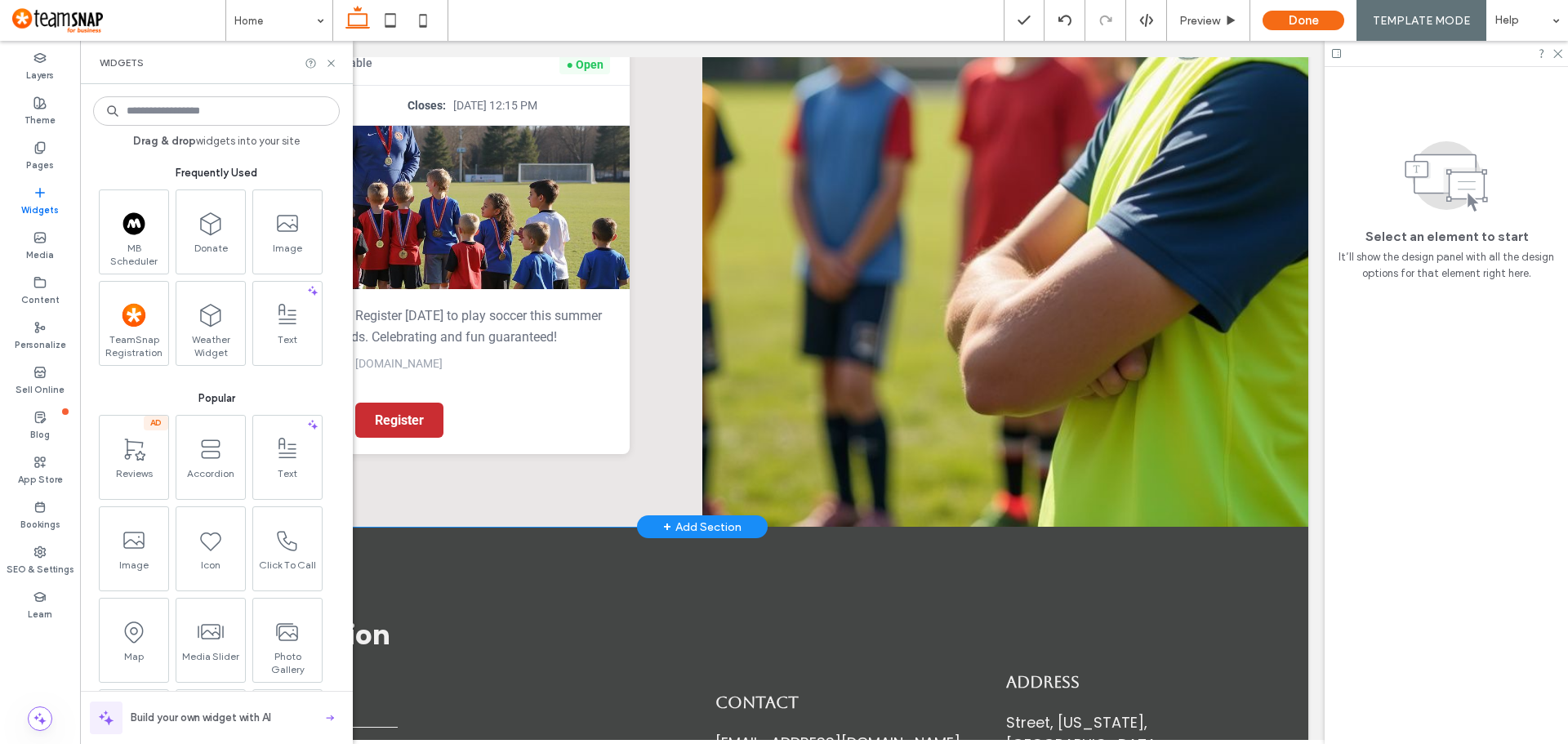
click at [537, 502] on div "Join Triangle United as a Player, Coach, or Volunteer Contribute to the growth …" at bounding box center [400, 61] width 606 height 929
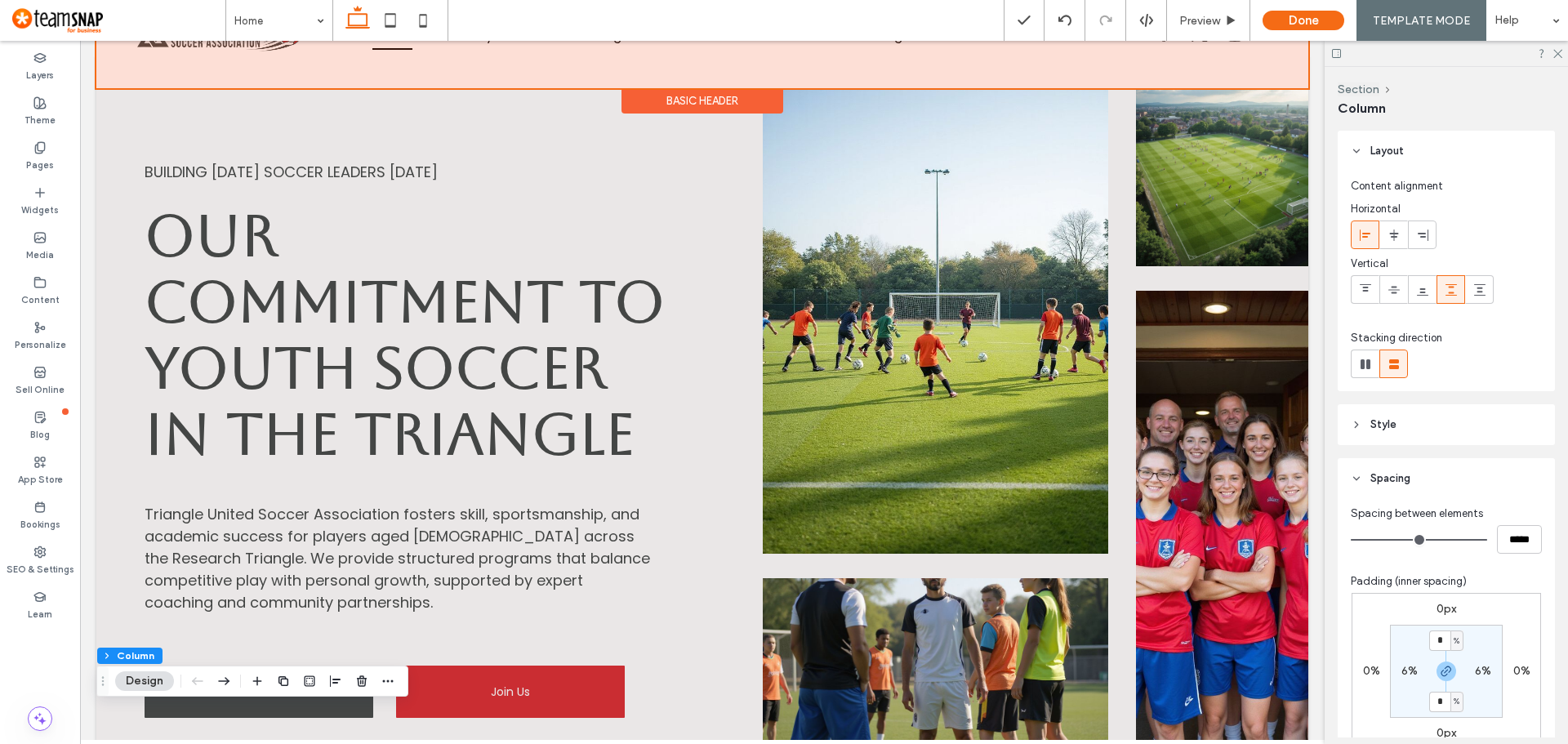
scroll to position [0, 0]
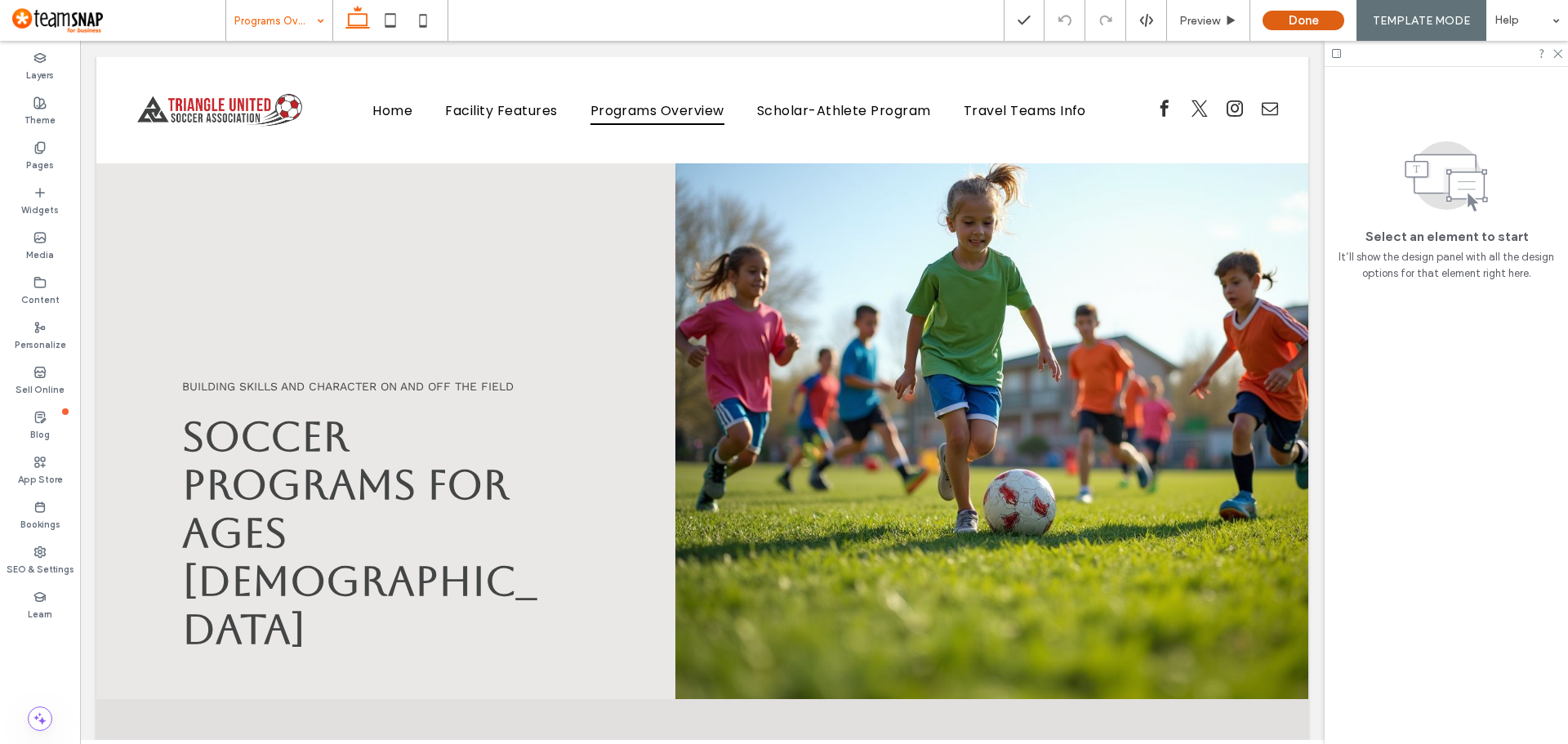
click at [1318, 21] on button "Done" at bounding box center [1303, 20] width 82 height 19
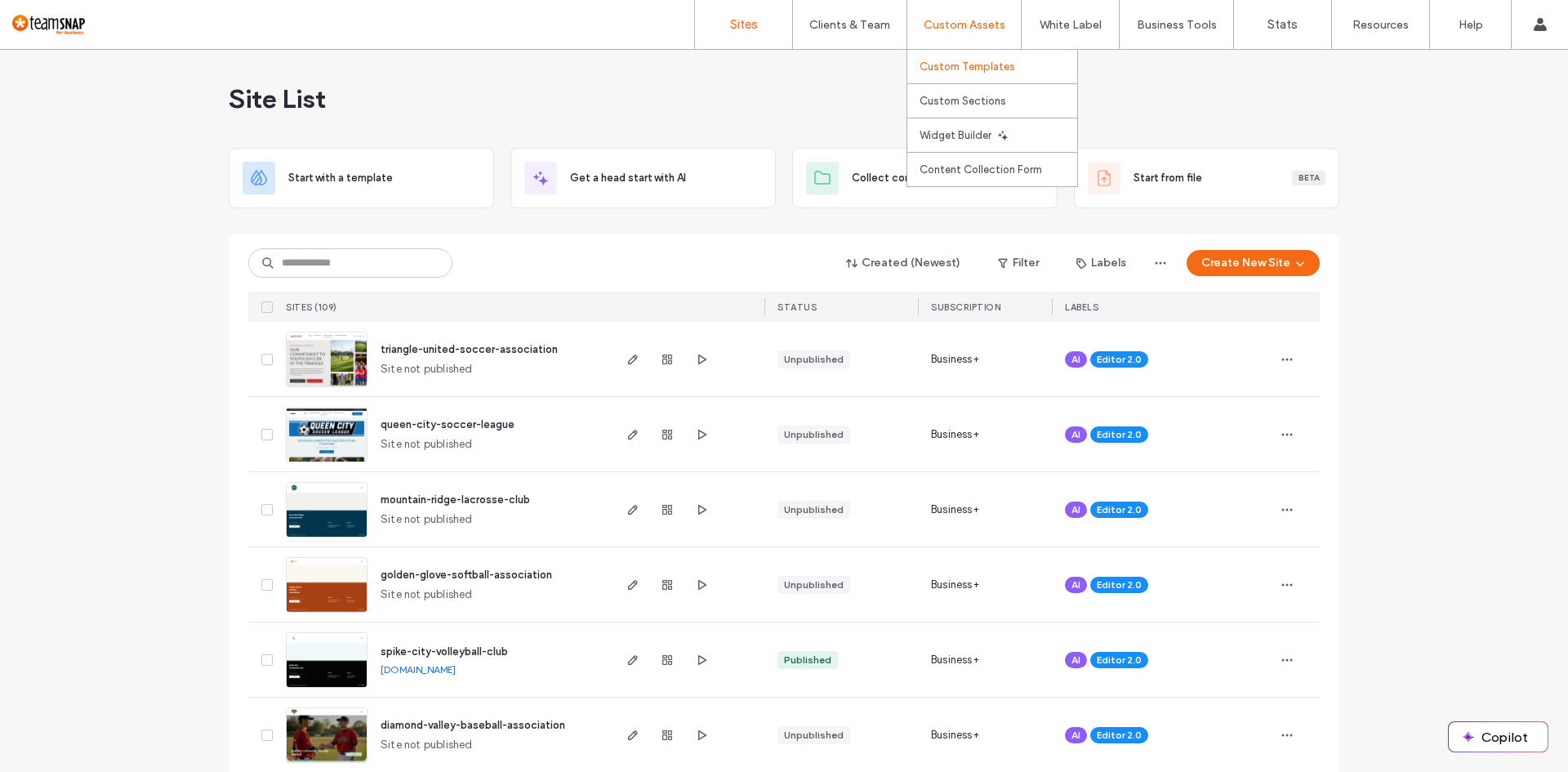
click at [963, 63] on label "Custom Templates" at bounding box center [967, 67] width 96 height 12
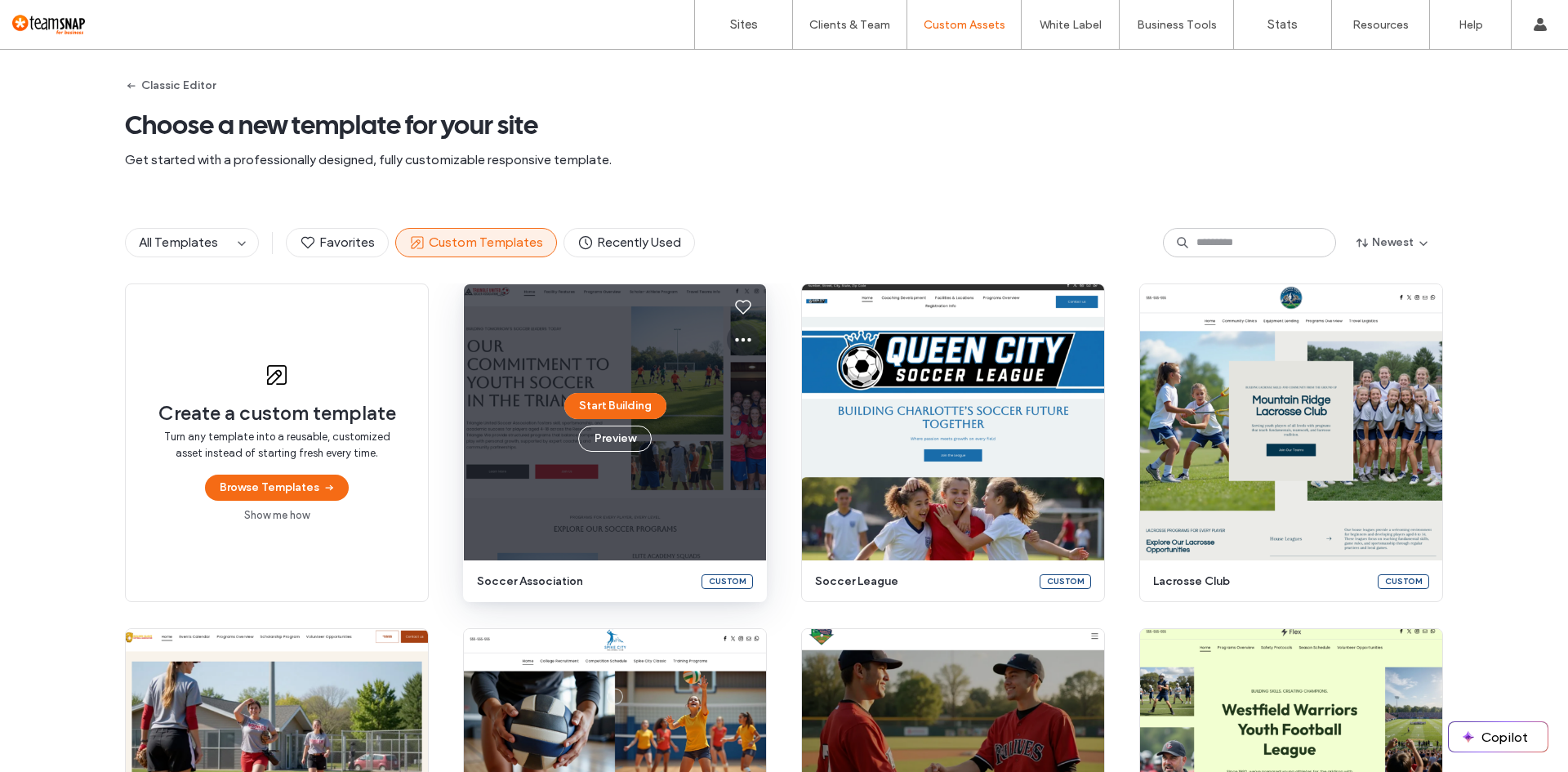
click at [737, 338] on icon at bounding box center [743, 339] width 19 height 19
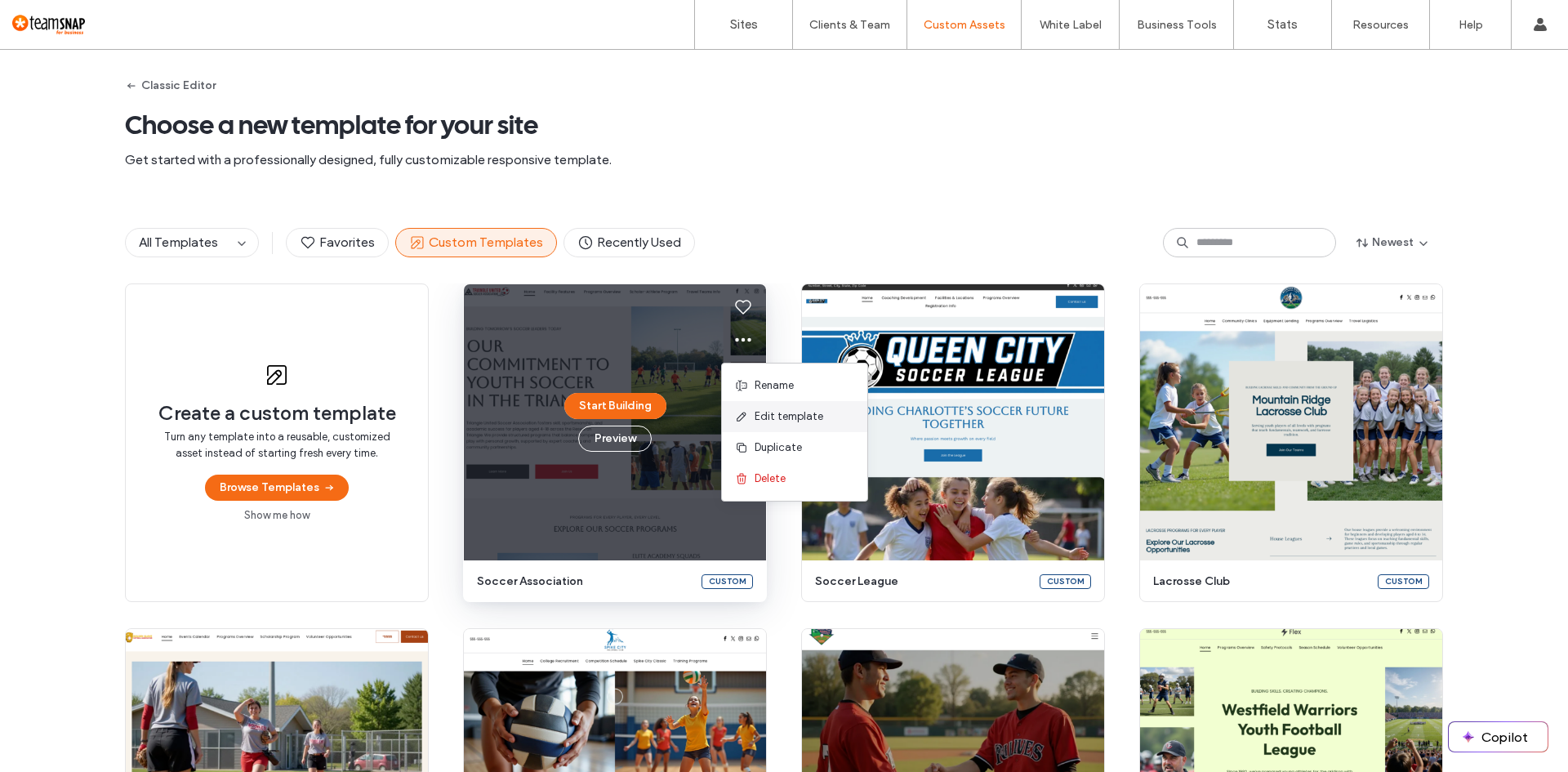
click at [759, 413] on span "Edit template" at bounding box center [789, 417] width 69 height 17
